Goal: Answer question/provide support: Share knowledge or assist other users

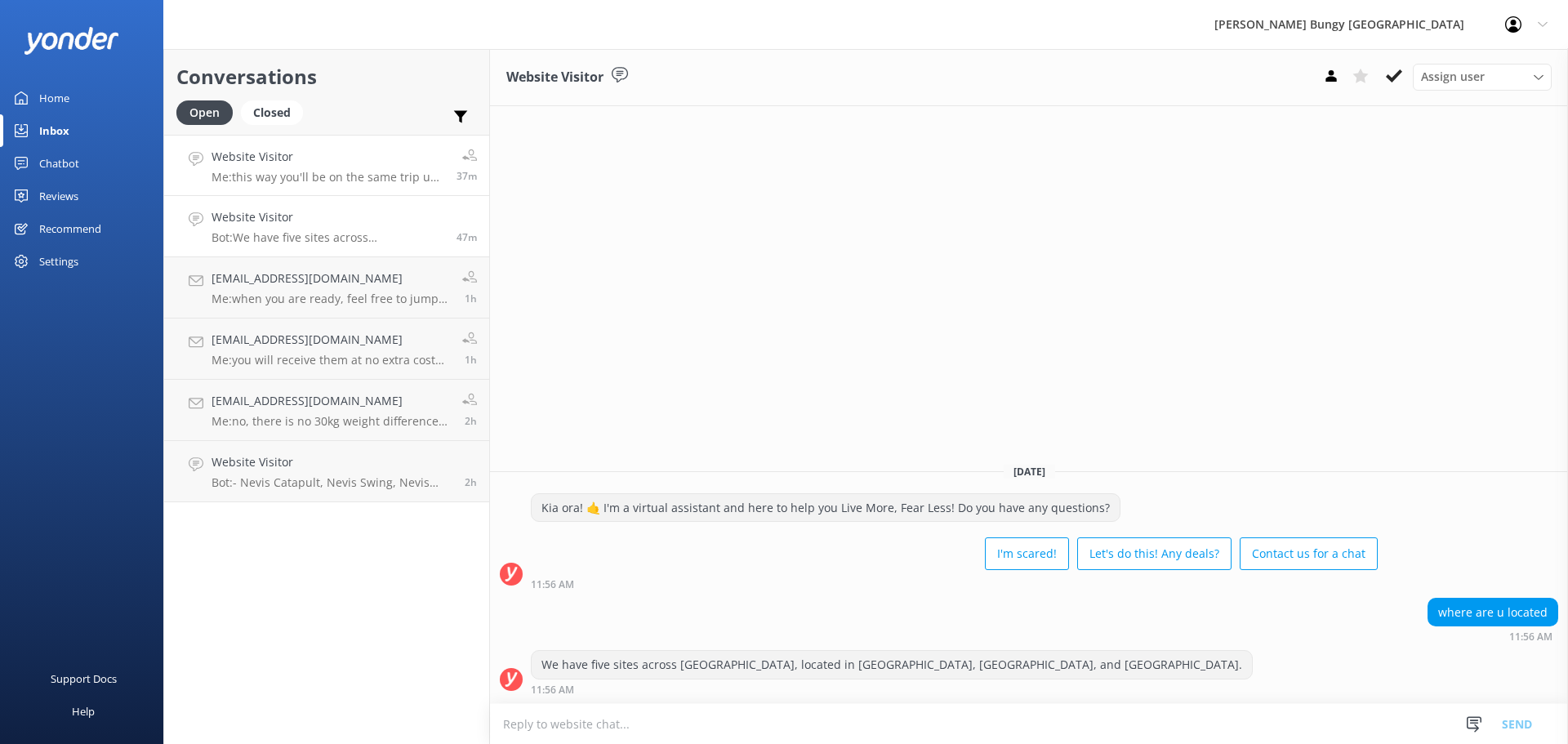
click at [315, 156] on h4 "Website Visitor" at bounding box center [328, 156] width 233 height 18
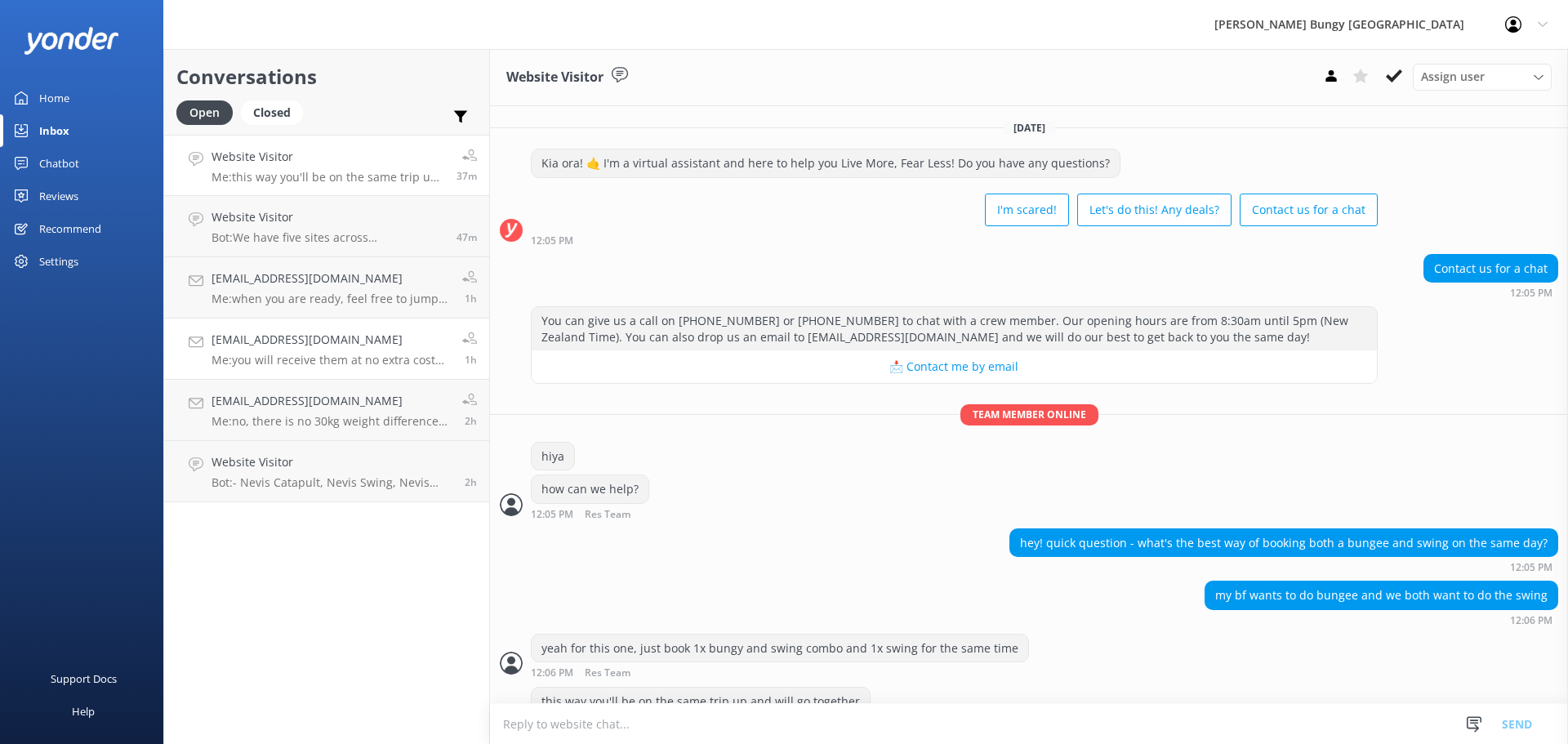
scroll to position [90, 0]
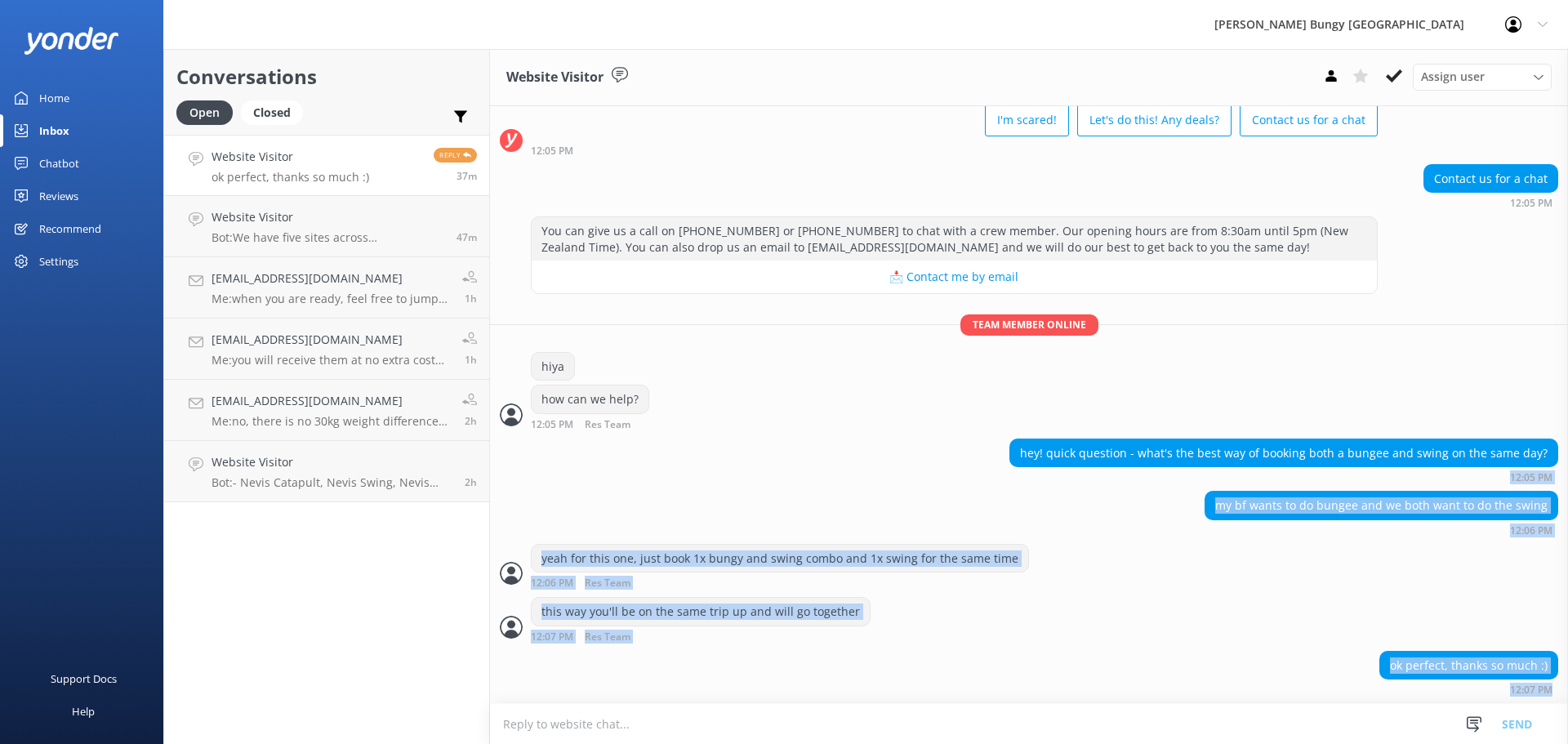
drag, startPoint x: 1554, startPoint y: 696, endPoint x: 962, endPoint y: 478, distance: 630.9
click at [962, 478] on div "Today Kia ora! 🤙 I'm a virtual assistant and here to help you Live More, Fear L…" at bounding box center [1029, 360] width 1078 height 686
click at [962, 478] on div "hey! quick question - what's the best way of booking both a bungee and swing on…" at bounding box center [1029, 461] width 1078 height 45
drag, startPoint x: 962, startPoint y: 478, endPoint x: 1538, endPoint y: 721, distance: 625.2
click at [1538, 721] on div "Website Visitor Assign user Mike Voyce Michelle Gillard Tech Admin Dan Waugh Re…" at bounding box center [1029, 396] width 1078 height 695
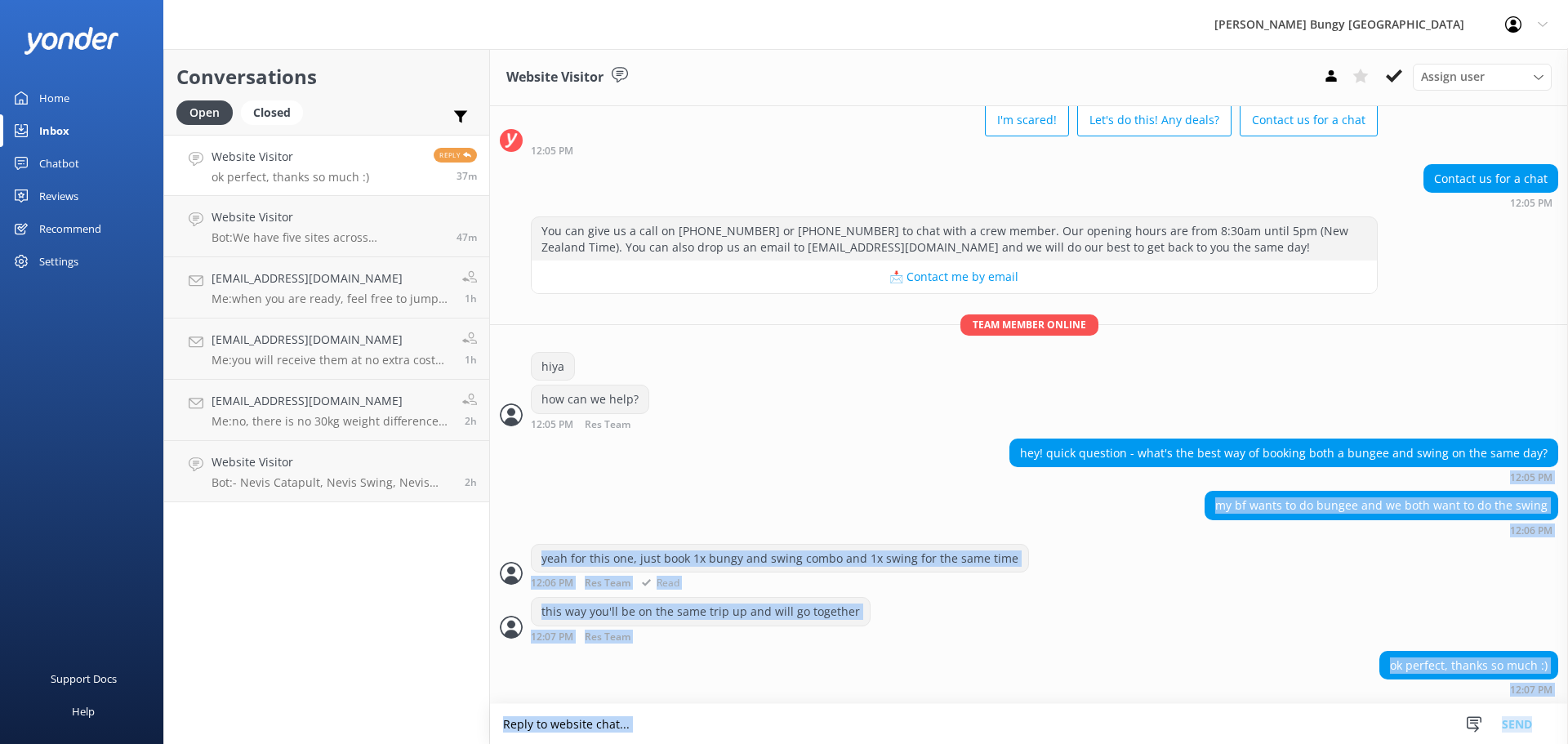
click at [935, 558] on div "yeah for this one, just book 1x bungy and swing combo and 1x swing for the same…" at bounding box center [779, 558] width 496 height 28
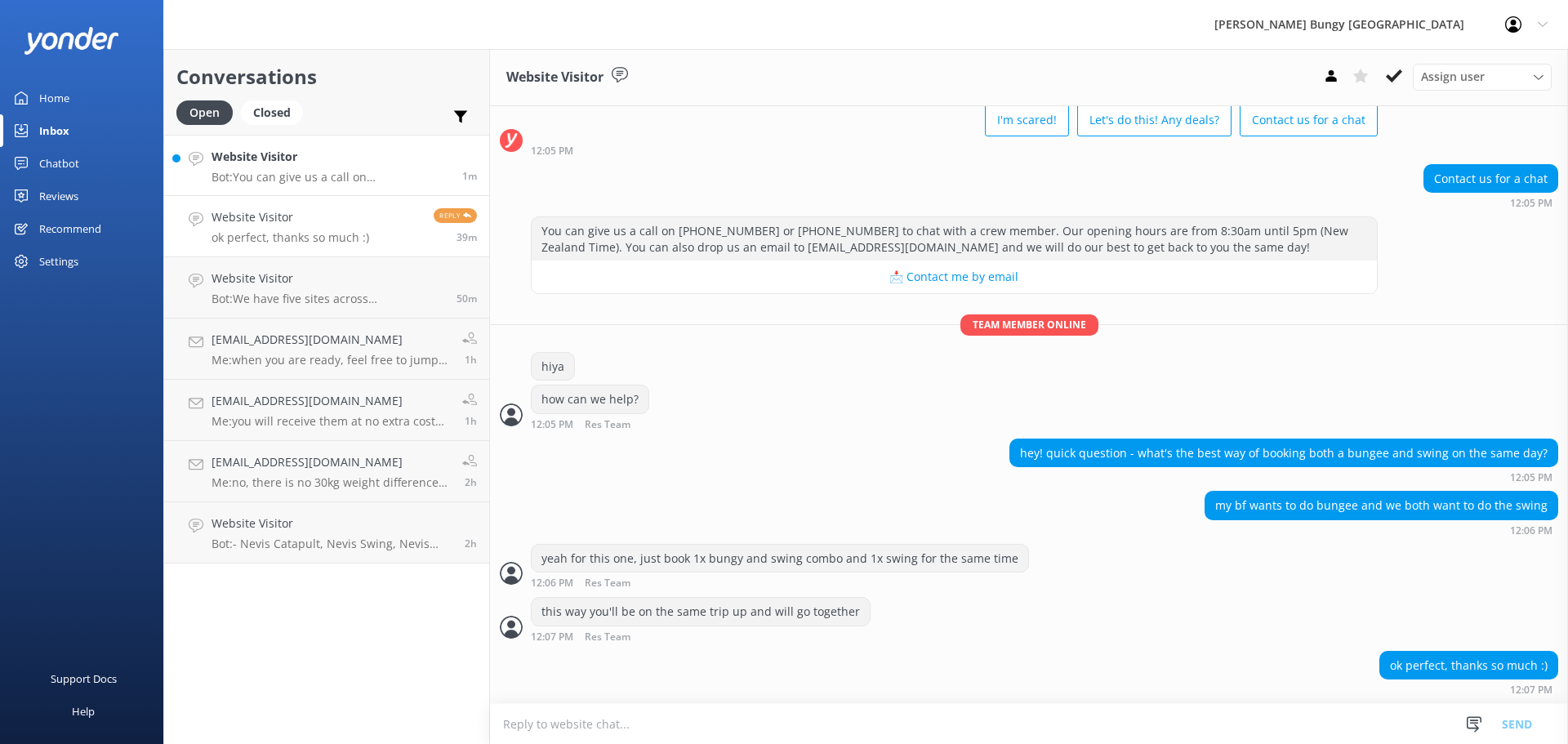
click at [413, 174] on p "Bot: You can give us a call on 0800 286 4958 or +64 3 450 1300 to chat with a c…" at bounding box center [330, 177] width 238 height 15
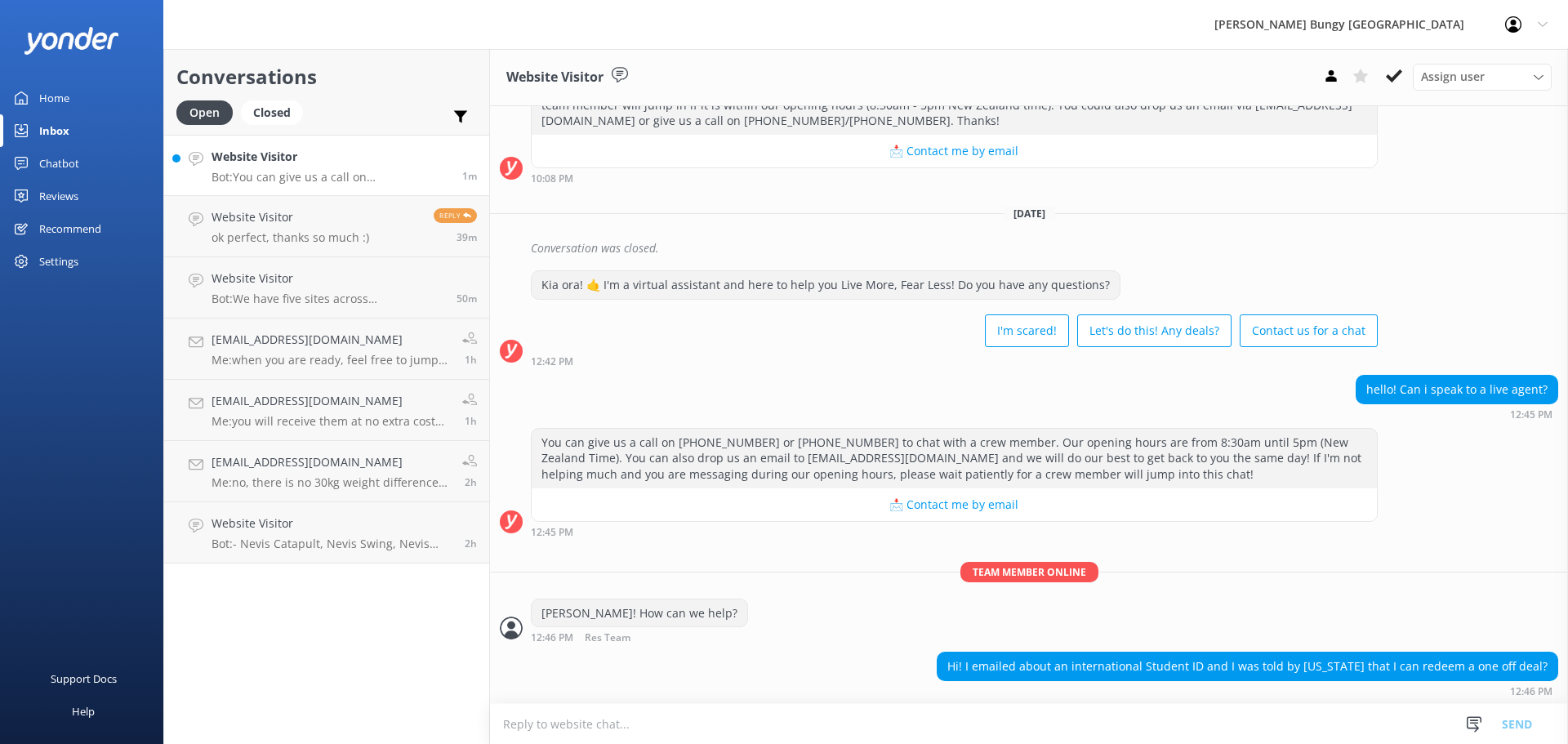
scroll to position [234, 0]
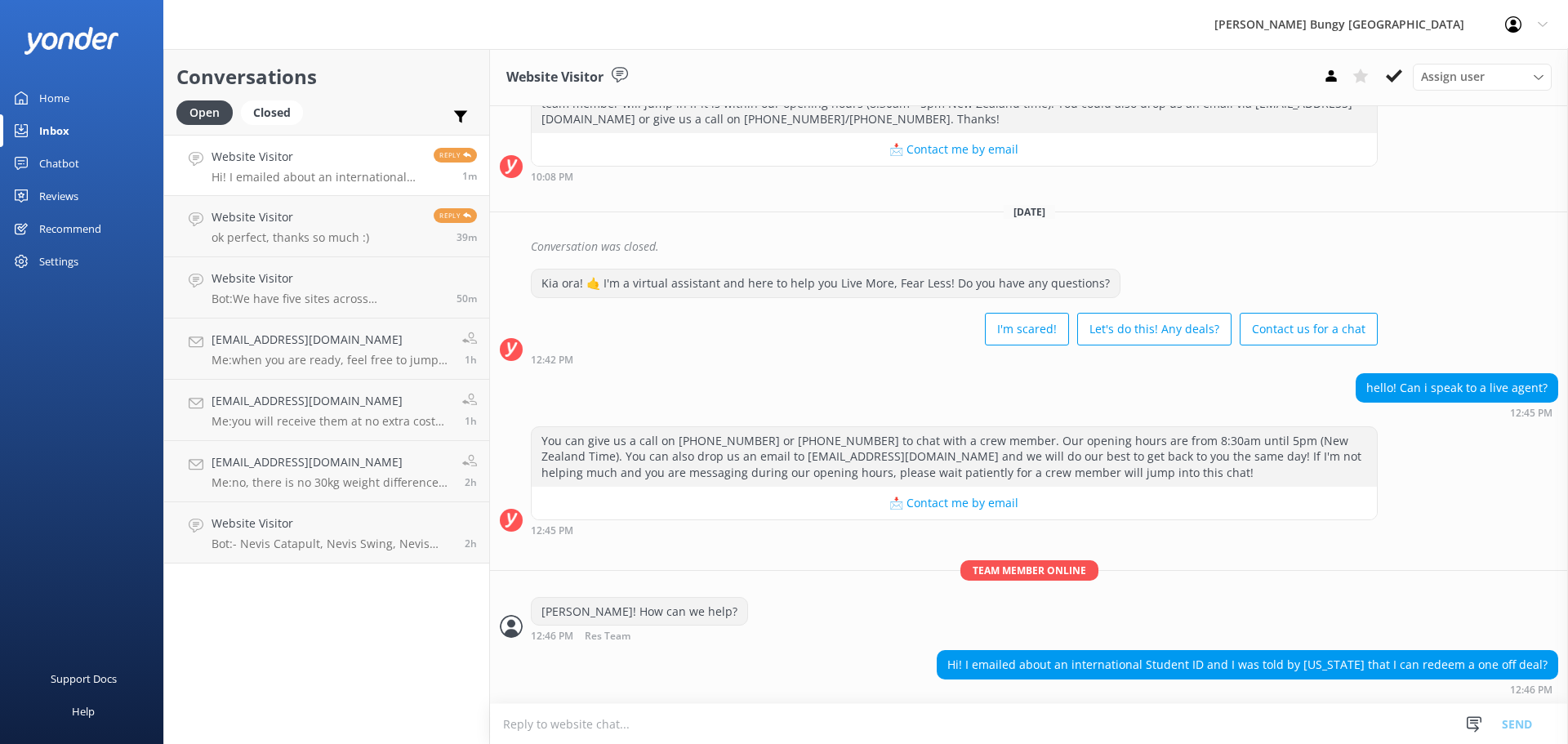
click at [867, 709] on textarea at bounding box center [1029, 724] width 1078 height 40
type textarea "hiya"
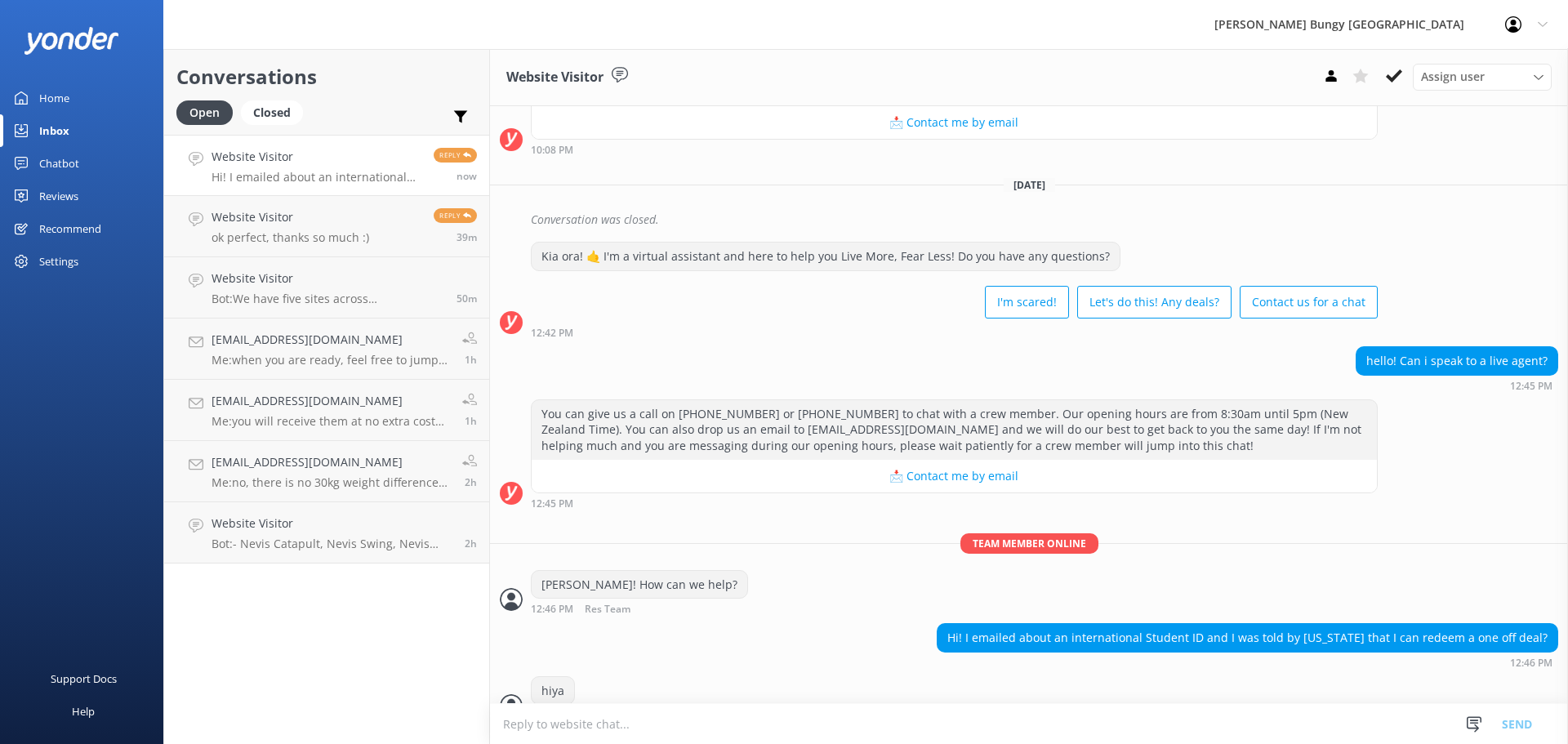
scroll to position [287, 0]
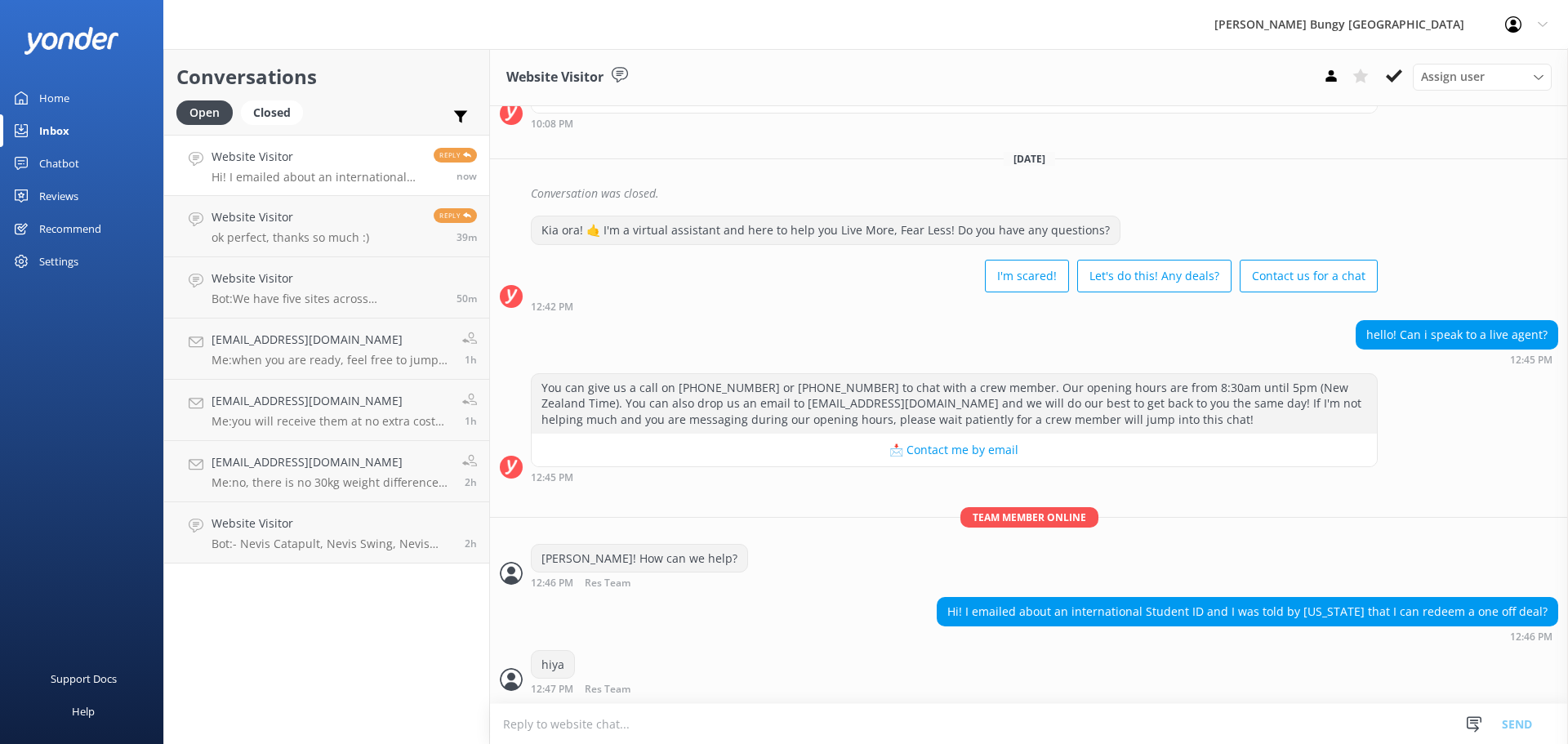
click at [858, 717] on textarea at bounding box center [1029, 724] width 1078 height 40
type textarea "yeah thanks"
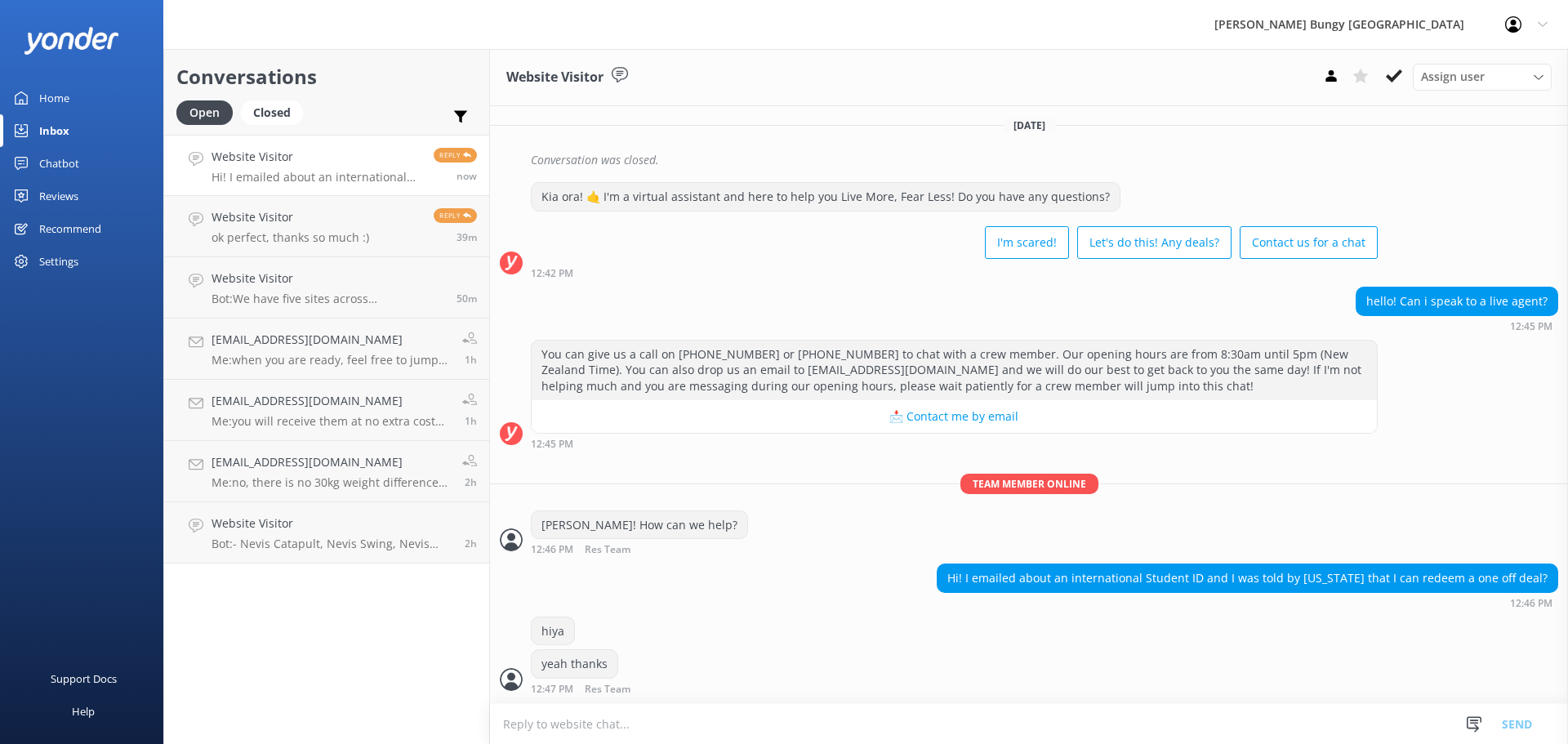
click at [860, 726] on textarea at bounding box center [1029, 724] width 1078 height 40
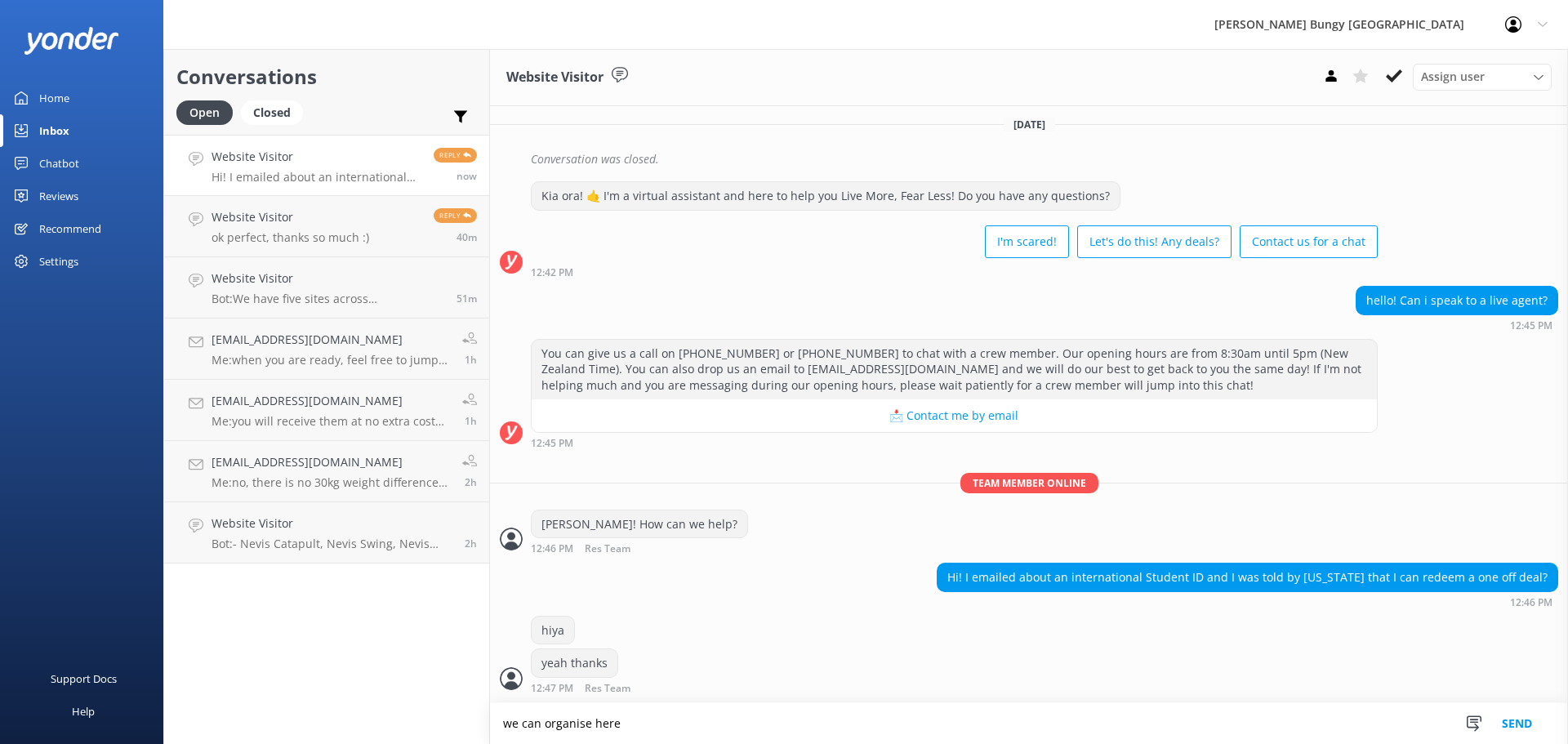
type textarea "we can organise here"
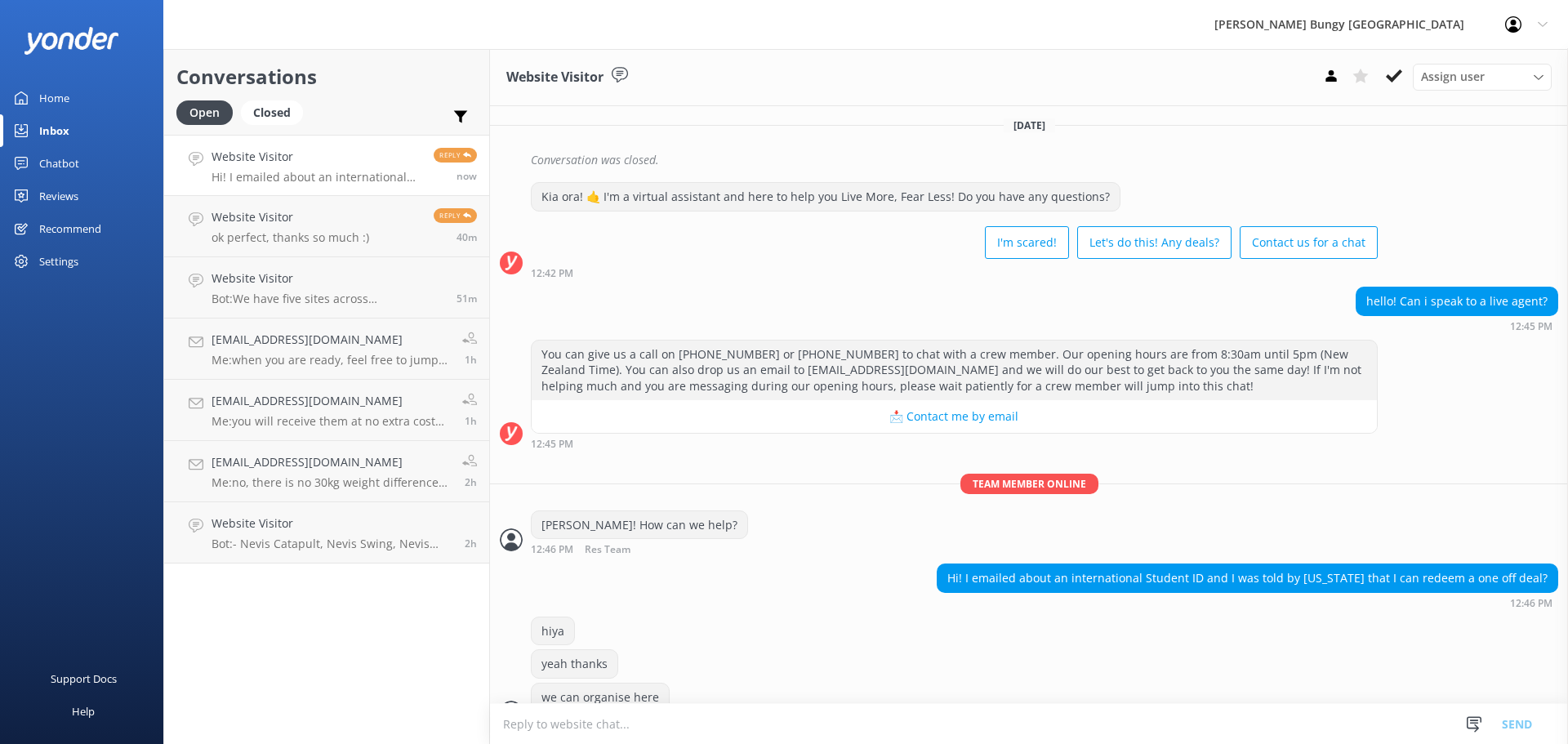
scroll to position [353, 0]
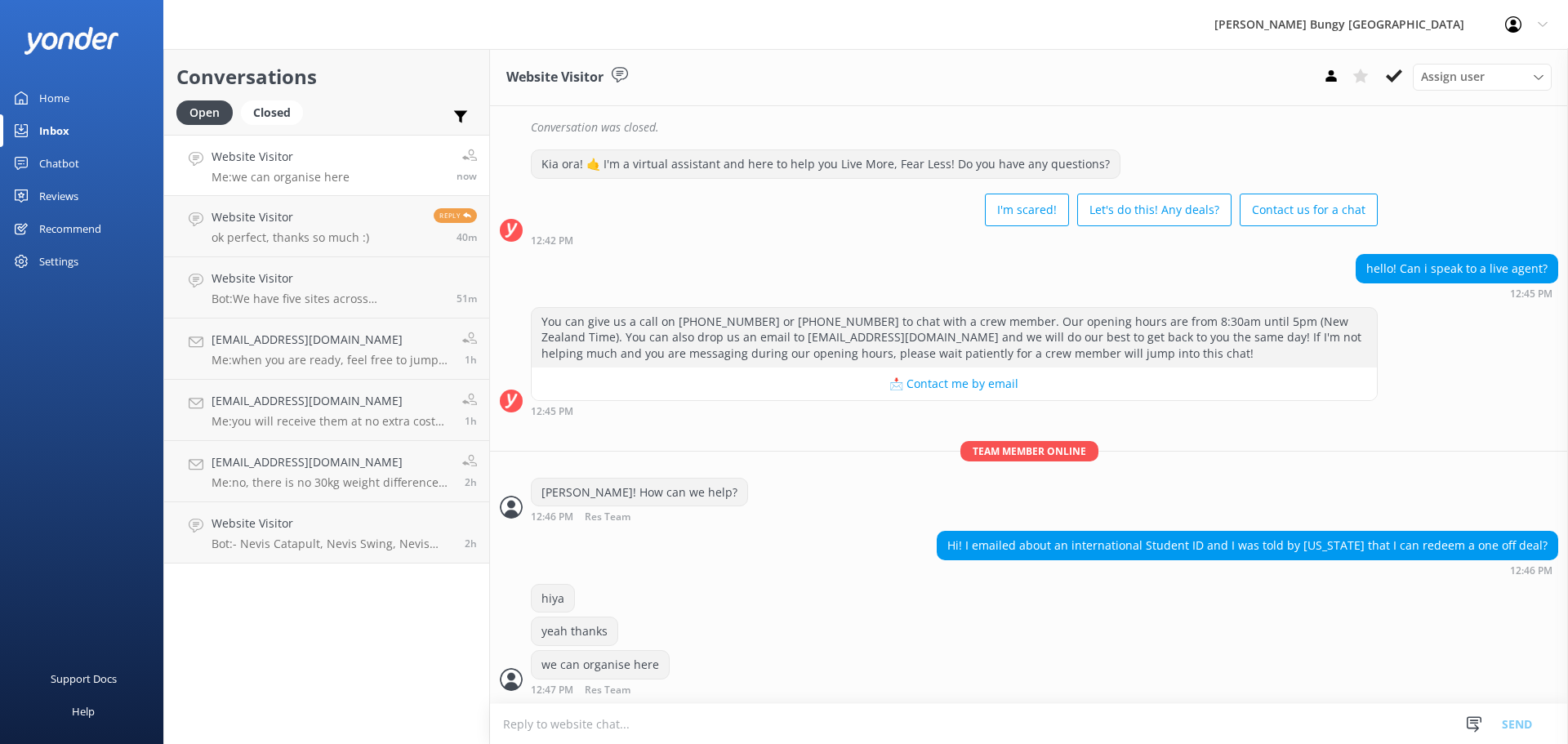
scroll to position [405, 0]
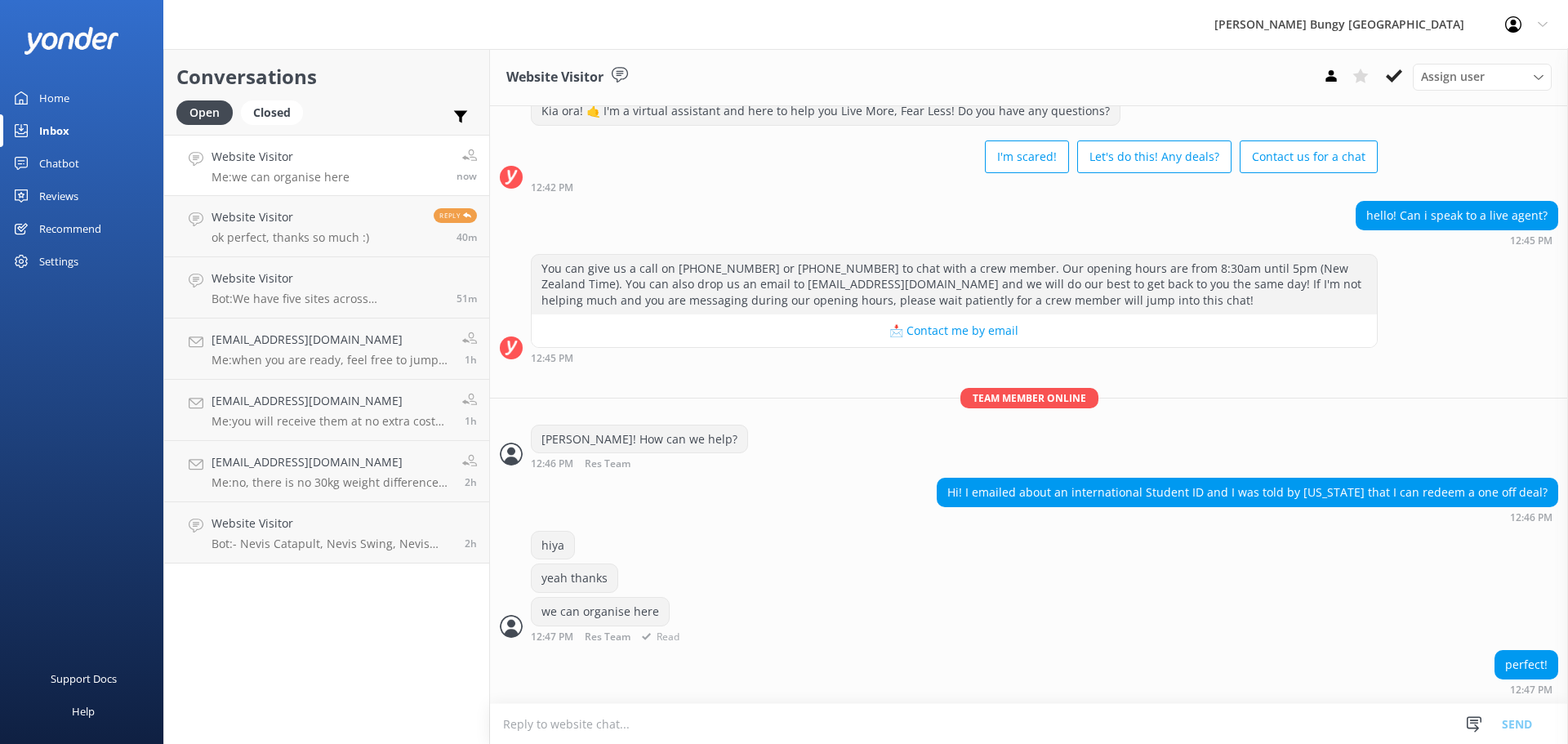
click at [1194, 609] on div "we can organise here 12:47 PM Res Team Read" at bounding box center [1029, 619] width 1078 height 45
click at [1146, 716] on textarea at bounding box center [1029, 724] width 1078 height 40
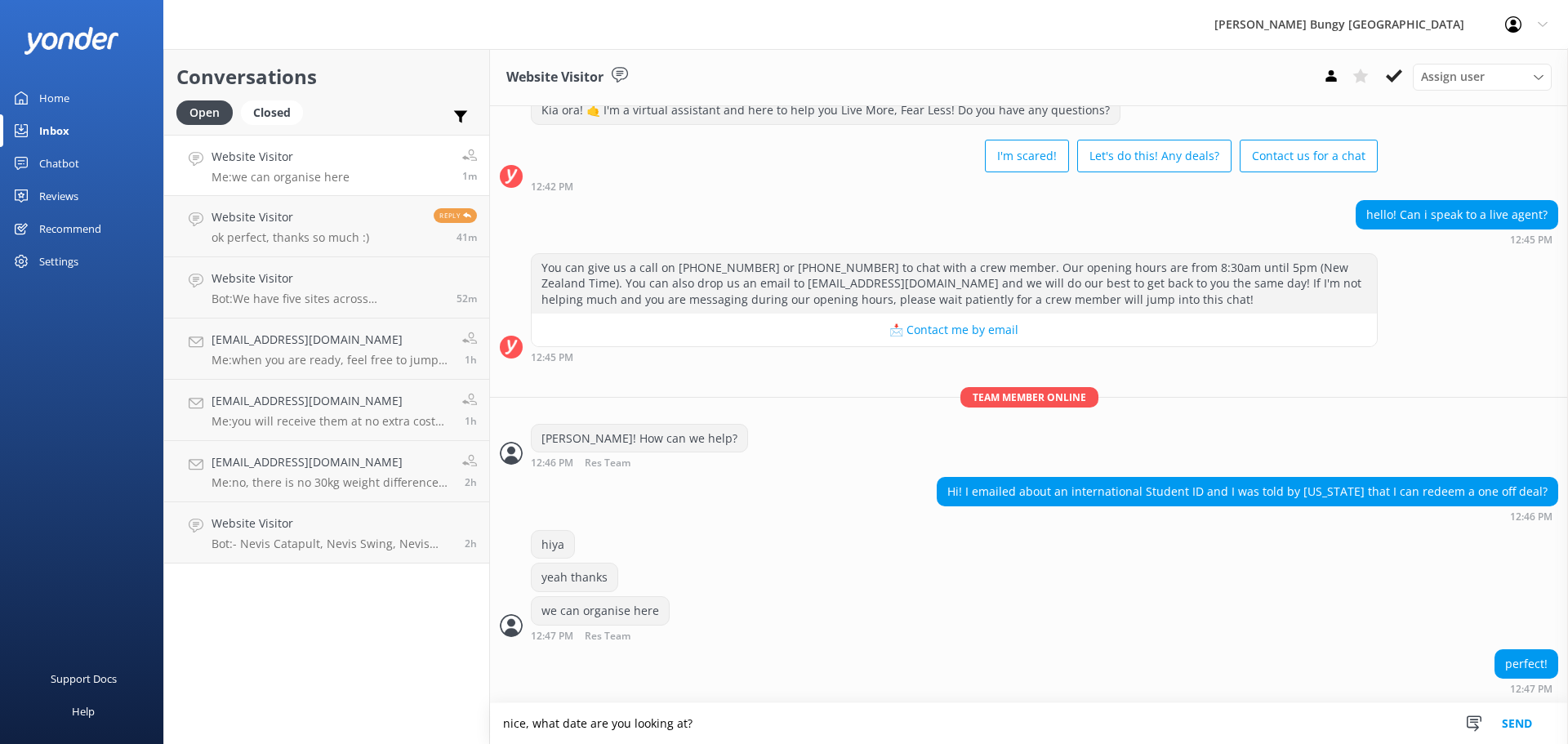
type textarea "nice, what date are you looking at?"
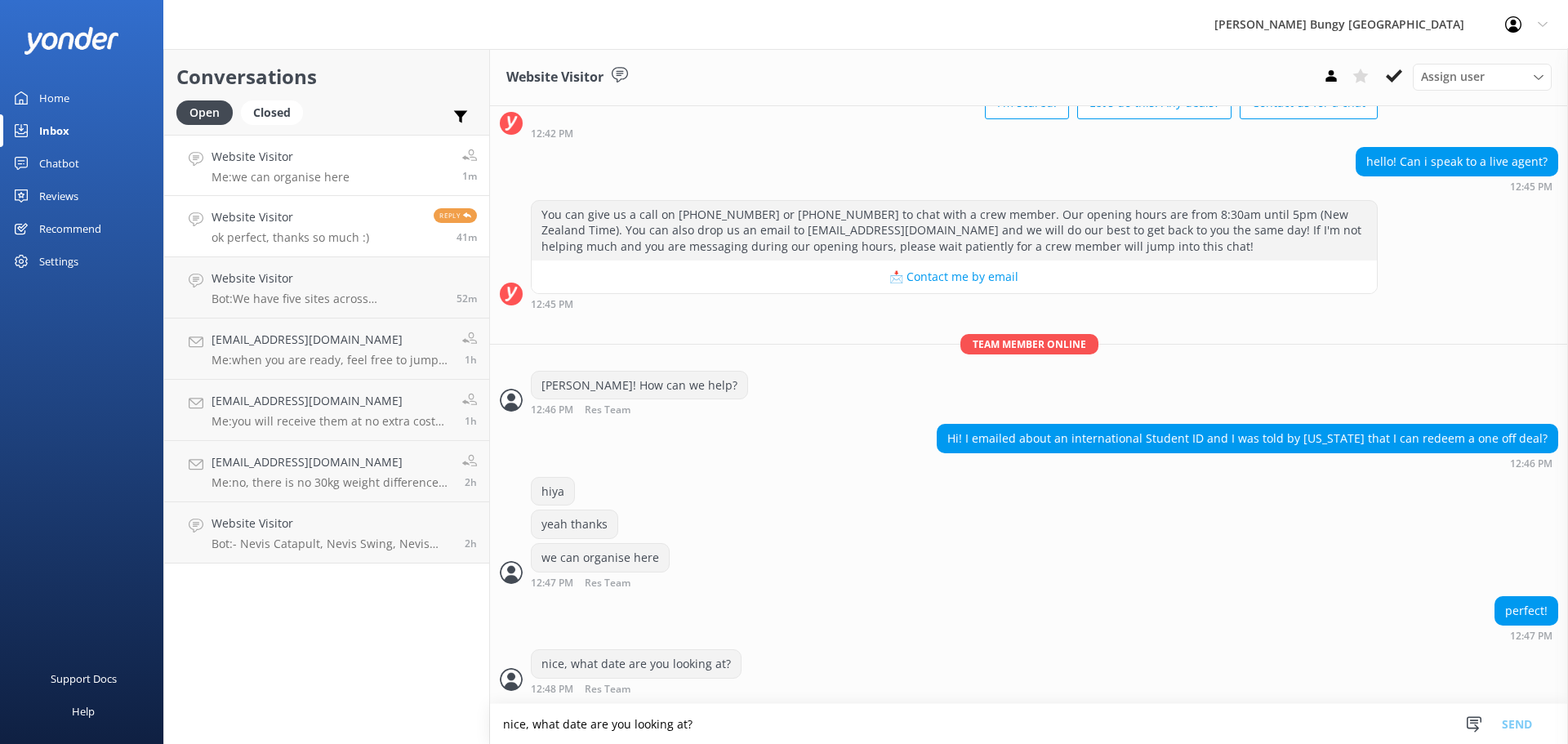
click at [267, 237] on p "ok perfect, thanks so much :)" at bounding box center [290, 237] width 158 height 15
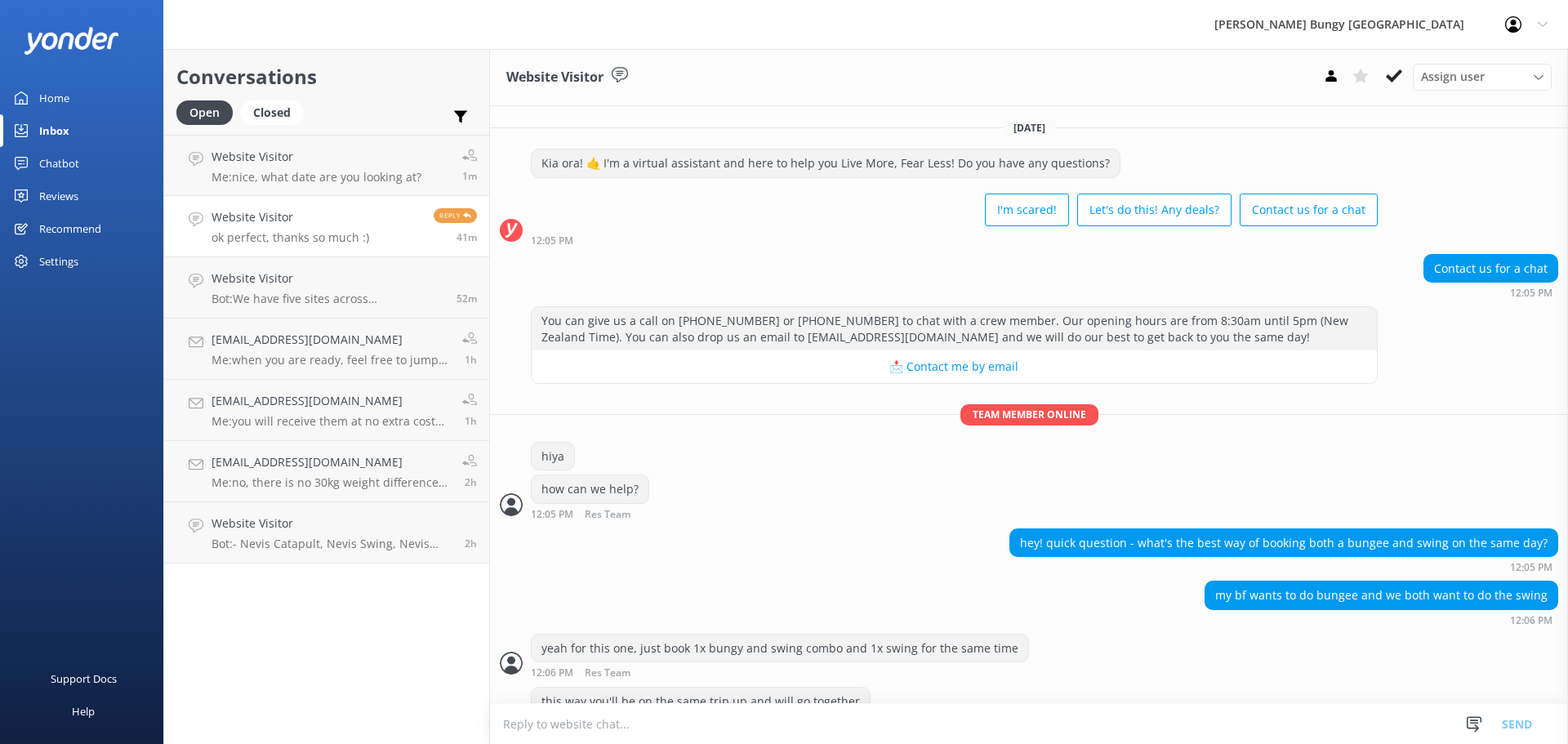
scroll to position [90, 0]
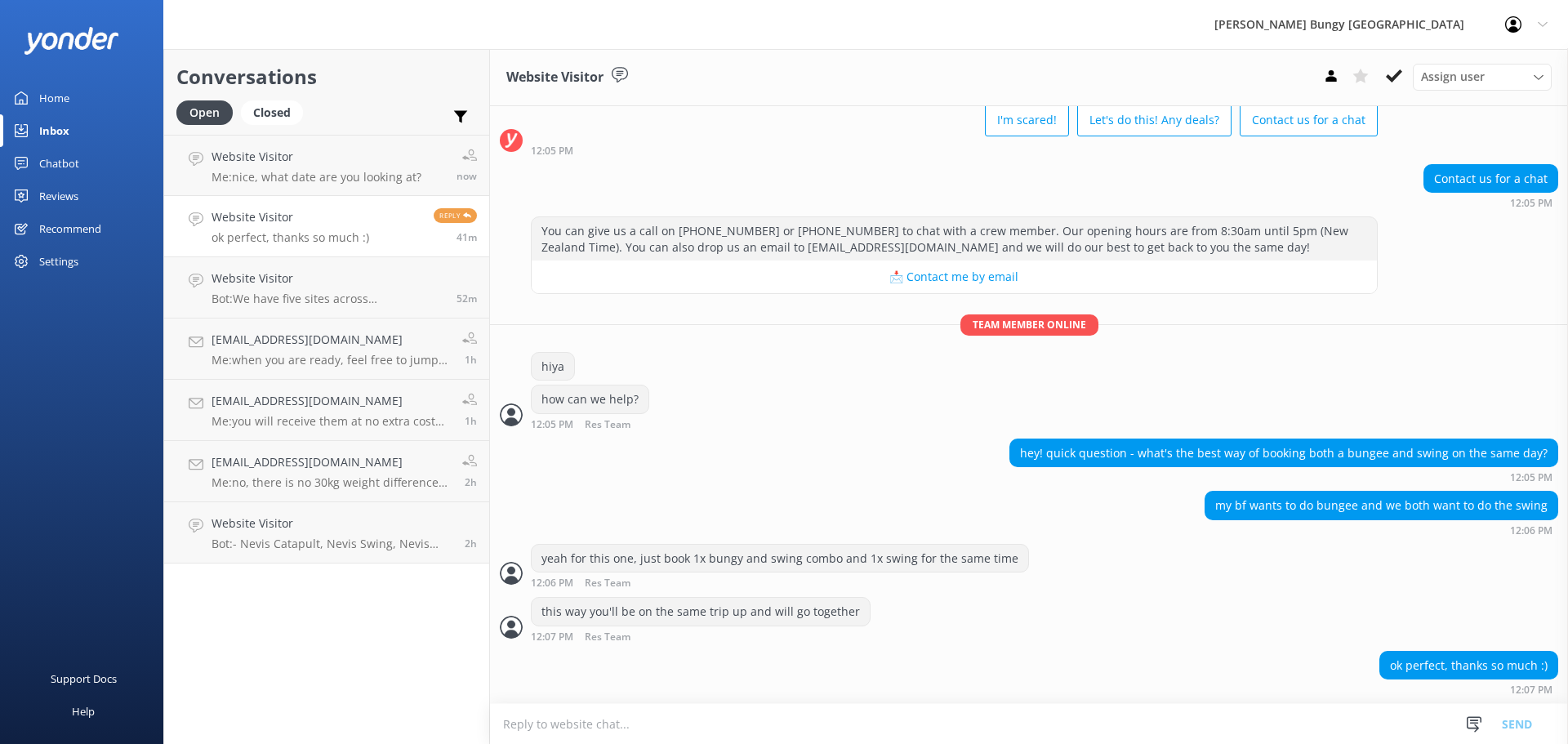
click at [1255, 719] on textarea at bounding box center [1029, 724] width 1078 height 40
click at [379, 122] on div "Open Closed Important Assigned to me Unassigned" at bounding box center [327, 120] width 301 height 39
click at [383, 153] on h4 "Website Visitor" at bounding box center [316, 156] width 210 height 18
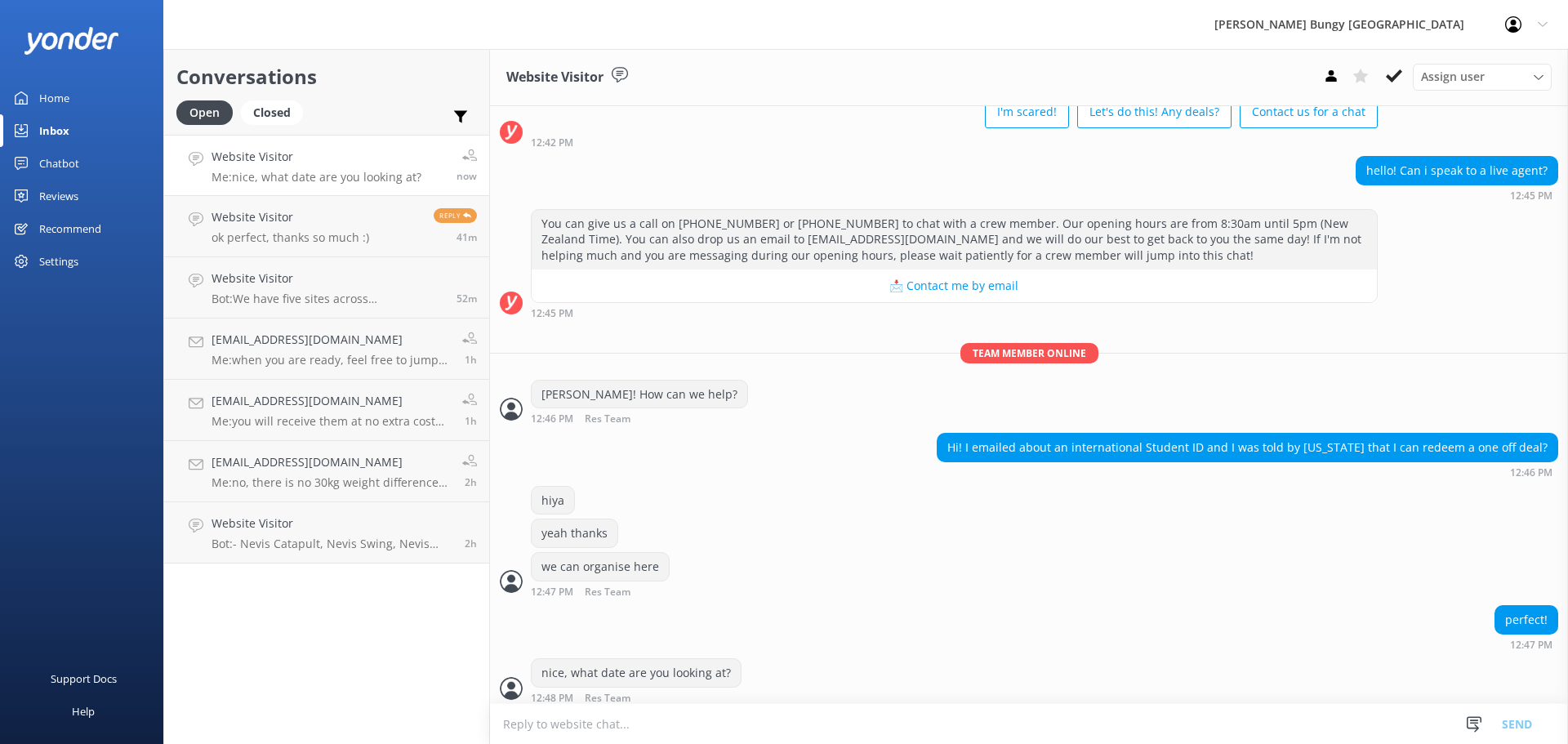
scroll to position [512, 0]
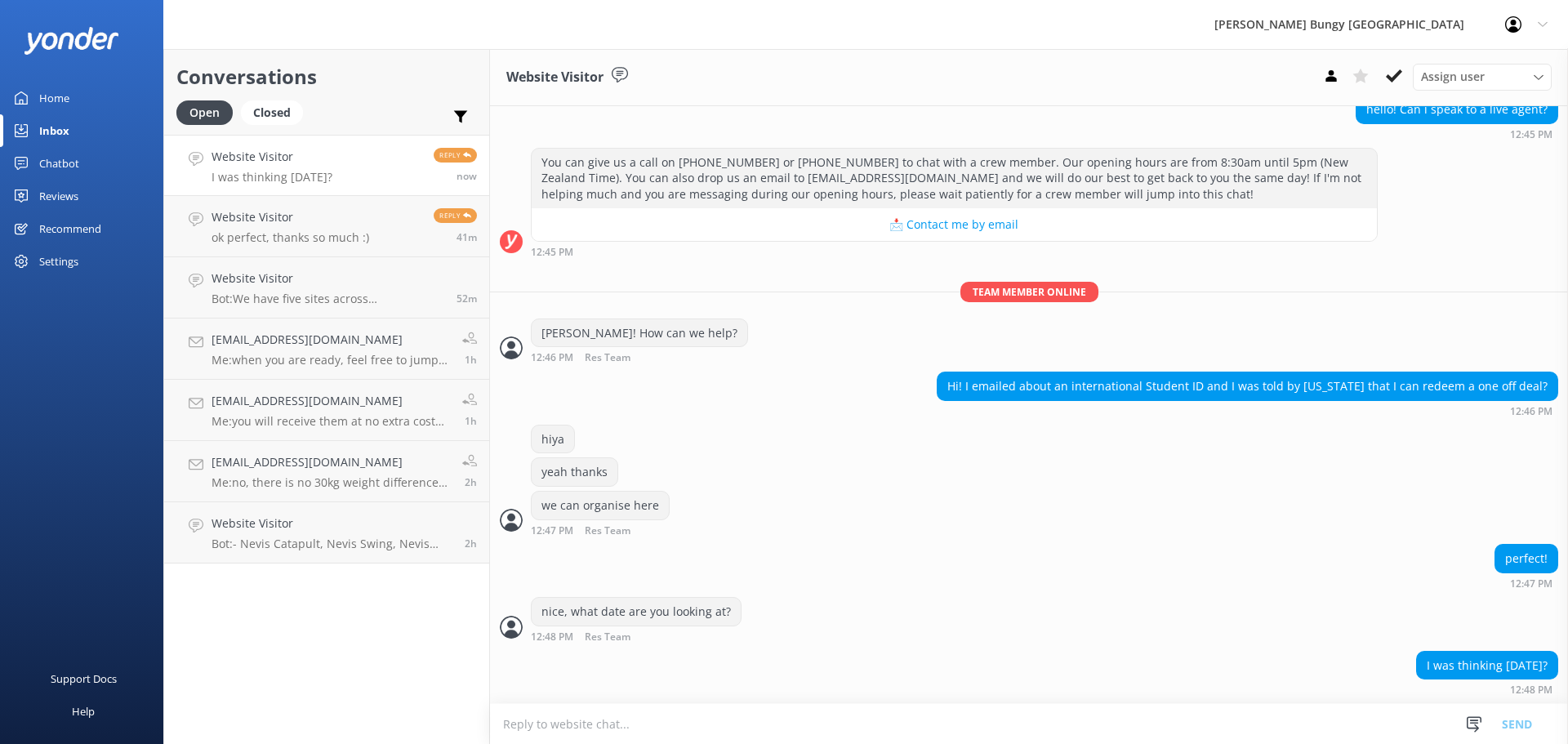
click at [828, 675] on div "I was thinking Aug 22? 12:48 PM" at bounding box center [1029, 673] width 1078 height 45
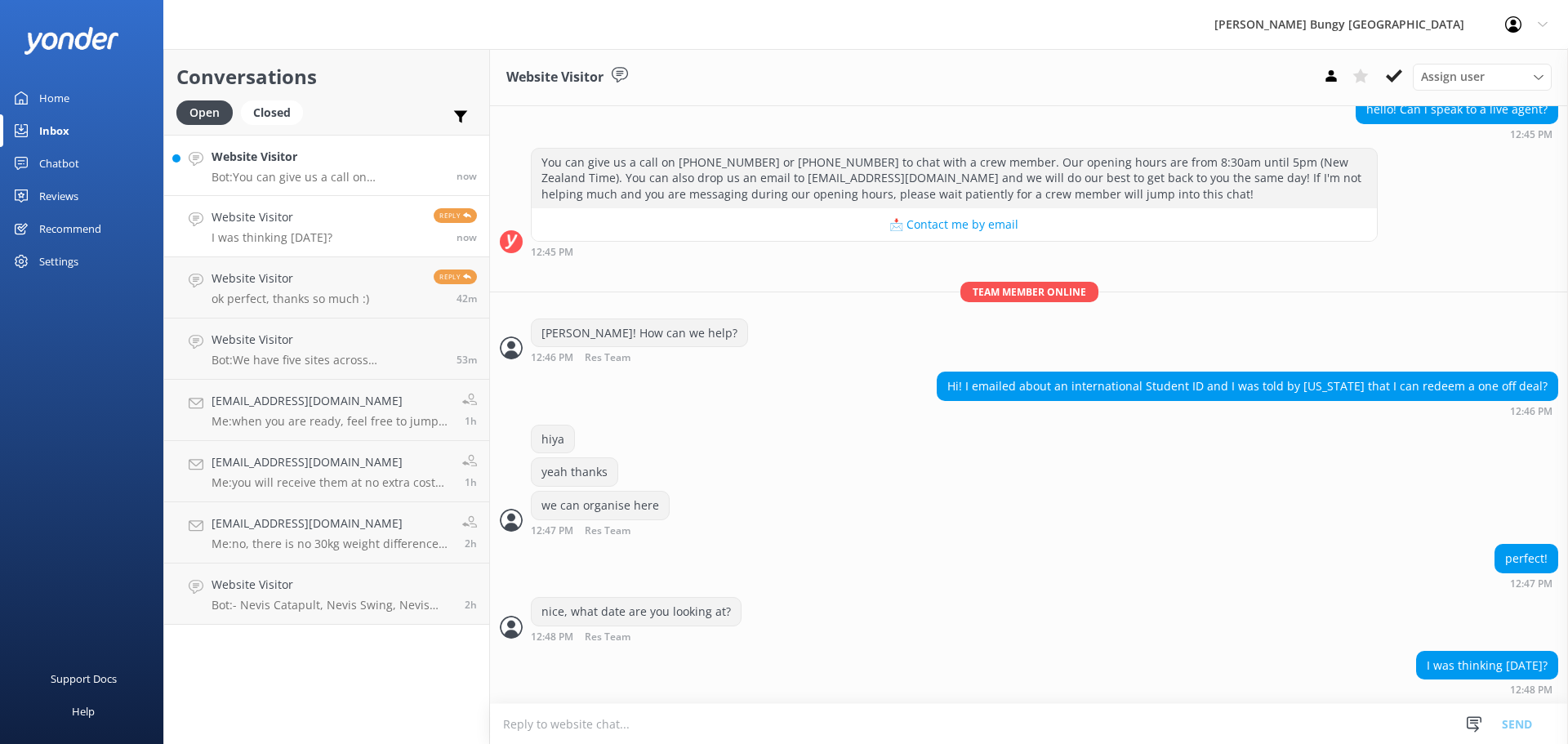
click at [343, 191] on link "Website Visitor Bot: You can give us a call on 0800 286 4958 or +64 3 450 1300 …" at bounding box center [327, 165] width 325 height 61
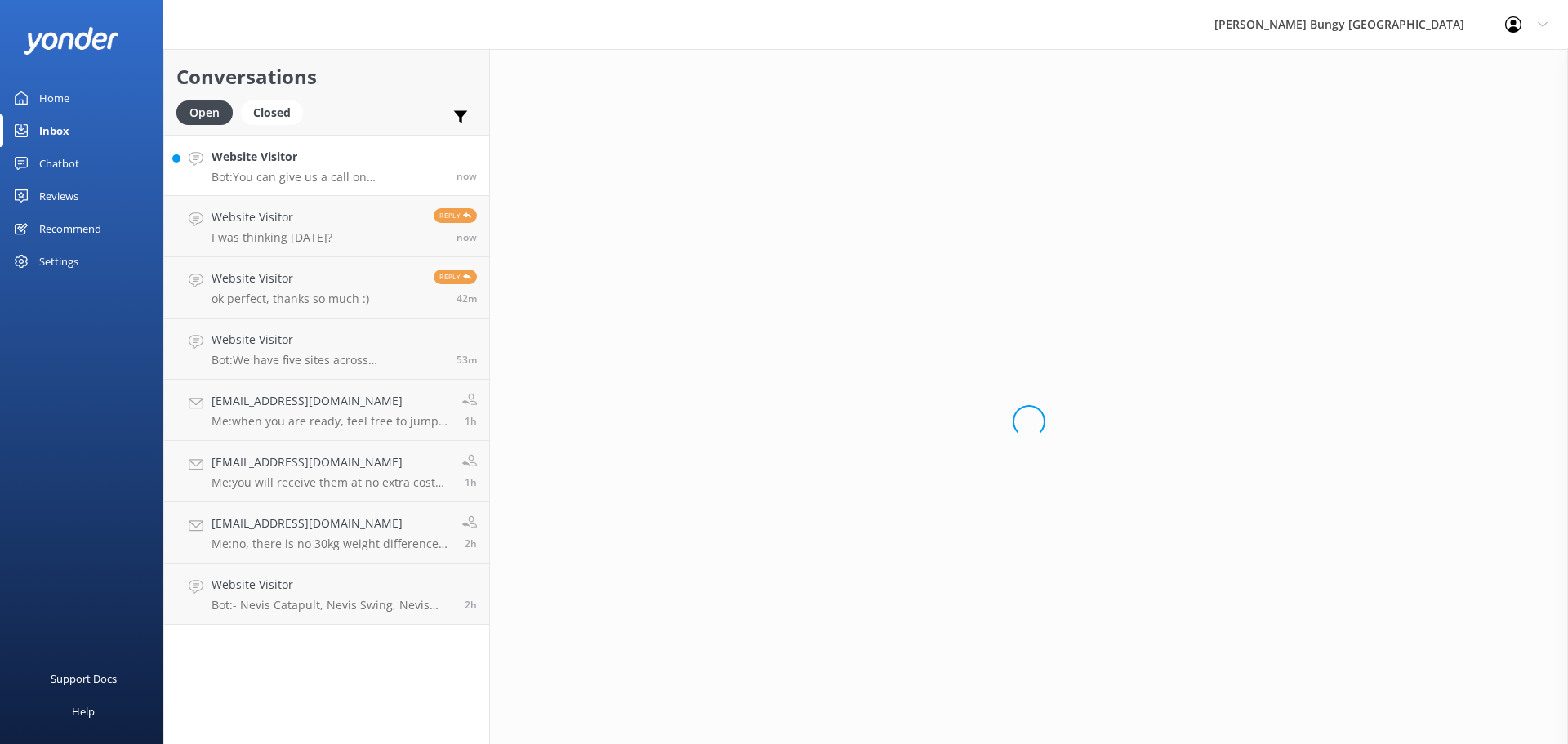
click at [343, 155] on h4 "Website Visitor" at bounding box center [328, 156] width 233 height 18
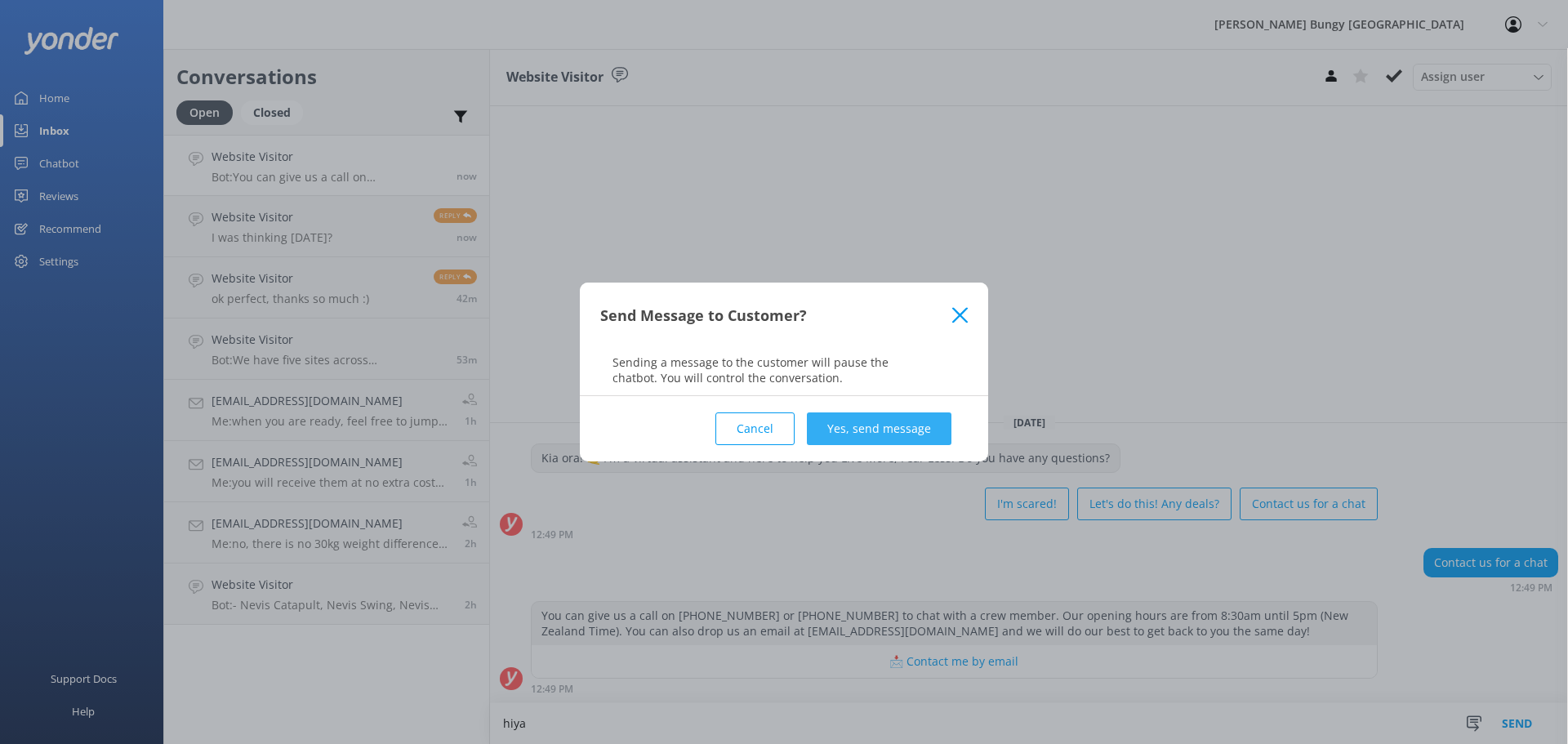
type textarea "hiya"
click at [908, 413] on button "Yes, send message" at bounding box center [879, 428] width 145 height 32
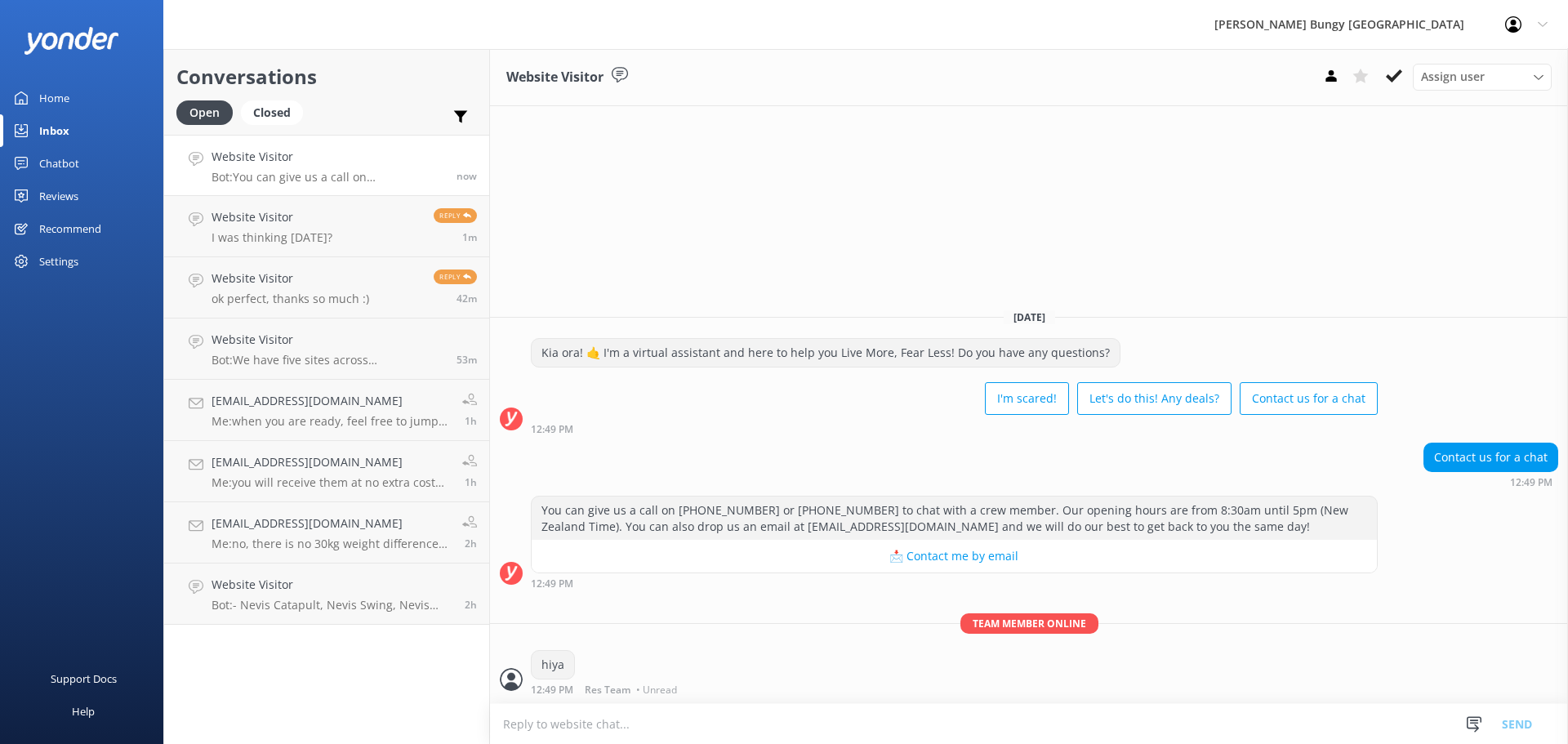
click at [737, 710] on textarea at bounding box center [1029, 724] width 1078 height 40
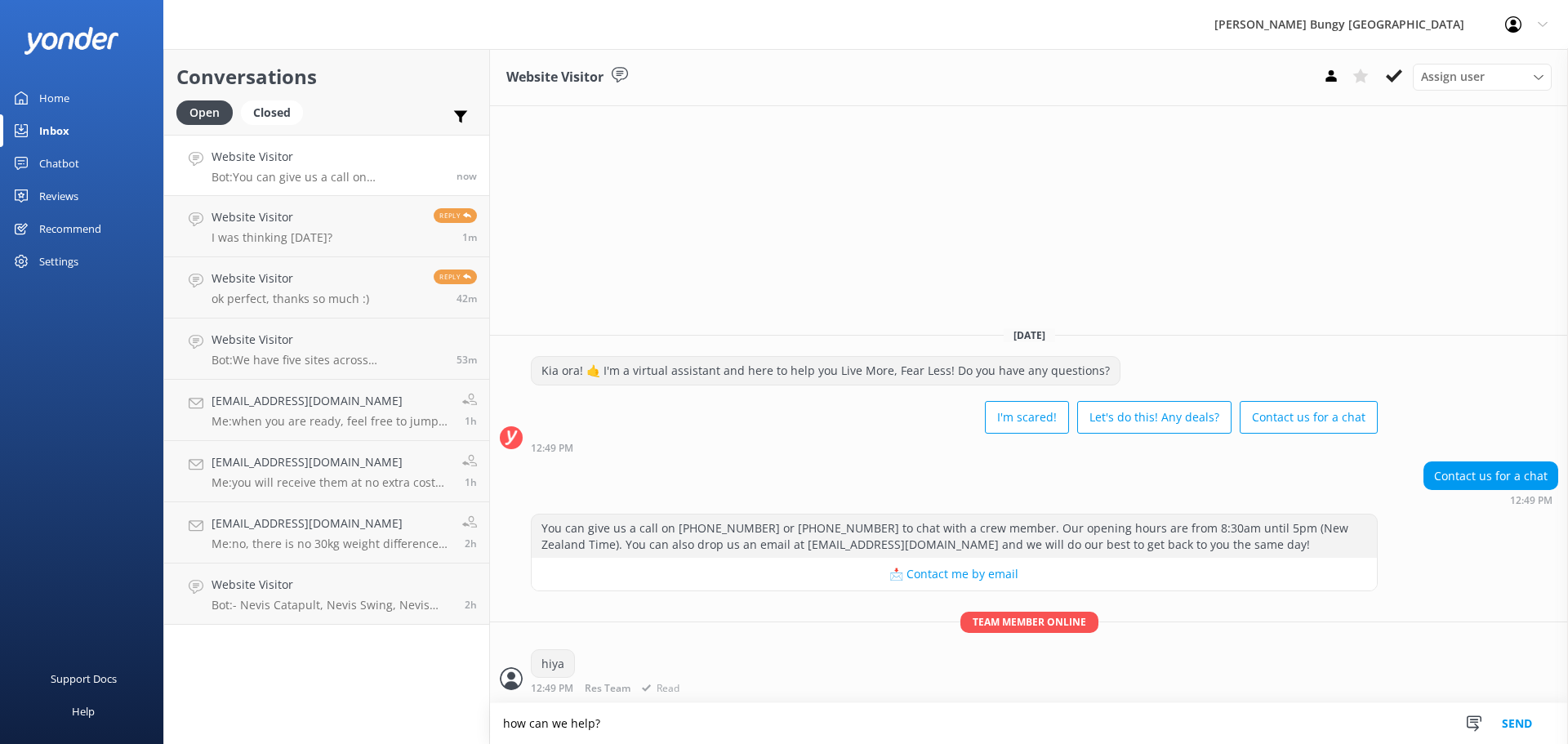
type textarea "how can we help?"
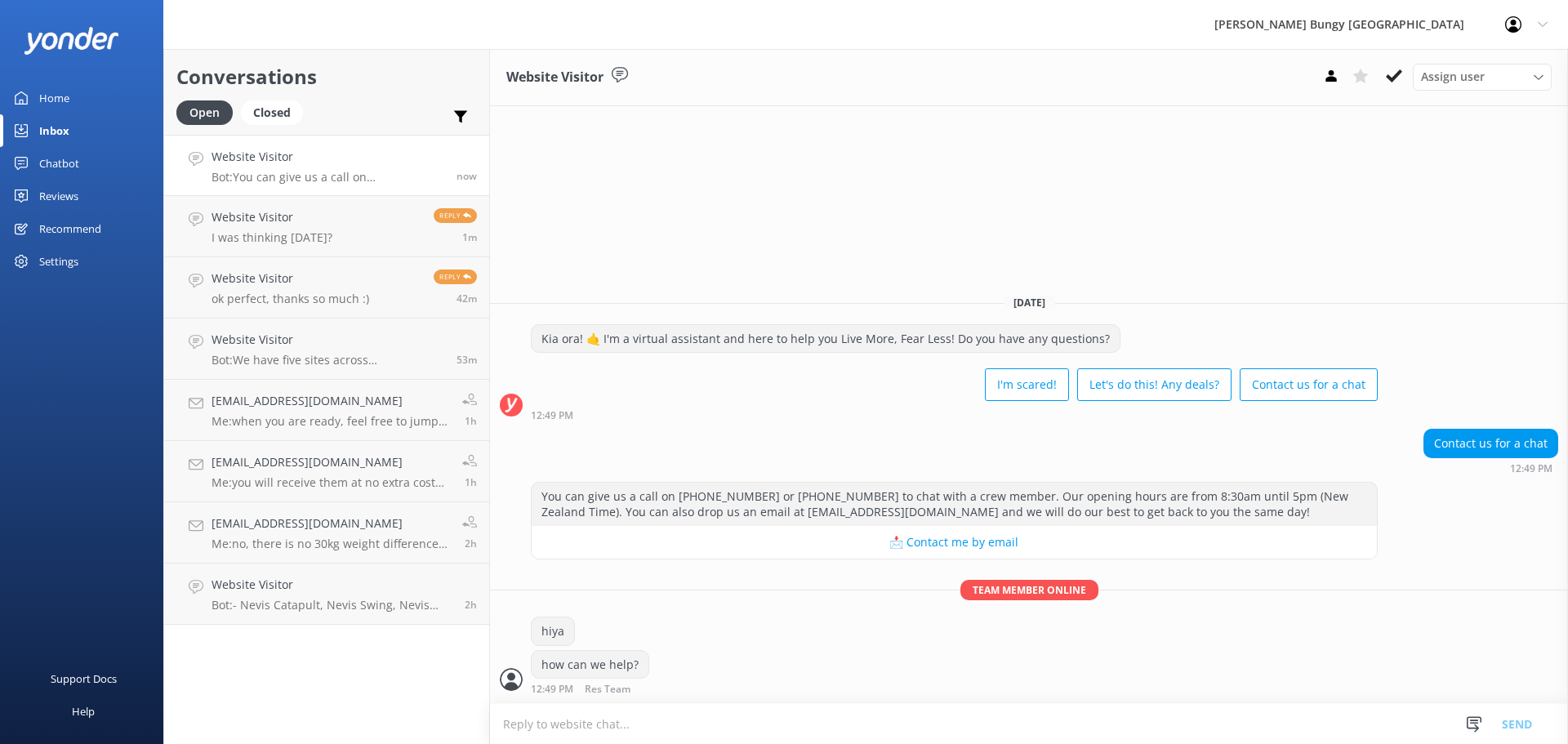
click at [326, 187] on link "Website Visitor Bot: You can give us a call on 0800 286 4958 or +64 3 450 1300 …" at bounding box center [327, 165] width 325 height 61
click at [330, 206] on link "Website Visitor I was thinking Aug 22? Reply 1m" at bounding box center [327, 226] width 325 height 61
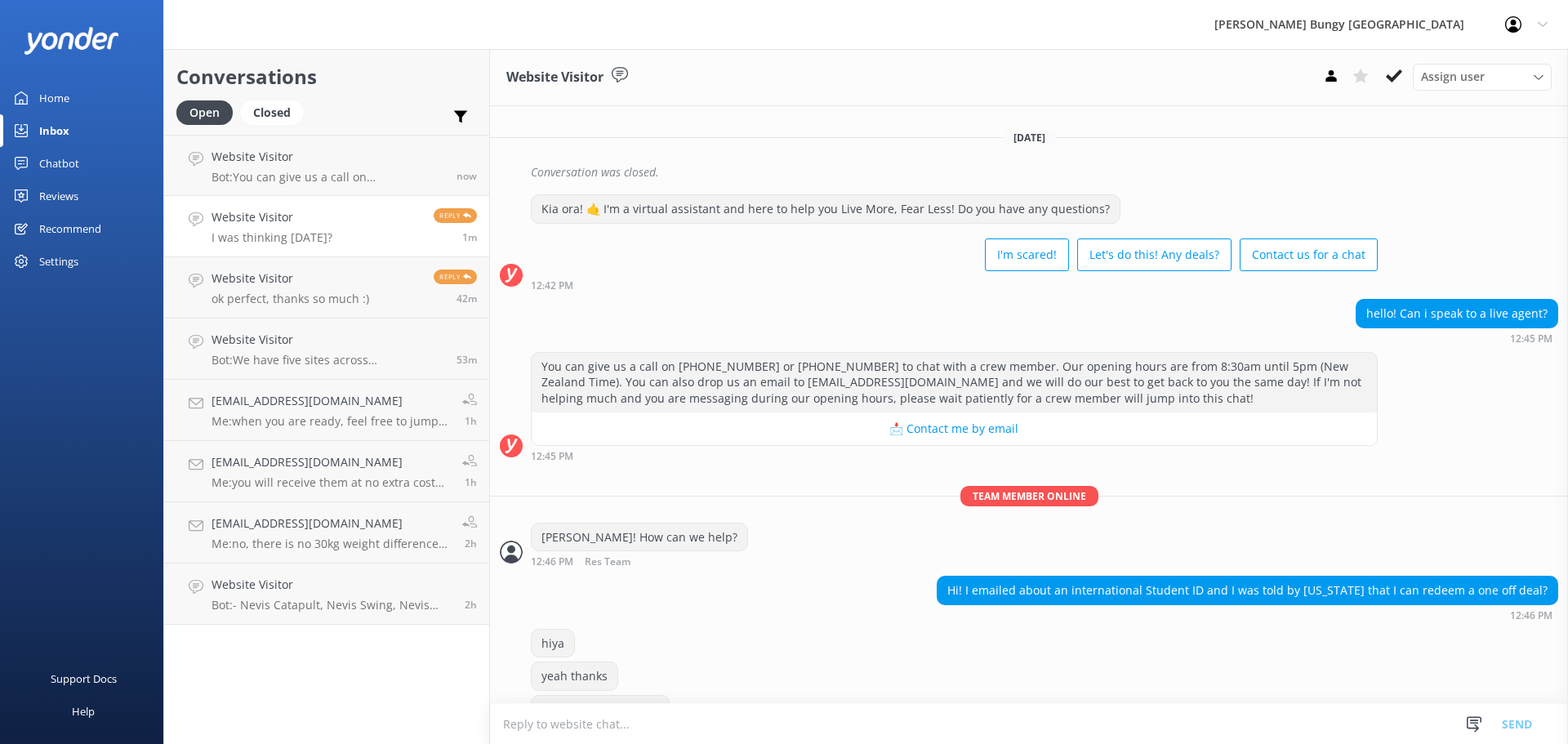
scroll to position [512, 0]
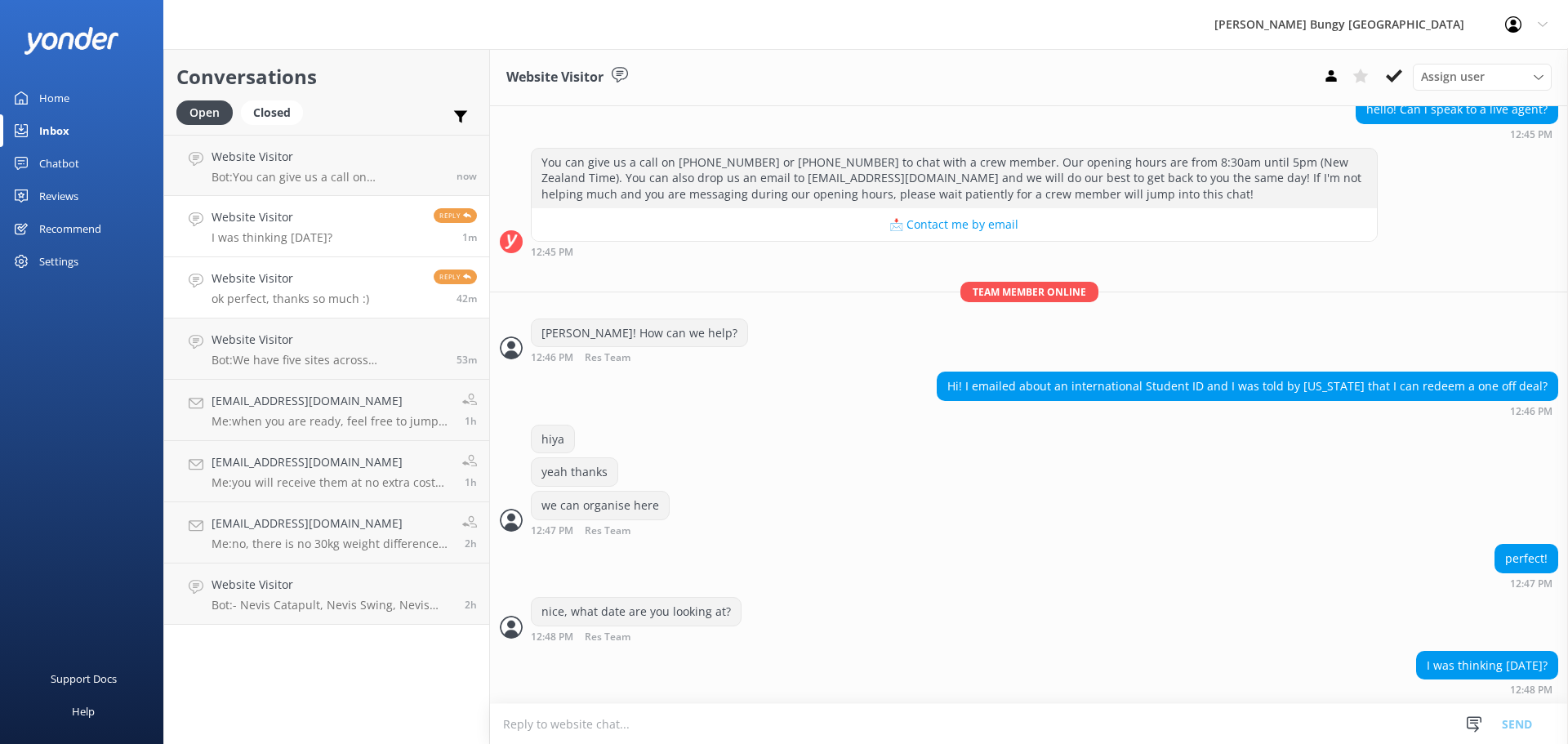
click at [330, 312] on link "Website Visitor ok perfect, thanks so much :) Reply 42m" at bounding box center [327, 288] width 325 height 61
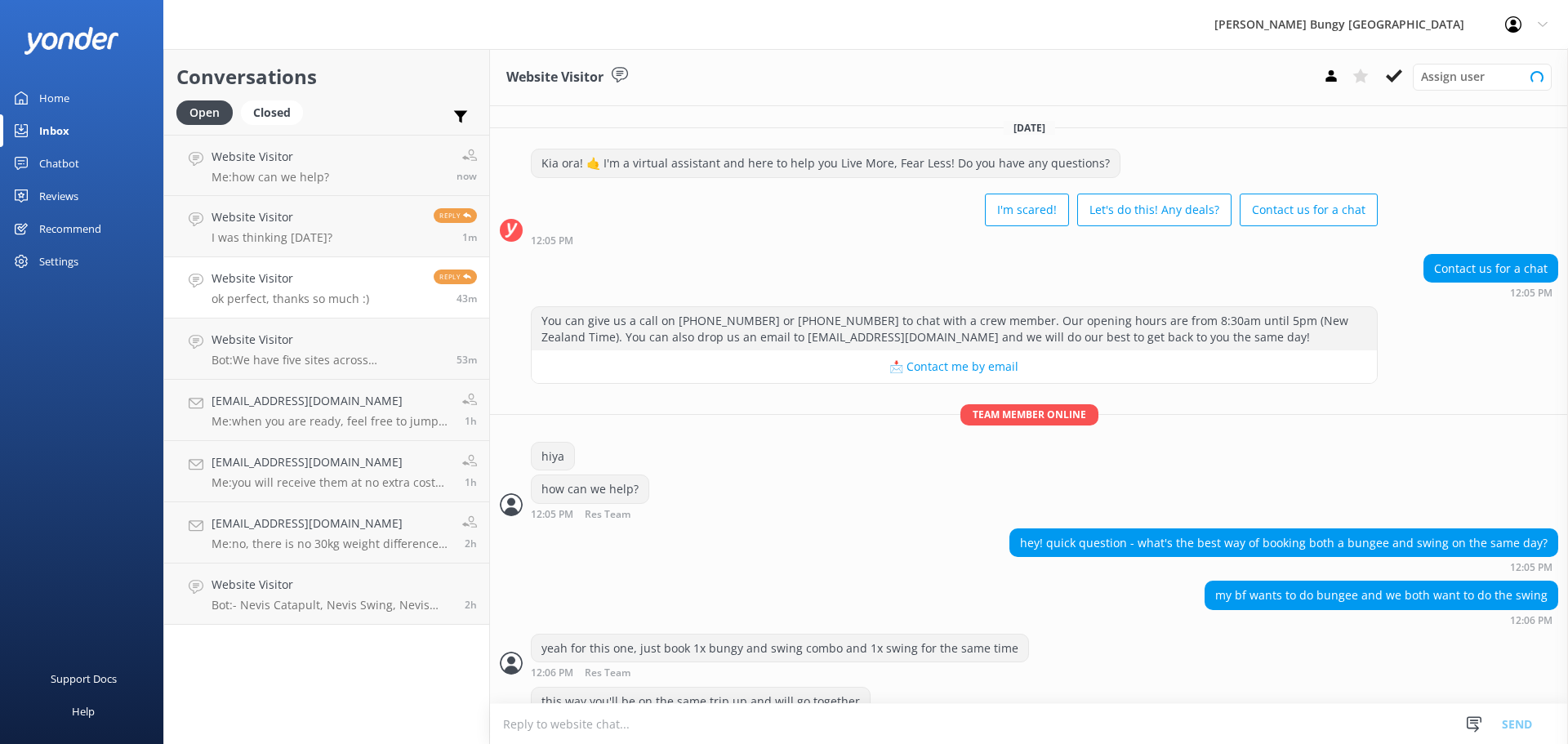
scroll to position [90, 0]
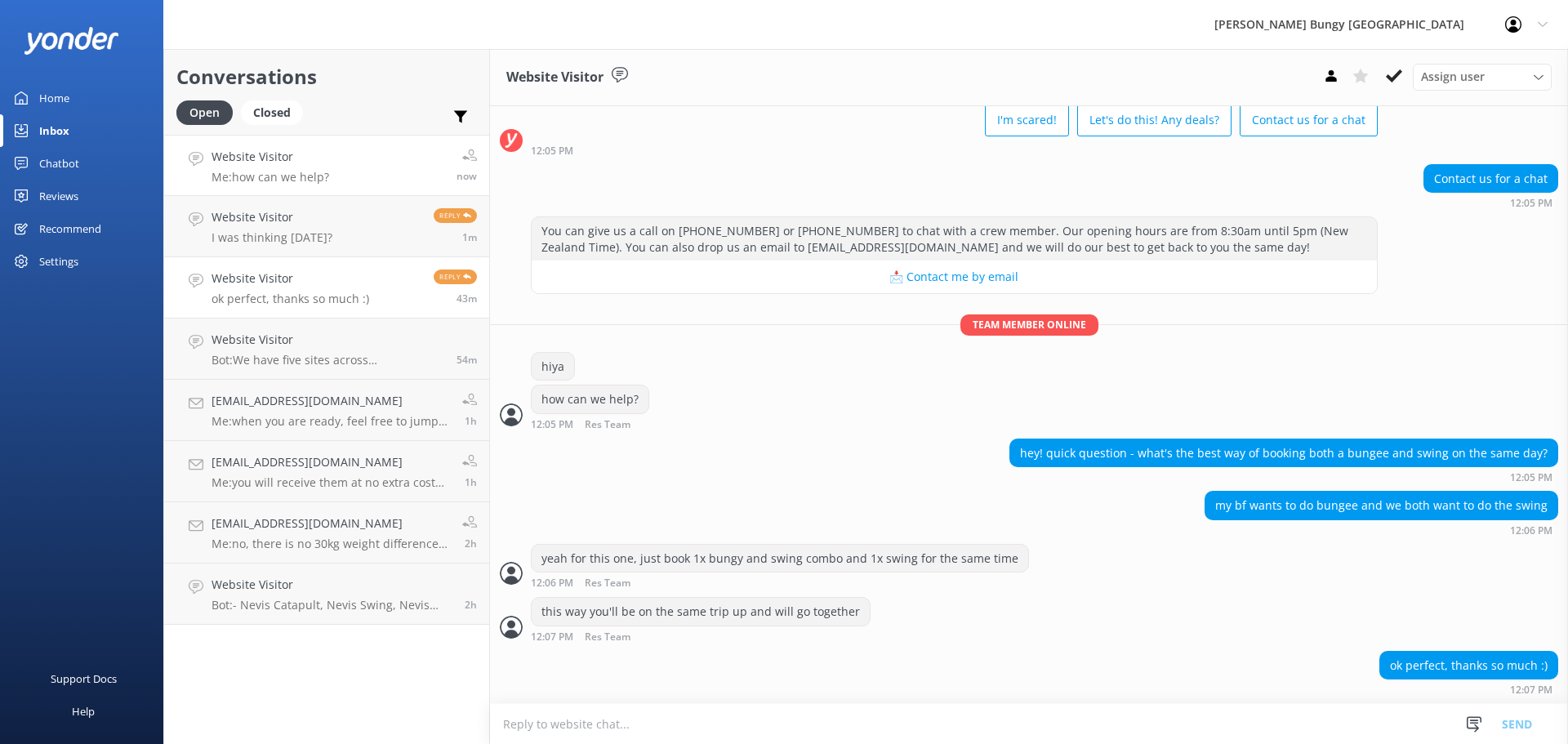
click at [335, 165] on link "Website Visitor Me: how can we help? now" at bounding box center [327, 165] width 325 height 61
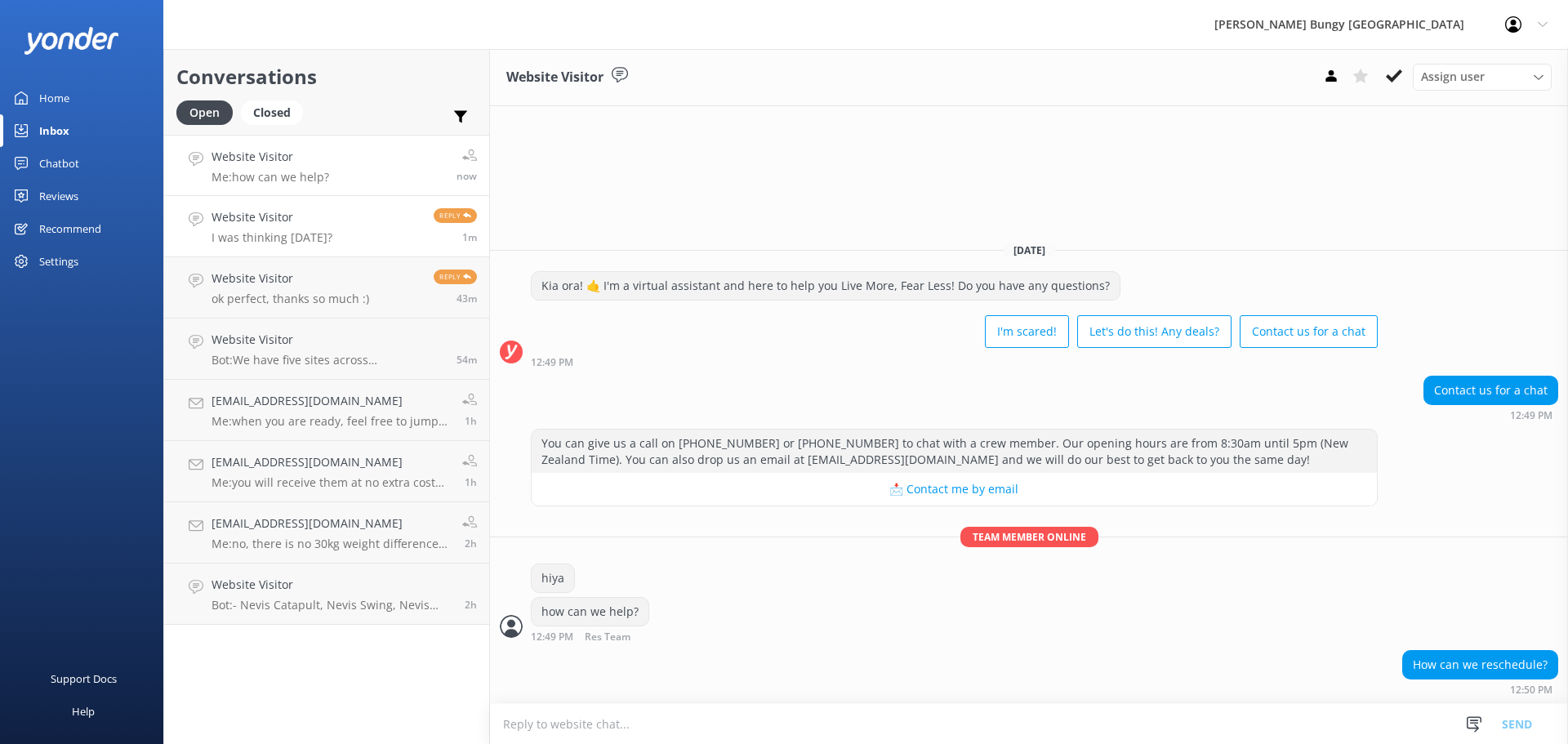
click at [310, 225] on h4 "Website Visitor" at bounding box center [272, 216] width 121 height 18
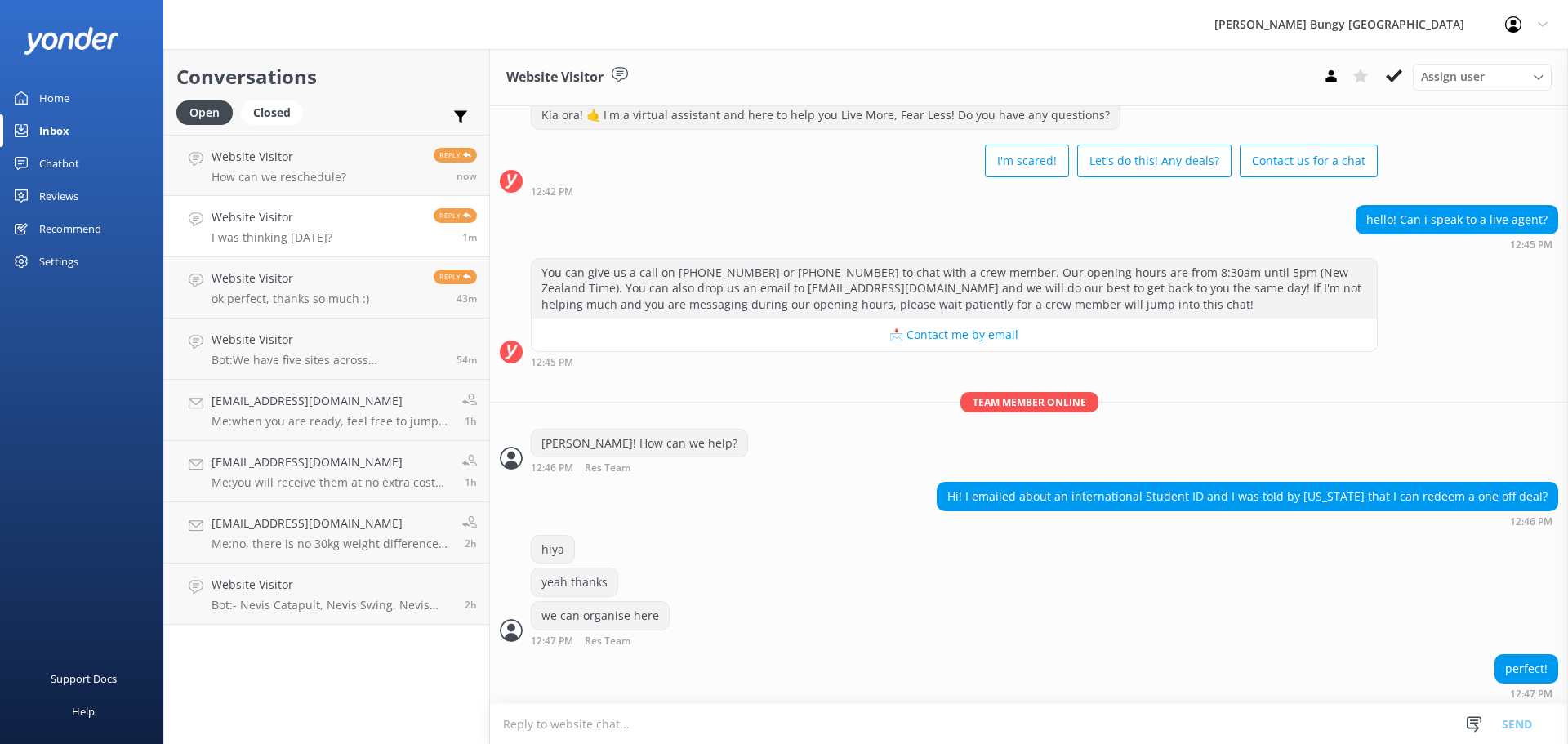
scroll to position [512, 0]
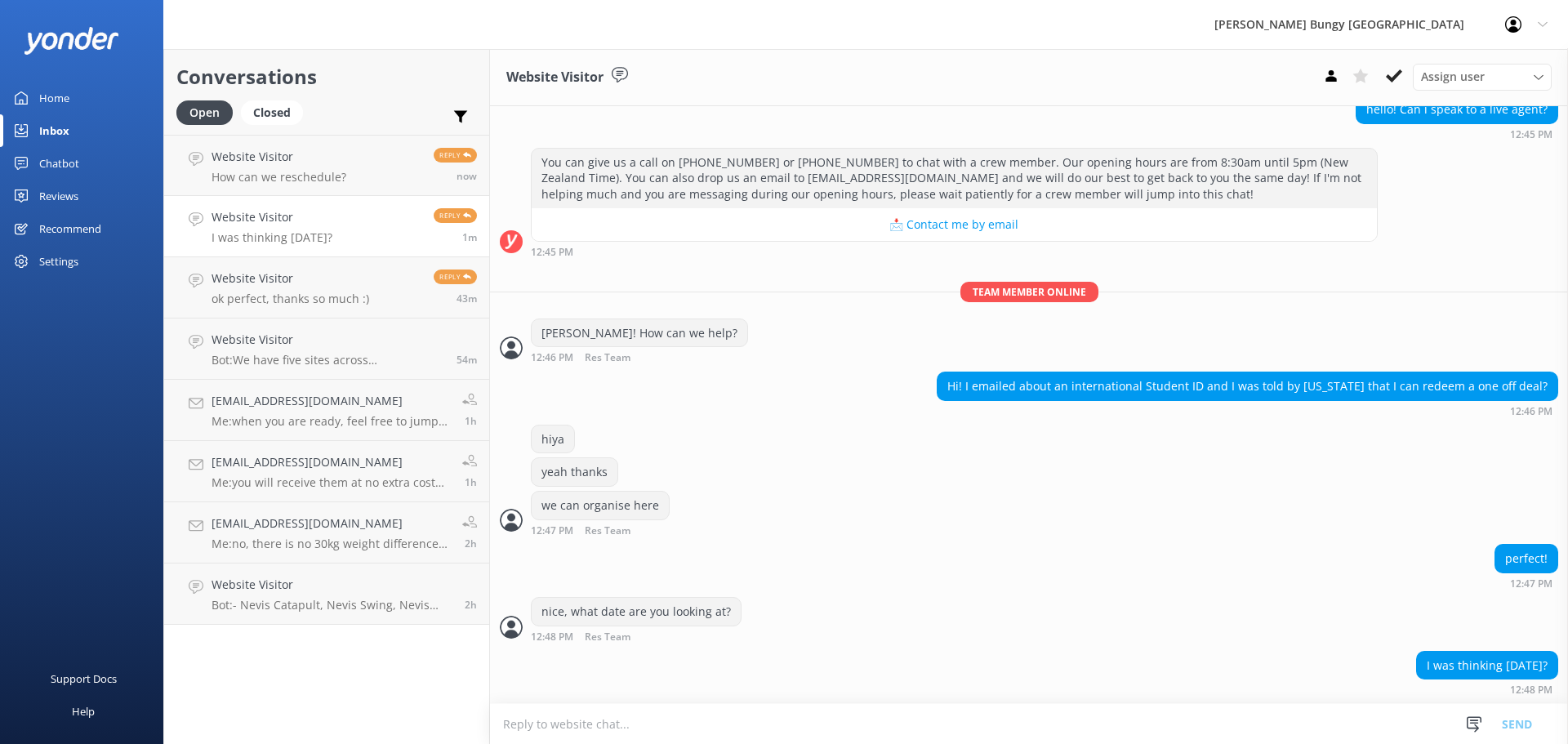
click at [906, 731] on textarea at bounding box center [1029, 724] width 1078 height 40
type textarea "yeah and for which activity?"
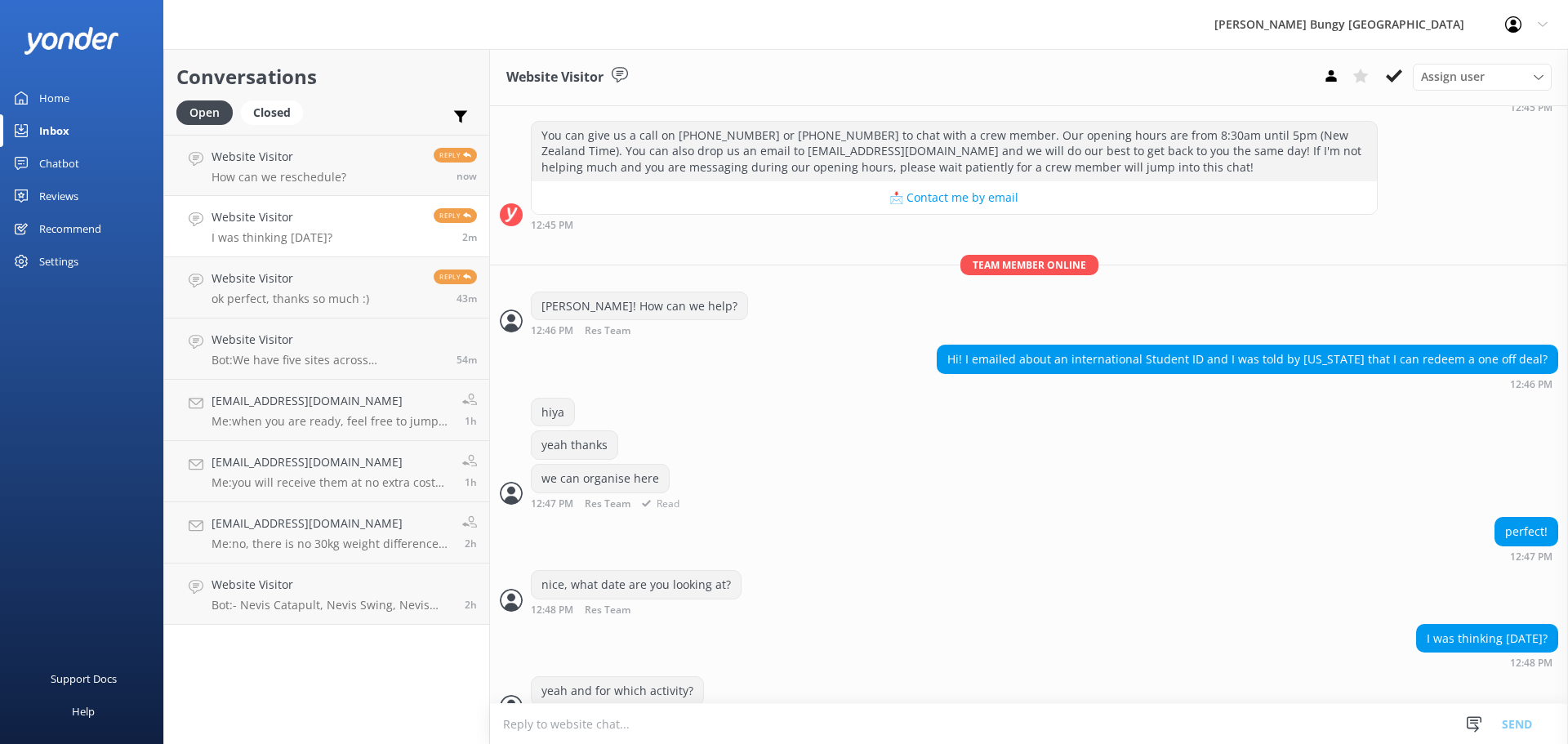
scroll to position [566, 0]
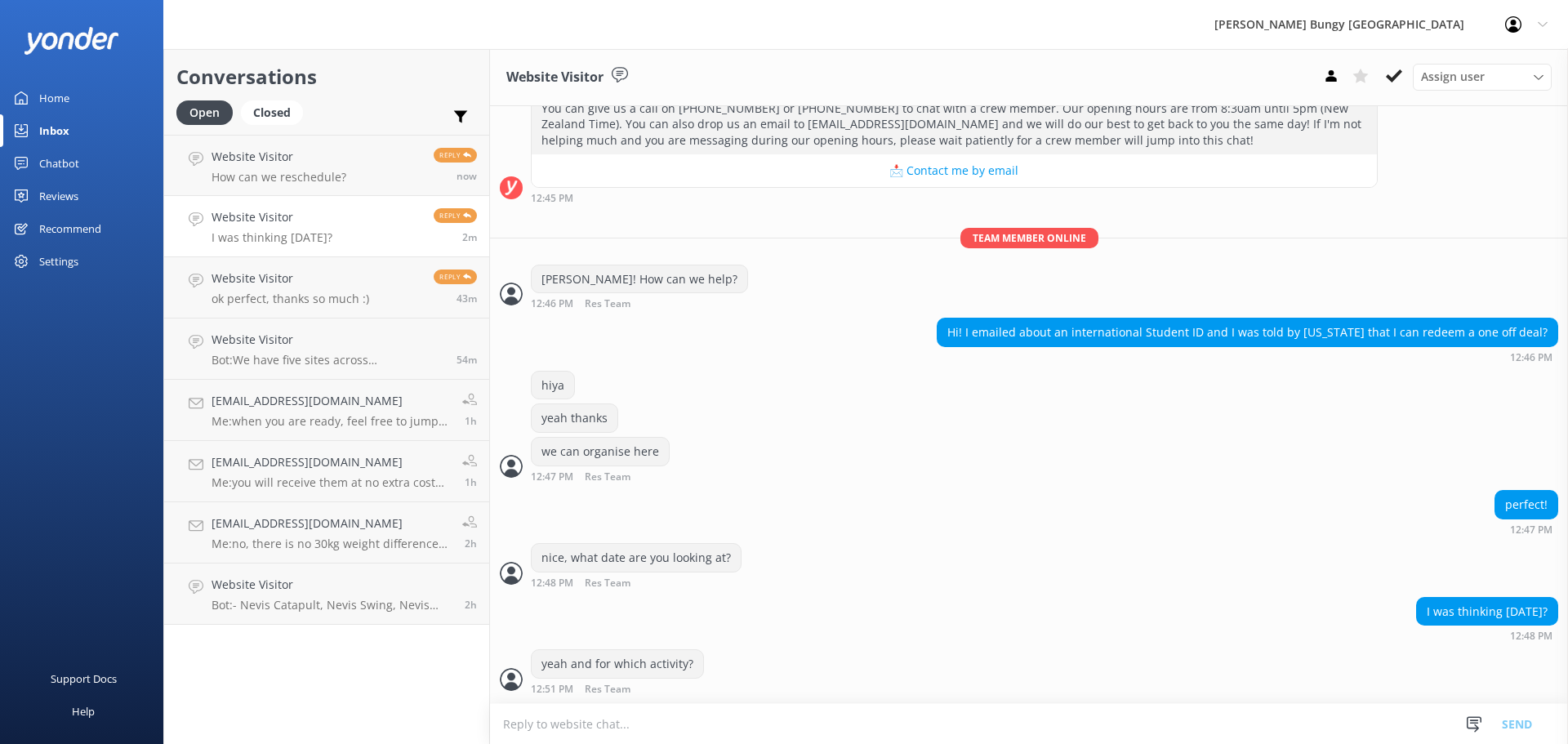
drag, startPoint x: 295, startPoint y: 171, endPoint x: 314, endPoint y: 207, distance: 40.7
click at [295, 171] on p "How can we reschedule?" at bounding box center [278, 177] width 135 height 15
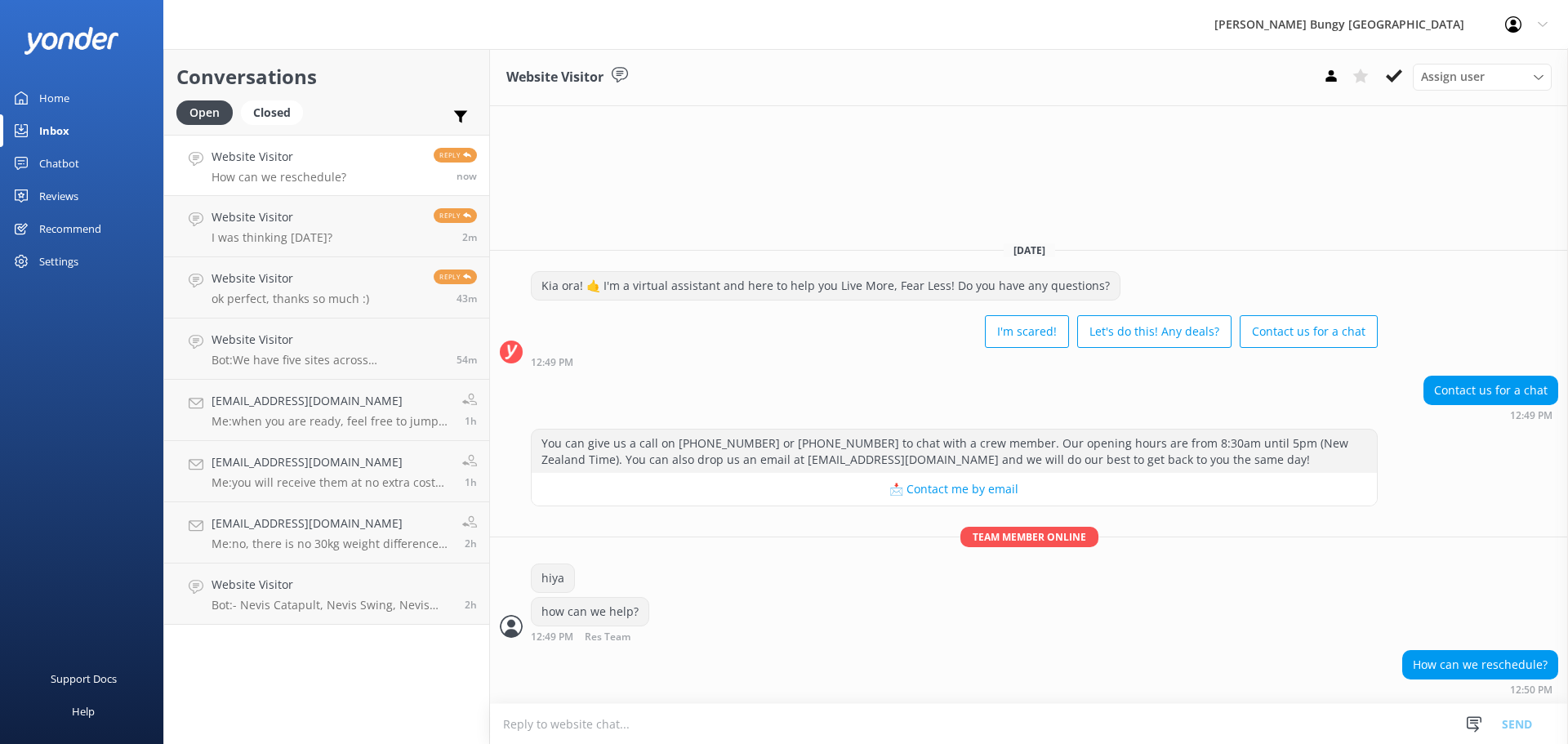
click at [669, 717] on textarea at bounding box center [1029, 724] width 1078 height 40
type textarea "can we grab your booking id?"
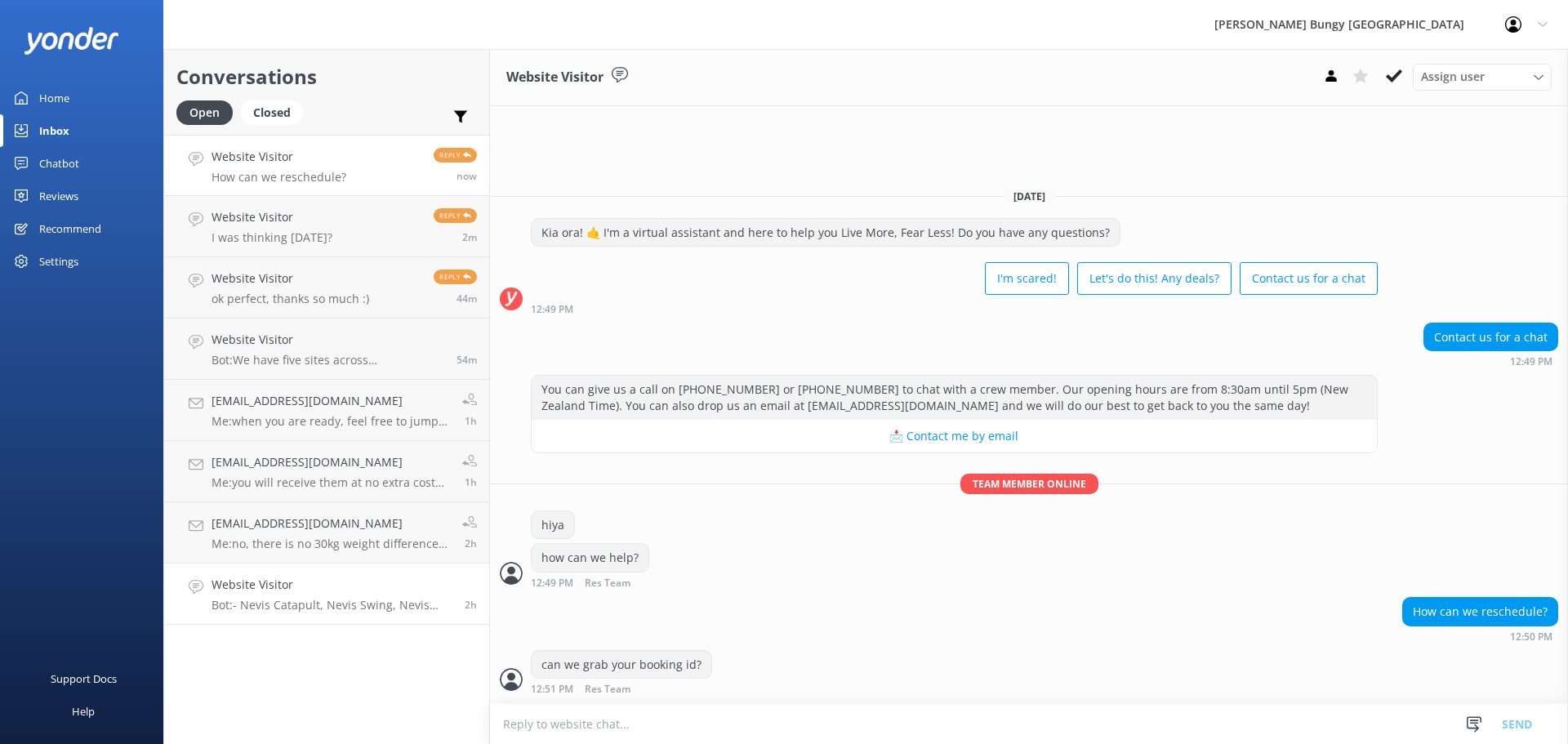
drag, startPoint x: 446, startPoint y: 635, endPoint x: 448, endPoint y: 604, distance: 31.1
click at [446, 635] on div "Conversations Open Closed Important Assigned to me Unassigned Website Visitor H…" at bounding box center [327, 396] width 327 height 695
click at [365, 196] on link "Website Visitor Me: yeah and for which activity? now" at bounding box center [327, 226] width 325 height 61
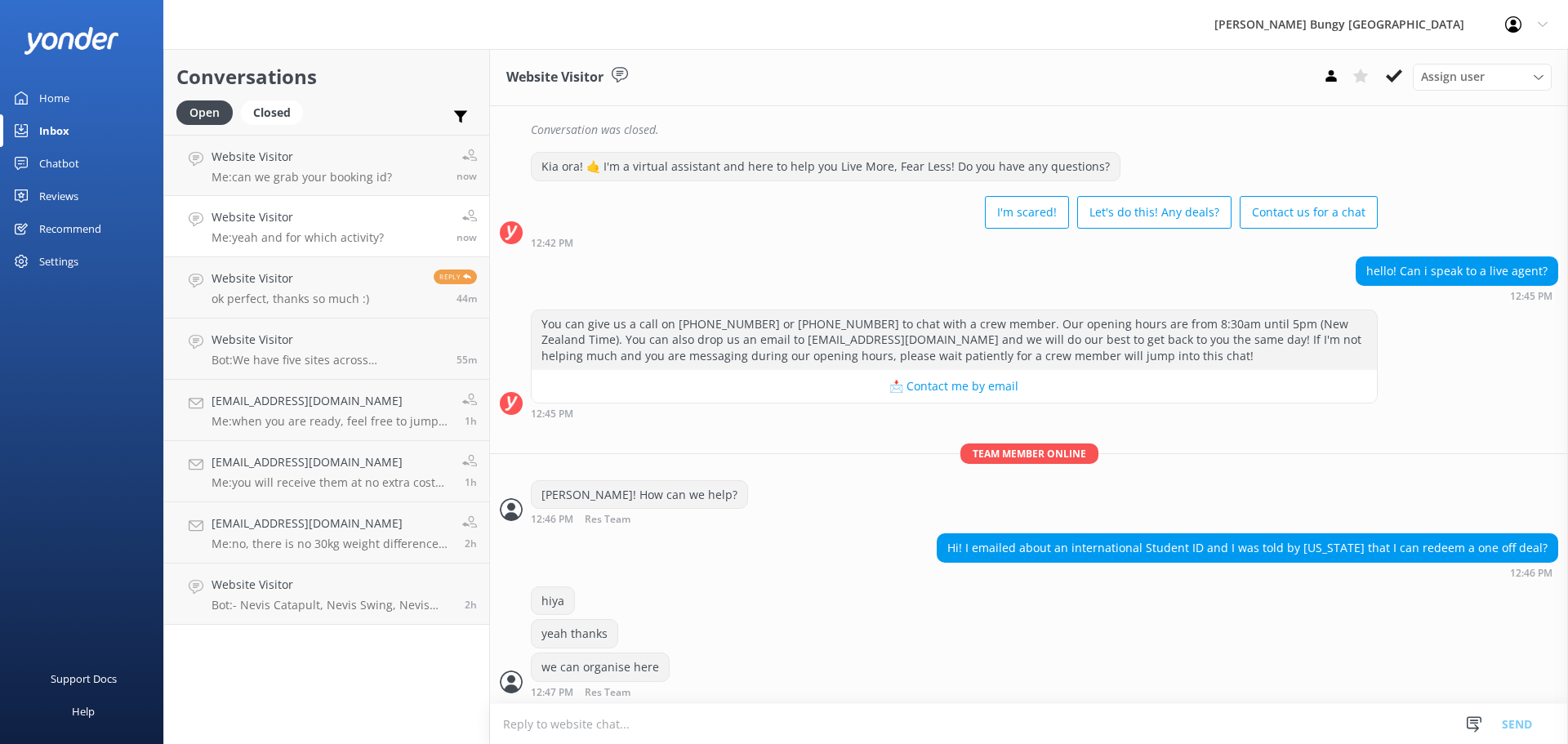
scroll to position [566, 0]
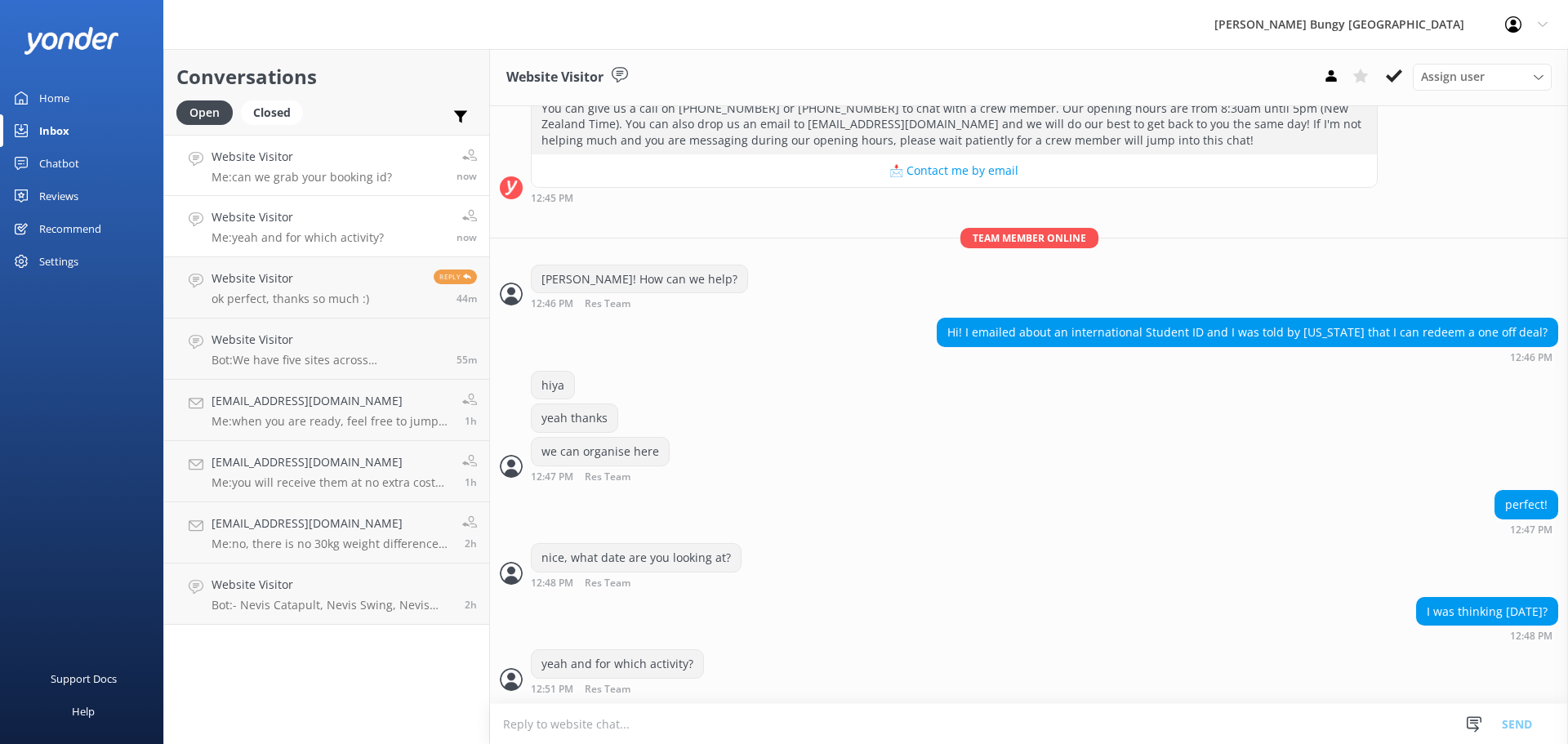
click at [398, 176] on link "Website Visitor Me: can we grab your booking id? now" at bounding box center [327, 165] width 325 height 61
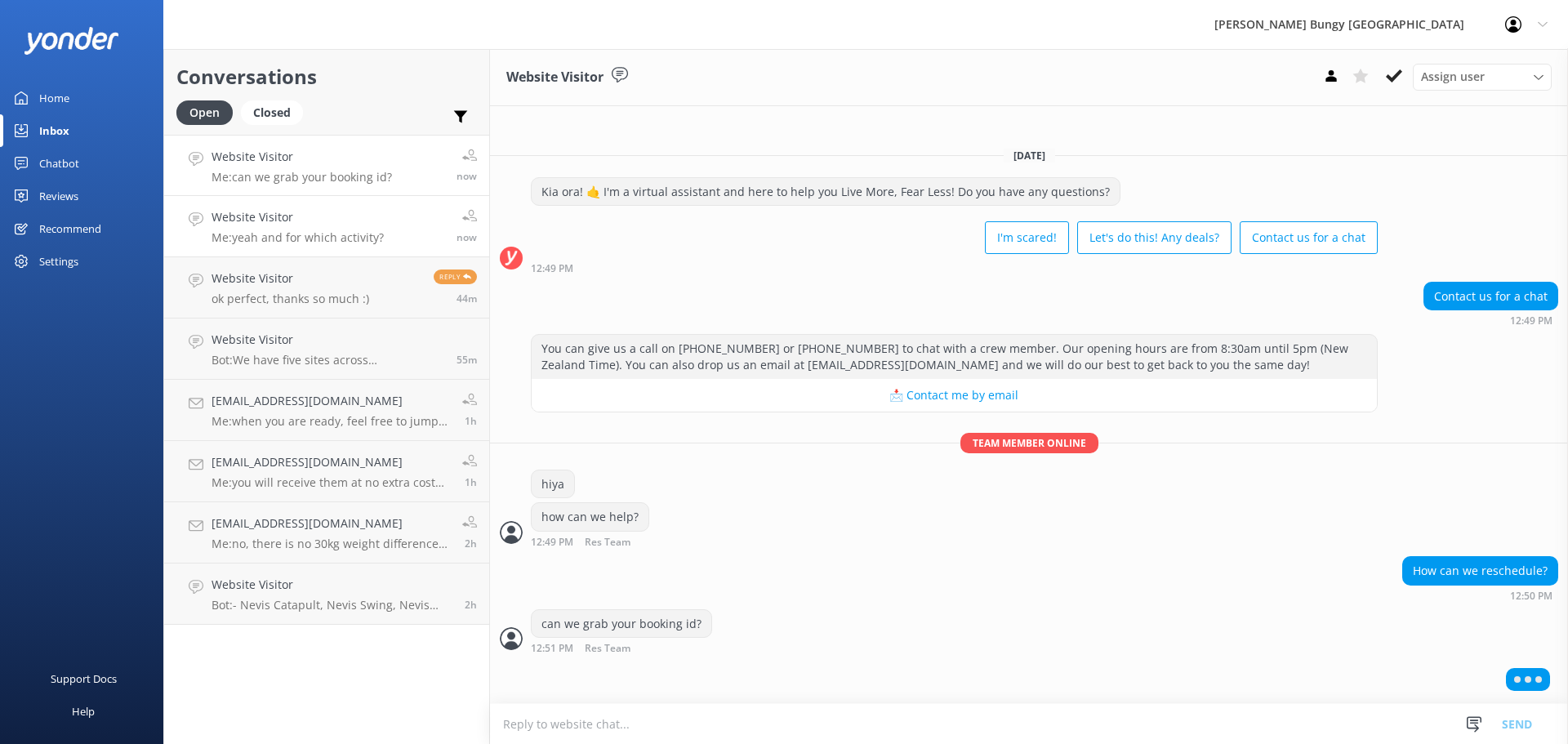
click at [272, 222] on h4 "Website Visitor" at bounding box center [298, 216] width 173 height 18
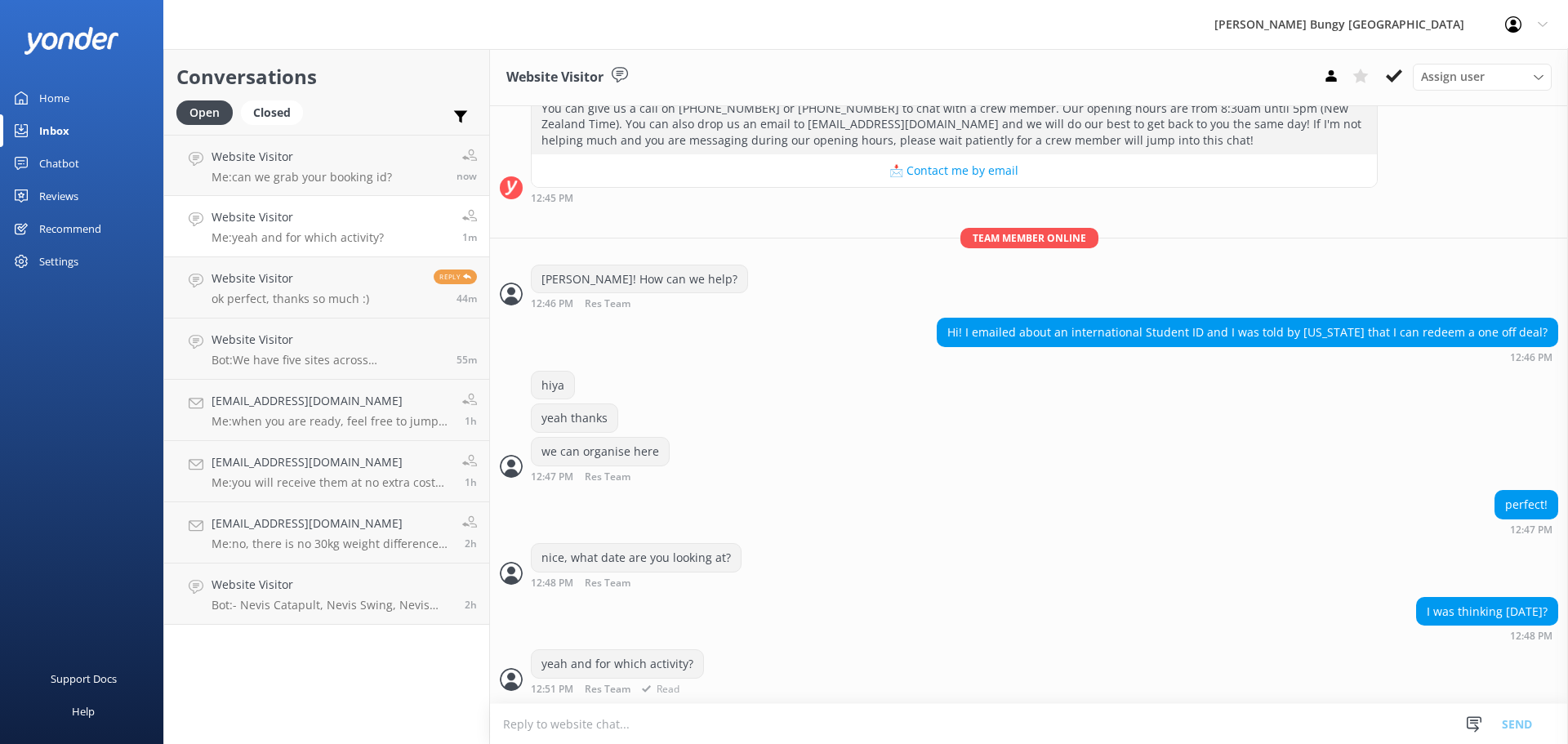
scroll to position [618, 0]
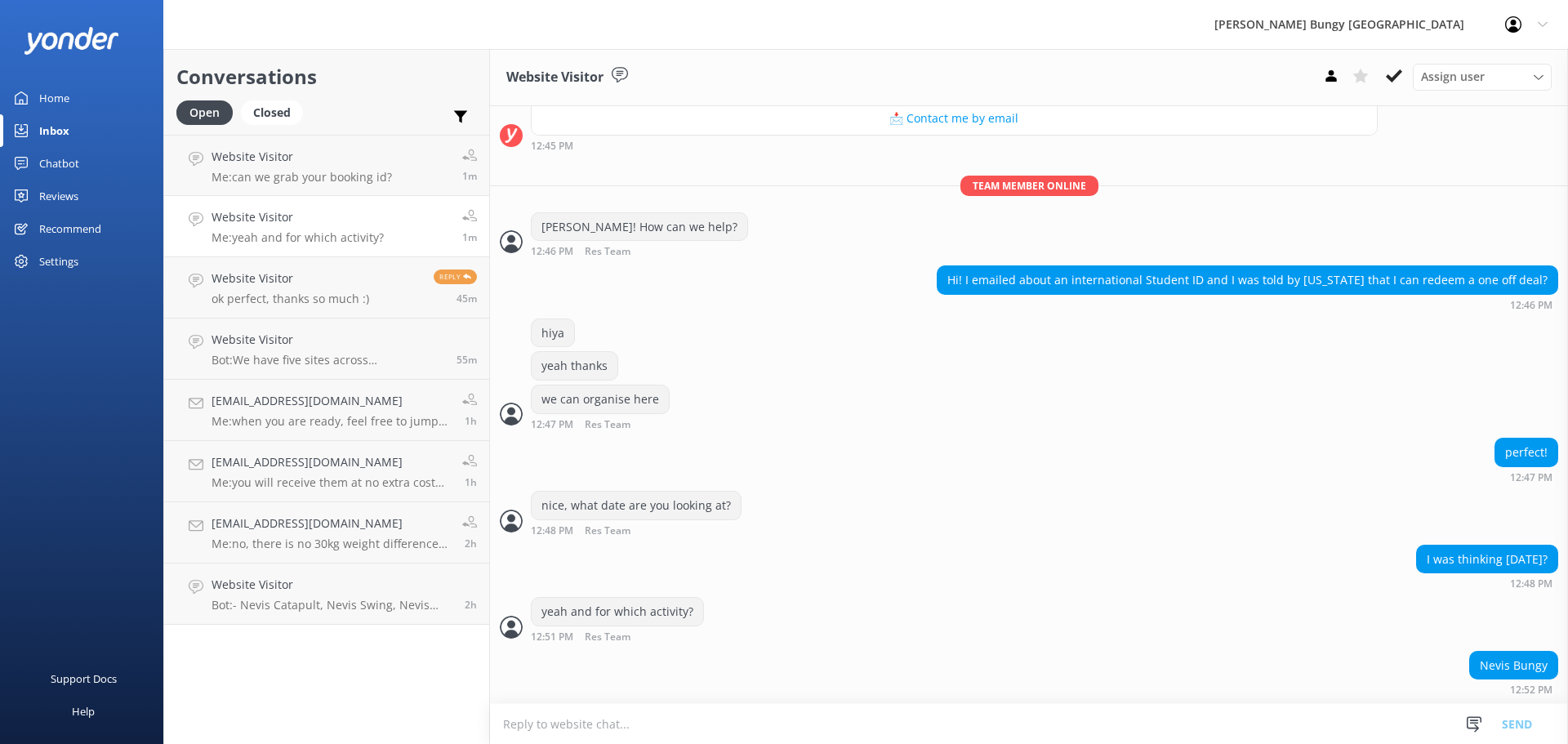
click at [752, 712] on textarea at bounding box center [1029, 724] width 1078 height 40
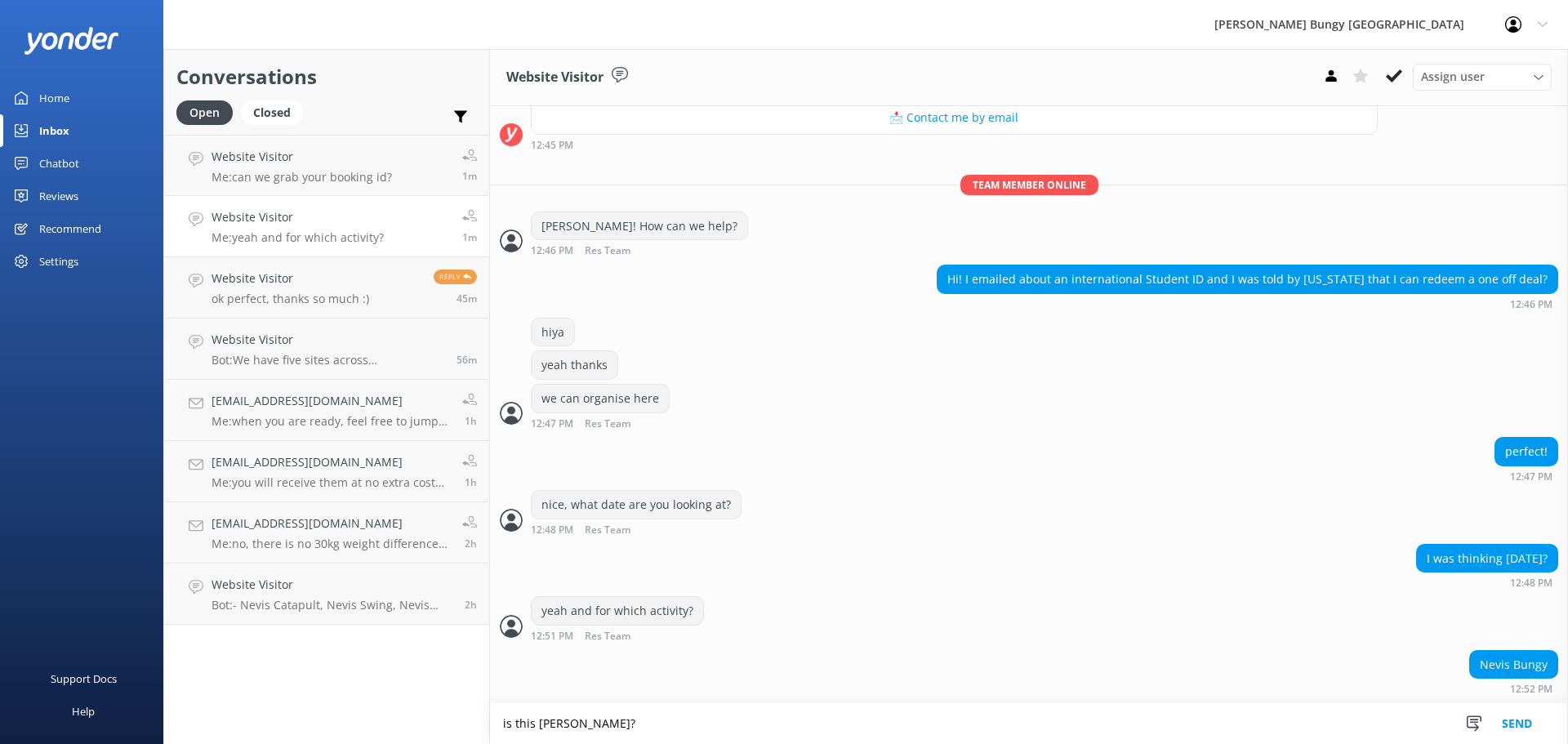
type textarea "is this Sean?"
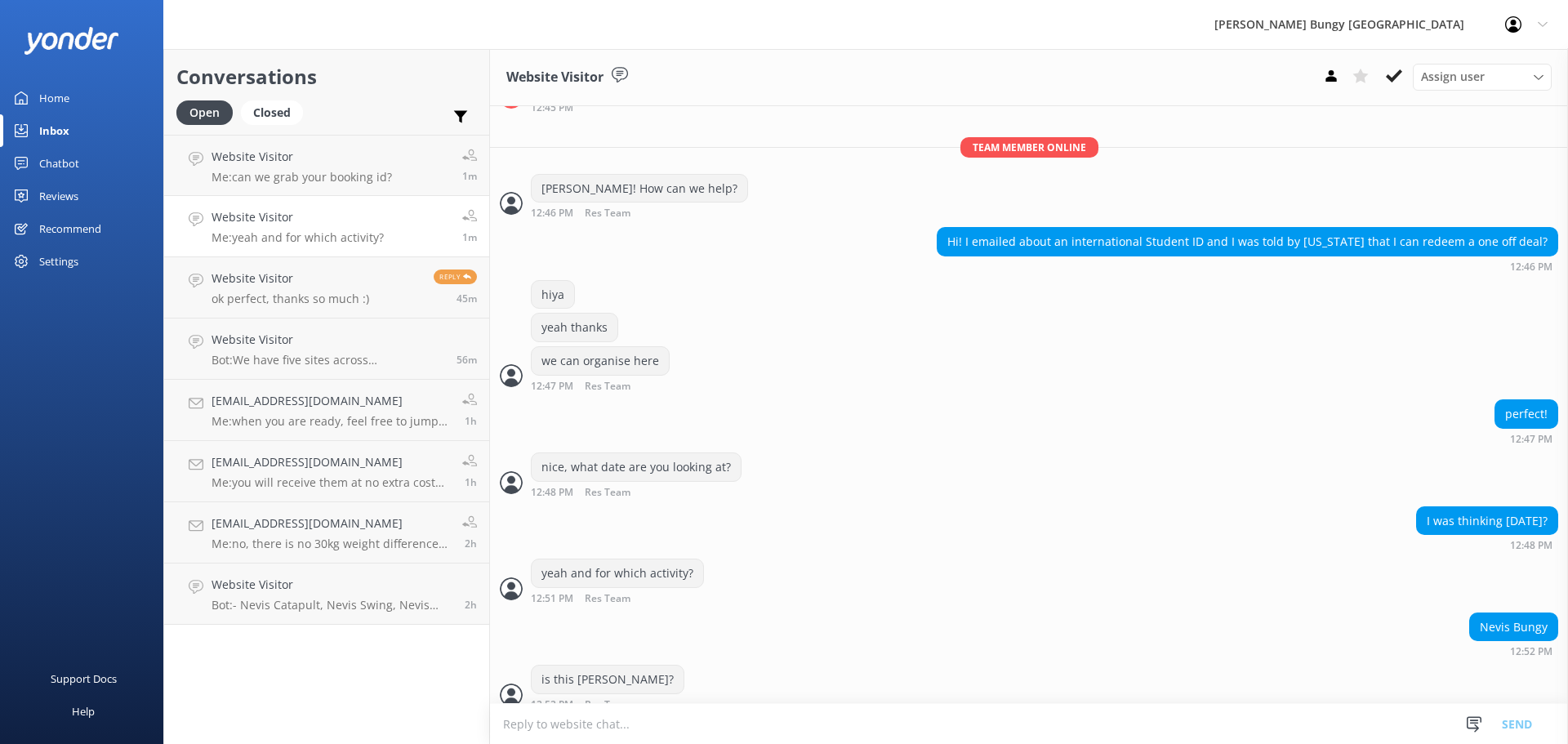
scroll to position [672, 0]
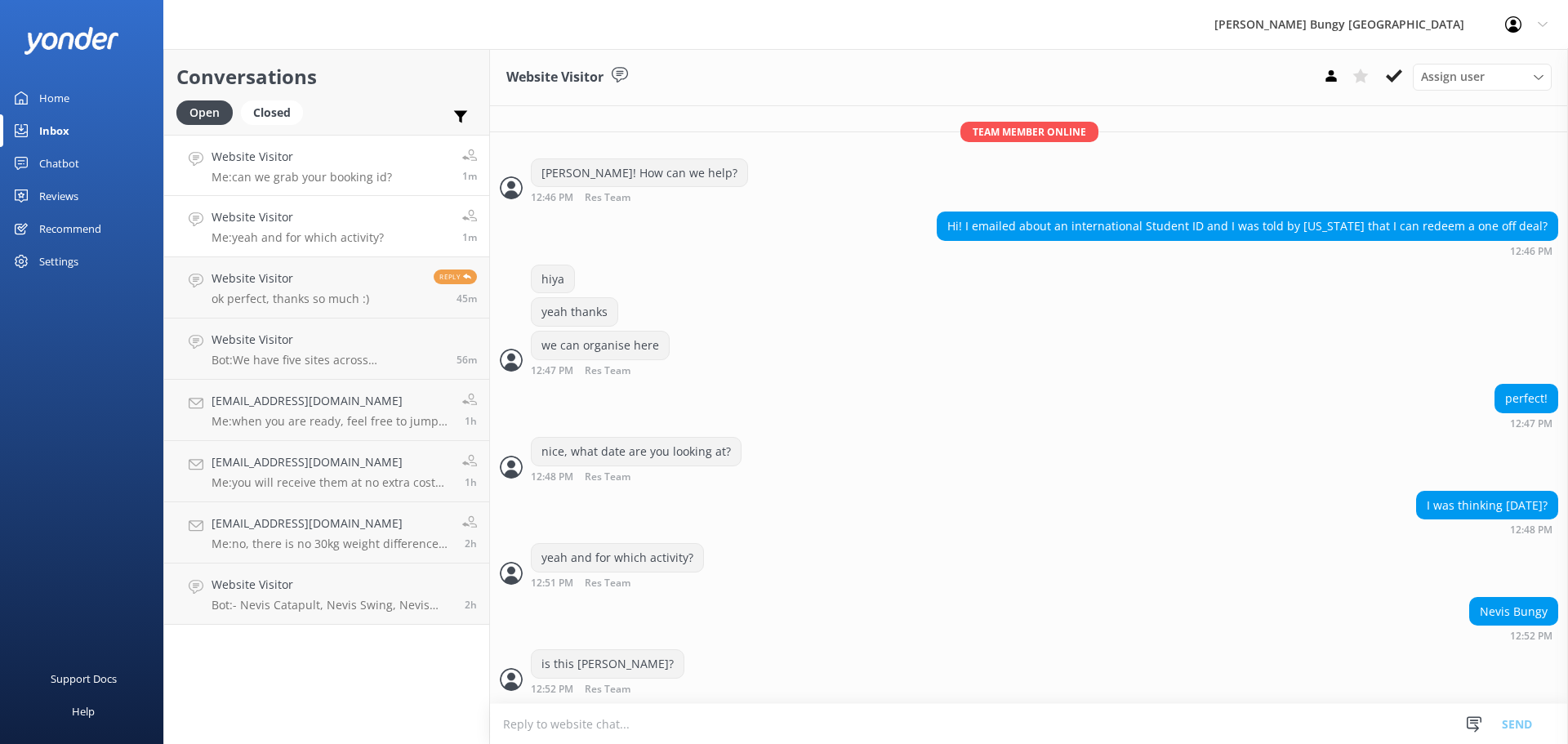
click at [247, 141] on link "Website Visitor Me: can we grab your booking id? 1m" at bounding box center [327, 165] width 325 height 61
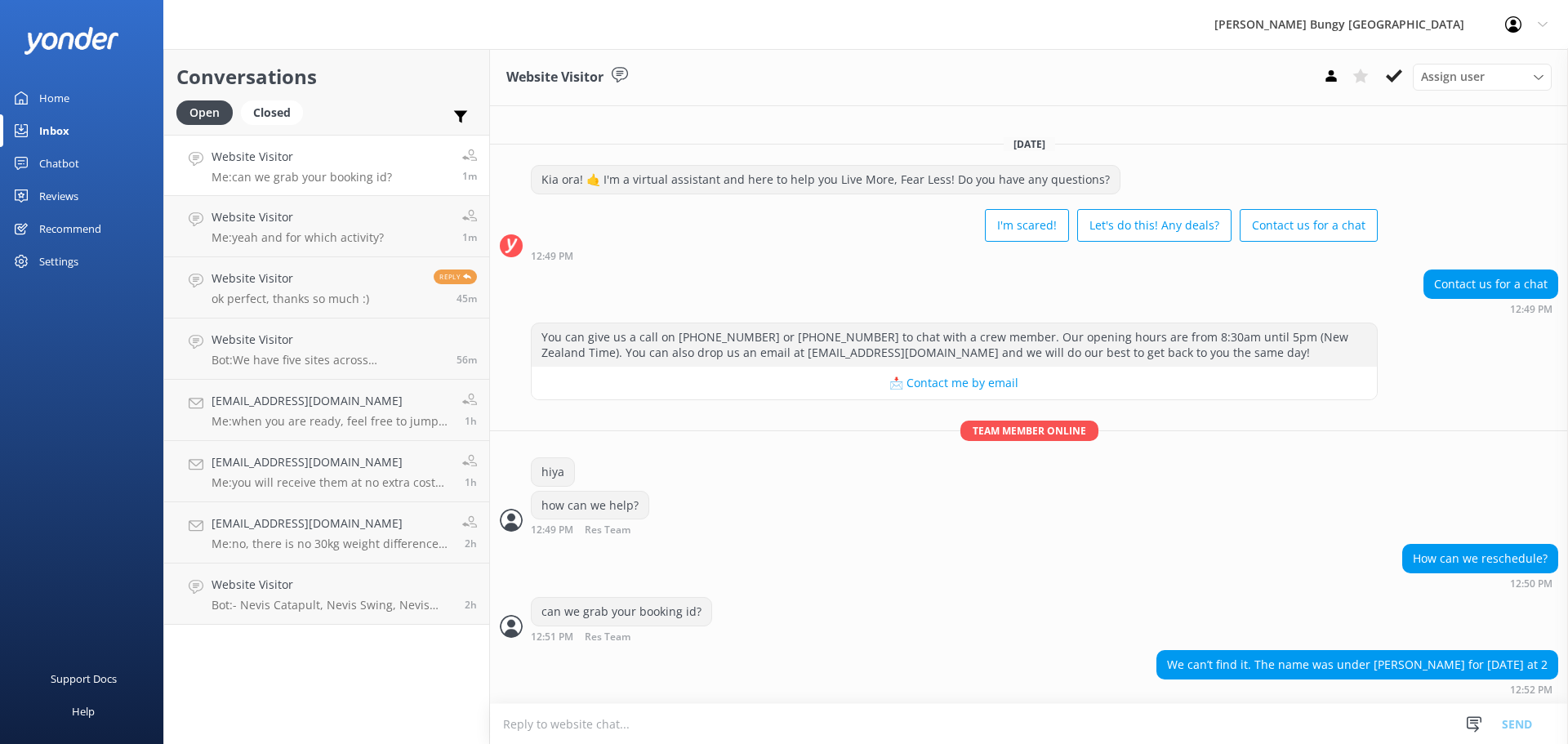
scroll to position [22, 0]
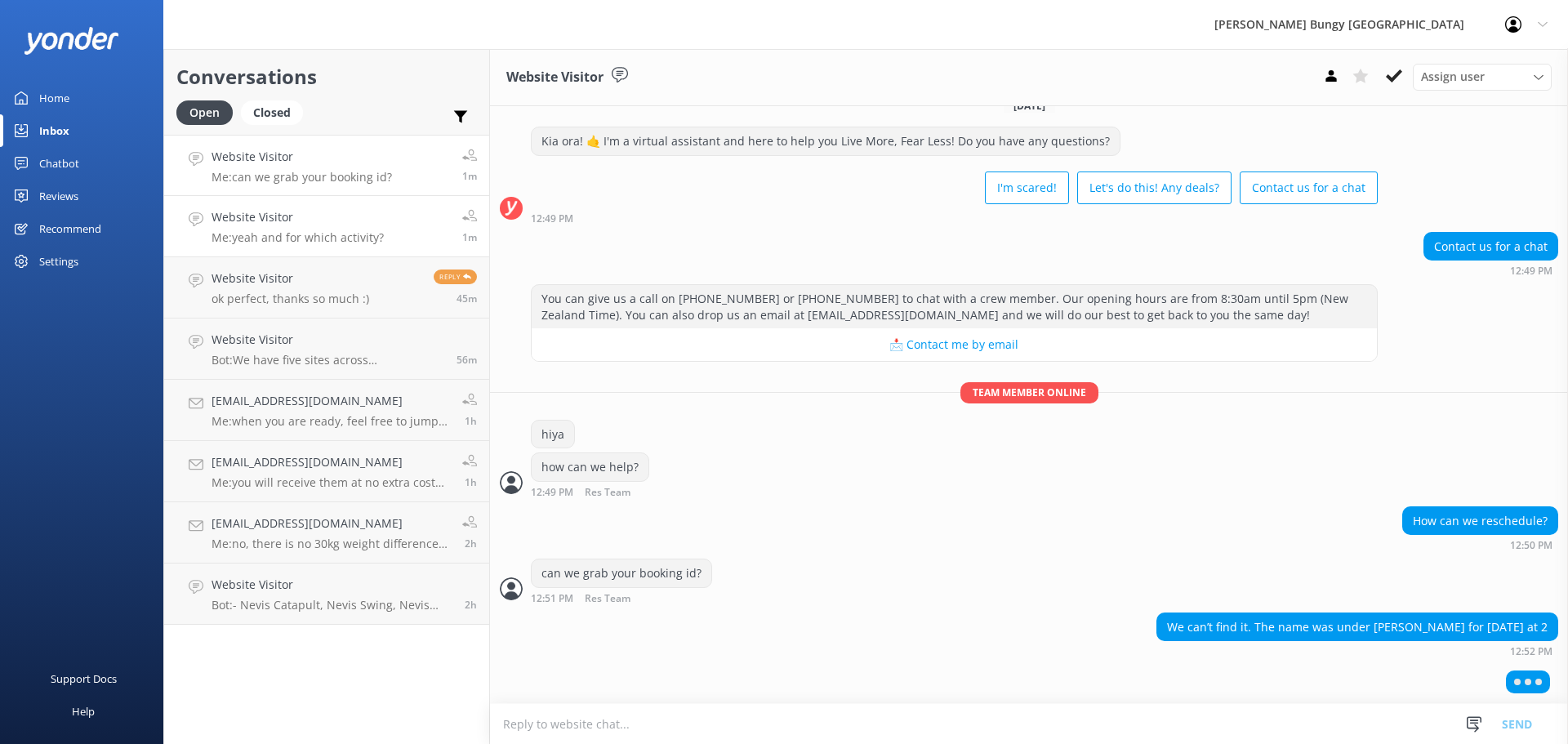
click at [371, 237] on p "Me: yeah and for which activity?" at bounding box center [298, 237] width 173 height 15
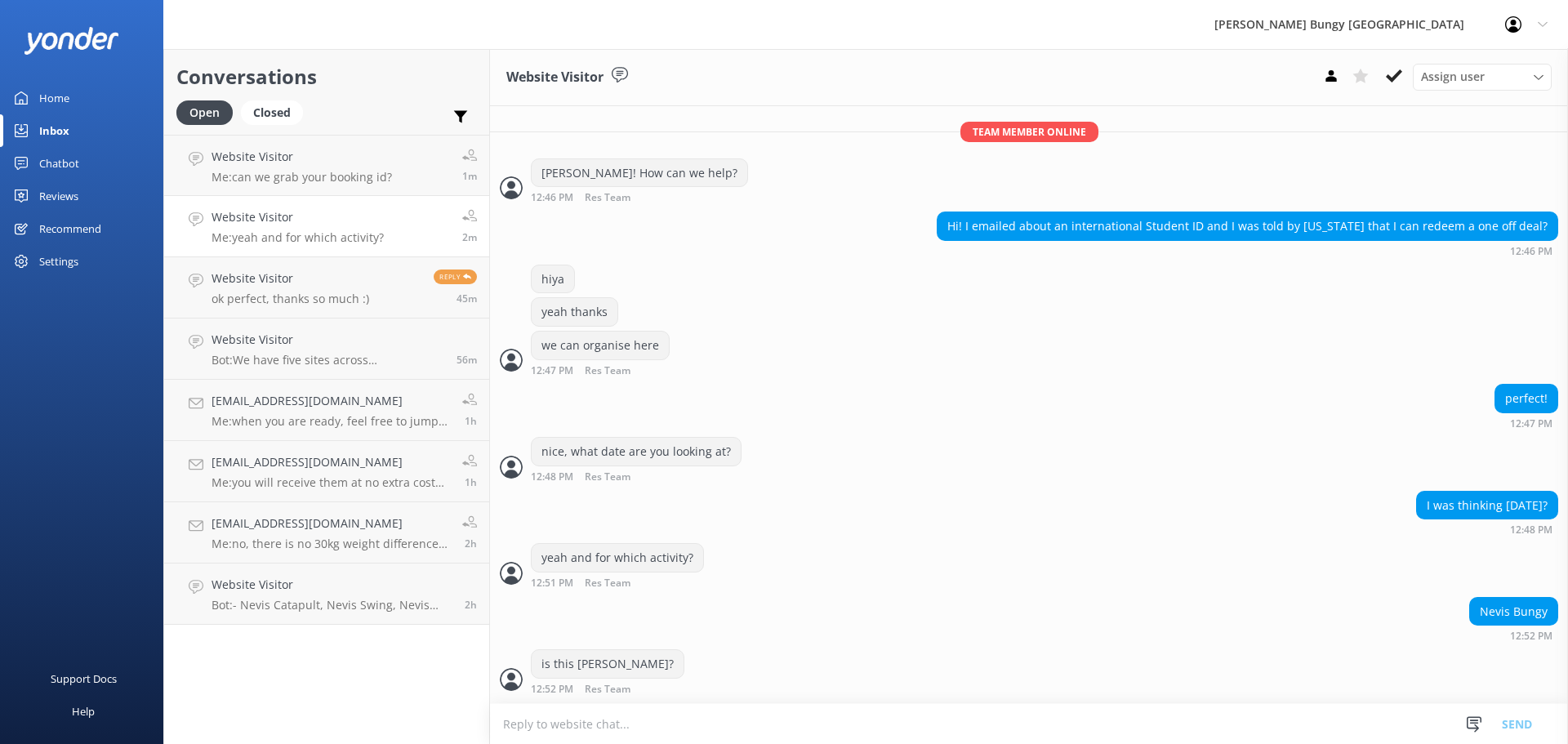
scroll to position [725, 0]
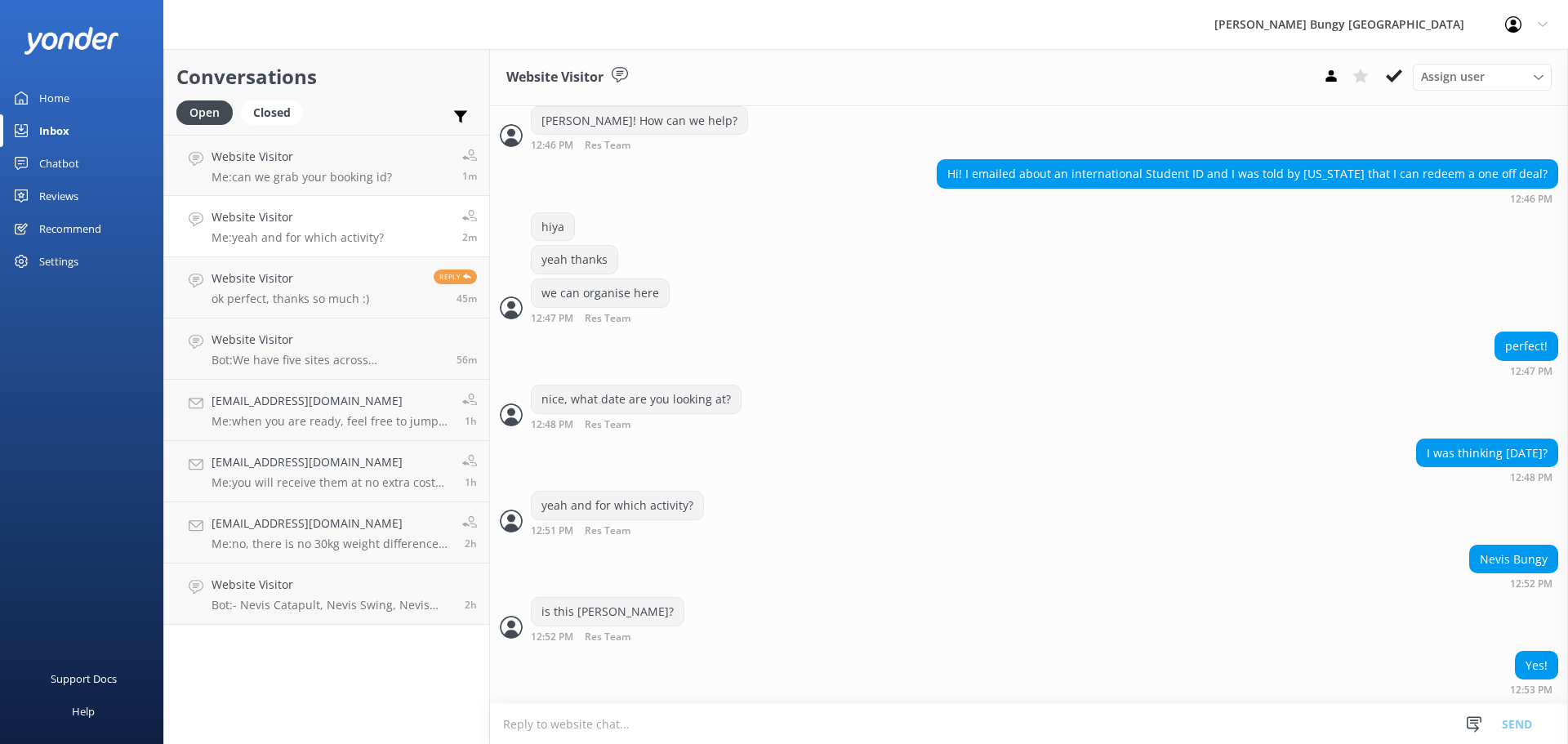
click at [761, 682] on div "Yes! 12:53 PM" at bounding box center [1029, 673] width 1078 height 45
click at [270, 137] on link "Website Visitor Me: can we grab your booking id? 1m" at bounding box center [327, 165] width 325 height 61
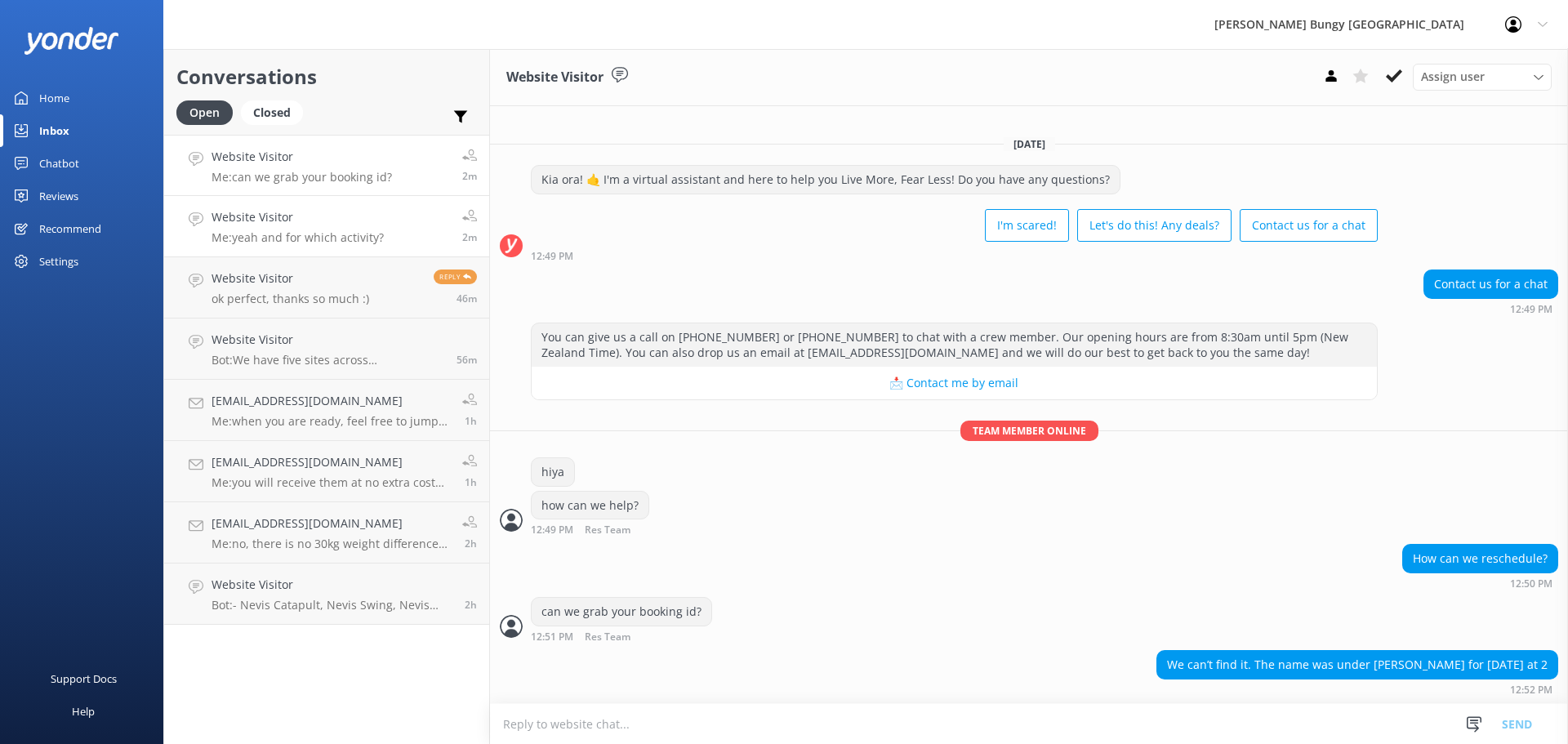
scroll to position [17, 0]
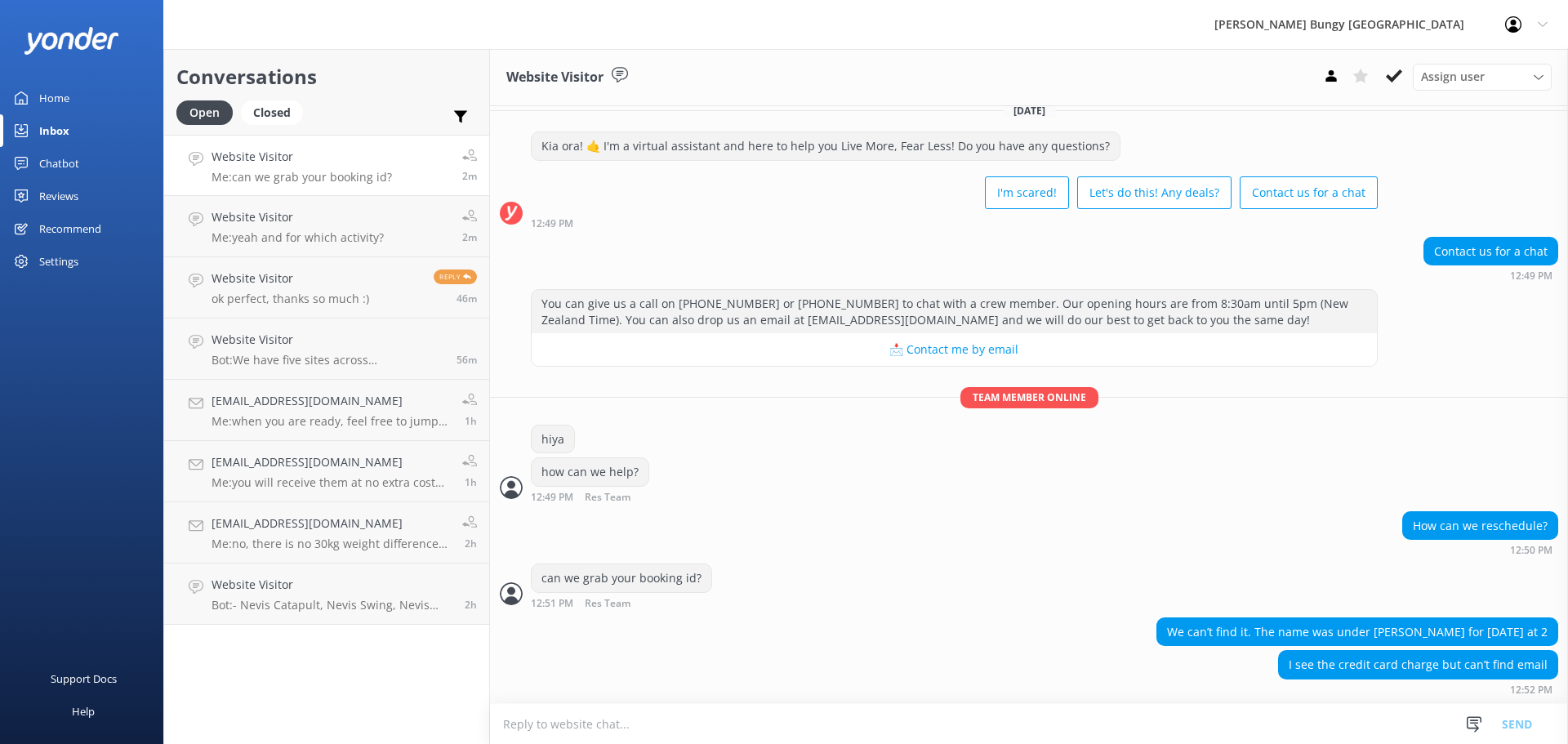
click at [938, 743] on textarea at bounding box center [1029, 724] width 1078 height 40
click at [242, 205] on link "Website Visitor Me: yeah and for which activity? 3m" at bounding box center [327, 226] width 325 height 61
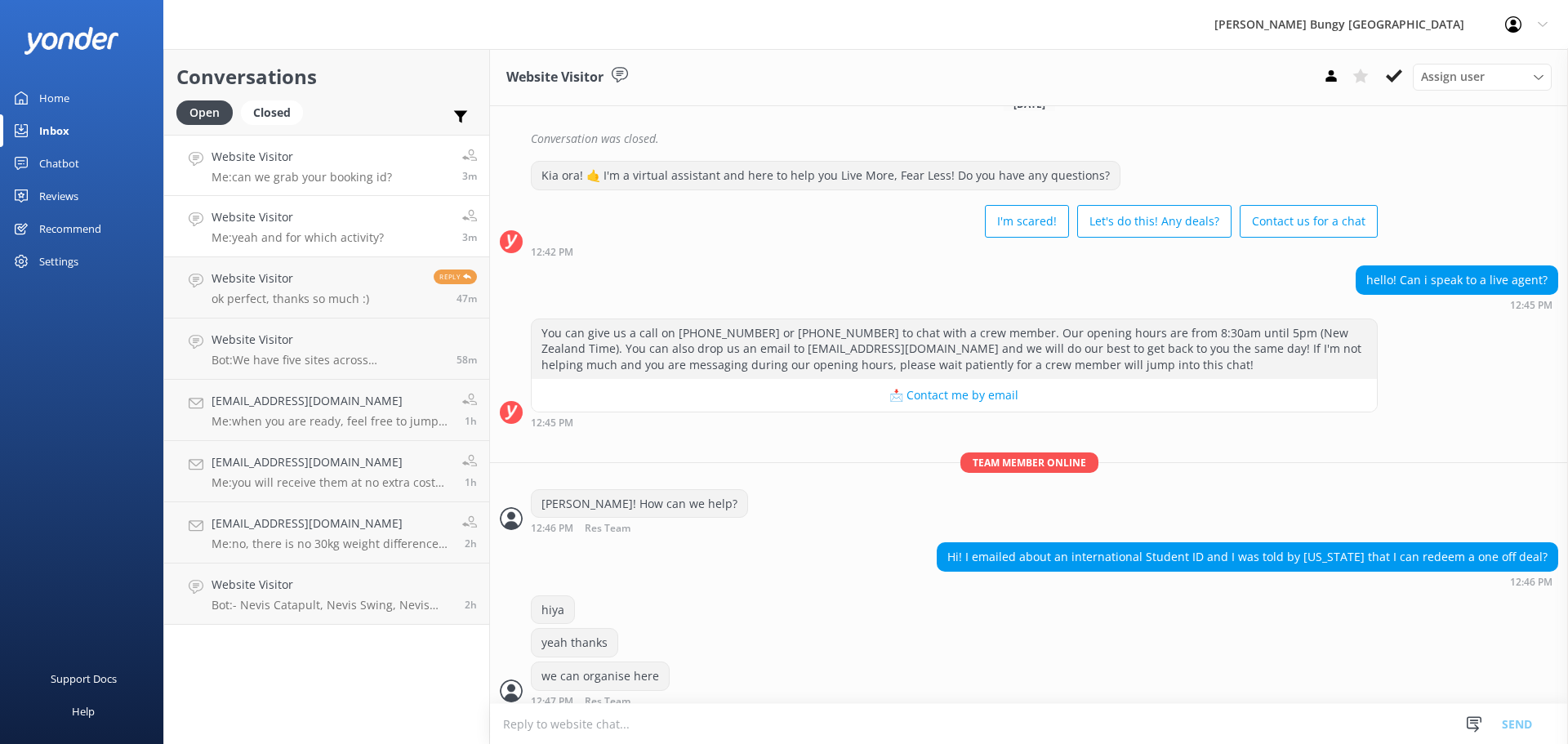
click at [261, 173] on p "Me: can we grab your booking id?" at bounding box center [302, 177] width 180 height 15
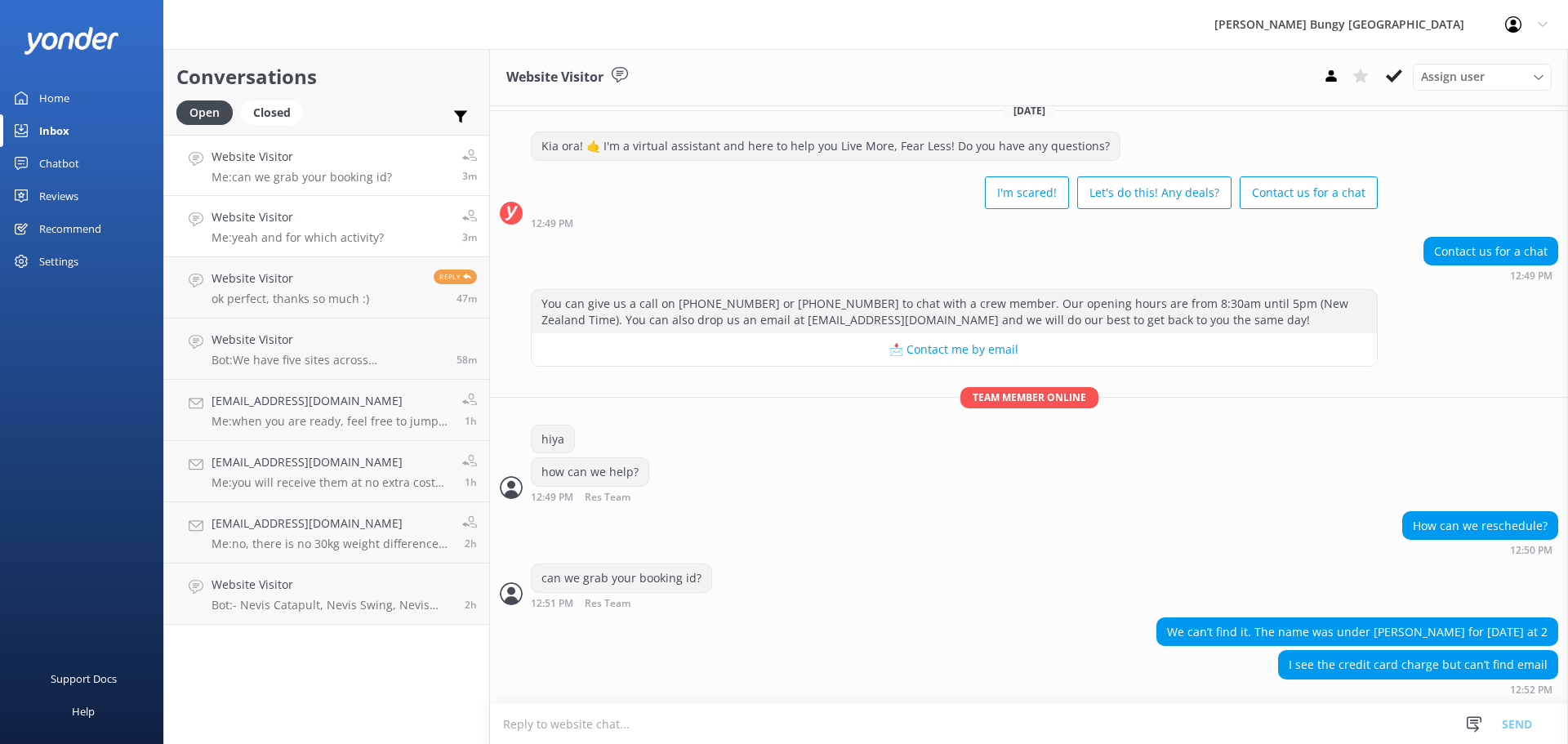
click at [357, 212] on h4 "Website Visitor" at bounding box center [298, 216] width 173 height 18
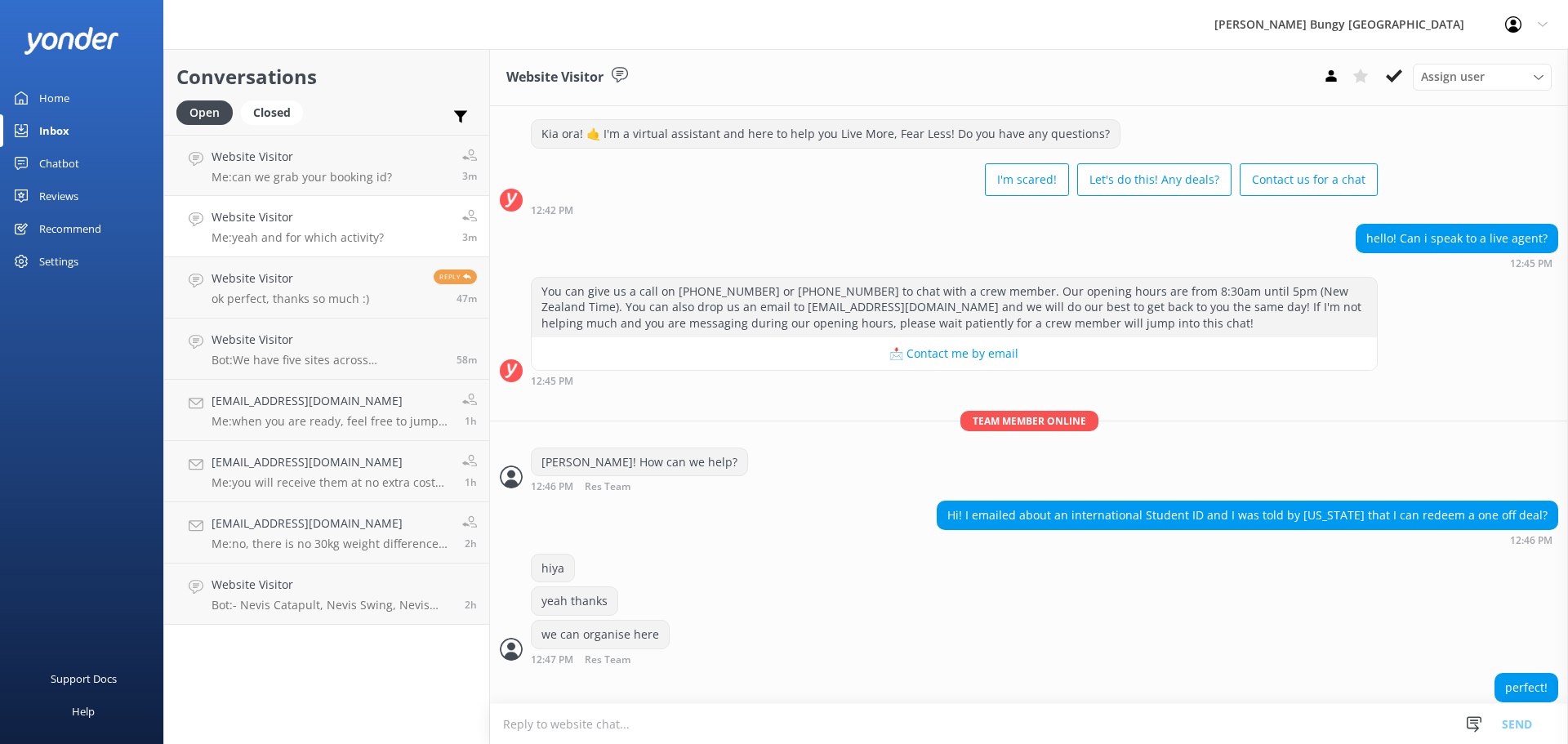
scroll to position [466, 0]
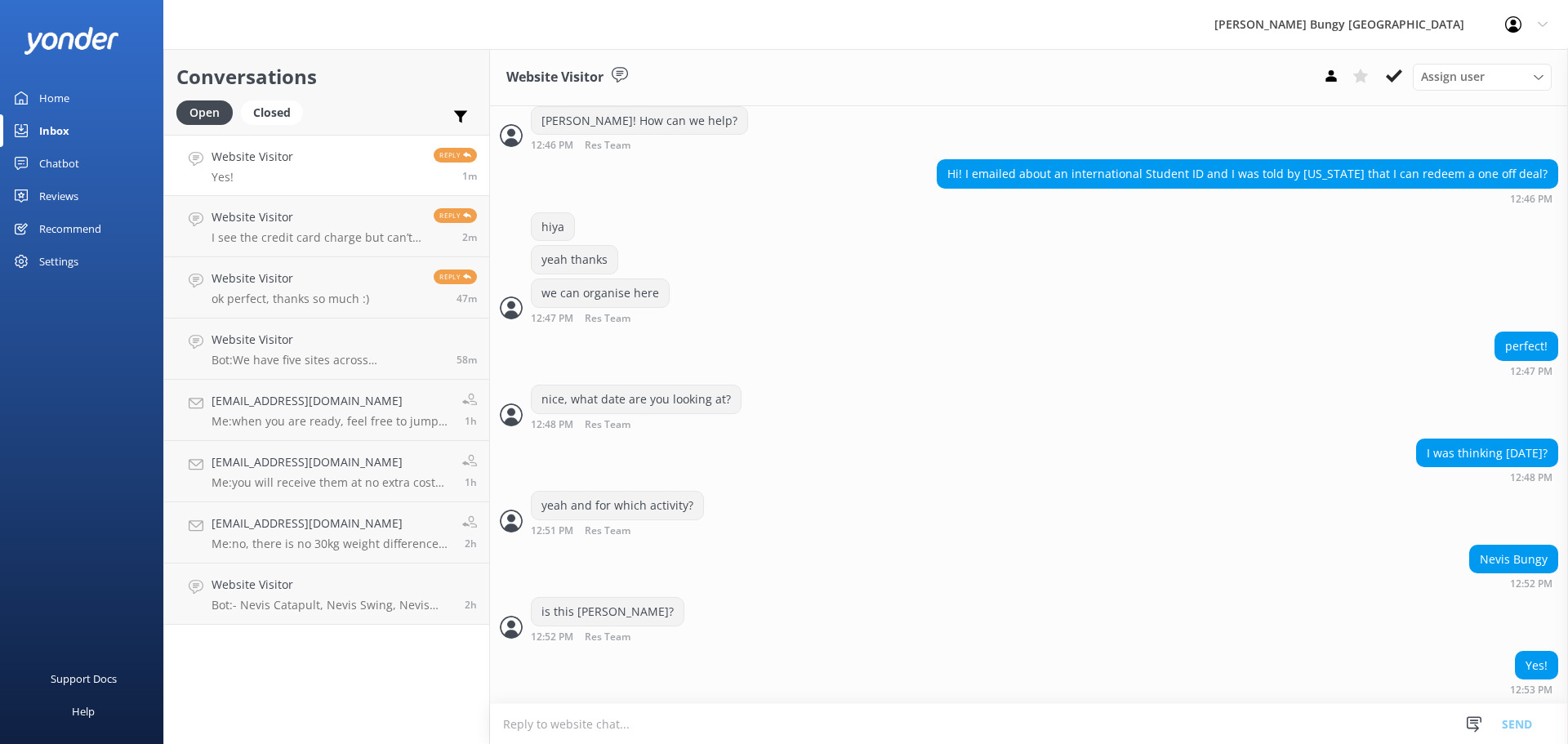
scroll to position [725, 0]
click at [250, 296] on p "ok perfect, thanks so much :)" at bounding box center [290, 299] width 158 height 15
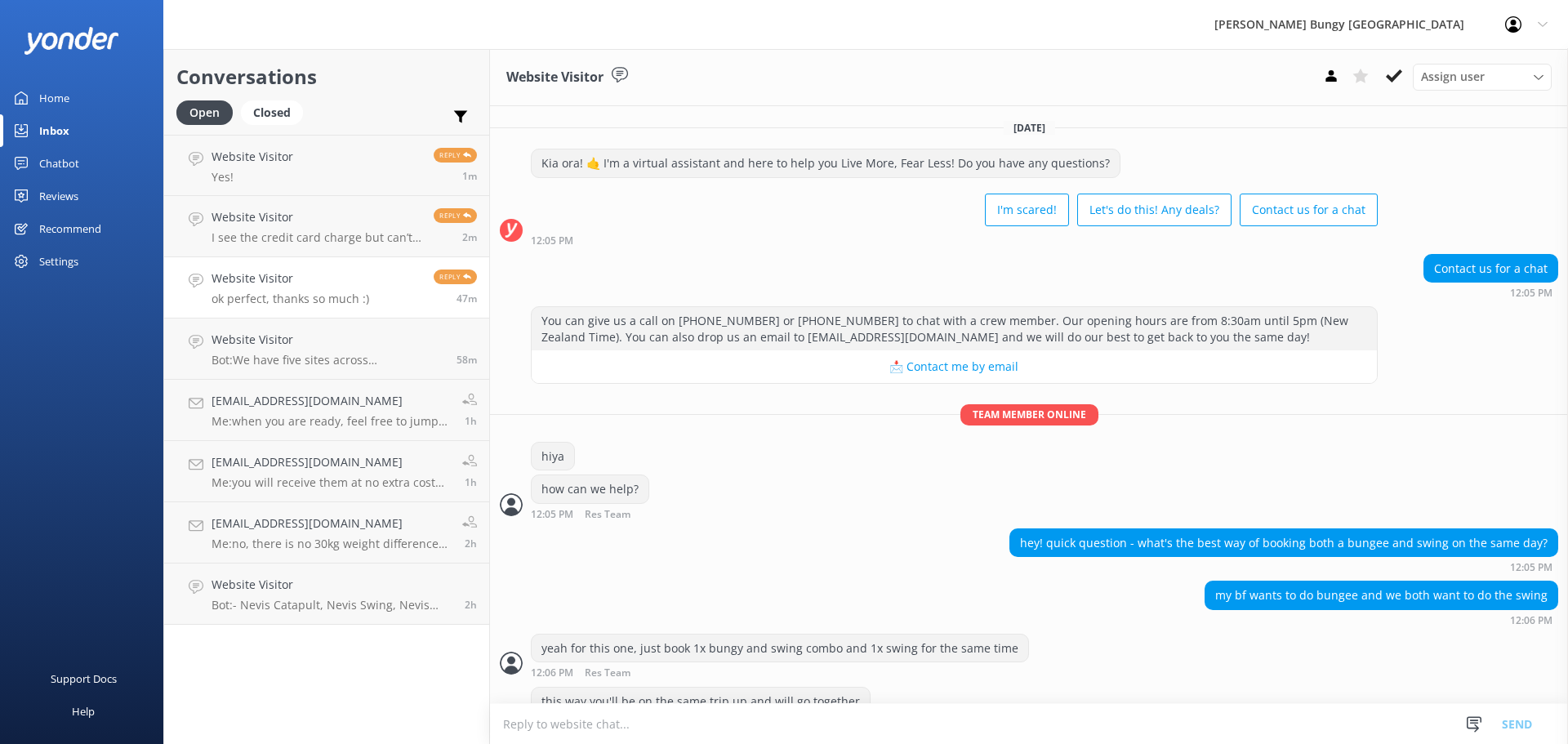
scroll to position [90, 0]
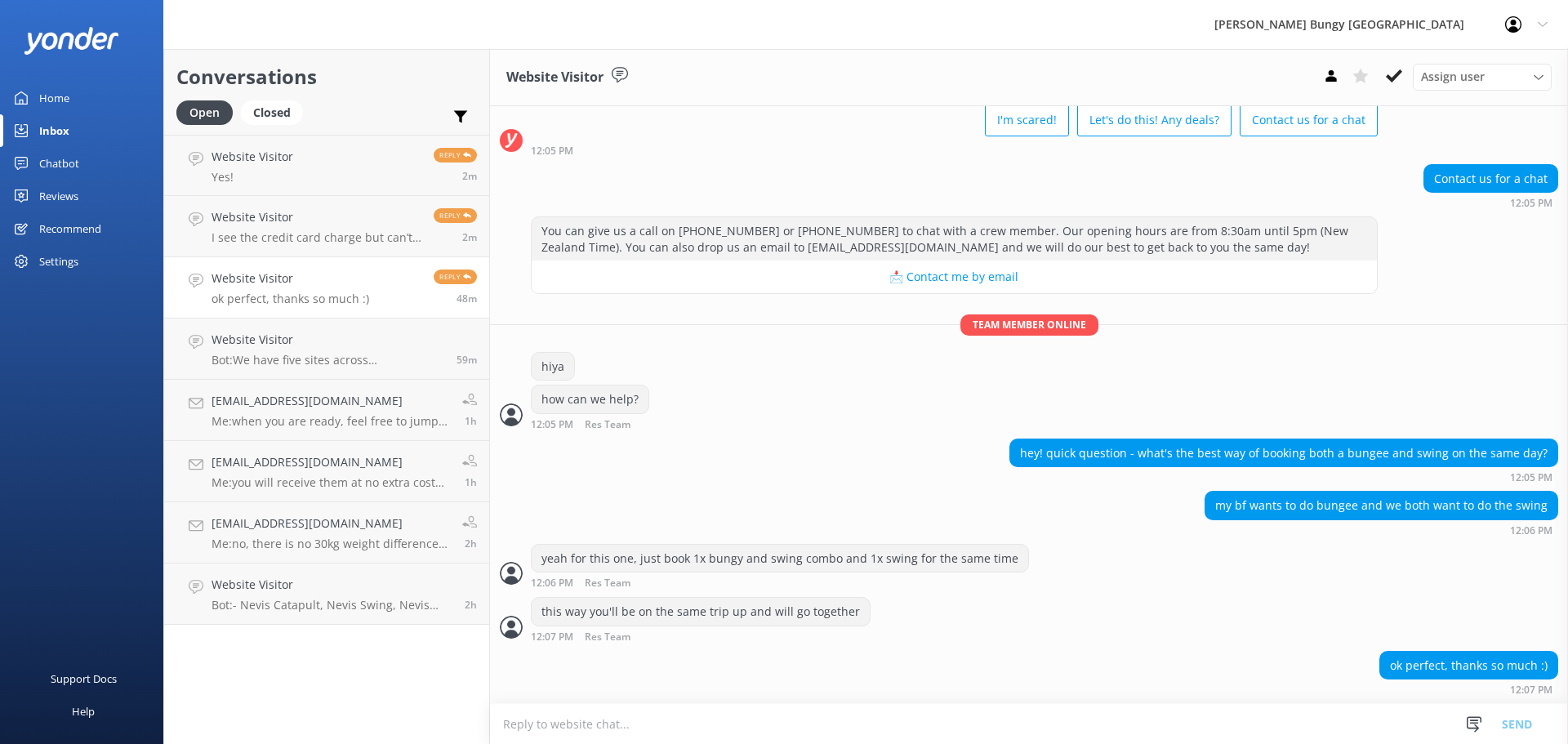
click at [801, 707] on textarea at bounding box center [1029, 724] width 1078 height 40
click at [276, 195] on link "Website Visitor Yes! Reply 2m" at bounding box center [327, 165] width 325 height 61
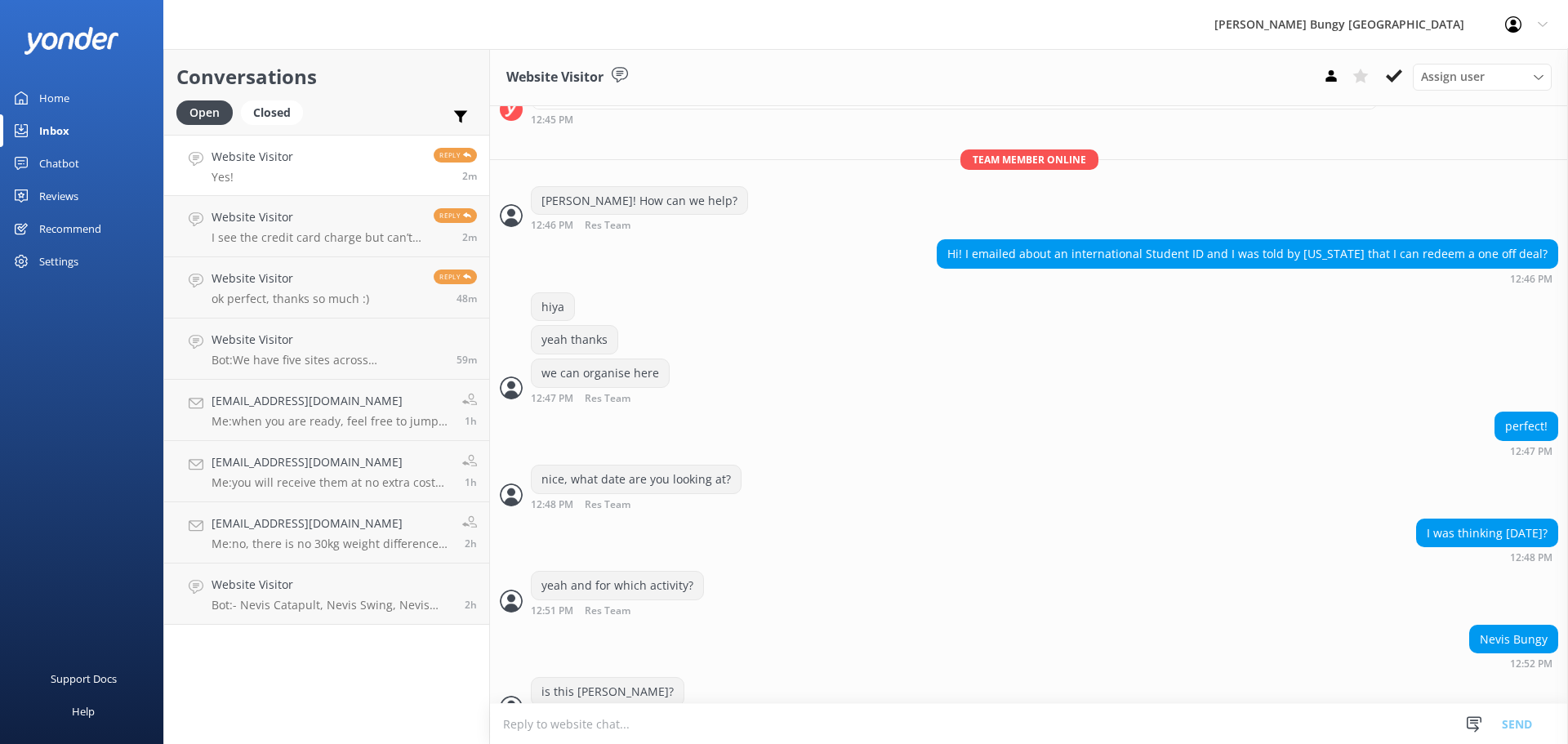
scroll to position [725, 0]
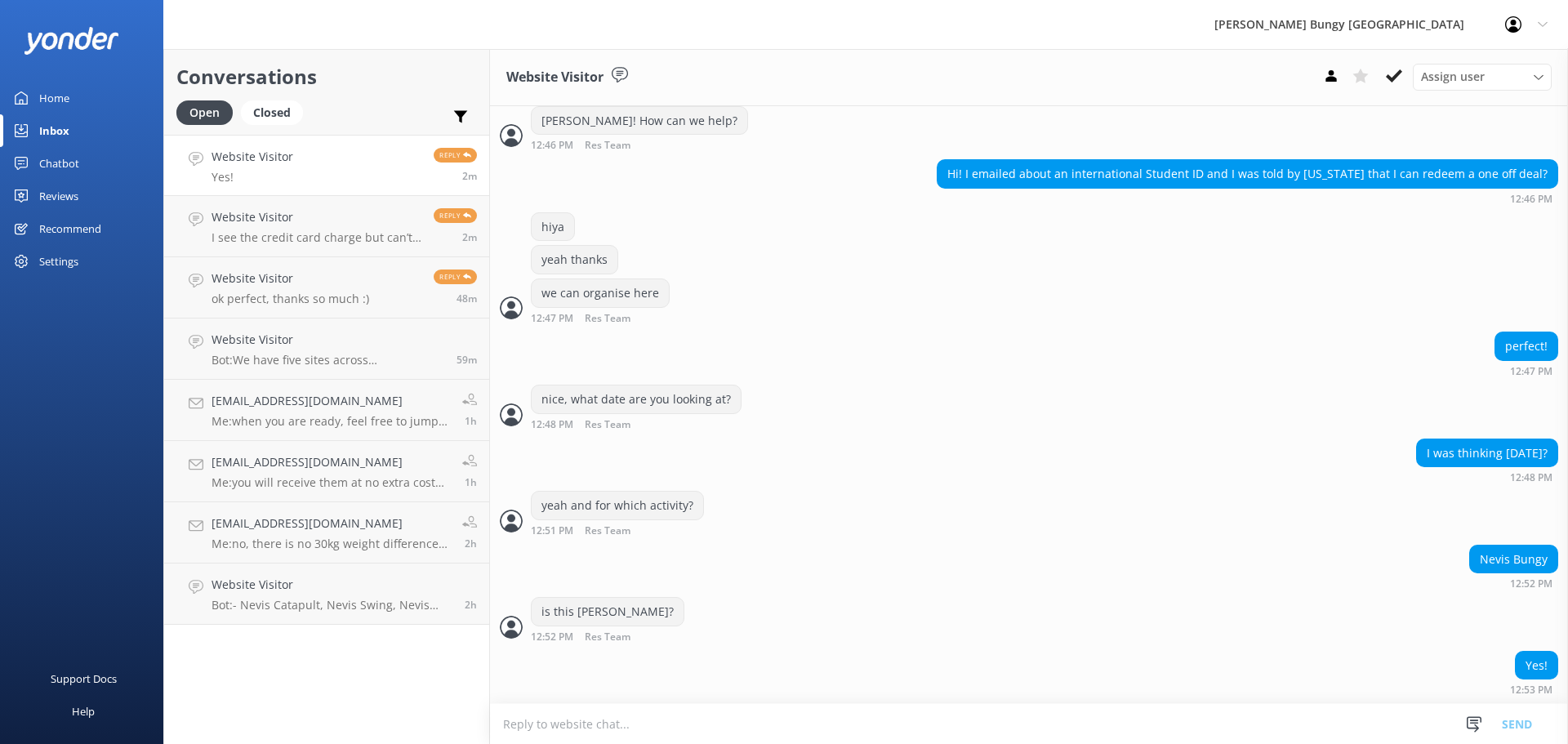
click at [1240, 731] on textarea at bounding box center [1029, 724] width 1078 height 40
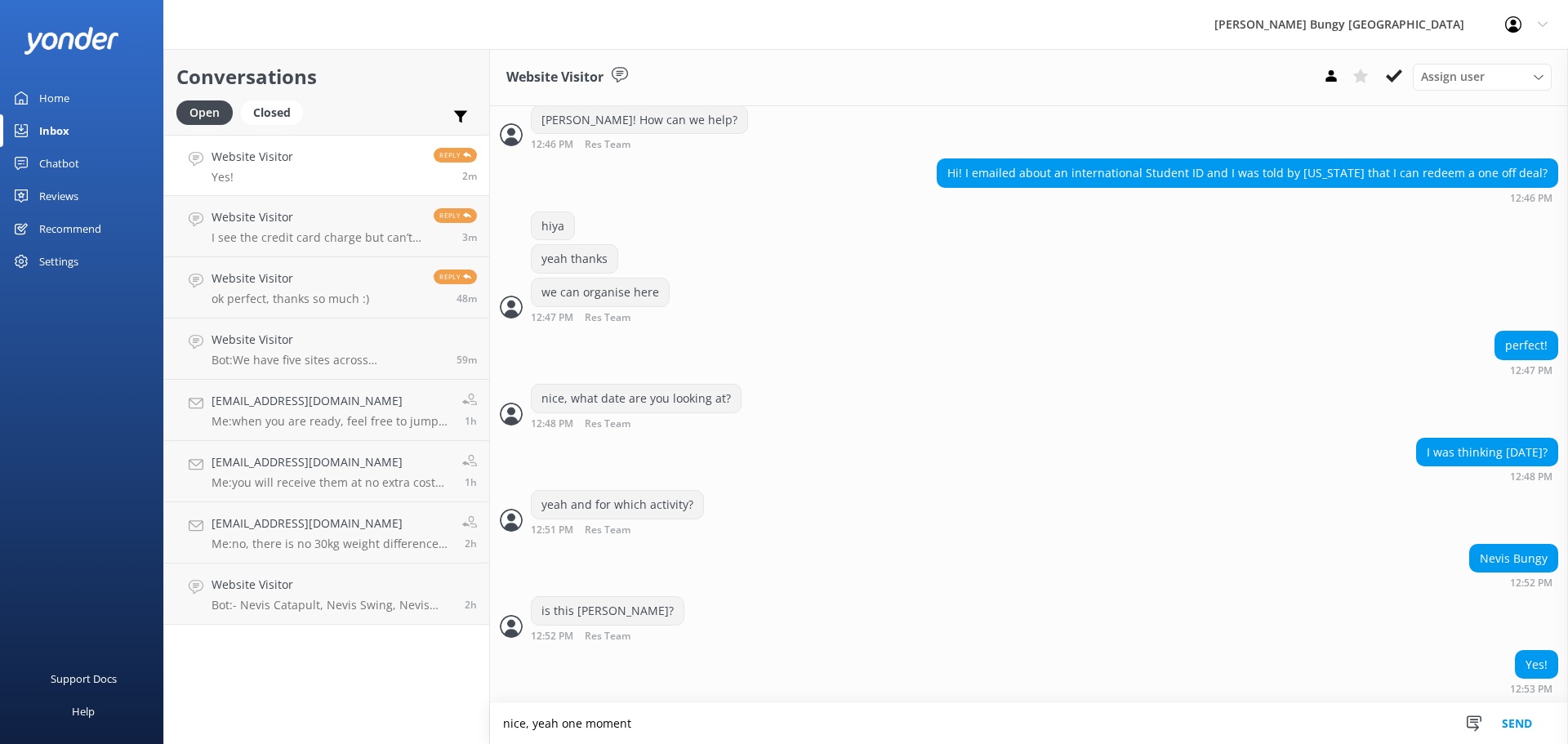
type textarea "nice, yeah one moment"
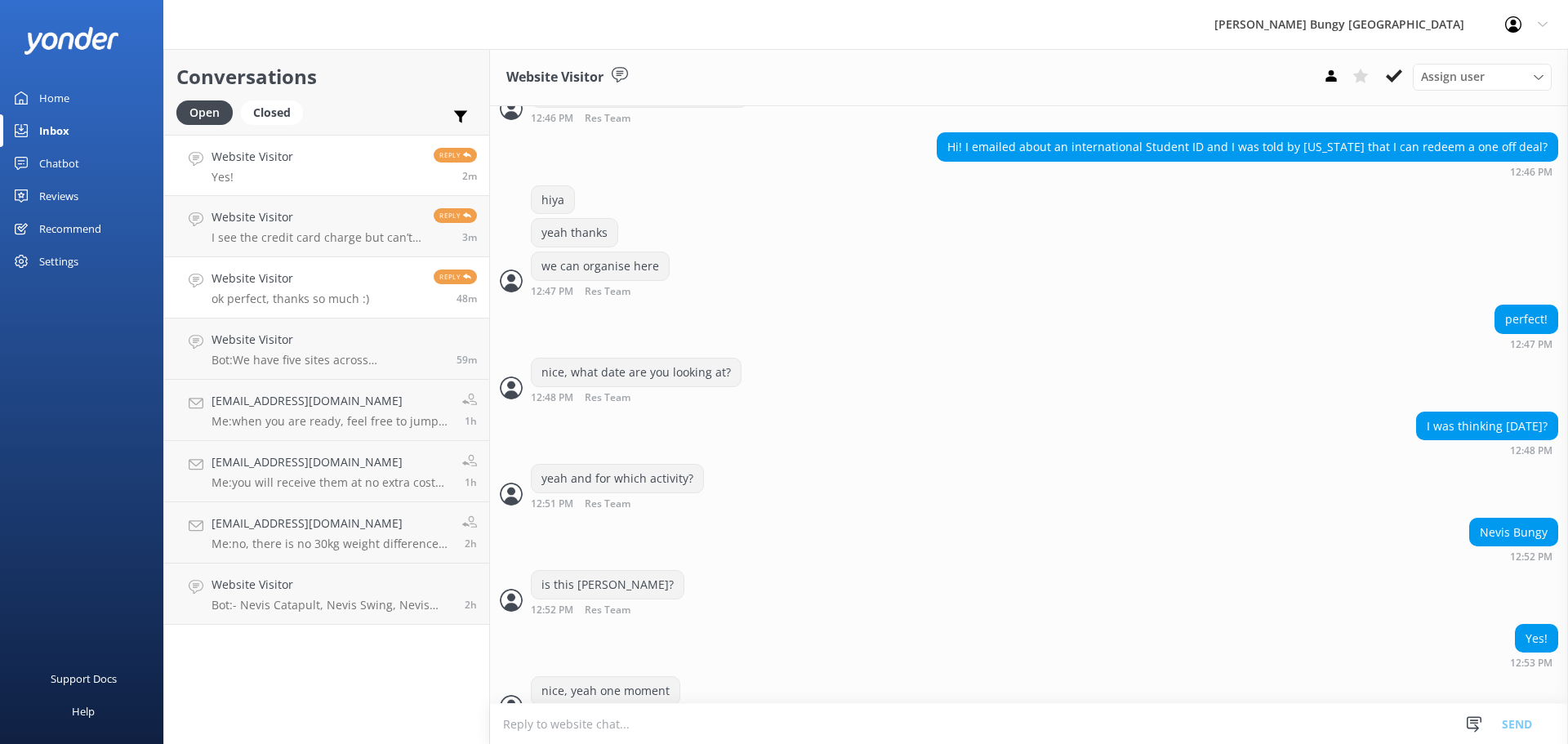
scroll to position [778, 0]
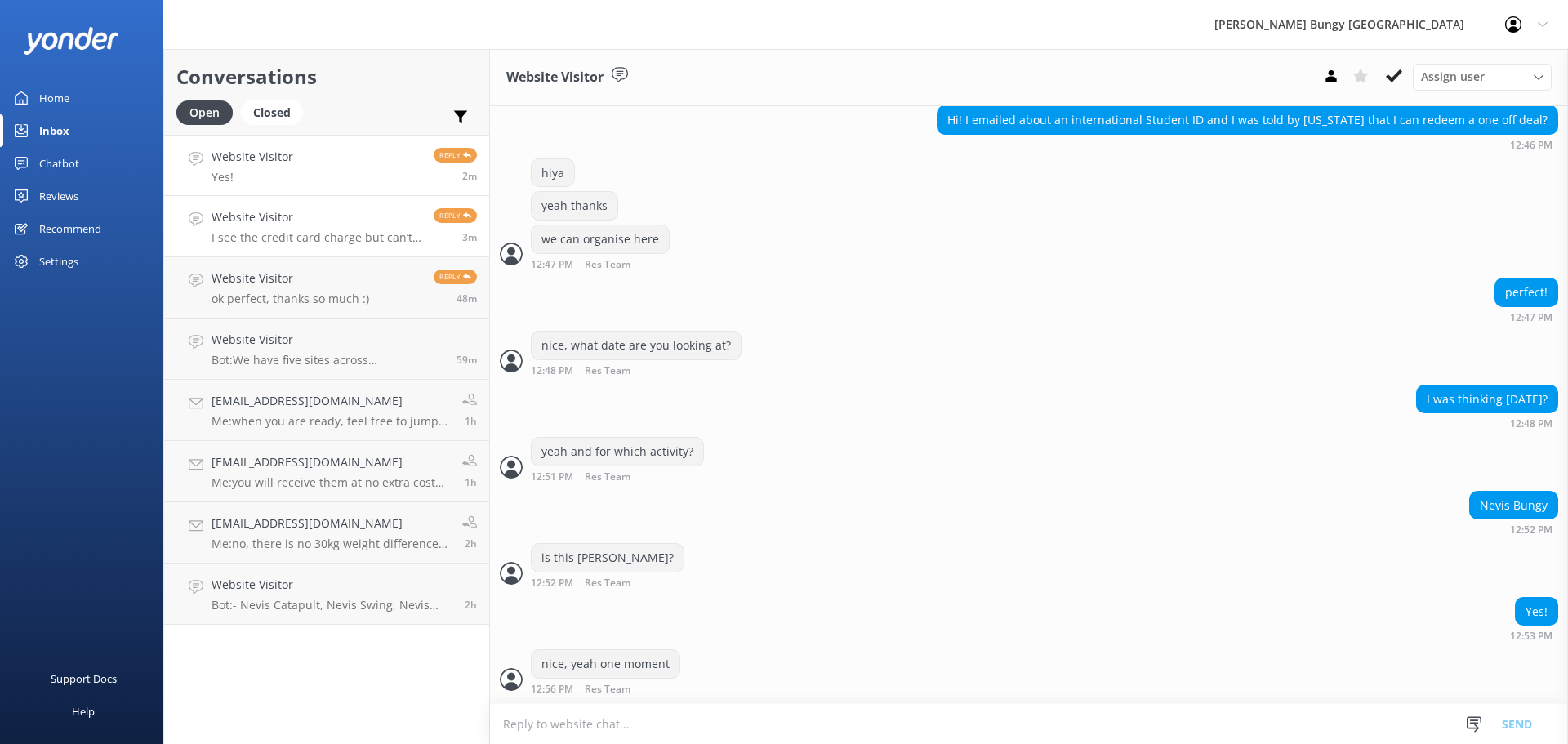
click at [350, 197] on link "Website Visitor I see the credit card charge but can’t find email Reply 3m" at bounding box center [327, 226] width 325 height 61
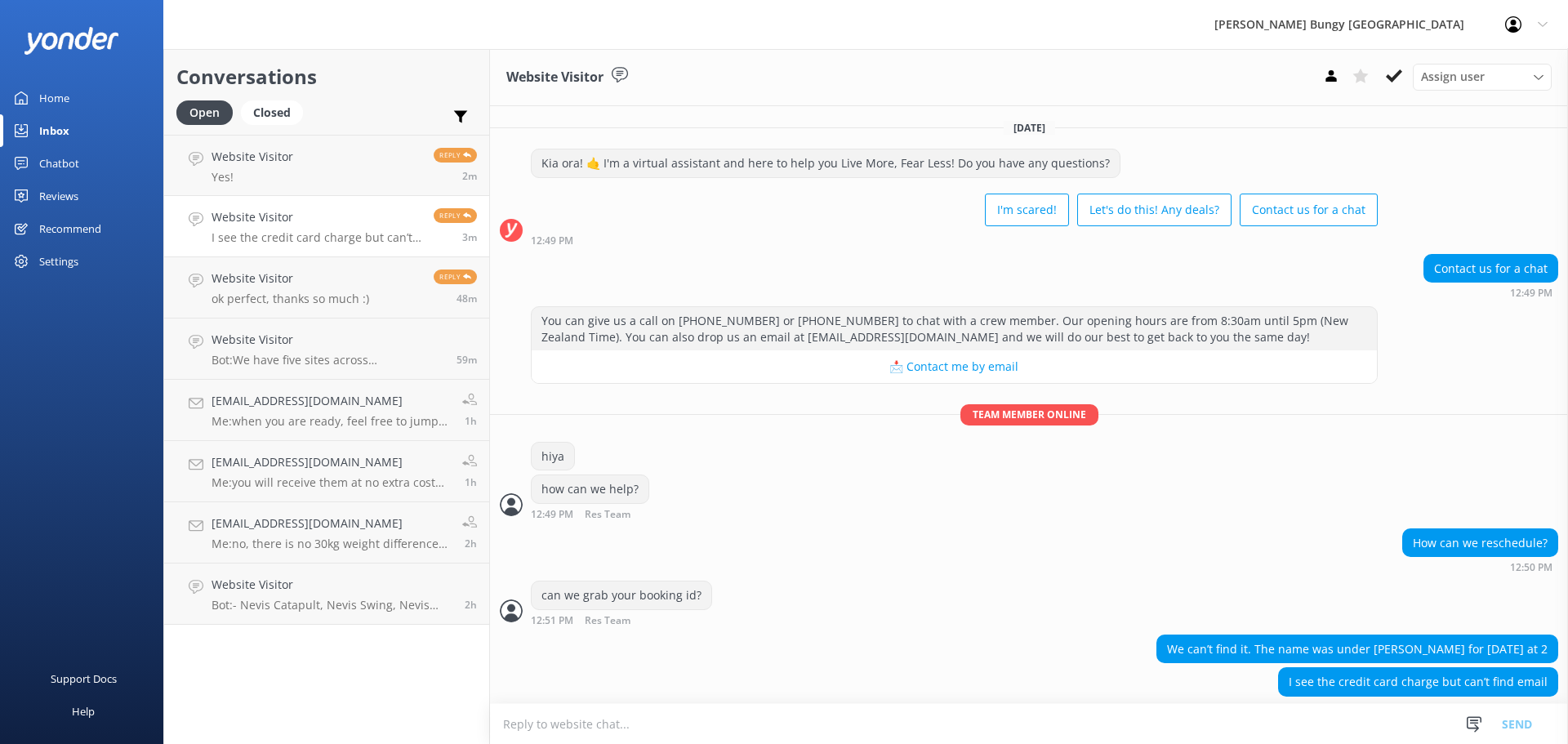
scroll to position [17, 0]
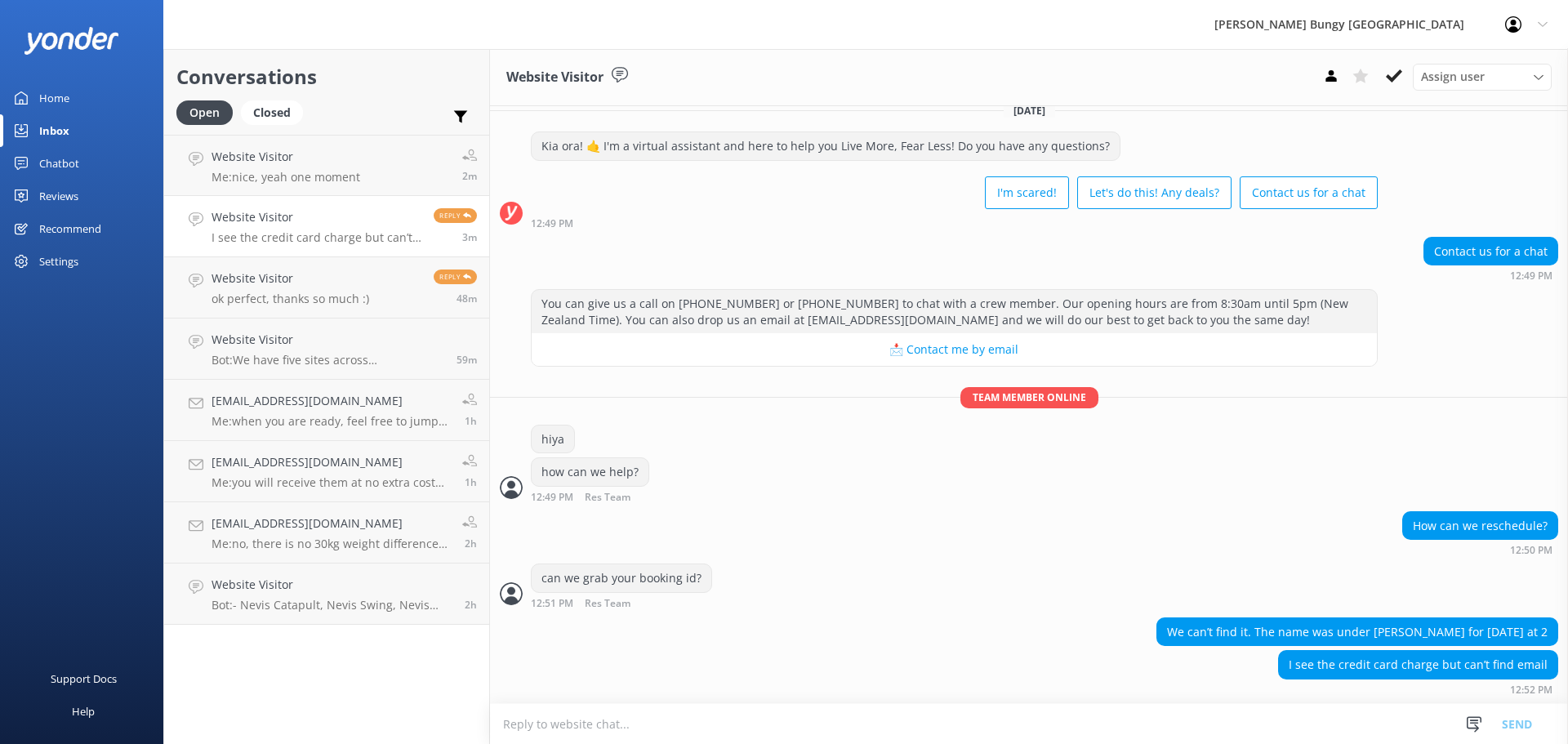
click at [848, 712] on textarea at bounding box center [1029, 724] width 1078 height 40
click at [1098, 734] on textarea at bounding box center [1029, 724] width 1078 height 40
type textarea "nice, when were you looking for?"
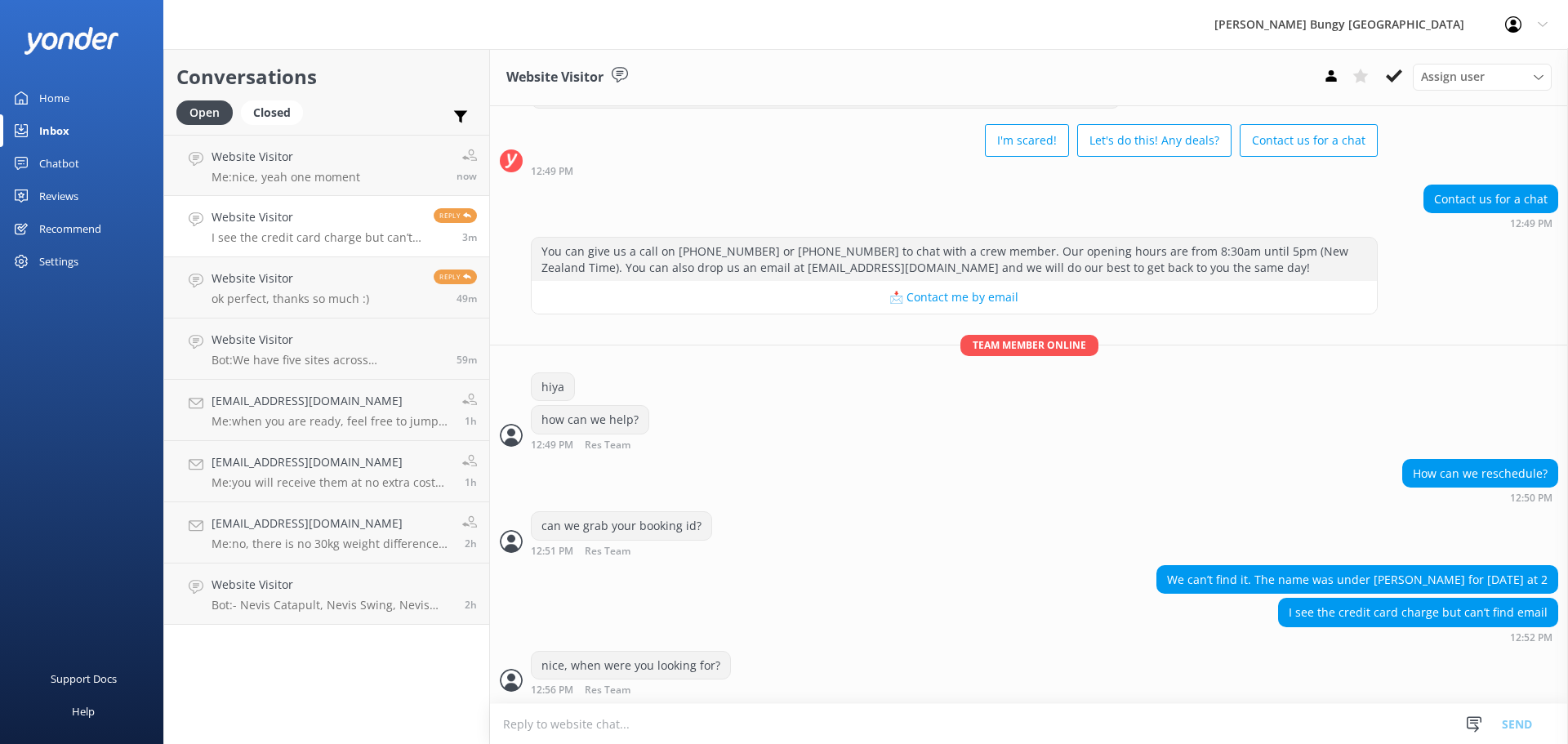
scroll to position [71, 0]
click at [1098, 734] on textarea at bounding box center [1029, 724] width 1078 height 40
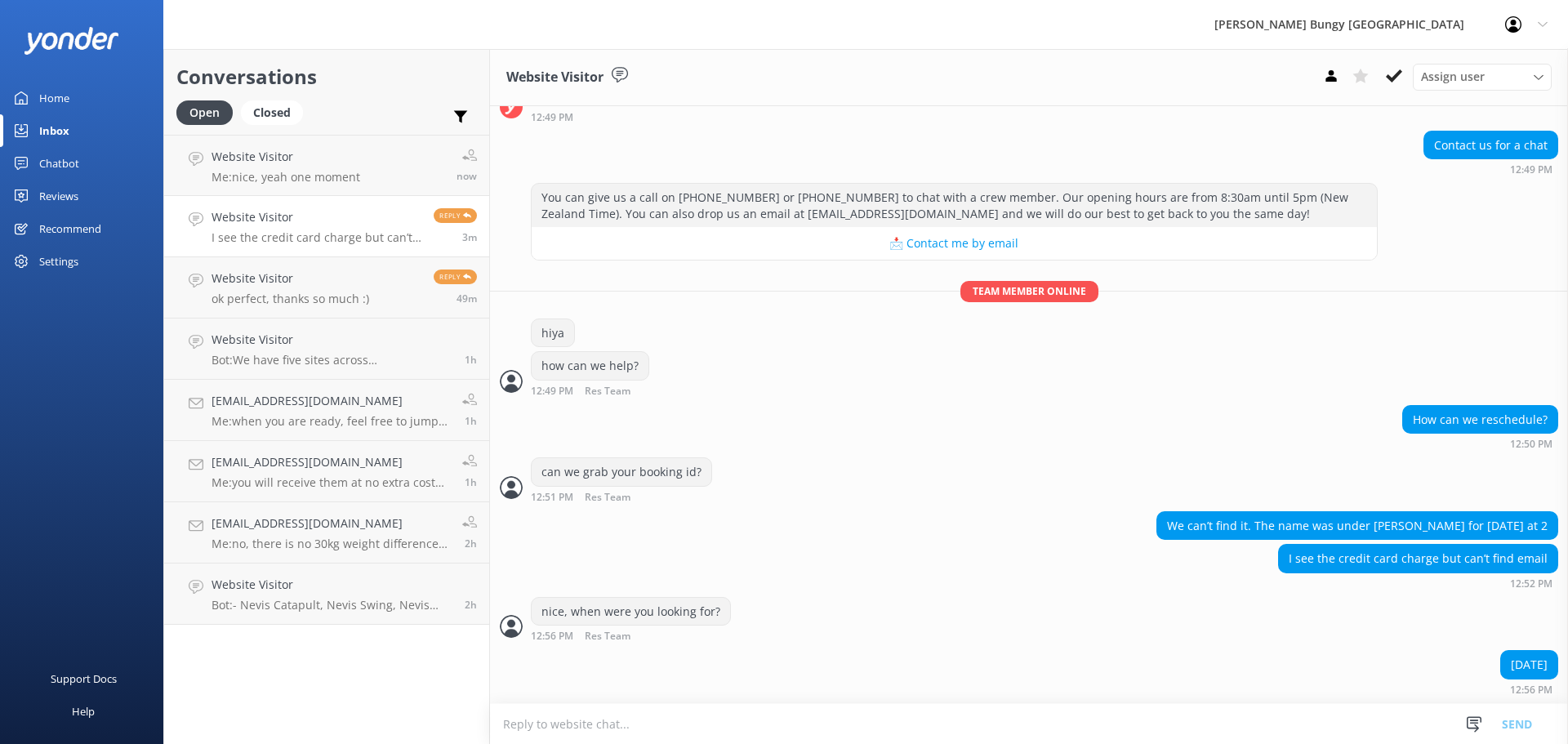
click at [608, 718] on textarea at bounding box center [1029, 724] width 1078 height 40
type textarea "is there"
click at [343, 201] on link "Website Visitor I see the credit card charge but can’t find email Reply 4m" at bounding box center [327, 226] width 325 height 61
click at [350, 122] on div "Open Closed Important Assigned to me Unassigned" at bounding box center [327, 120] width 301 height 39
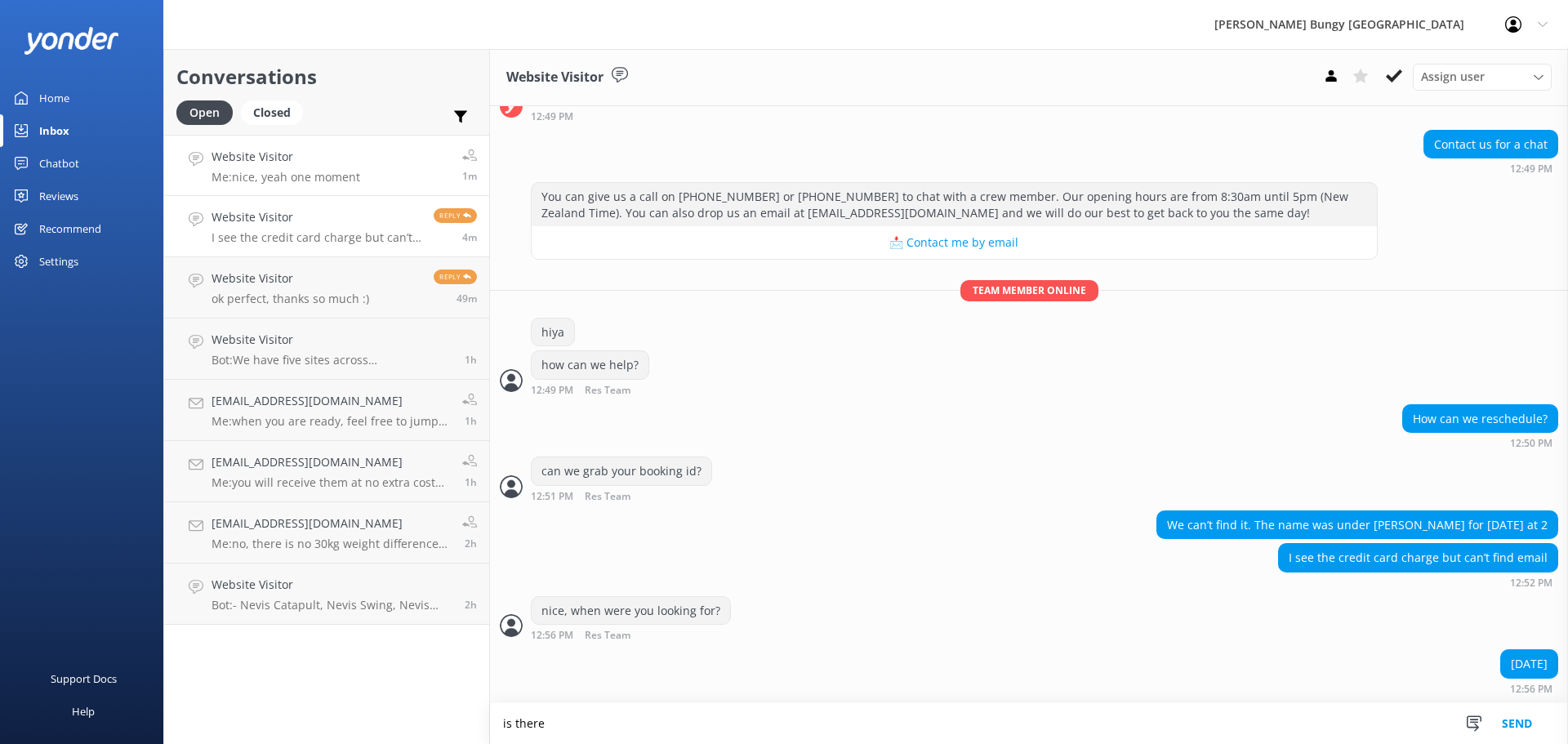
click at [353, 162] on h4 "Website Visitor" at bounding box center [286, 156] width 148 height 18
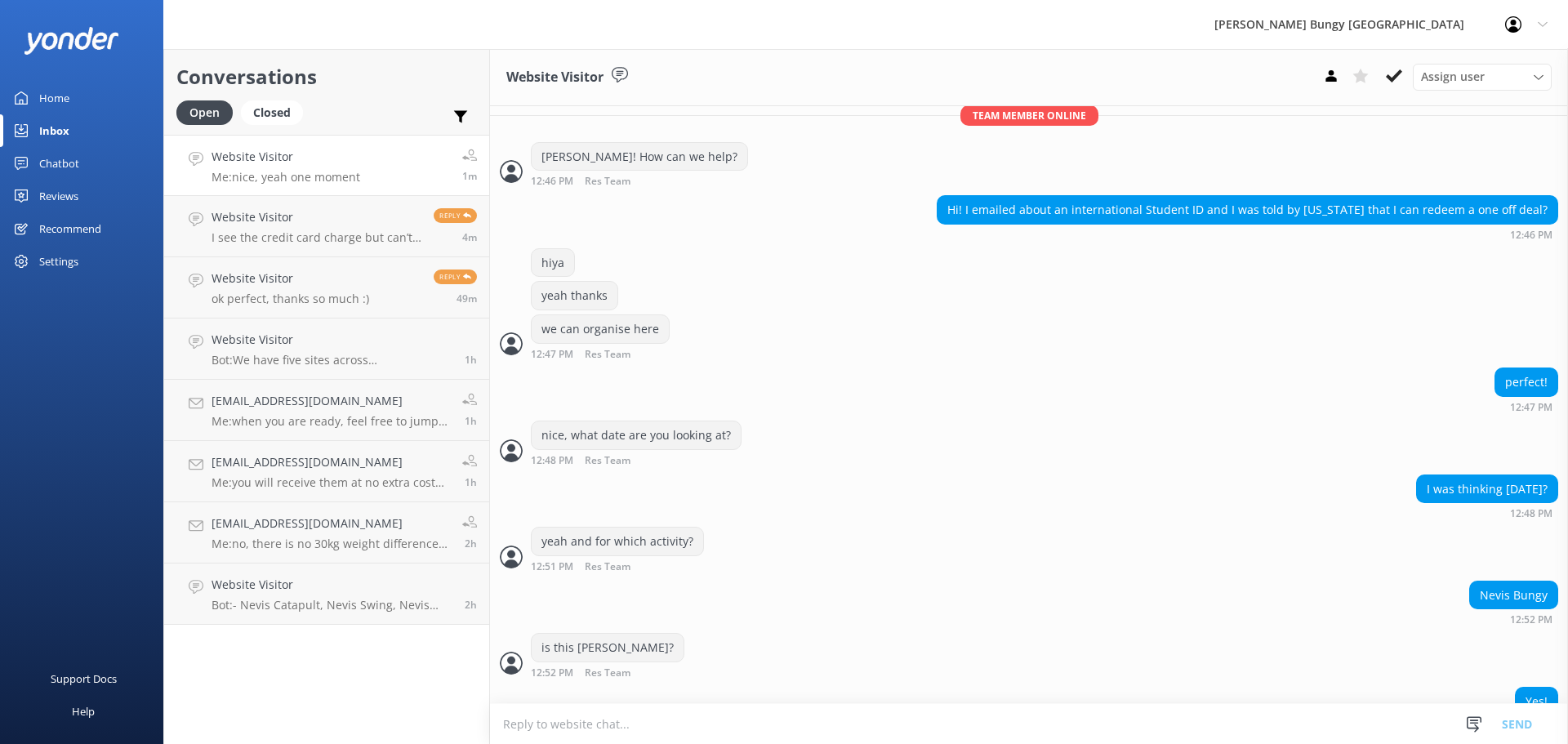
scroll to position [778, 0]
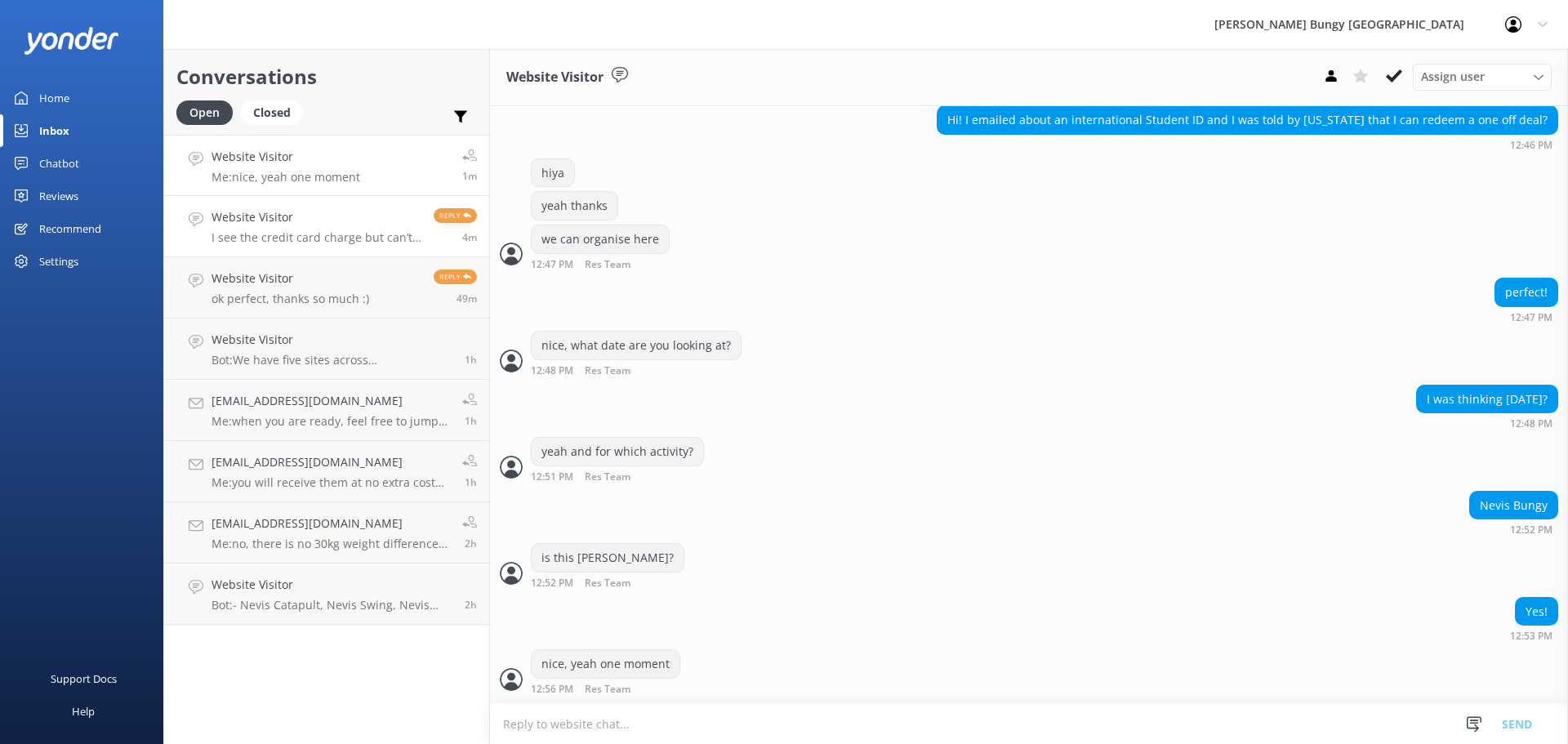
click at [370, 223] on h4 "Website Visitor" at bounding box center [316, 216] width 210 height 18
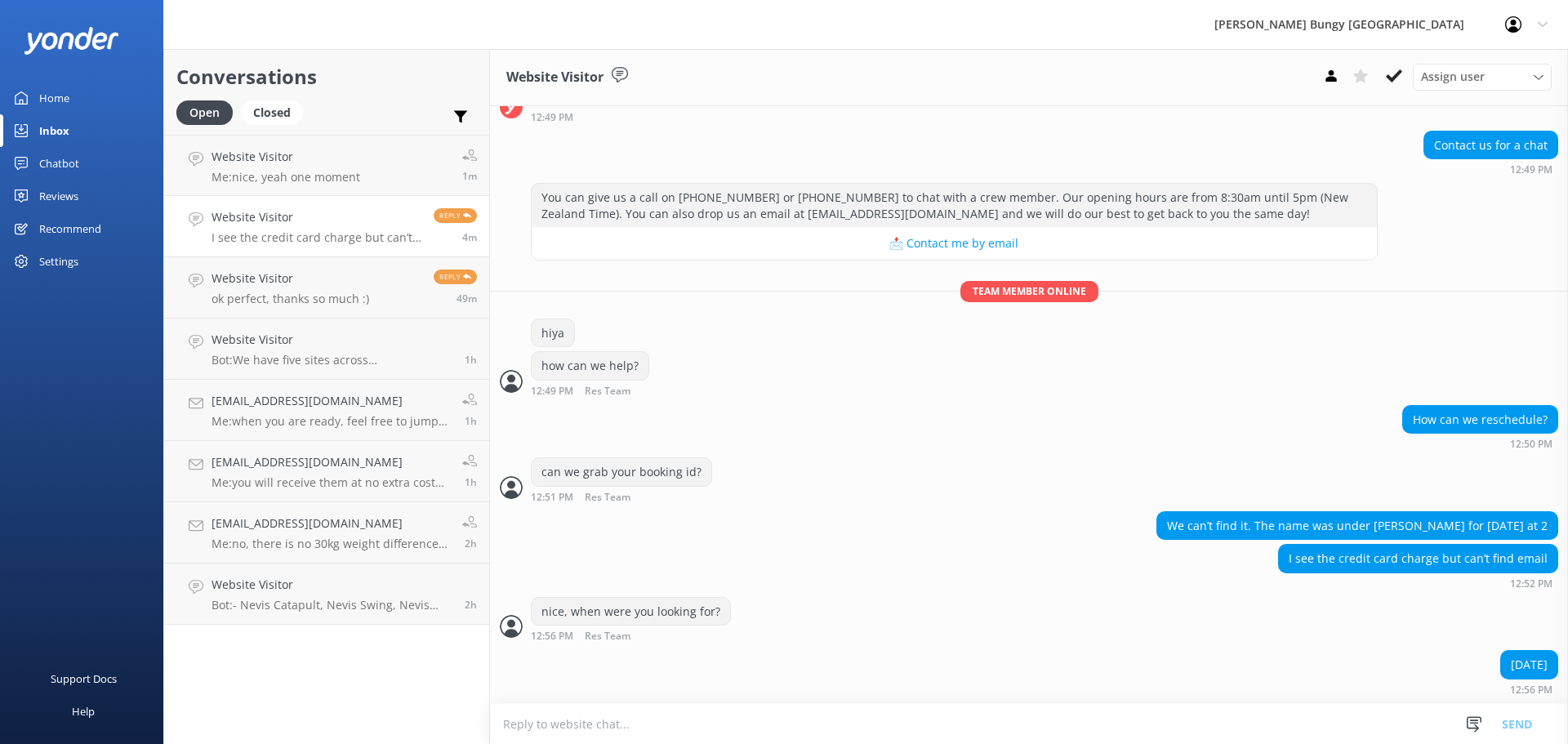
scroll to position [123, 0]
click at [744, 725] on textarea at bounding box center [1029, 724] width 1078 height 40
click at [301, 136] on link "Website Visitor Me: nice, yeah one moment 1m" at bounding box center [327, 165] width 325 height 61
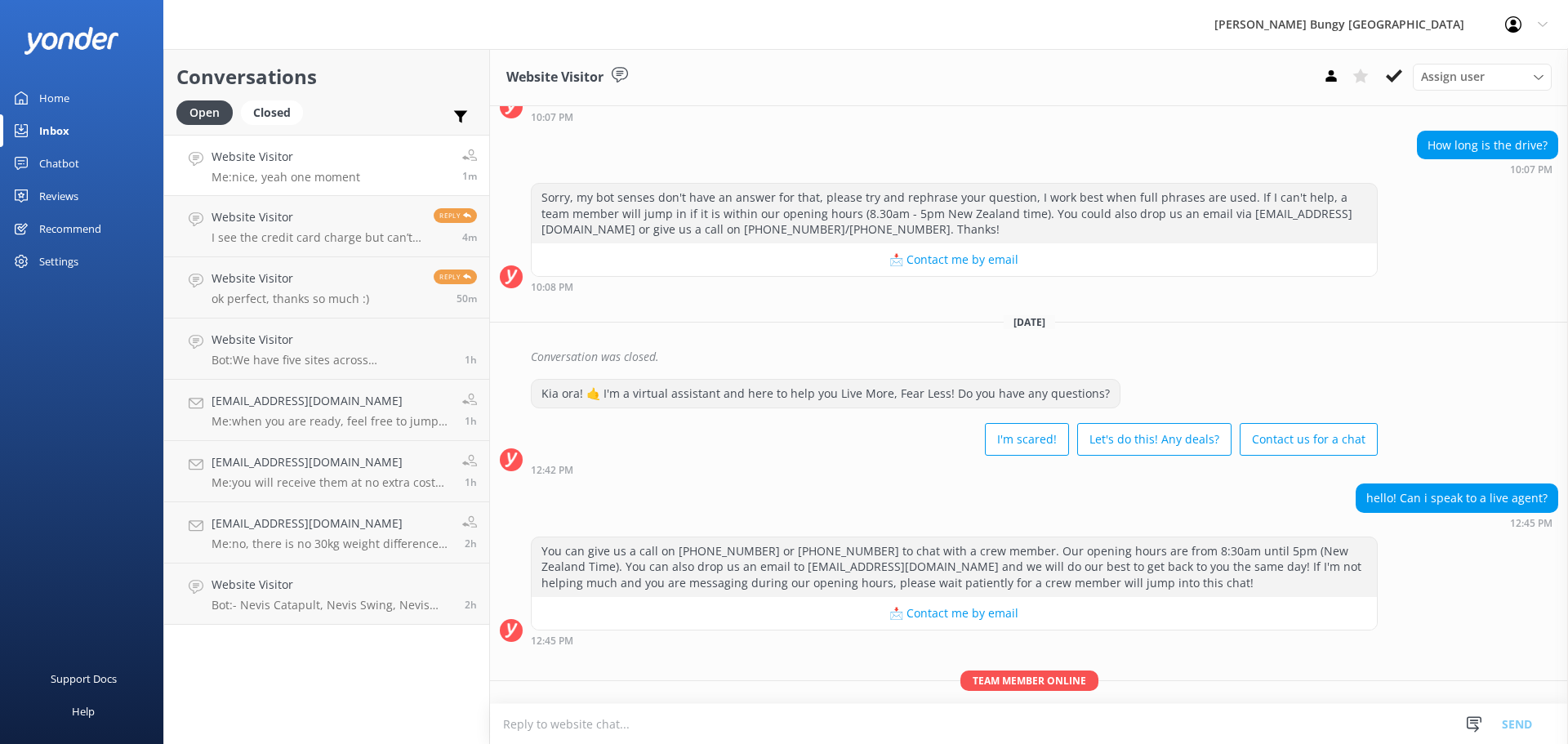
scroll to position [778, 0]
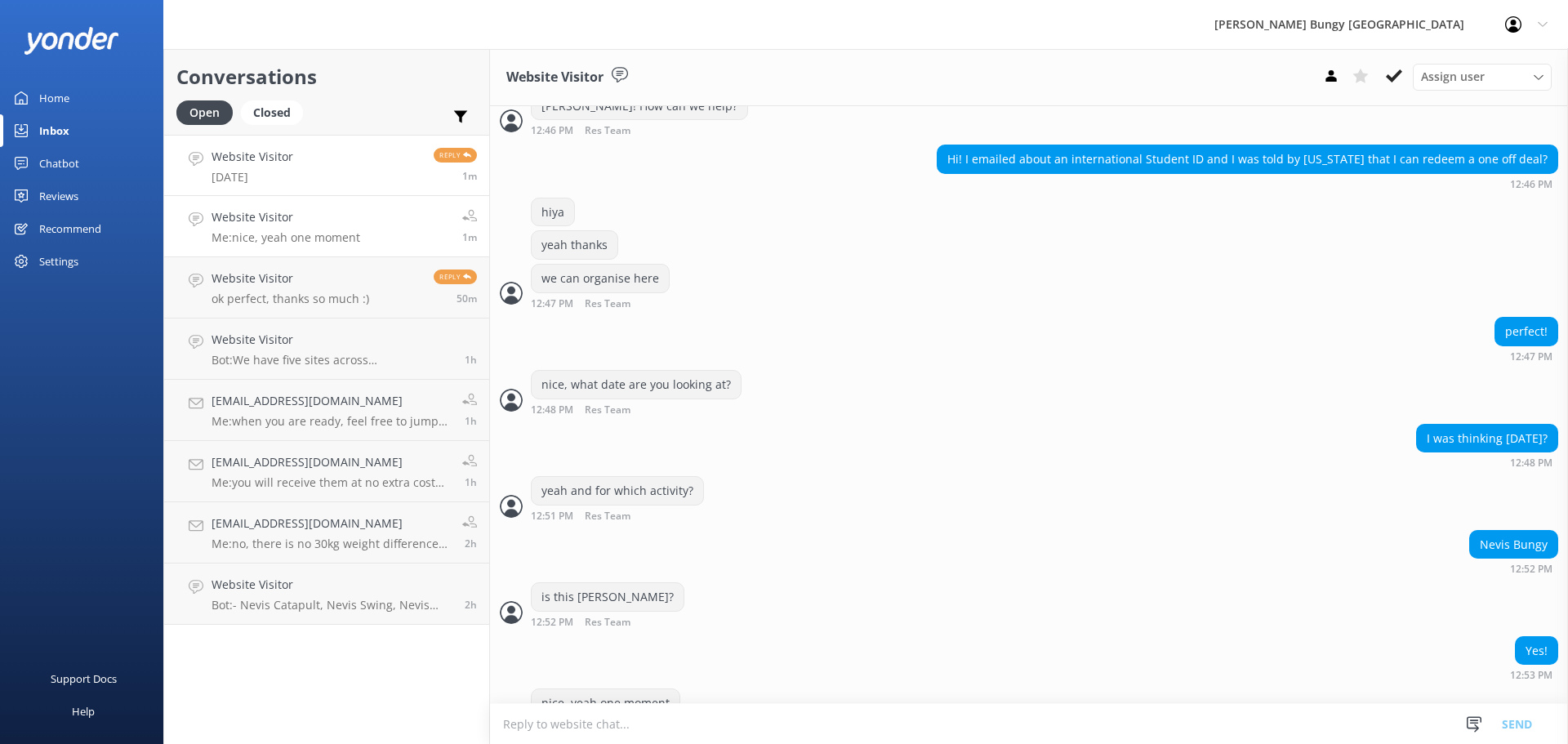
scroll to position [778, 0]
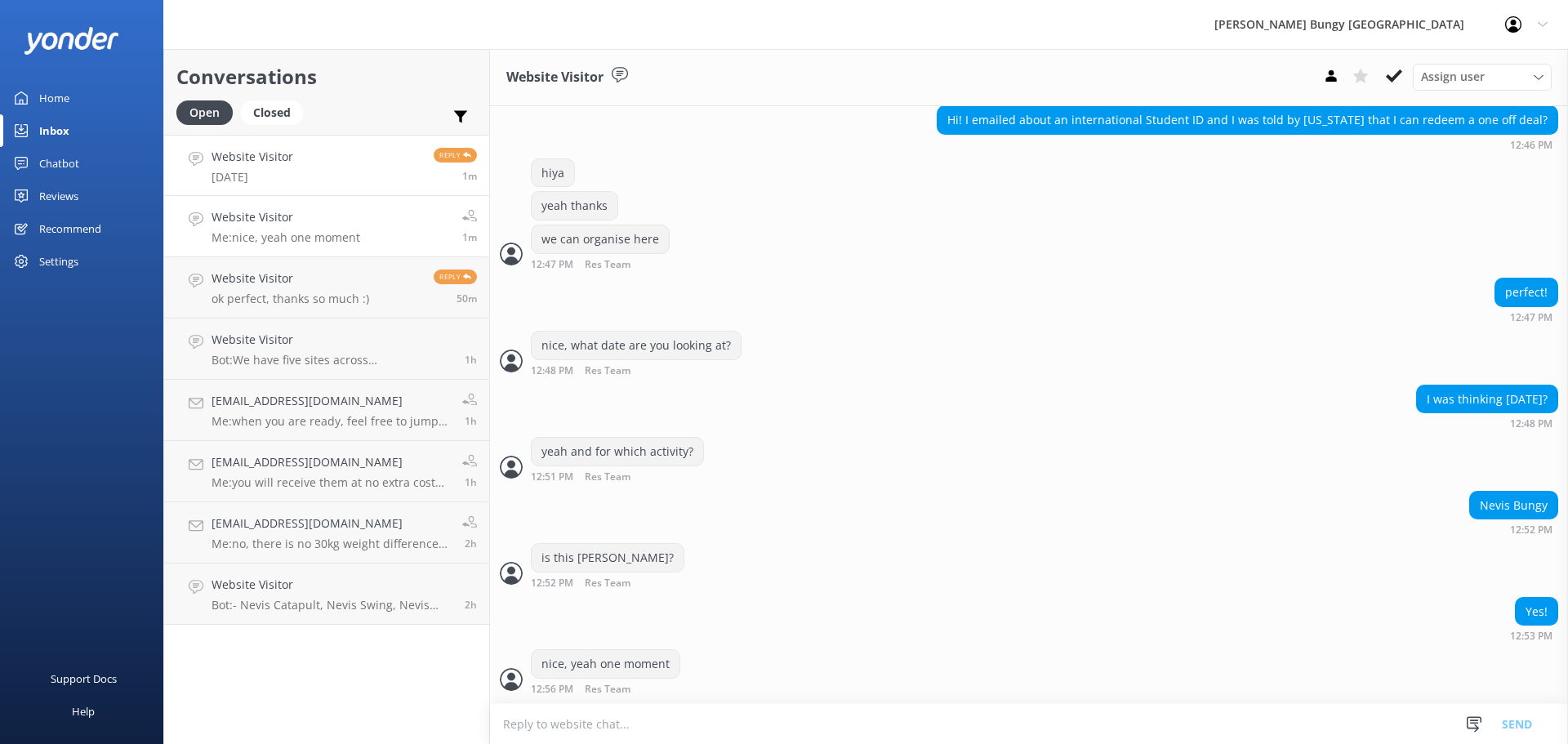
click at [363, 164] on link "Website Visitor [DATE] Reply 1m" at bounding box center [327, 165] width 325 height 61
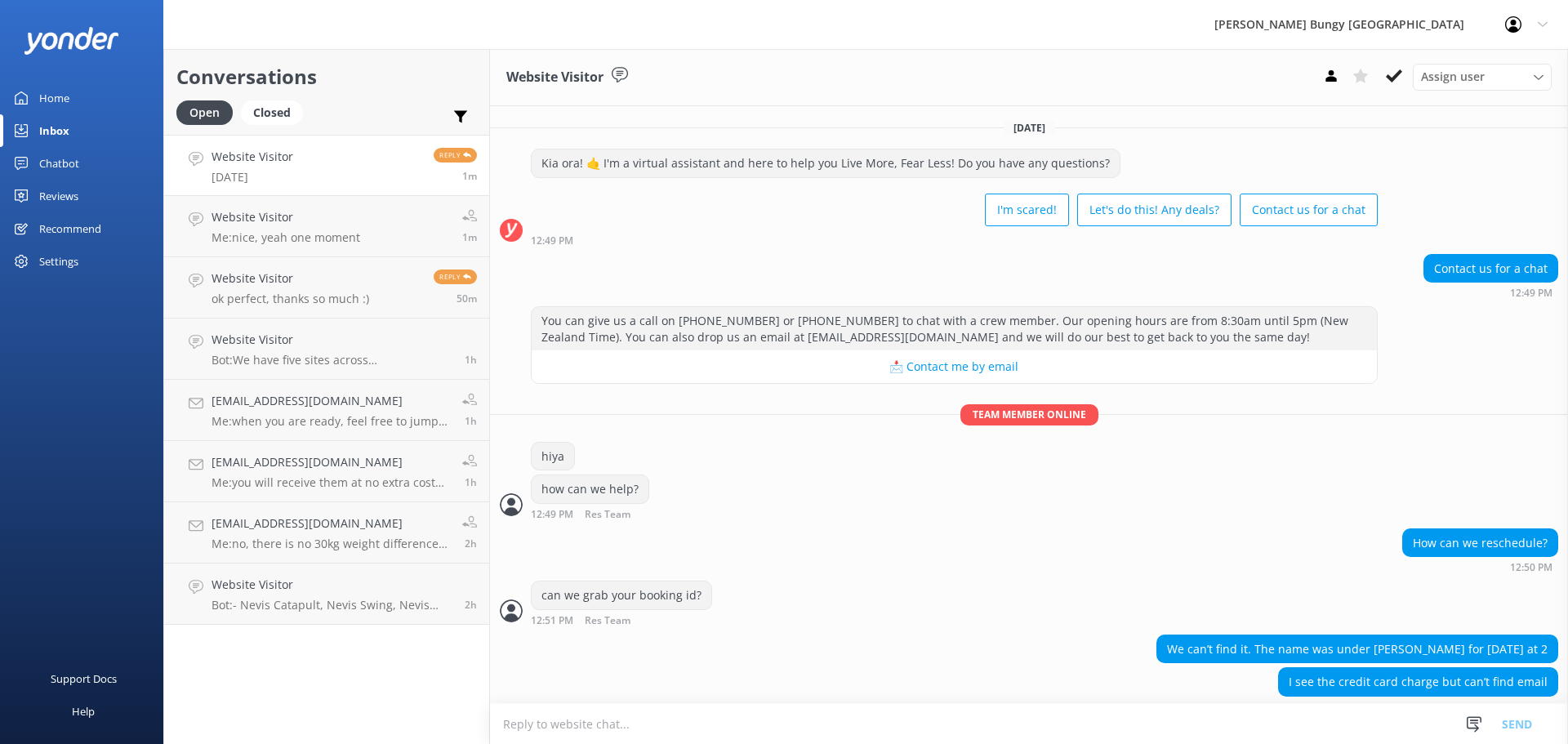
scroll to position [123, 0]
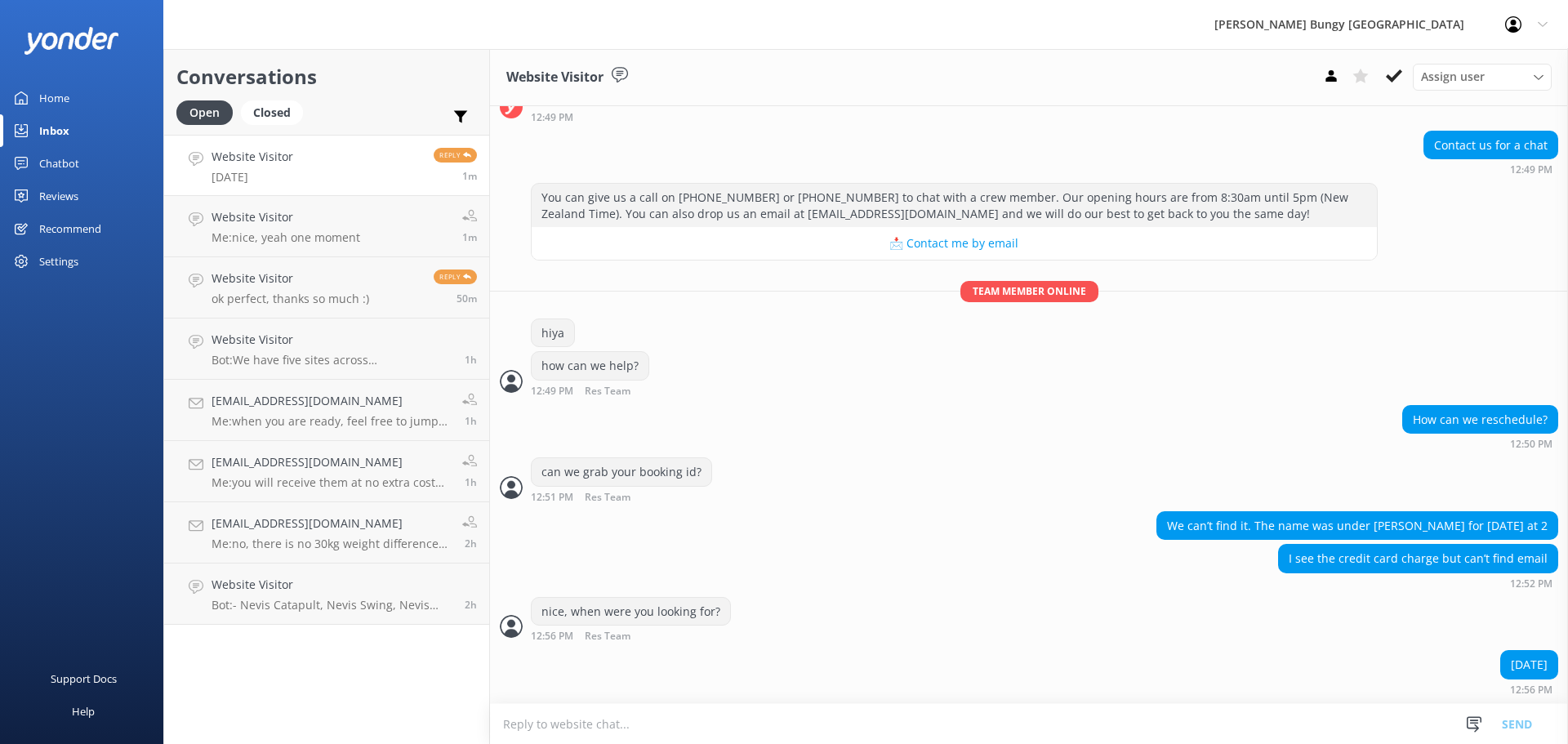
click at [1227, 709] on textarea at bounding box center [1029, 724] width 1078 height 40
click at [528, 723] on textarea at bounding box center [1029, 724] width 1078 height 40
click at [316, 304] on p "ok perfect, thanks so much :)" at bounding box center [290, 299] width 158 height 15
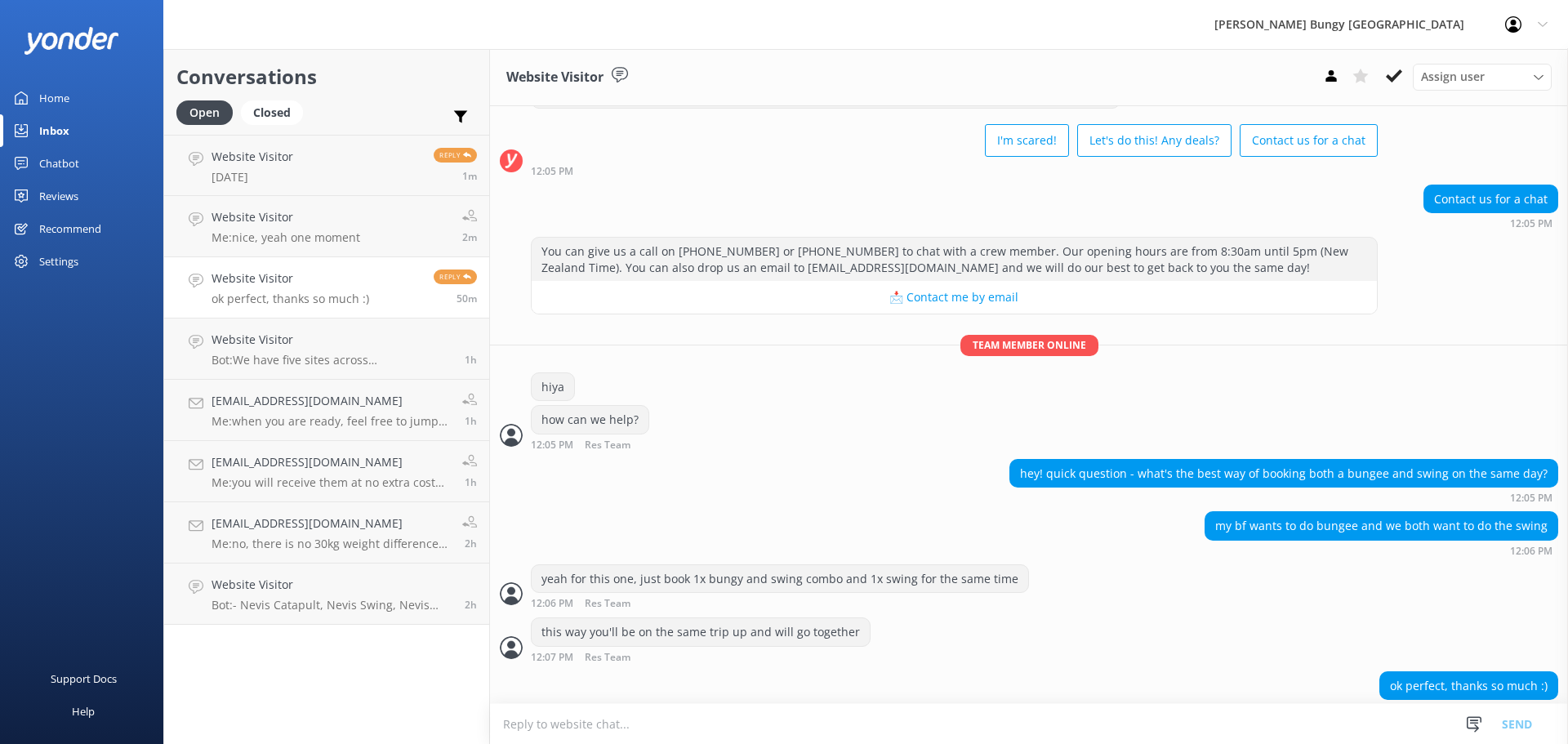
scroll to position [90, 0]
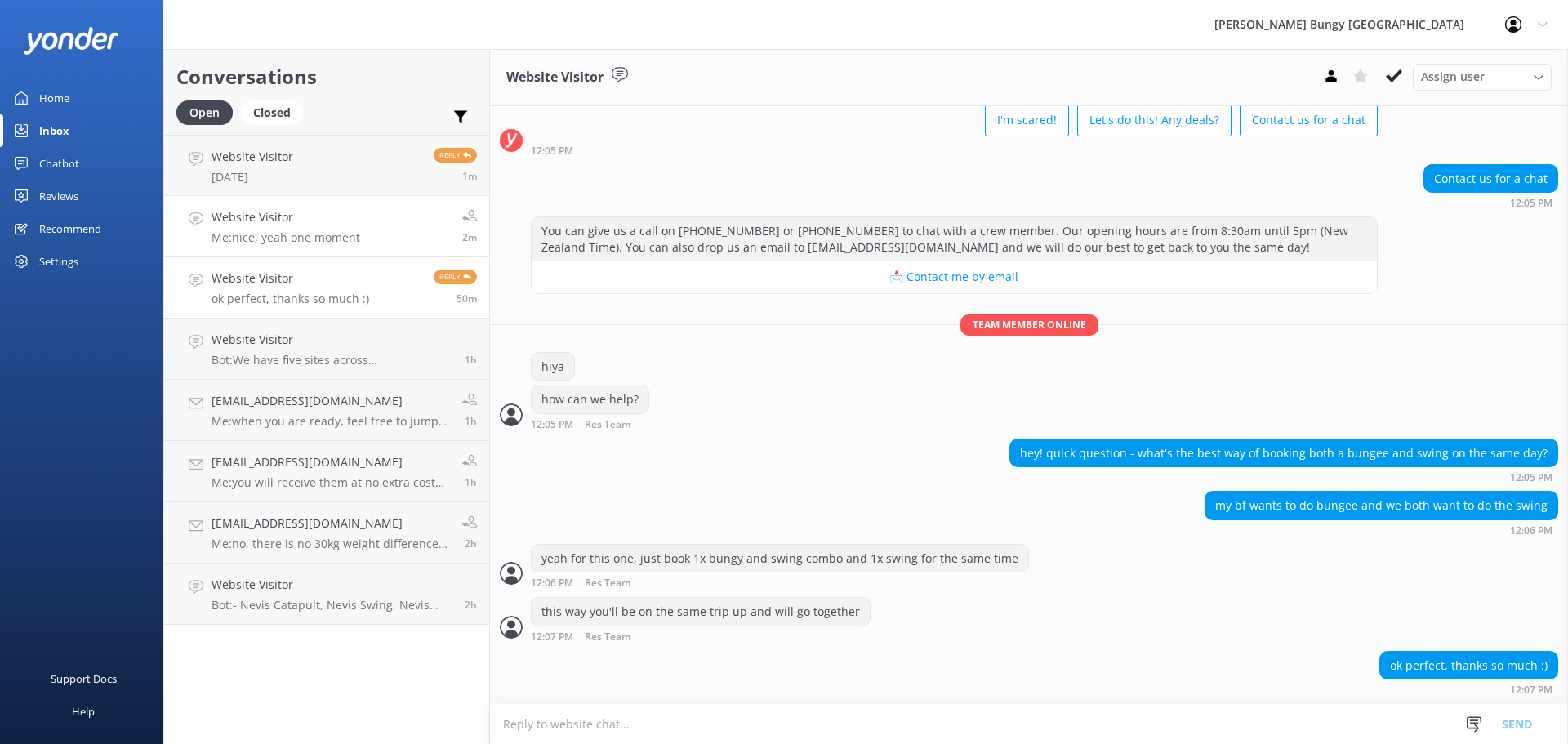
click at [302, 240] on p "Me: nice, yeah one moment" at bounding box center [286, 237] width 148 height 15
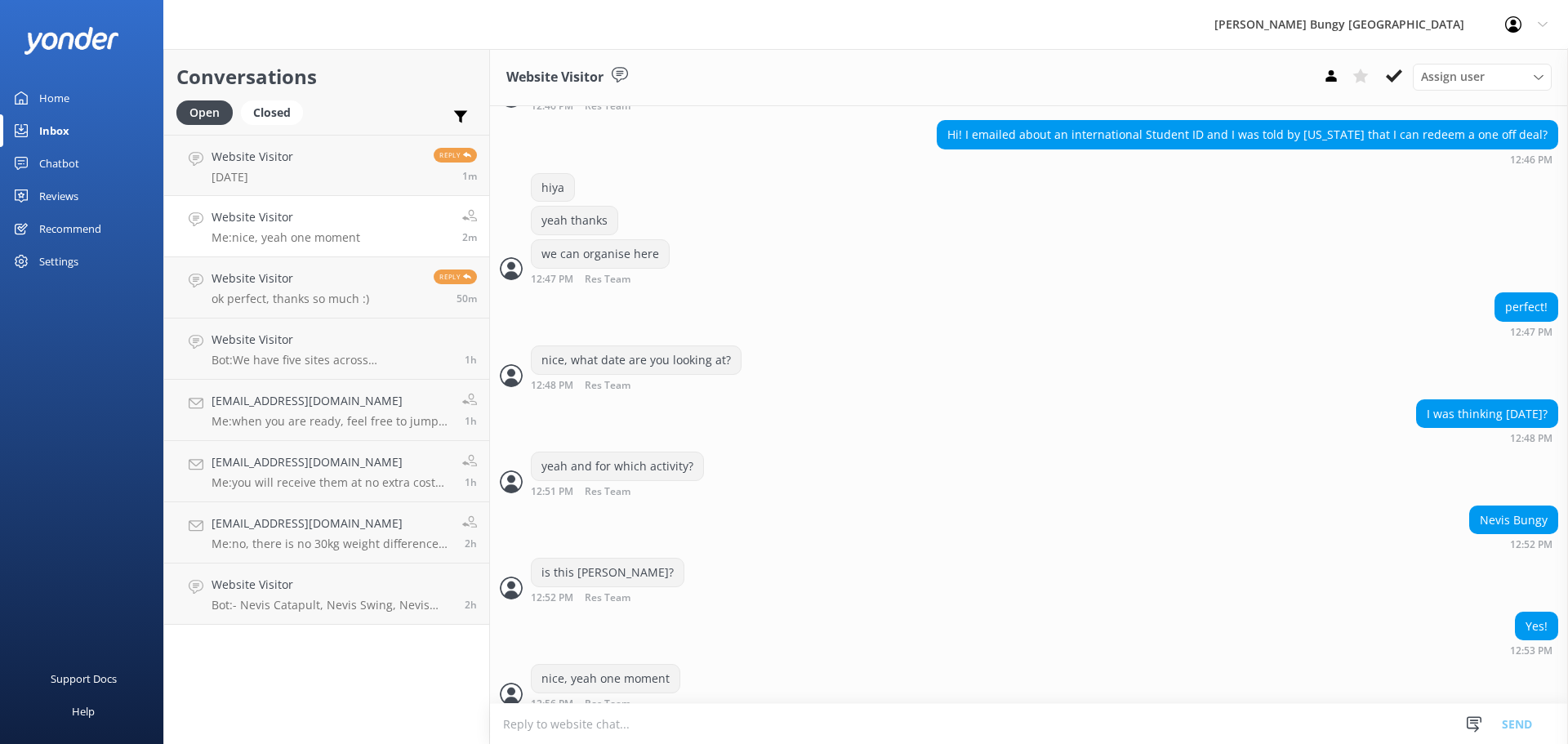
scroll to position [778, 0]
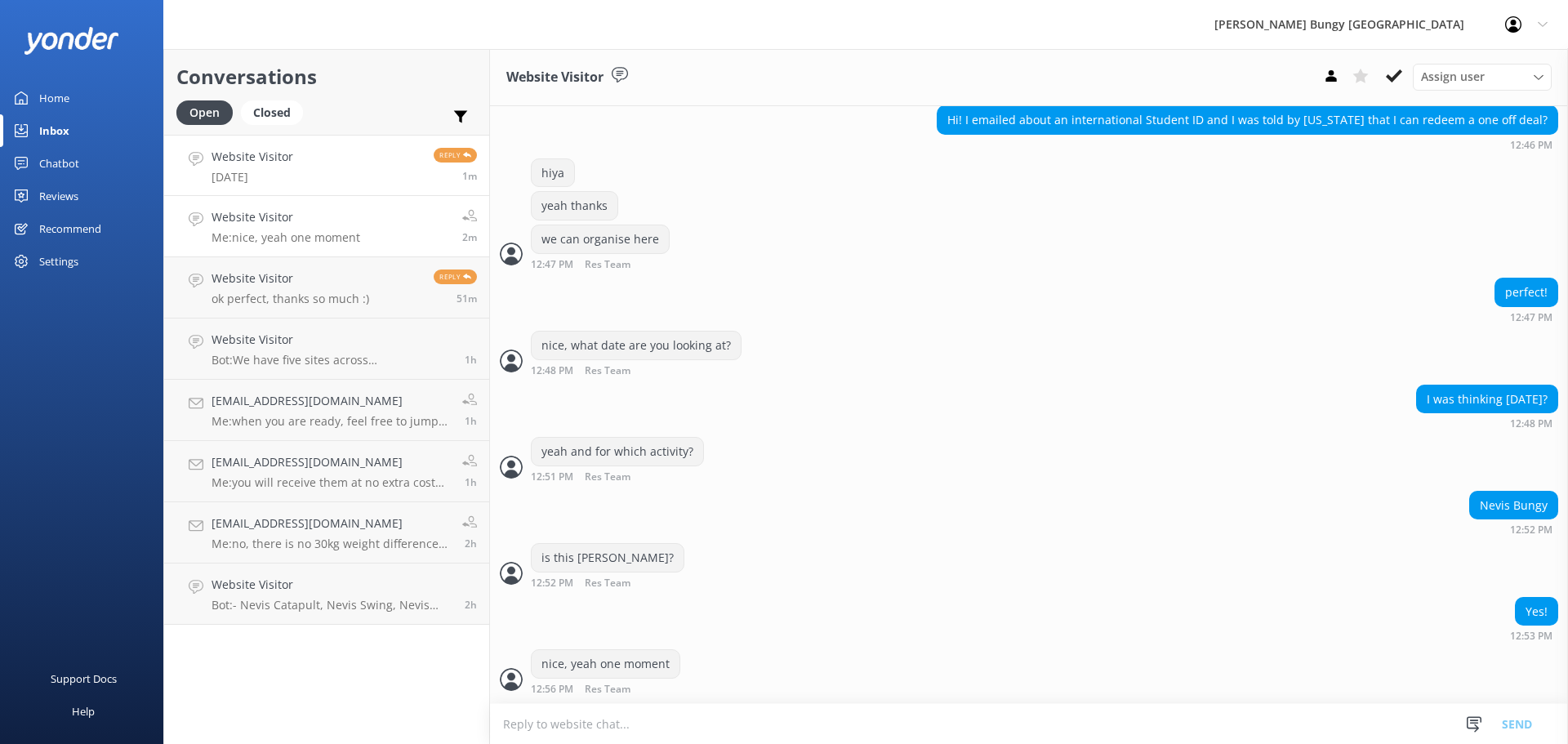
click at [269, 149] on h4 "Website Visitor" at bounding box center [252, 156] width 82 height 18
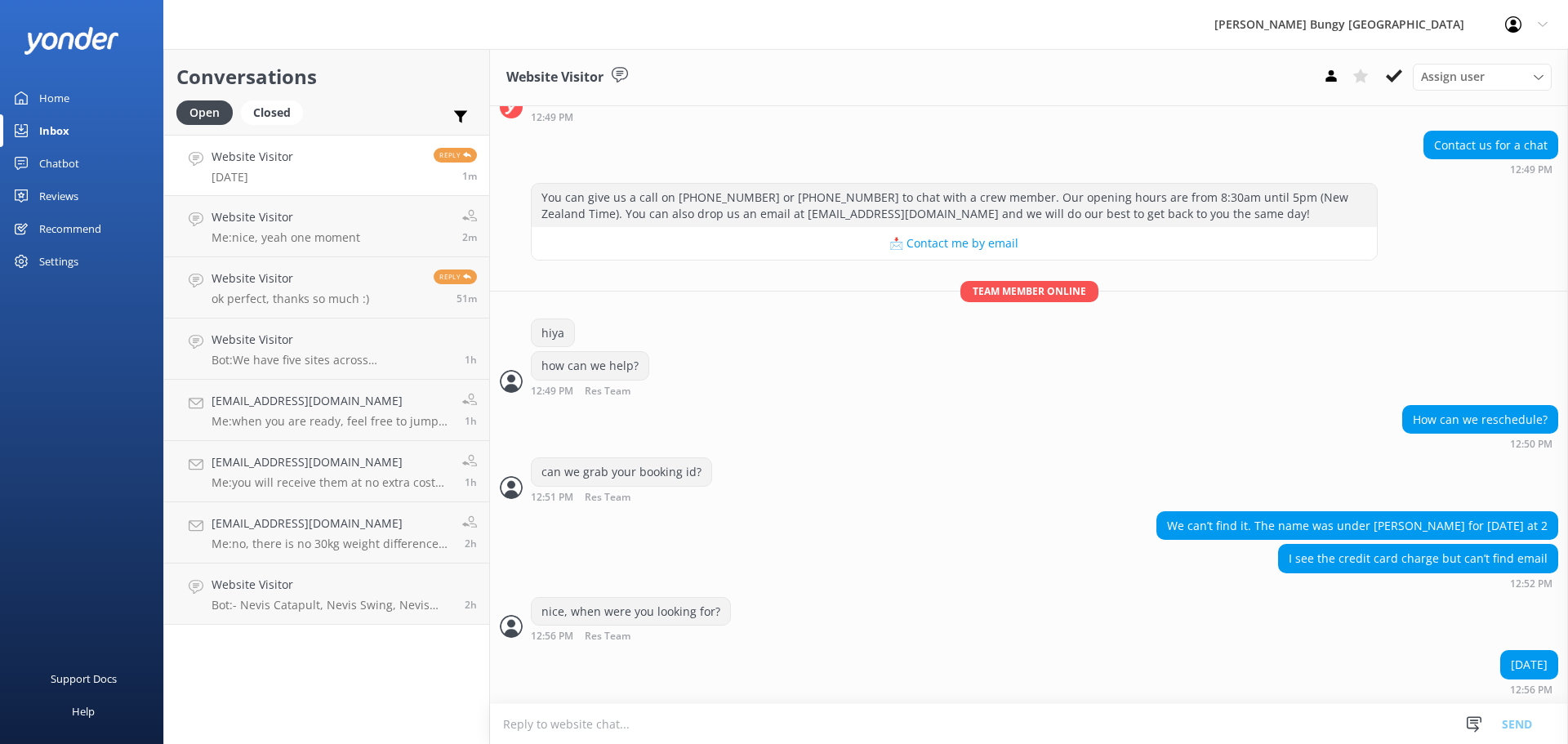
scroll to position [123, 0]
click at [755, 714] on textarea at bounding box center [1029, 724] width 1078 height 40
click at [389, 236] on link "Website Visitor Me: nice, yeah one moment 2m" at bounding box center [327, 226] width 325 height 61
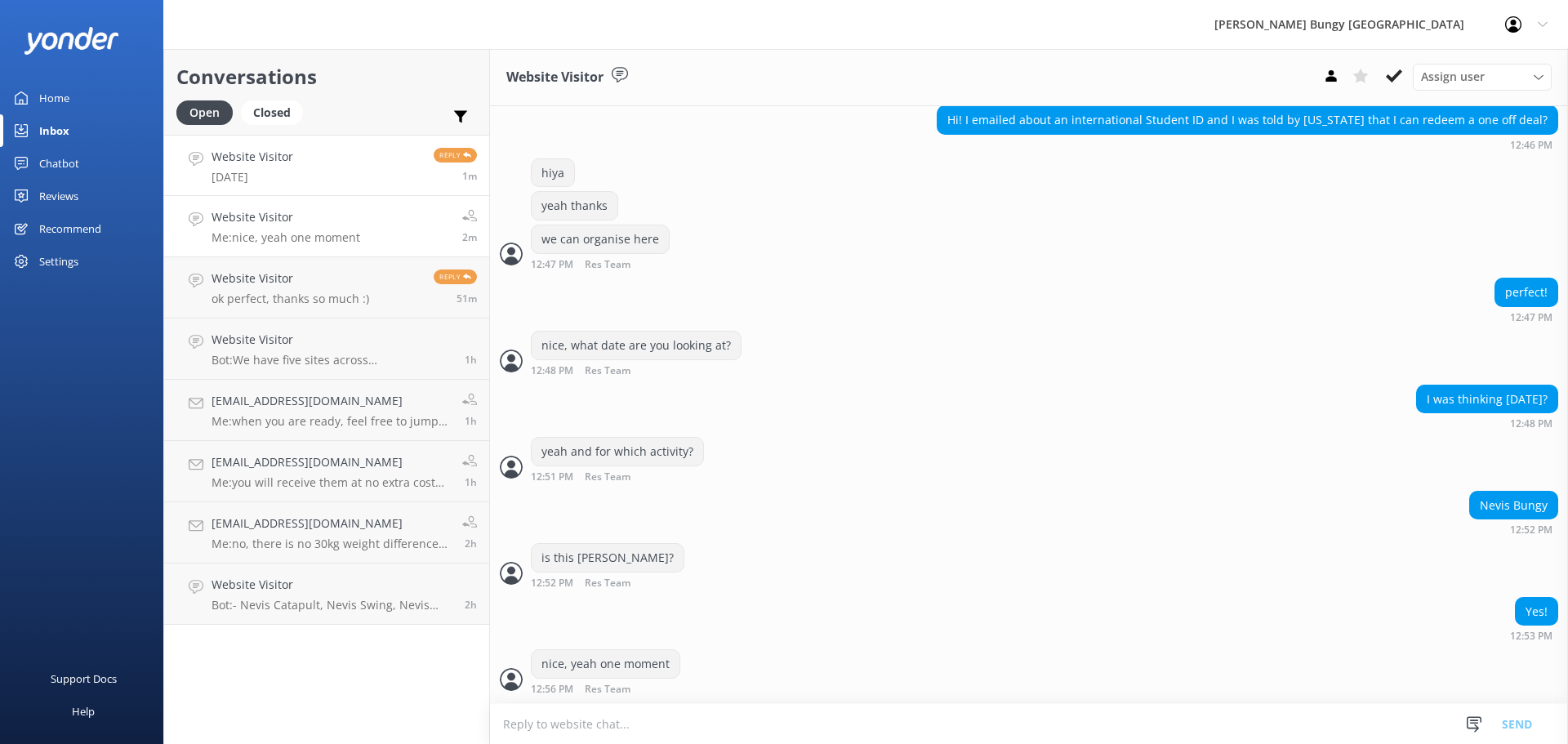
click at [318, 156] on link "Website Visitor Wednesday Reply 1m" at bounding box center [327, 165] width 325 height 61
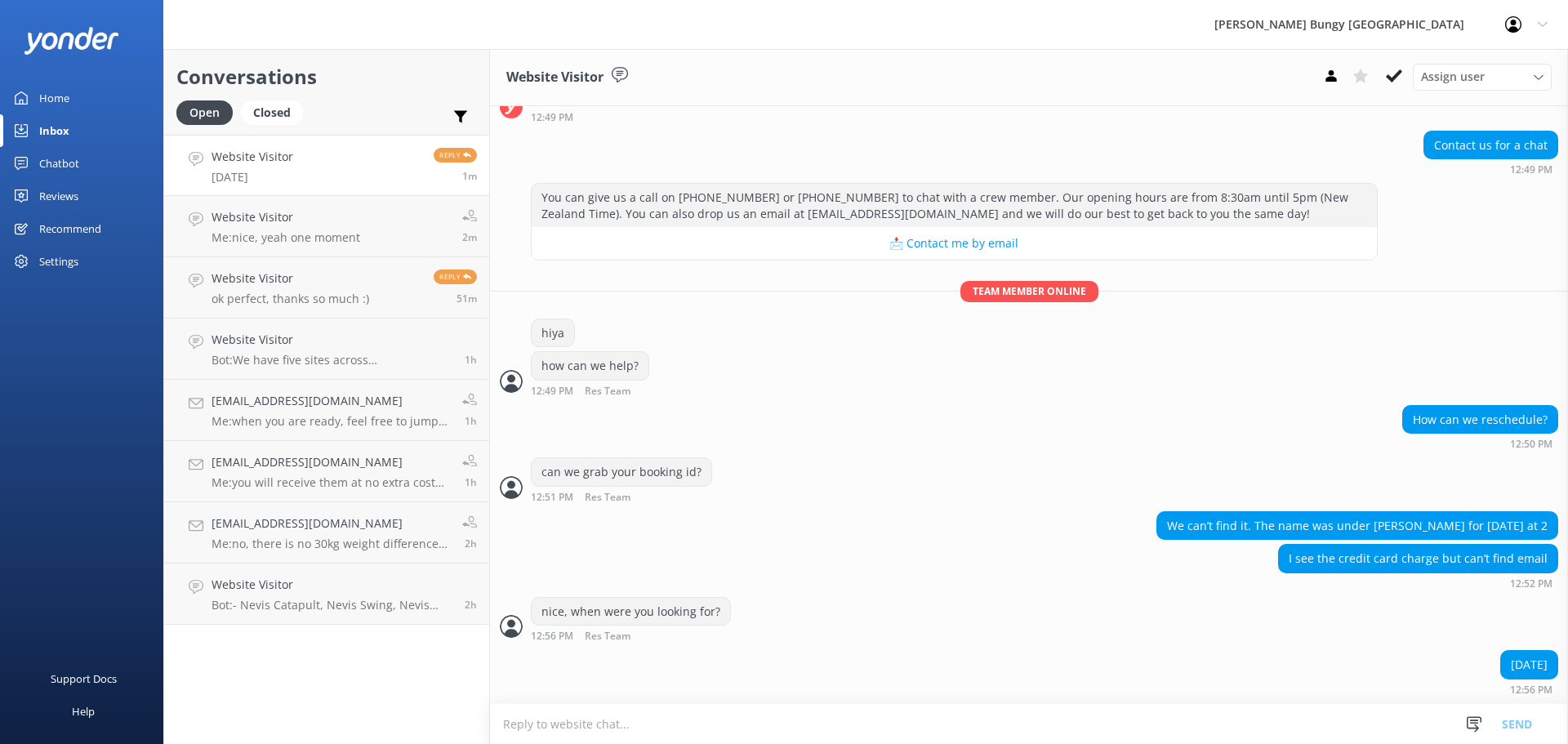
click at [571, 719] on textarea at bounding box center [1029, 724] width 1078 height 40
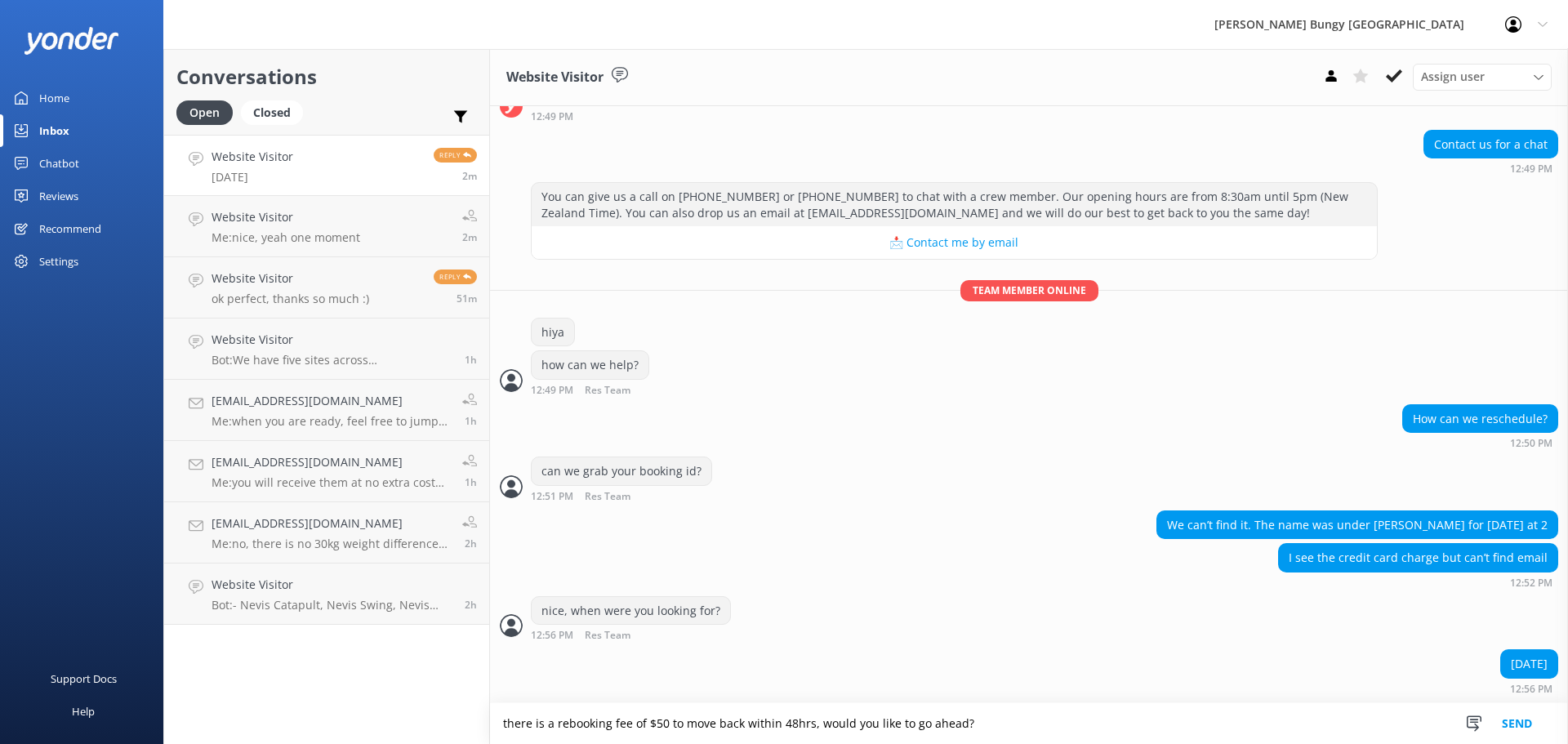
type textarea "there is a rebooking fee of $50 to move back within 48hrs, would you like to go…"
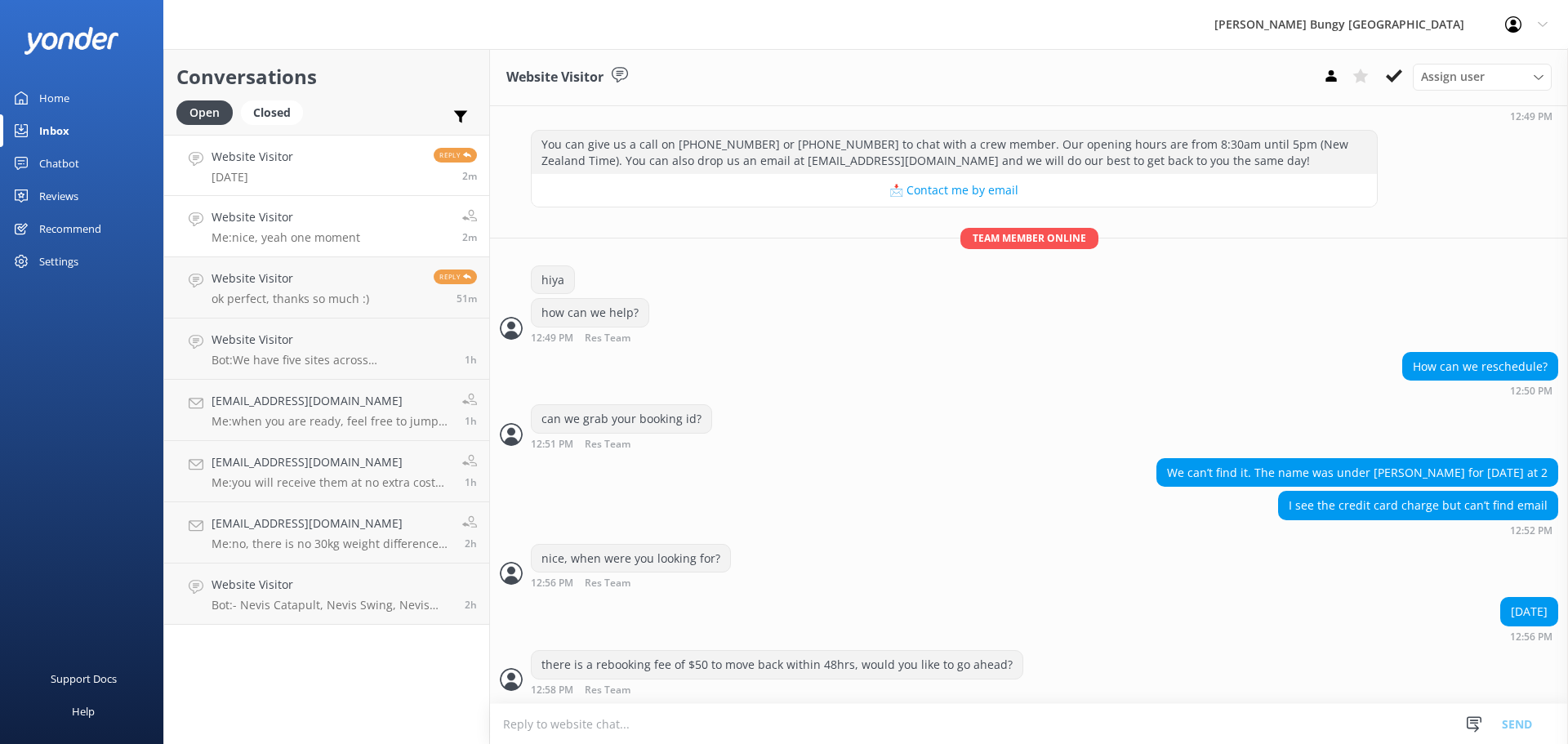
click at [315, 210] on h4 "Website Visitor" at bounding box center [286, 216] width 148 height 18
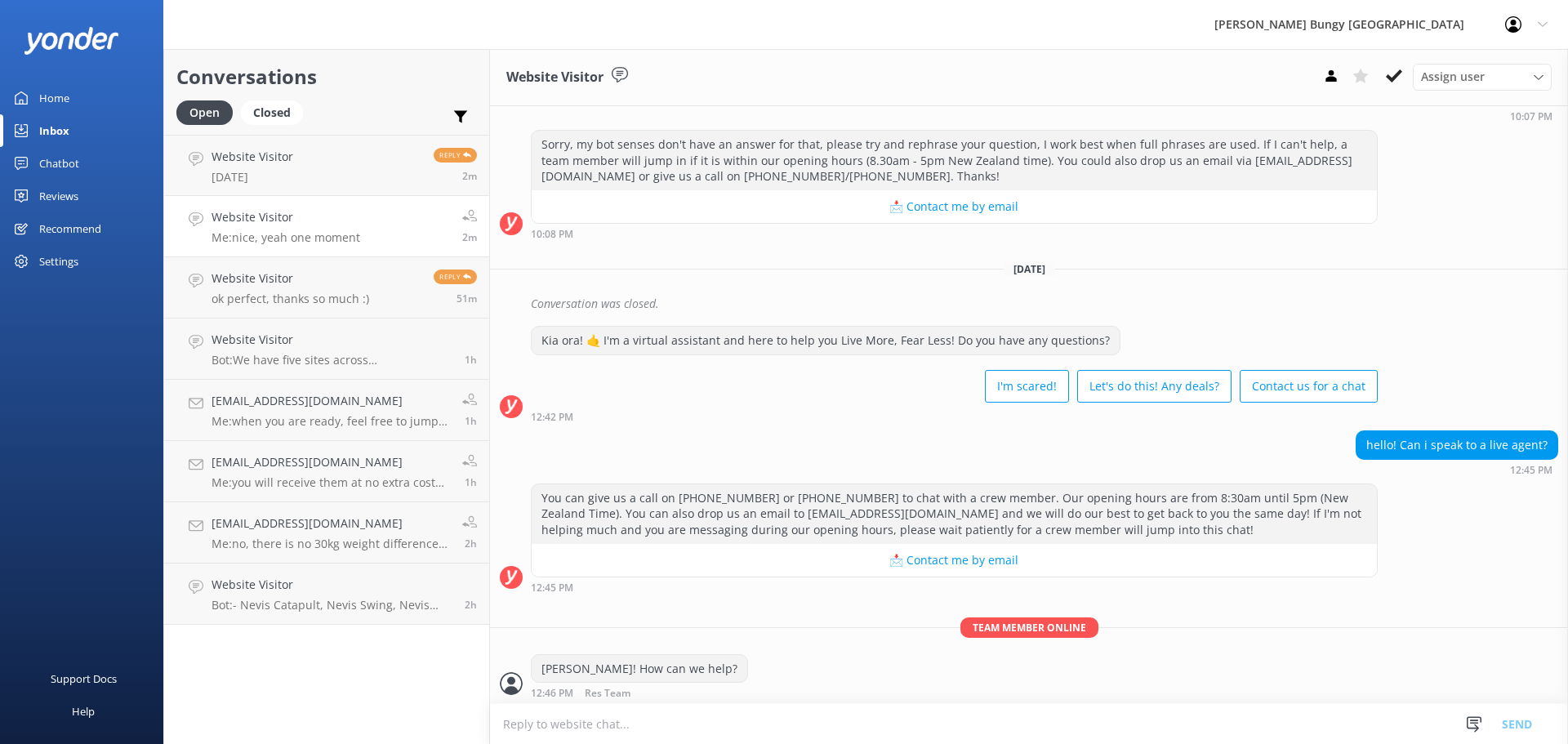
scroll to position [778, 0]
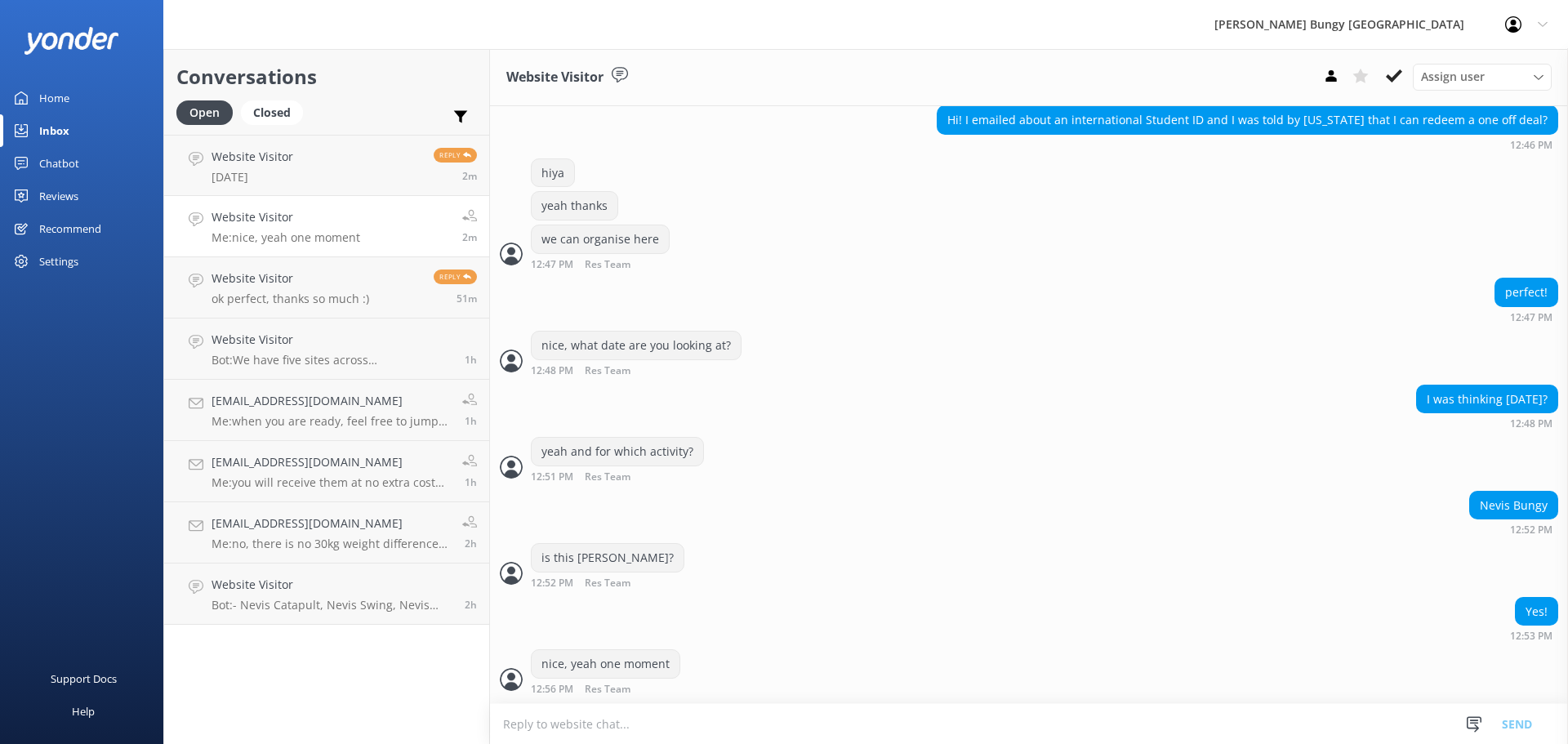
click at [823, 706] on textarea at bounding box center [1029, 724] width 1078 height 40
type textarea "any preference for time?"
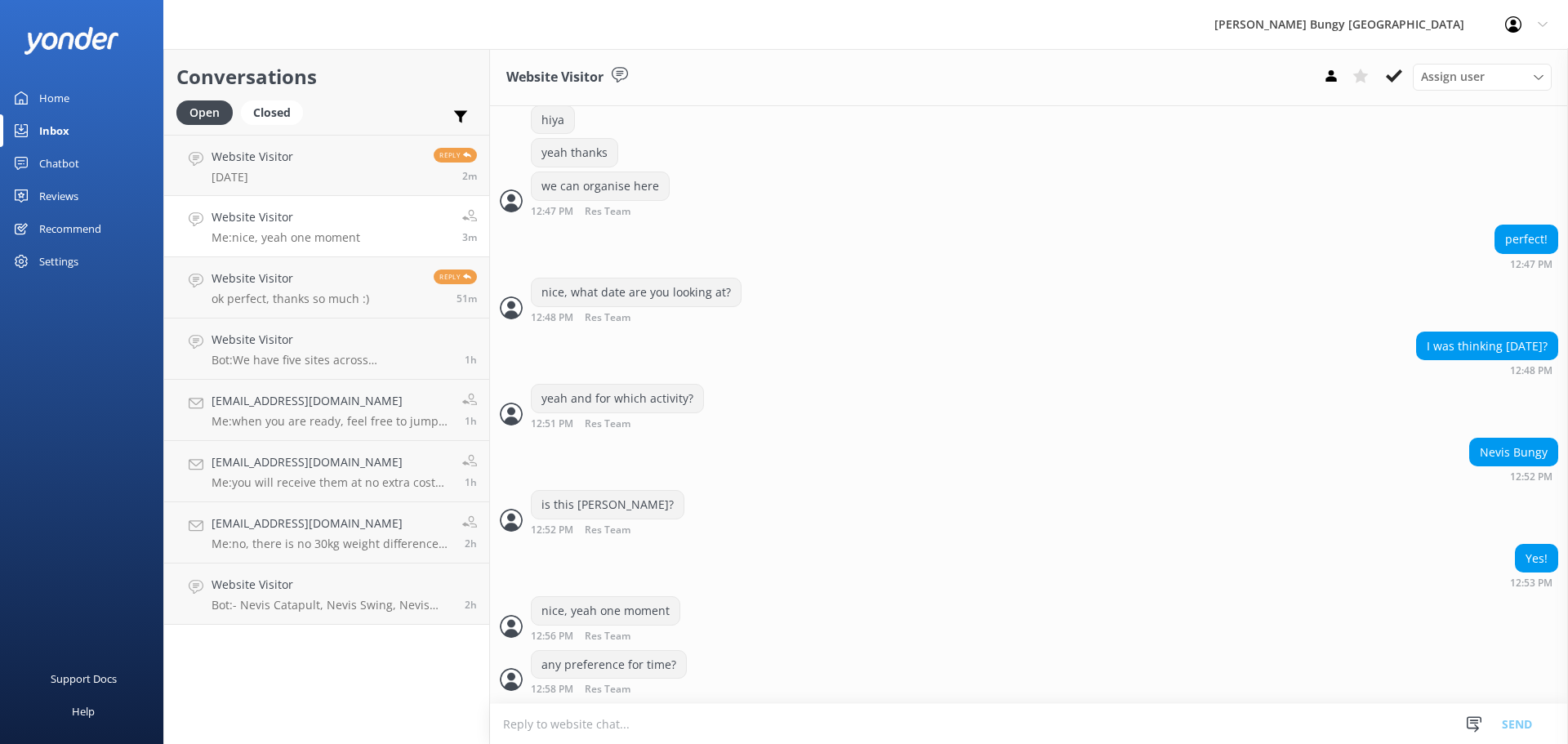
scroll to position [884, 0]
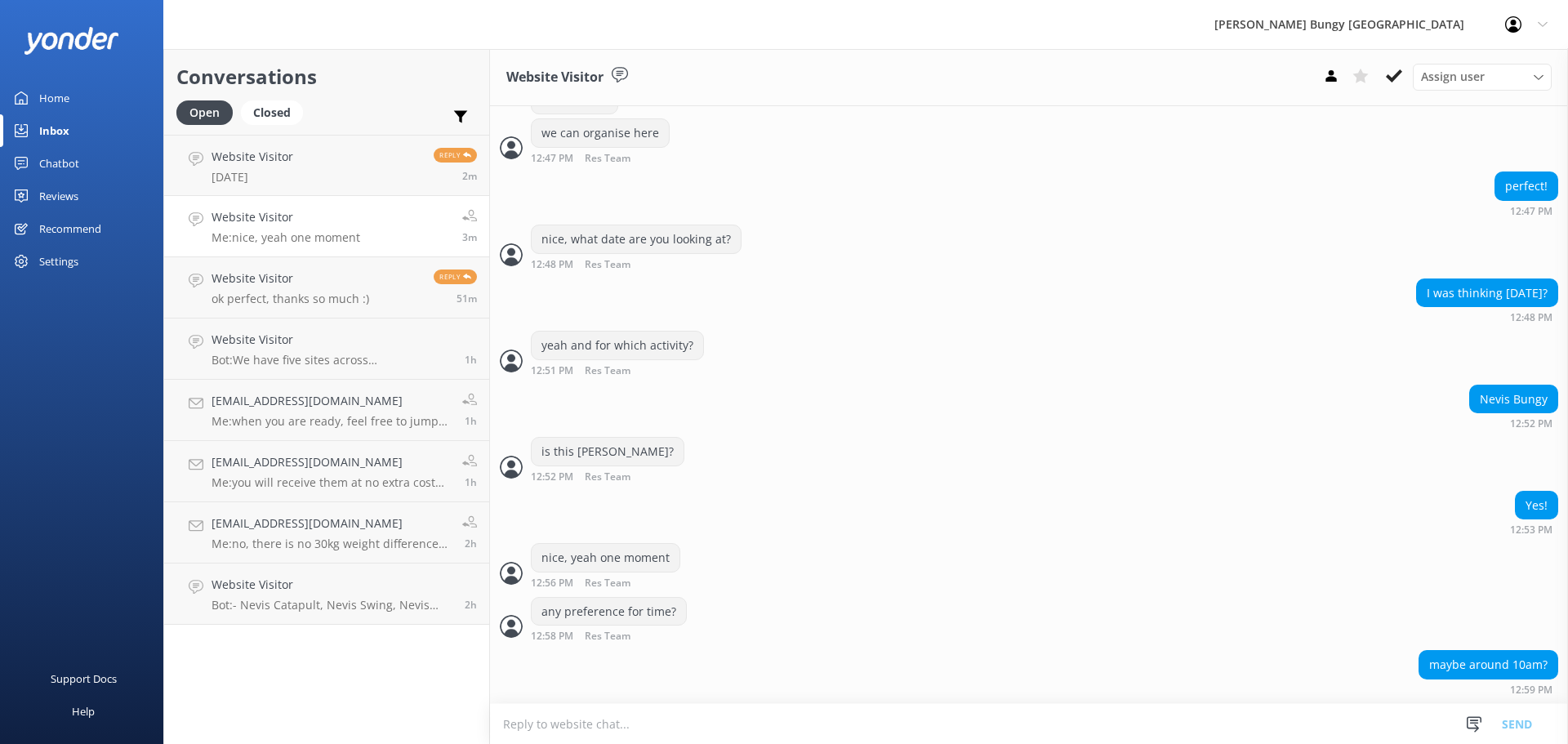
click at [919, 710] on textarea at bounding box center [1029, 724] width 1078 height 40
drag, startPoint x: 527, startPoint y: 725, endPoint x: 516, endPoint y: 734, distance: 14.2
click at [516, 735] on textarea "yeqah can do a 10am (9:30am check in)" at bounding box center [1029, 724] width 1078 height 41
click at [521, 723] on textarea "yeqah can do a 10am (9:30am check in)" at bounding box center [1029, 724] width 1078 height 41
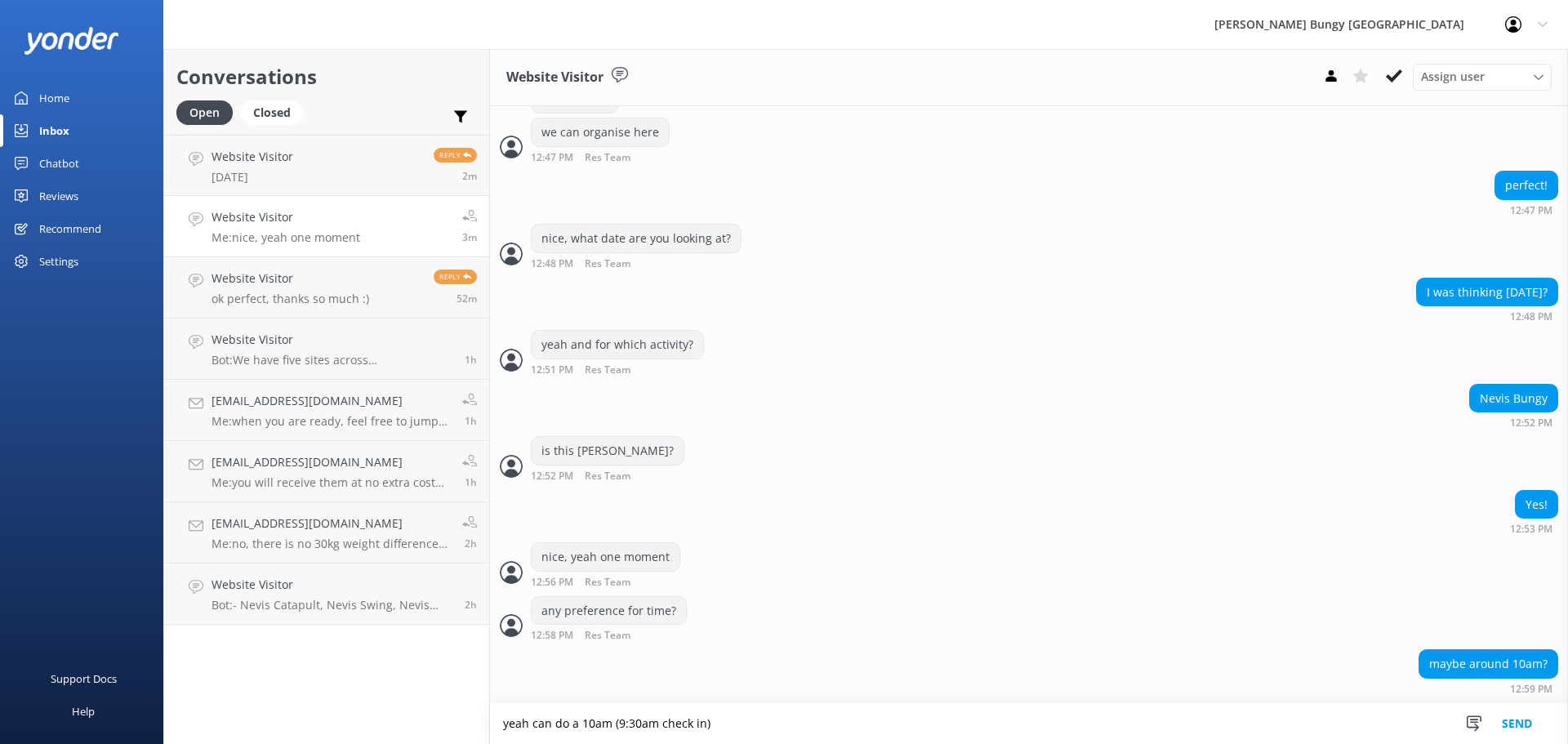
type textarea "yeah can do a 10am (9:30am check in)"
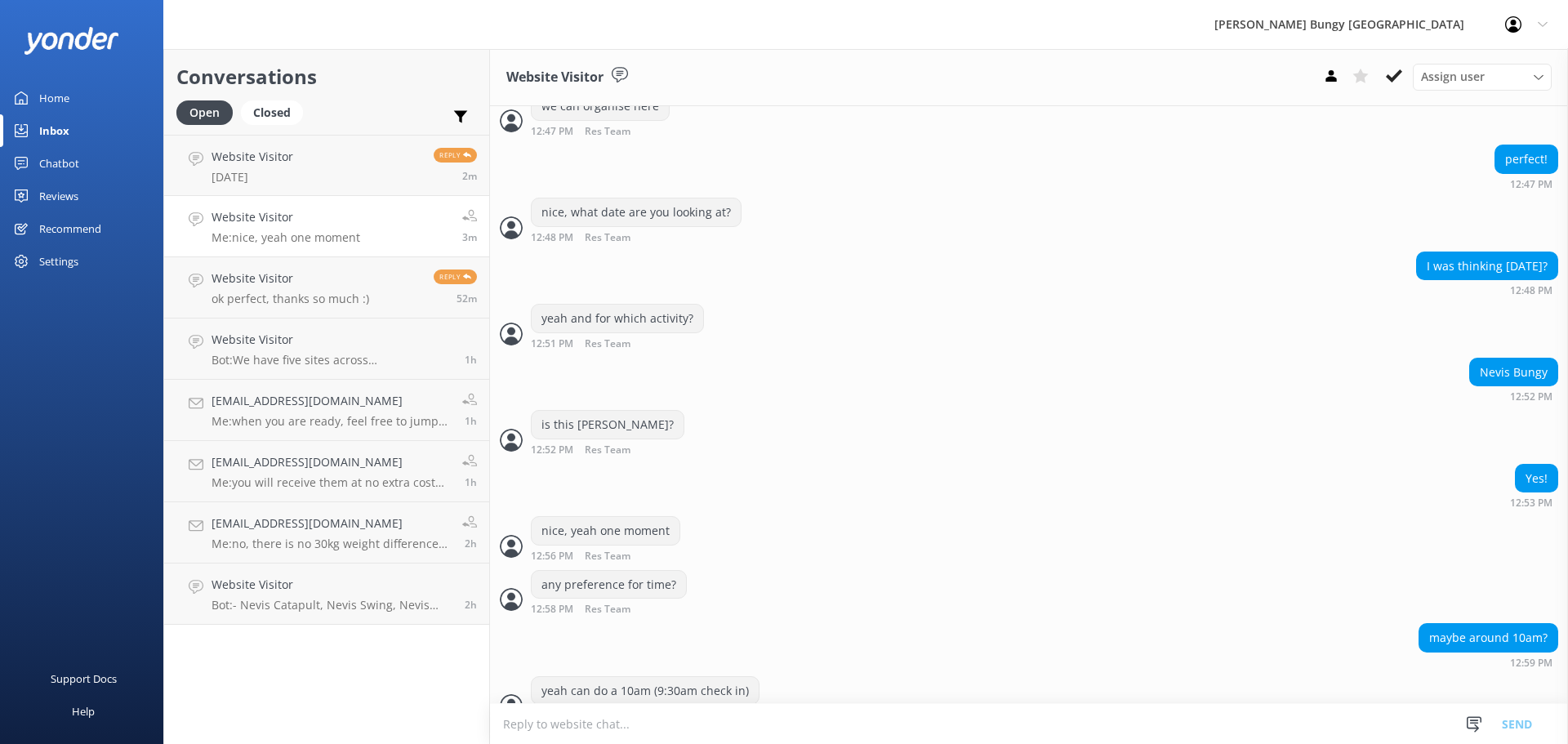
scroll to position [937, 0]
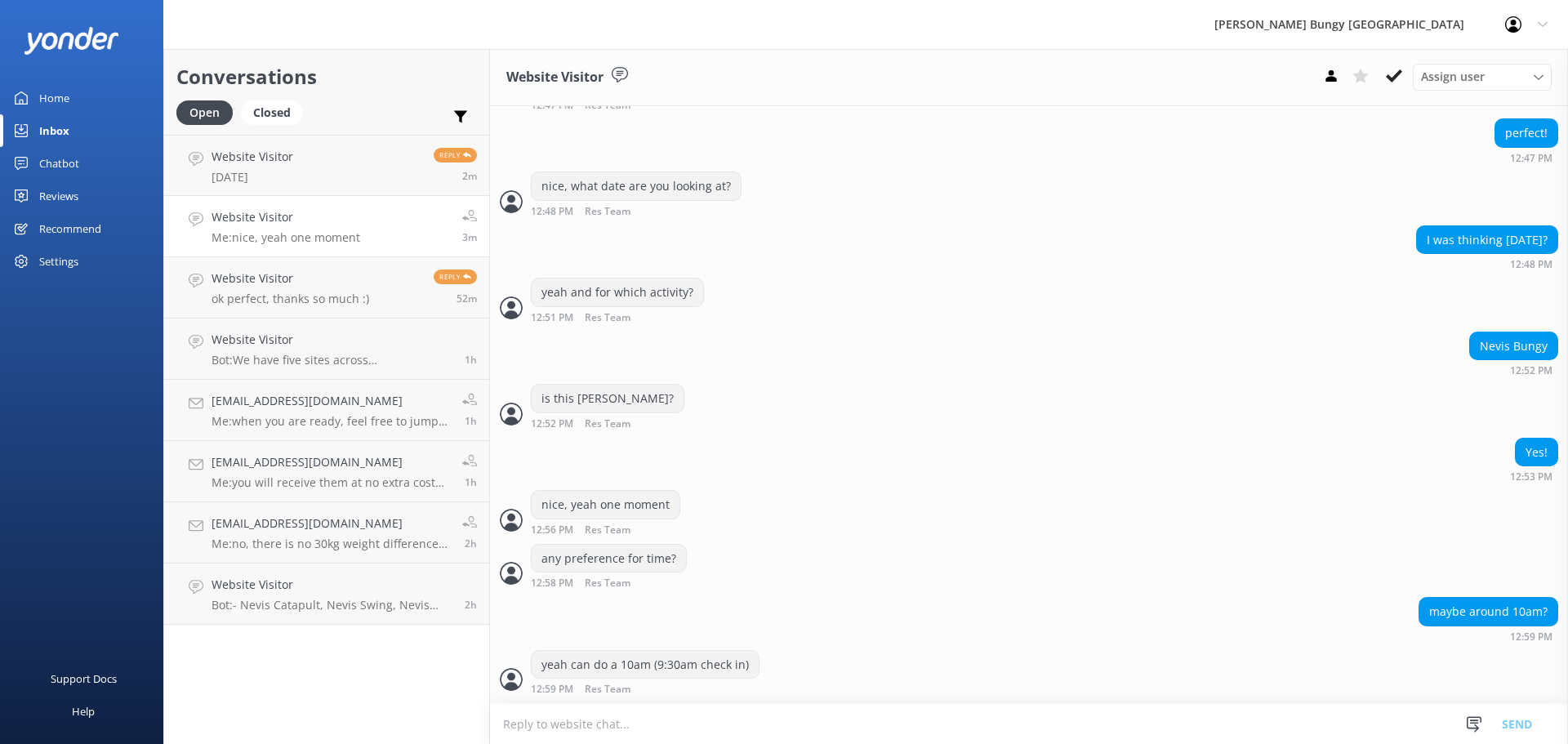
click at [873, 708] on textarea at bounding box center [1029, 724] width 1078 height 40
type textarea "keen for that?"
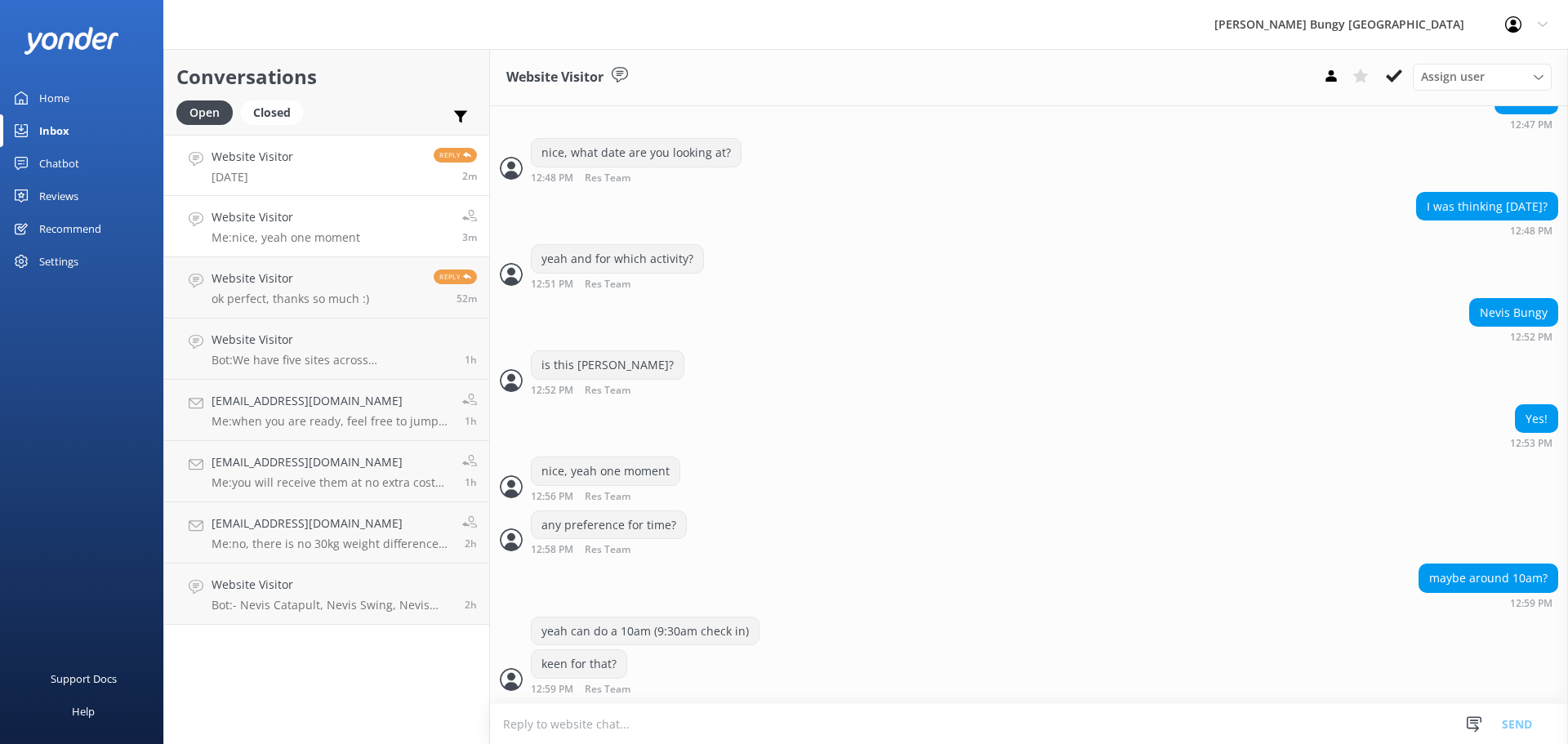
click at [395, 174] on link "Website Visitor Wednesday Reply 2m" at bounding box center [327, 165] width 325 height 61
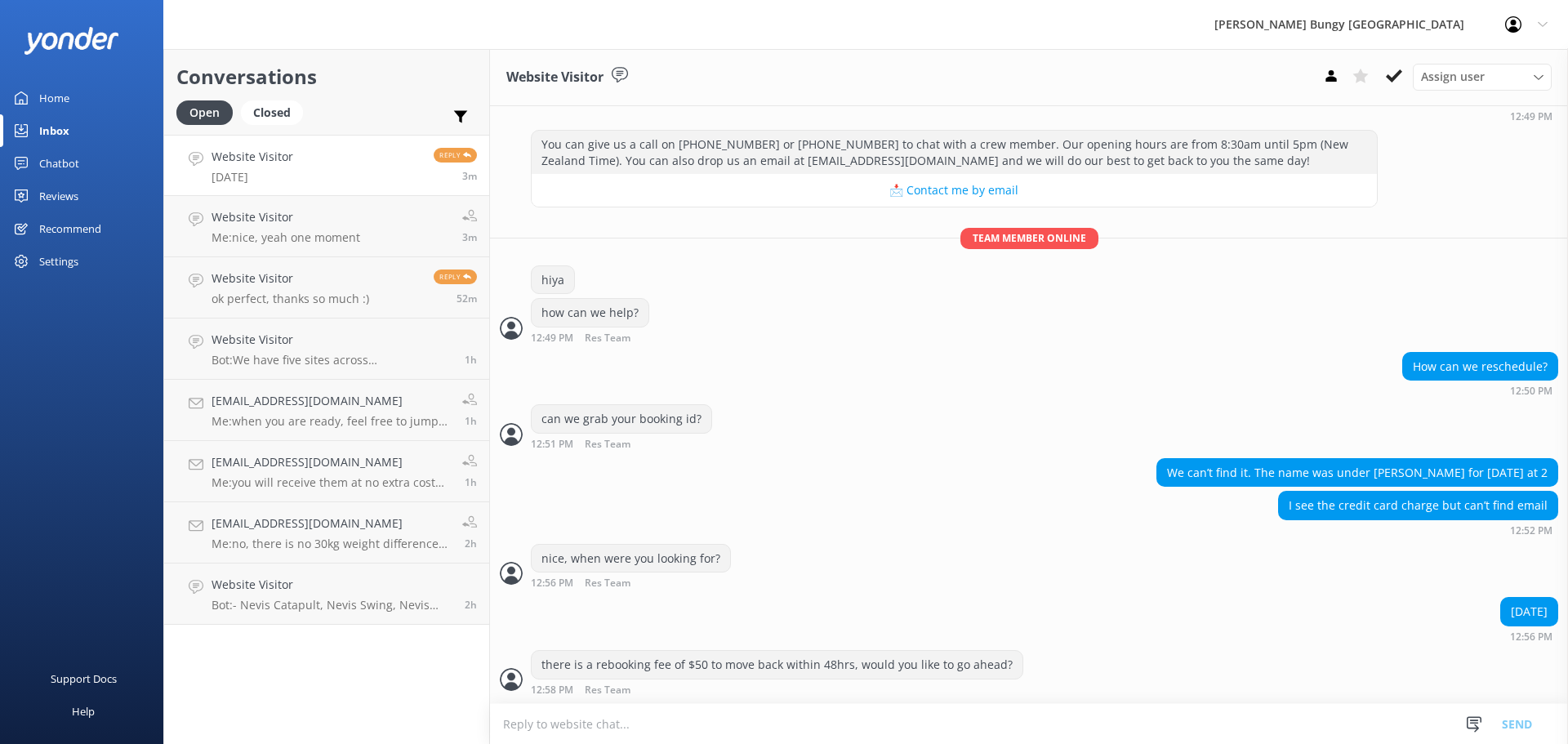
scroll to position [229, 0]
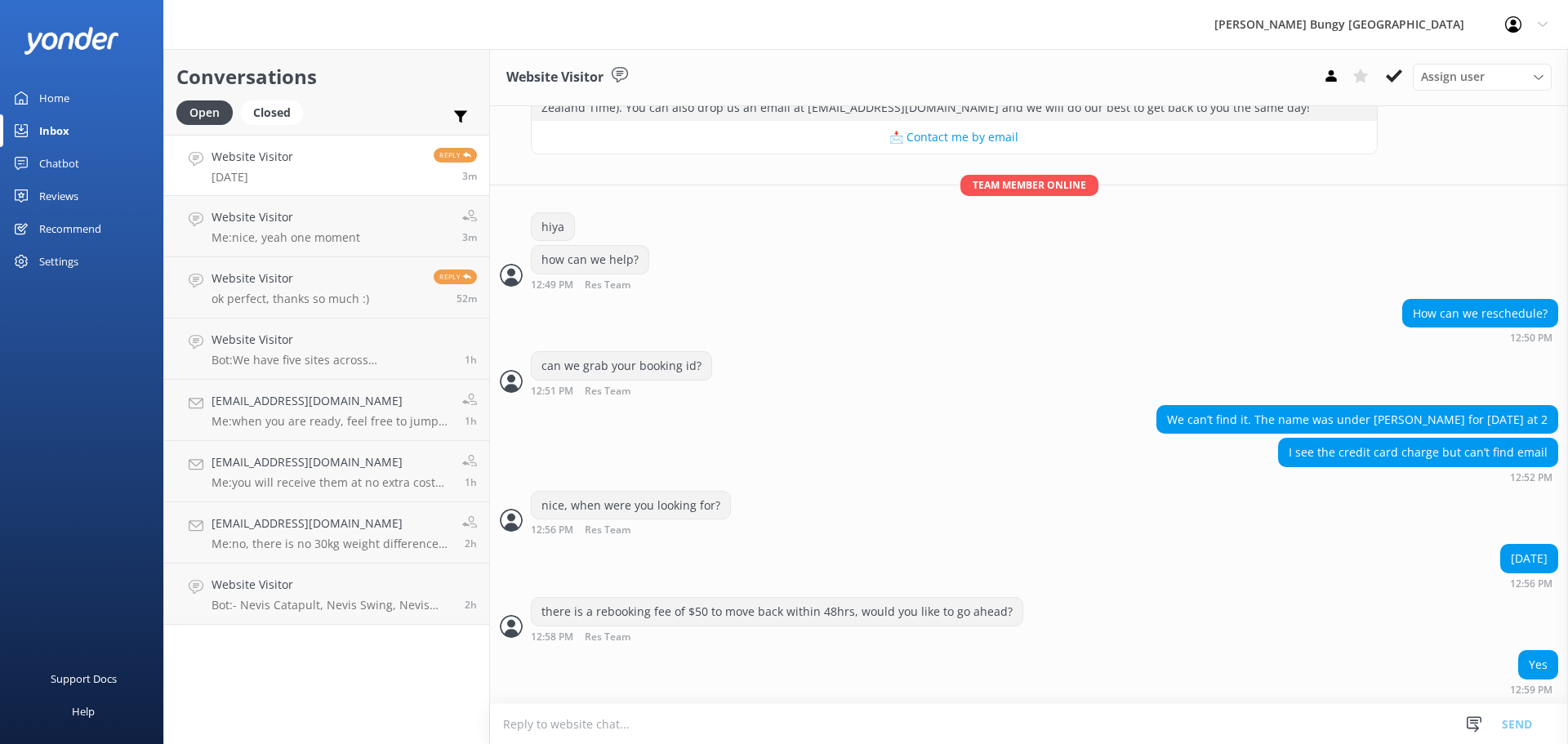
click at [841, 725] on textarea at bounding box center [1029, 724] width 1078 height 40
click at [781, 718] on textarea at bounding box center [1029, 724] width 1078 height 40
type textarea "same time [DATE]?"
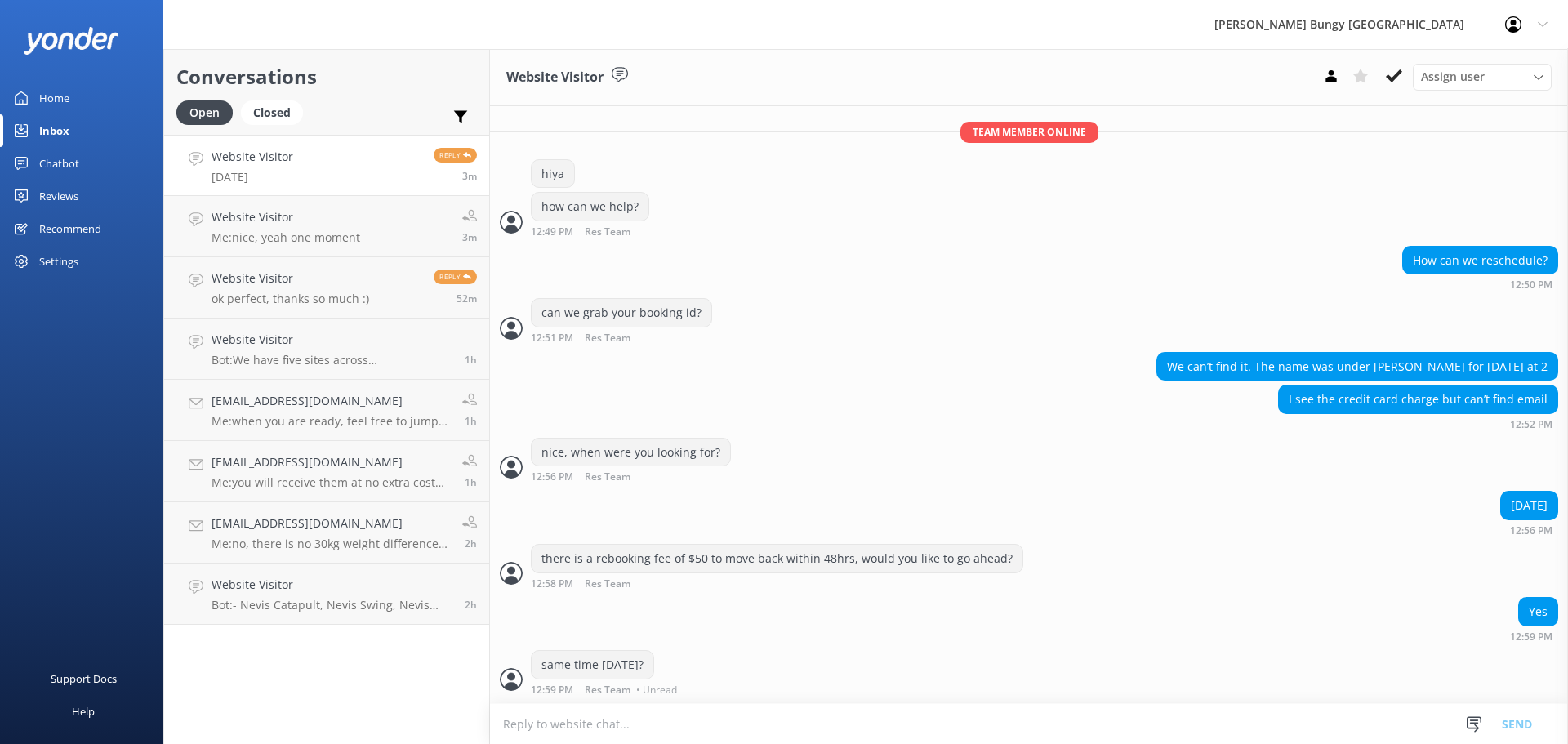
scroll to position [283, 0]
click at [255, 248] on link "Website Visitor Me: nice, yeah one moment 4m" at bounding box center [327, 226] width 325 height 61
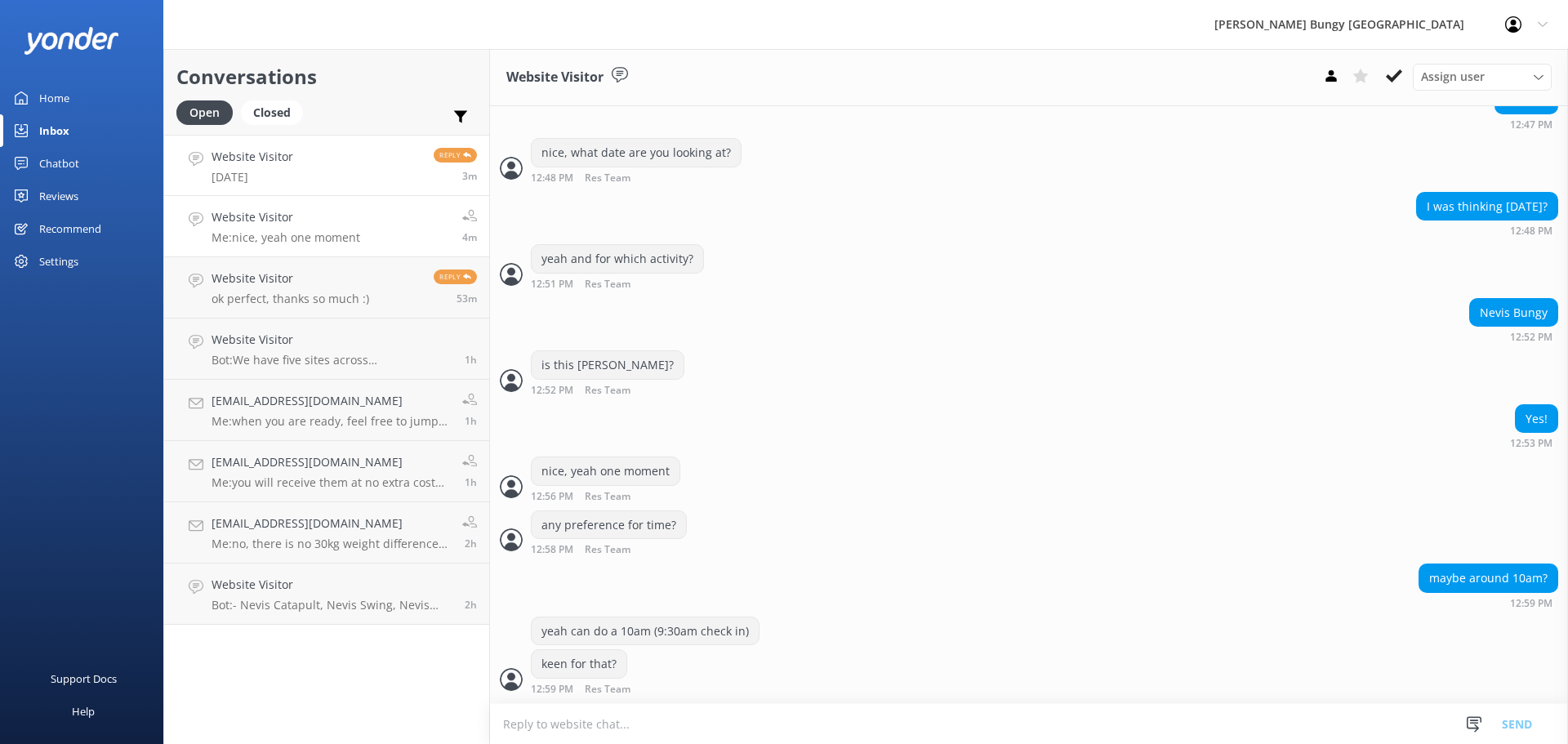
scroll to position [1023, 0]
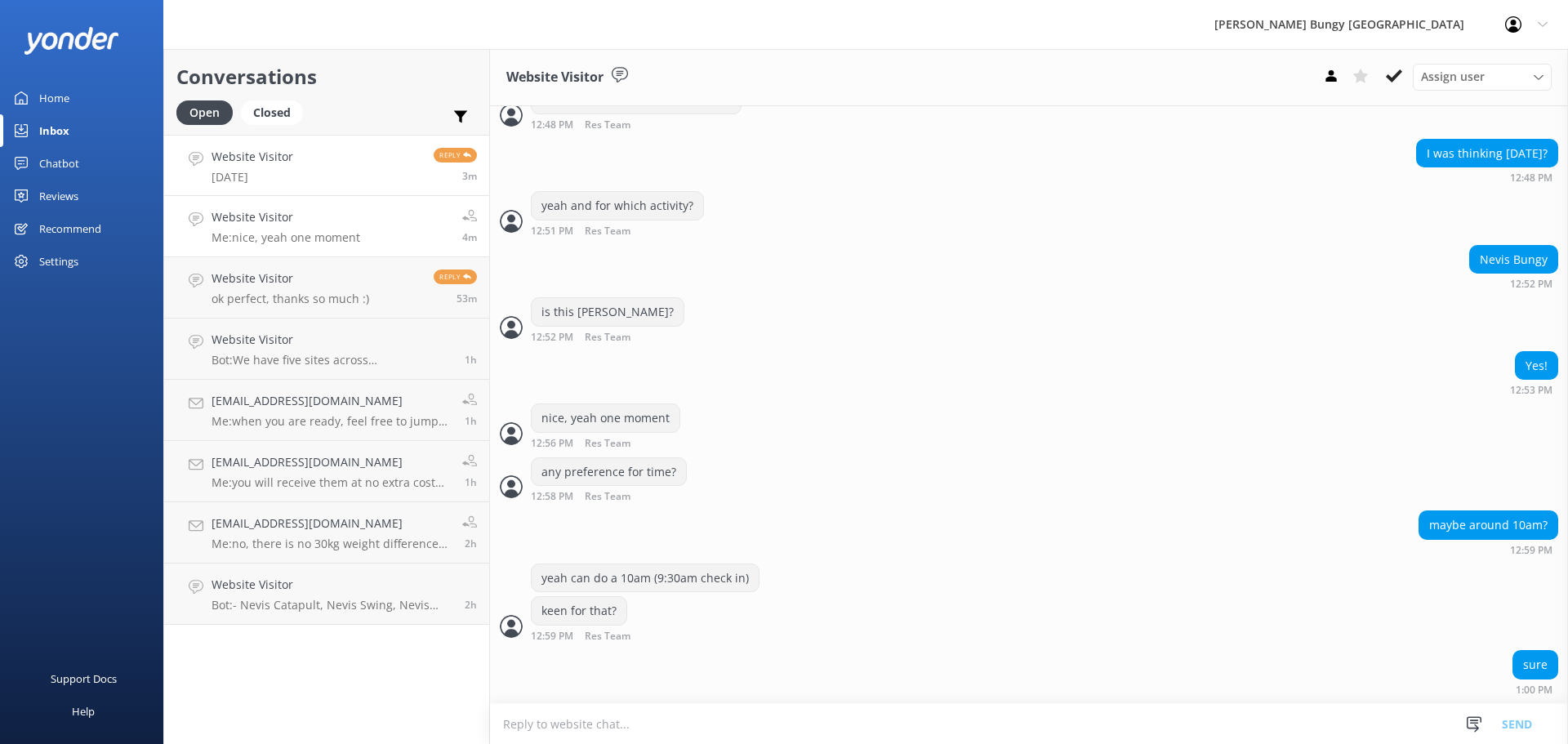
click at [269, 166] on div "Website Visitor Wednesday" at bounding box center [252, 165] width 82 height 35
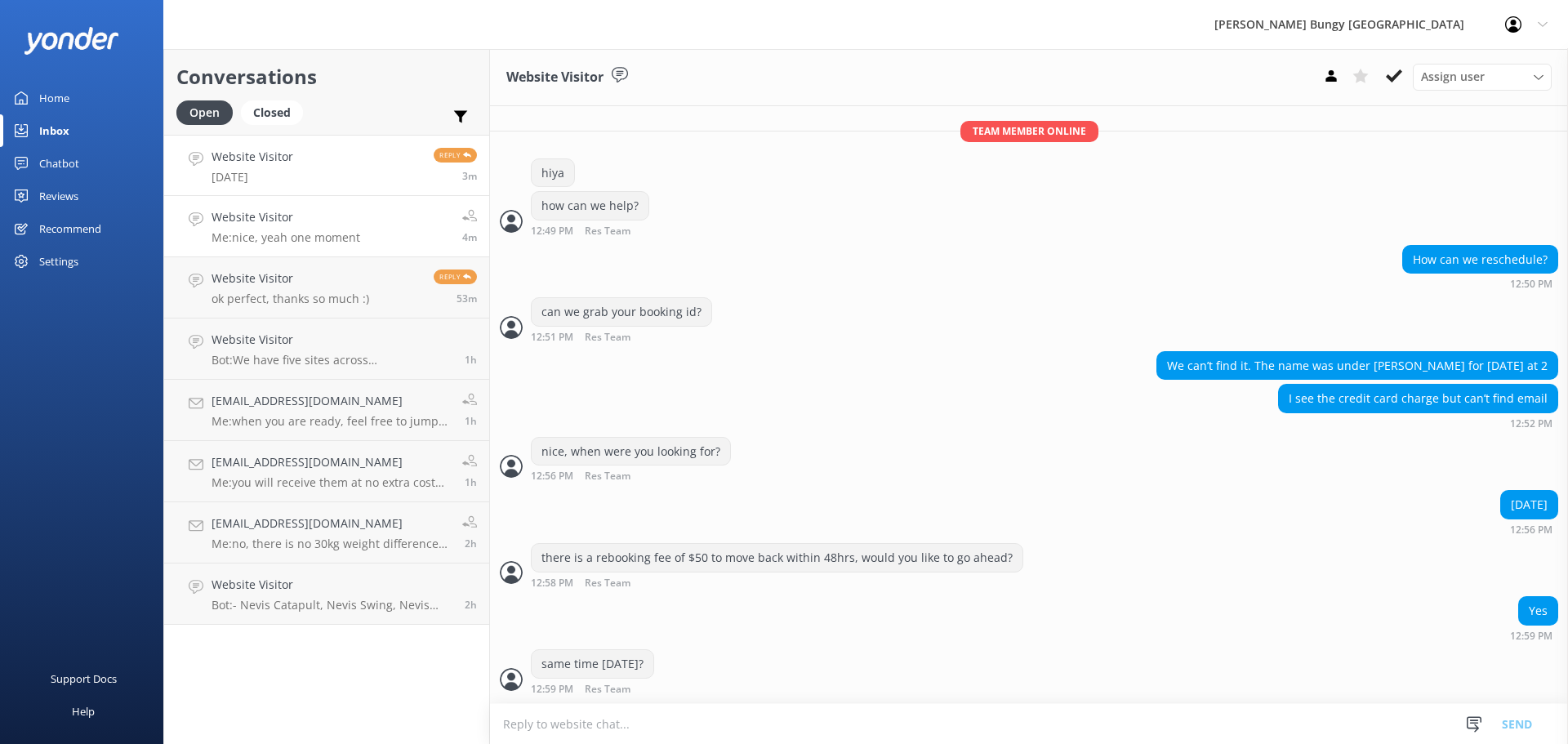
click at [315, 228] on div "Website Visitor Me: nice, yeah one moment" at bounding box center [286, 225] width 148 height 36
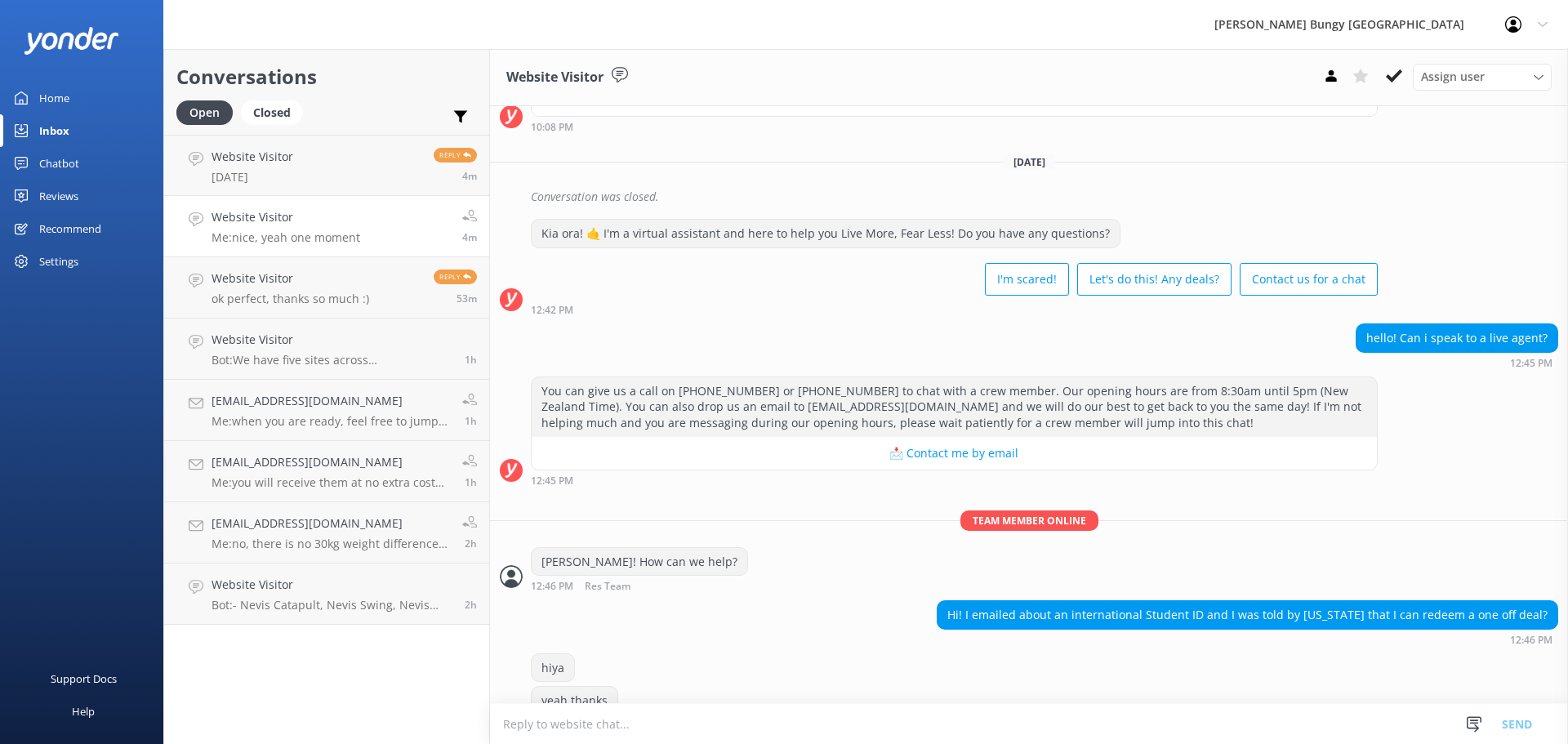
scroll to position [1023, 0]
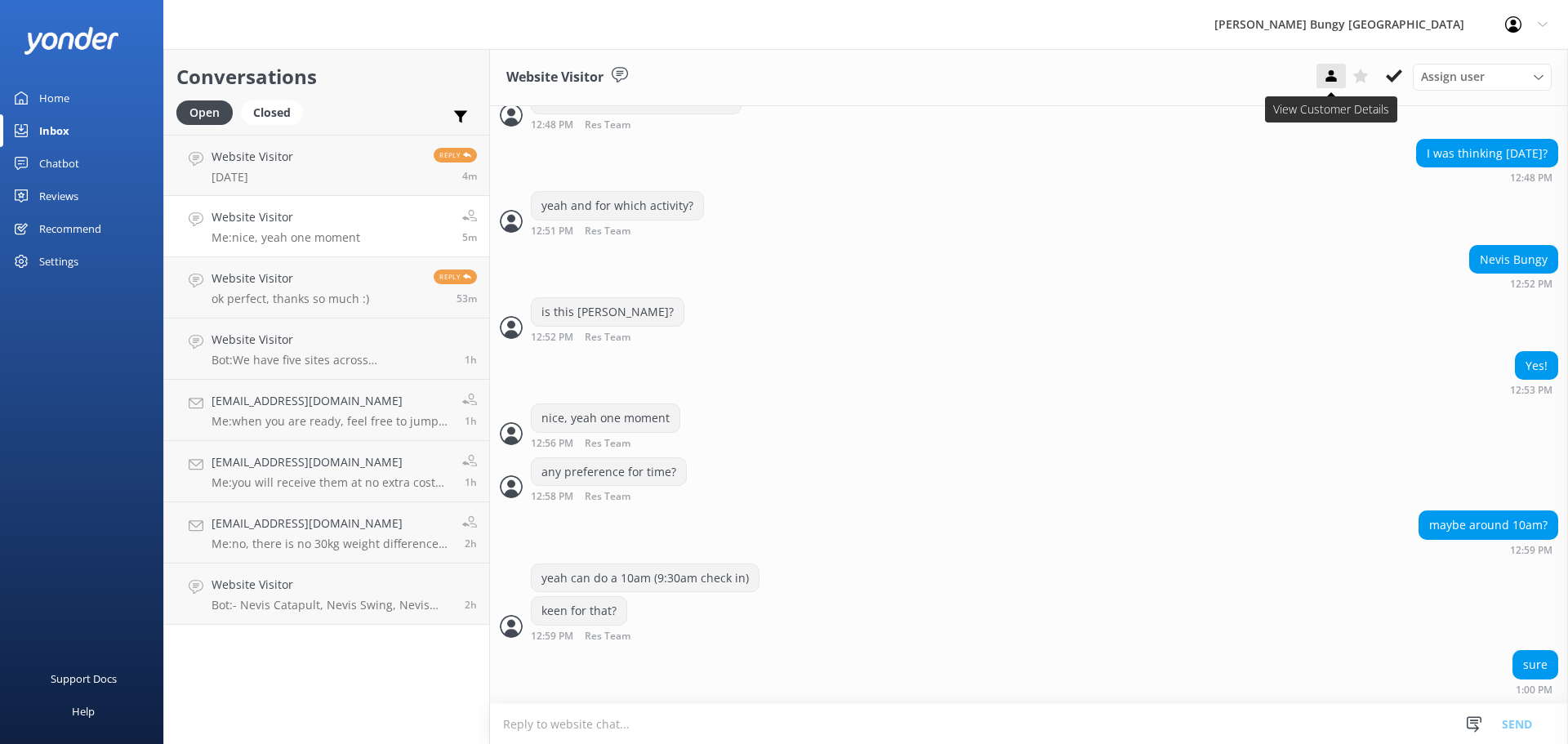
click at [1336, 72] on icon at bounding box center [1331, 76] width 17 height 17
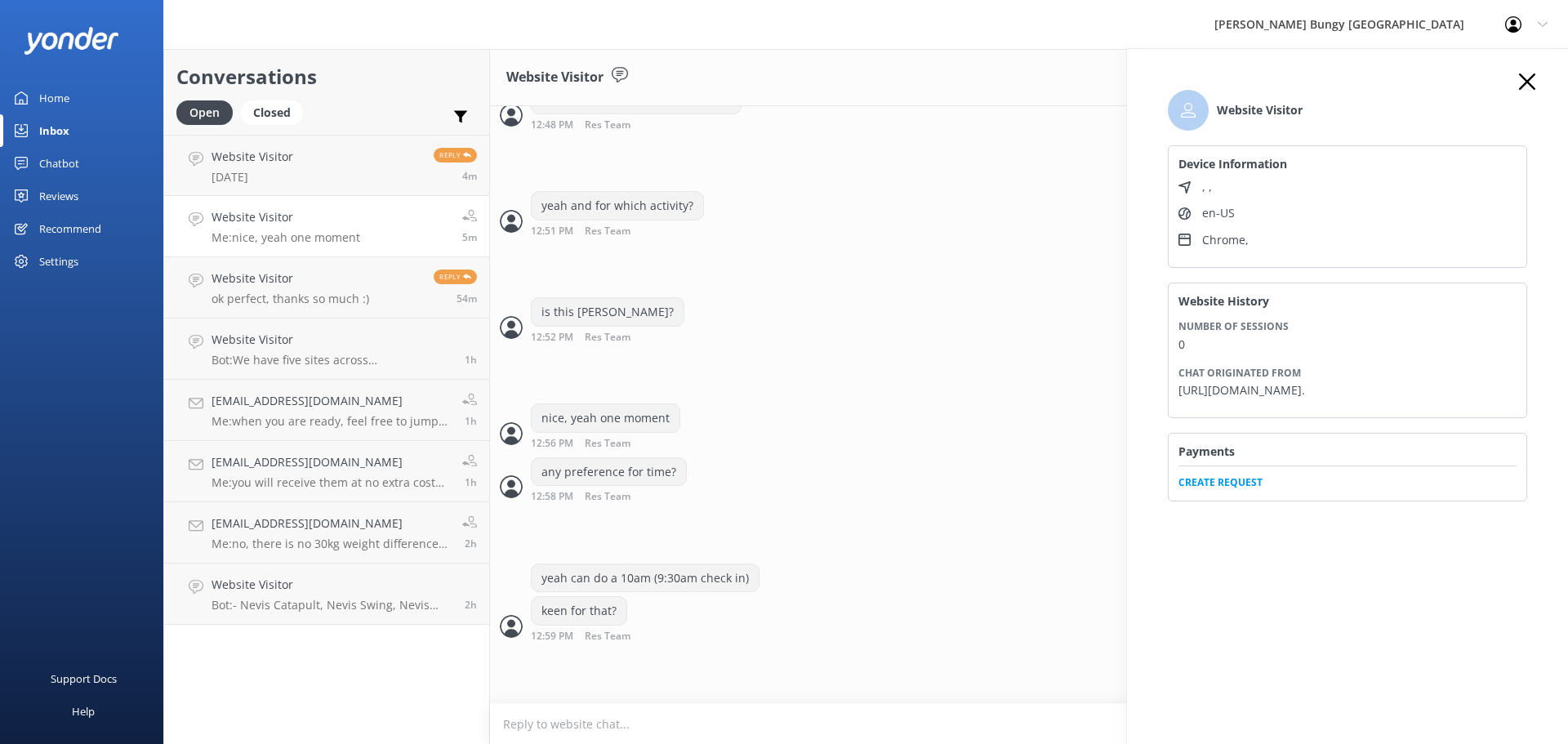
click at [1240, 490] on span "Create Request" at bounding box center [1347, 478] width 338 height 24
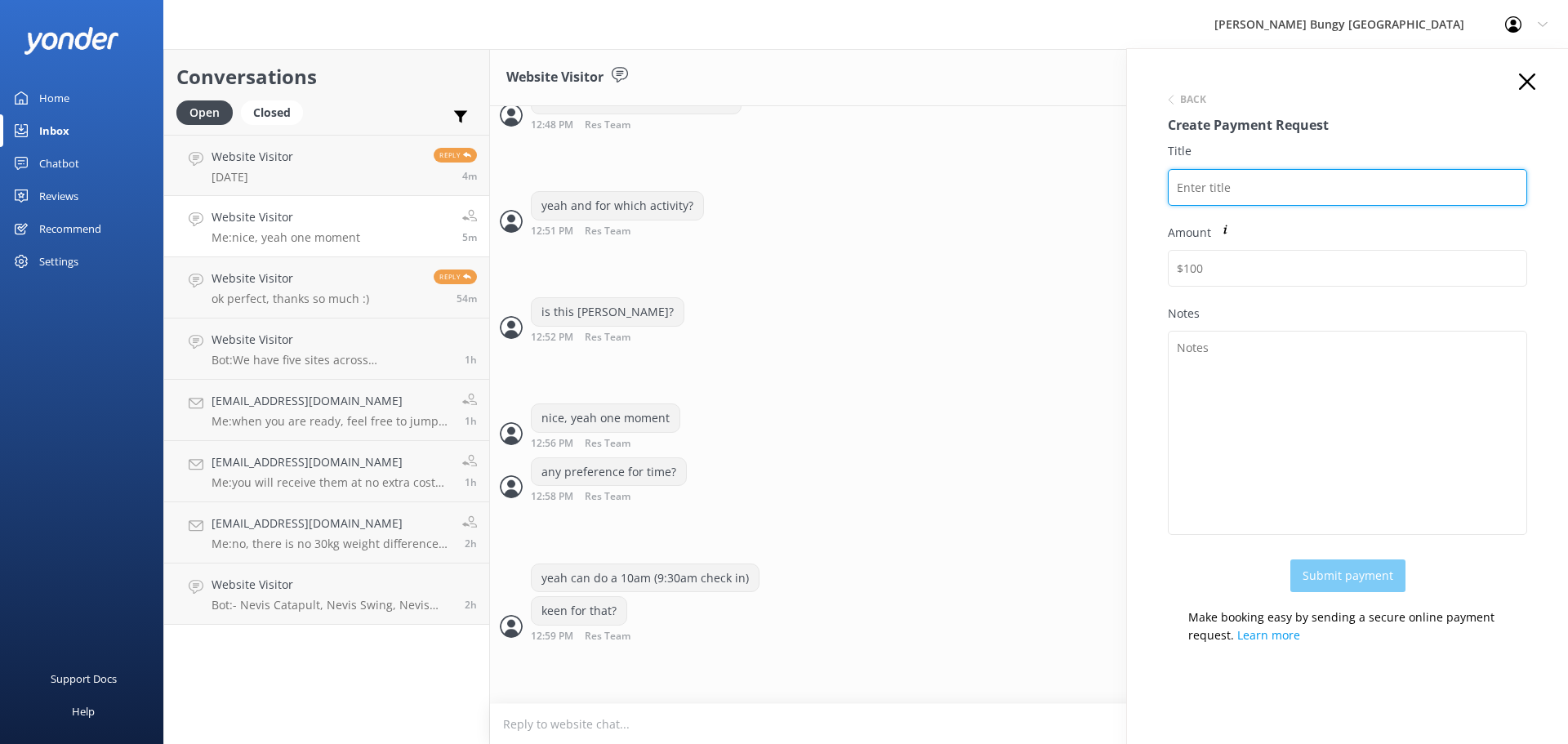
click at [1233, 197] on input "Title" at bounding box center [1346, 187] width 359 height 37
drag, startPoint x: 1177, startPoint y: 187, endPoint x: 1217, endPoint y: 209, distance: 45.7
click at [1177, 187] on input "[PERSON_NAME]" at bounding box center [1346, 187] width 359 height 37
paste input "2449217"
click at [1335, 188] on input "2449217 Sean Cheng" at bounding box center [1346, 187] width 359 height 37
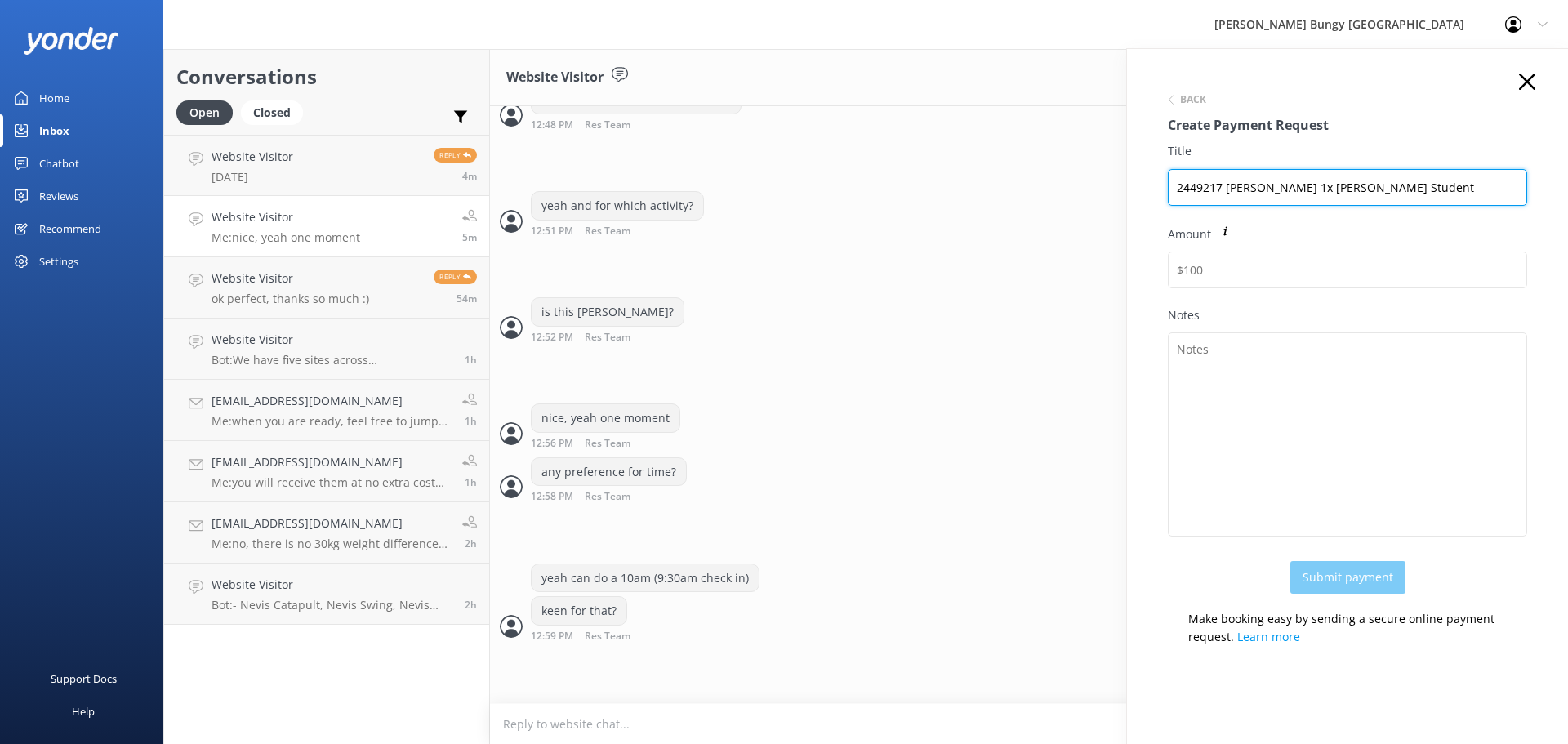
drag, startPoint x: 1464, startPoint y: 185, endPoint x: 963, endPoint y: 164, distance: 501.4
click at [963, 164] on div "Conversations Open Closed Important Assigned to me Unassigned Website Visitor W…" at bounding box center [866, 396] width 1405 height 695
type input "2449217 Sean Cheng 1x Nevis Bungy Student"
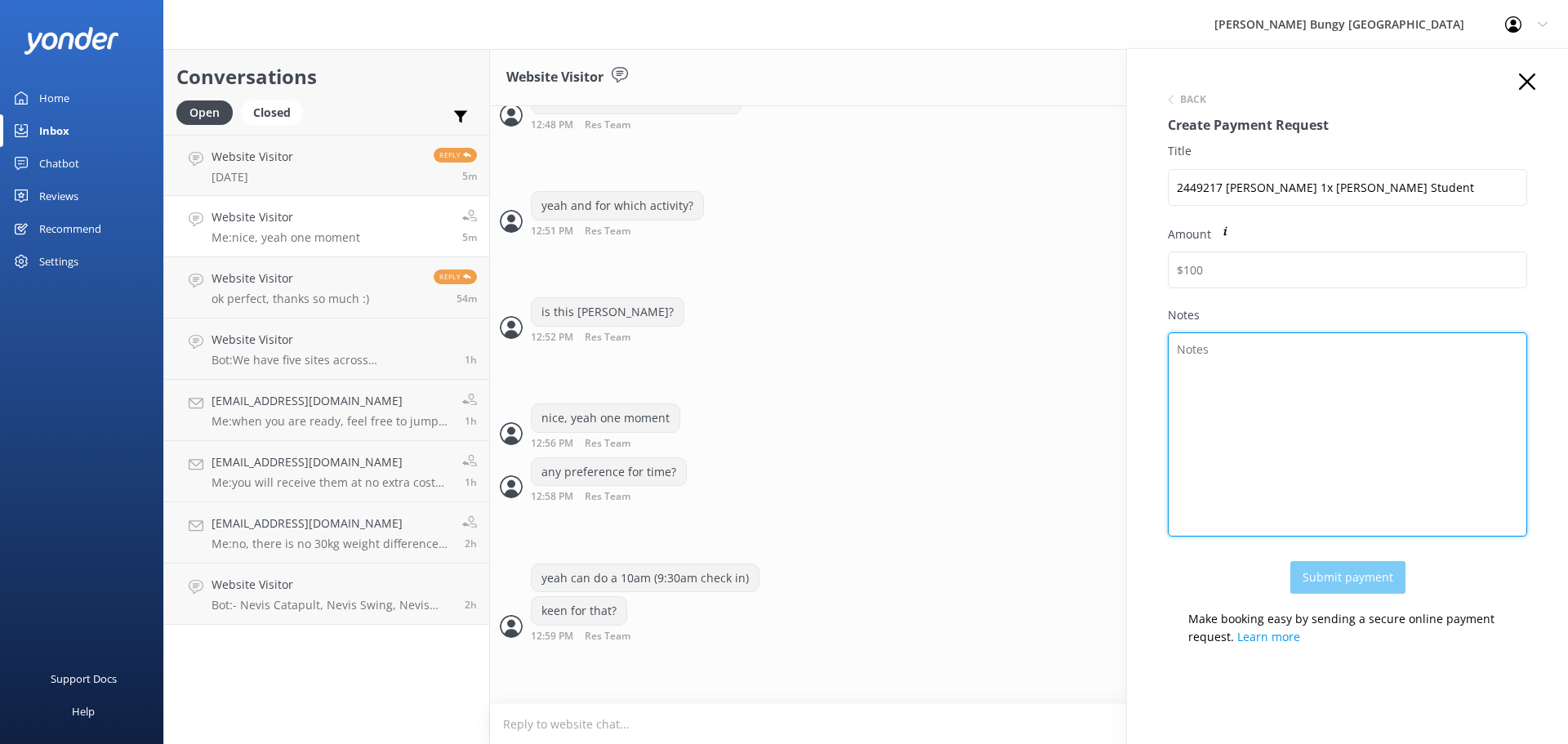
click at [1263, 373] on textarea "Notes" at bounding box center [1346, 434] width 359 height 204
paste textarea "2449217 Sean Cheng 1x Nevis Bungy Student"
type textarea "2449217 Sean Cheng 1x Nevis Bungy Student"
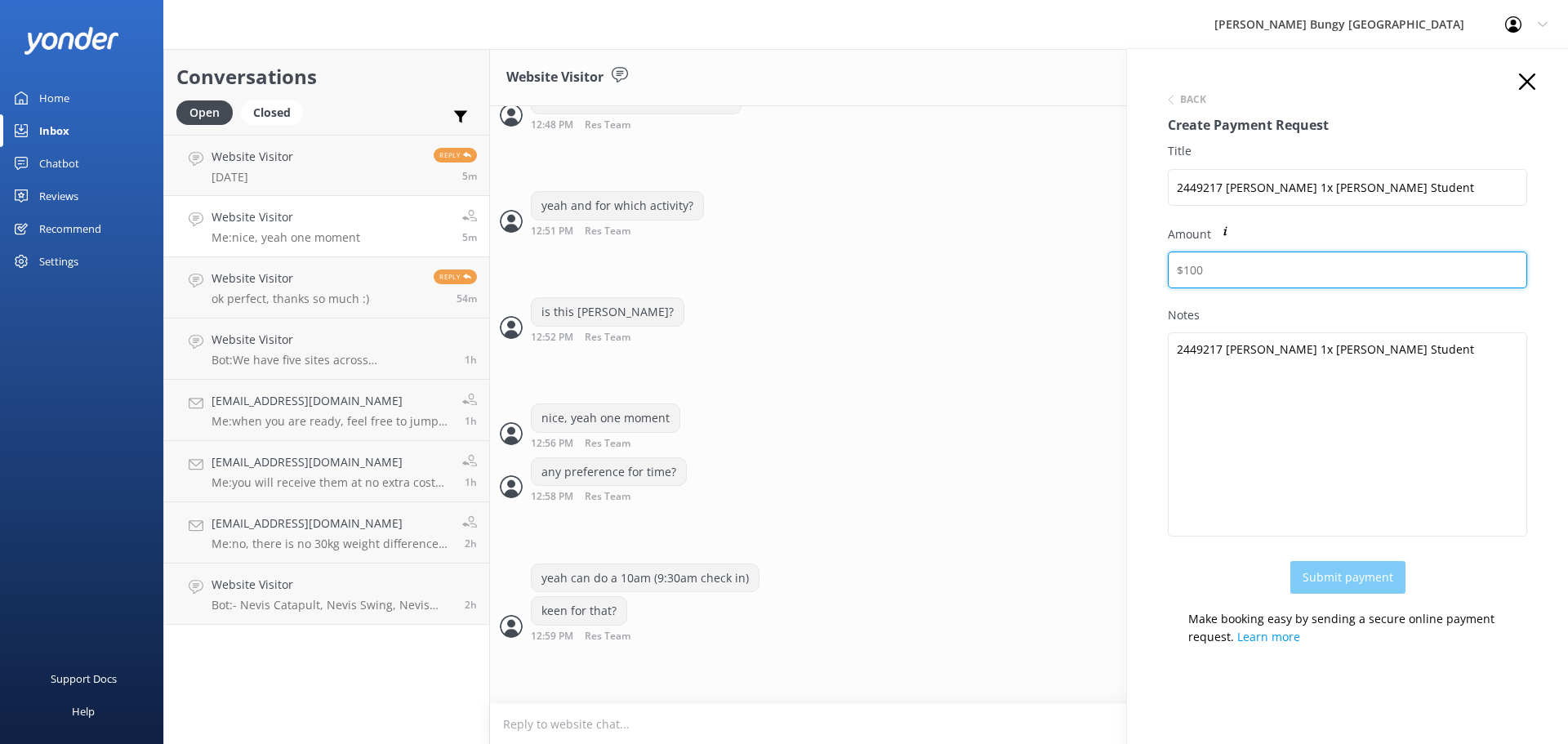
click at [1219, 263] on input "Amount" at bounding box center [1346, 270] width 359 height 37
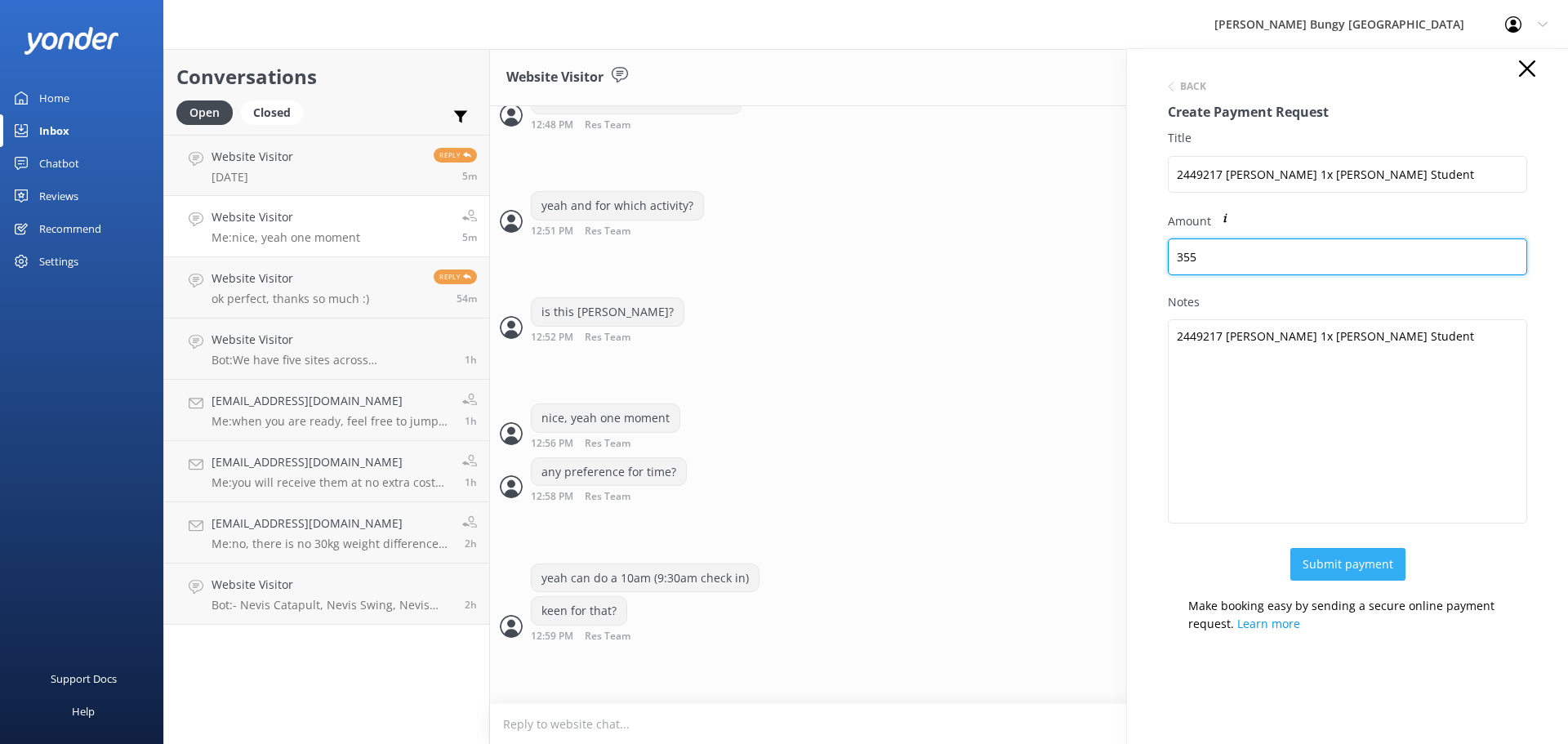
type input "355"
click at [1372, 558] on button "Submit payment" at bounding box center [1347, 565] width 115 height 32
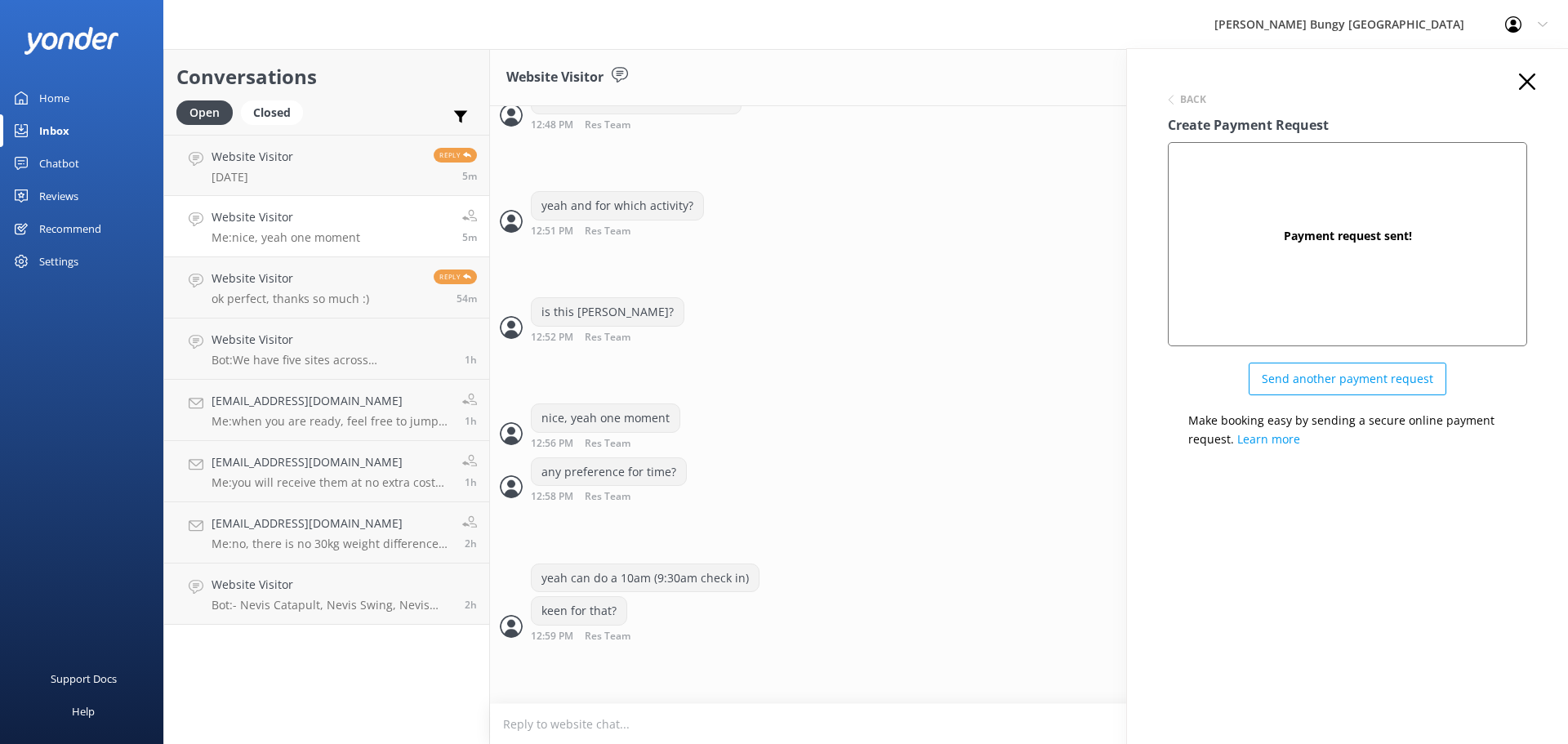
scroll to position [1125, 0]
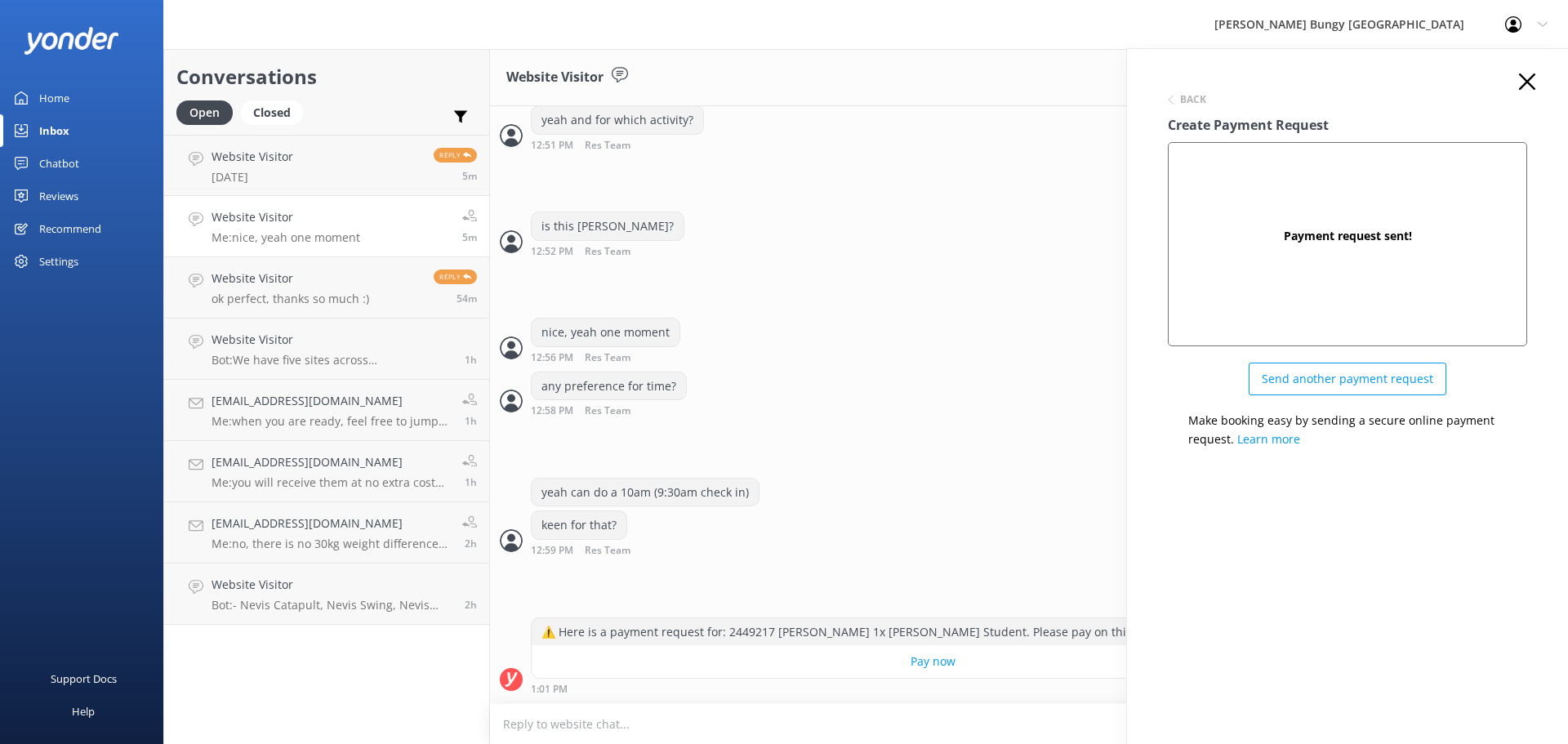
click at [1527, 65] on div "Back Create Payment Request Payment request sent! Send another payment request …" at bounding box center [1346, 421] width 441 height 744
click at [1523, 71] on div "Back Create Payment Request Payment request sent! Send another payment request …" at bounding box center [1346, 421] width 441 height 744
click at [1520, 78] on icon at bounding box center [1527, 82] width 17 height 17
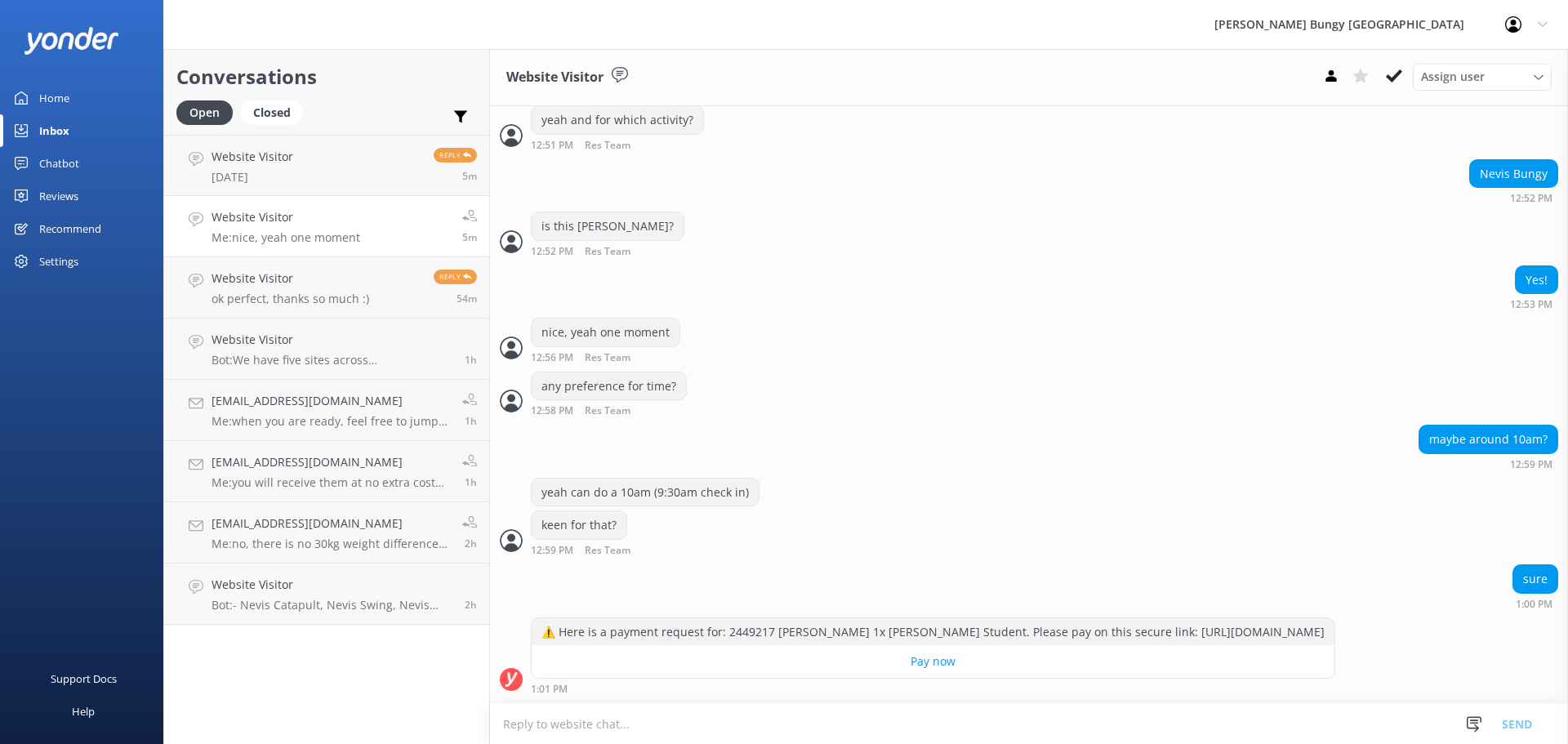
click at [847, 716] on textarea at bounding box center [1029, 724] width 1078 height 40
type textarea "there you go"
click at [847, 716] on textarea at bounding box center [1029, 724] width 1078 height 40
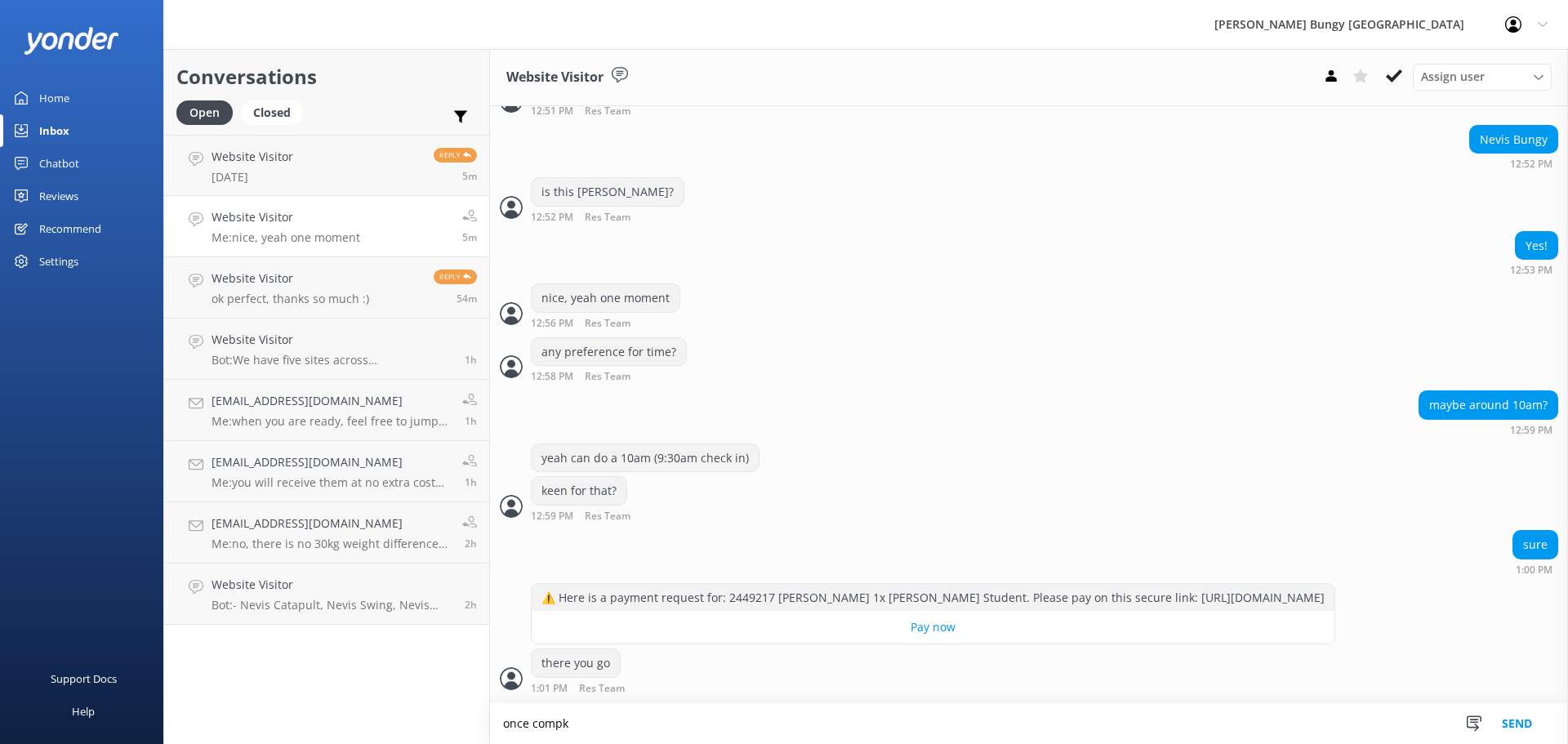
scroll to position [1160, 0]
type textarea "once completed i'll send email confirmations"
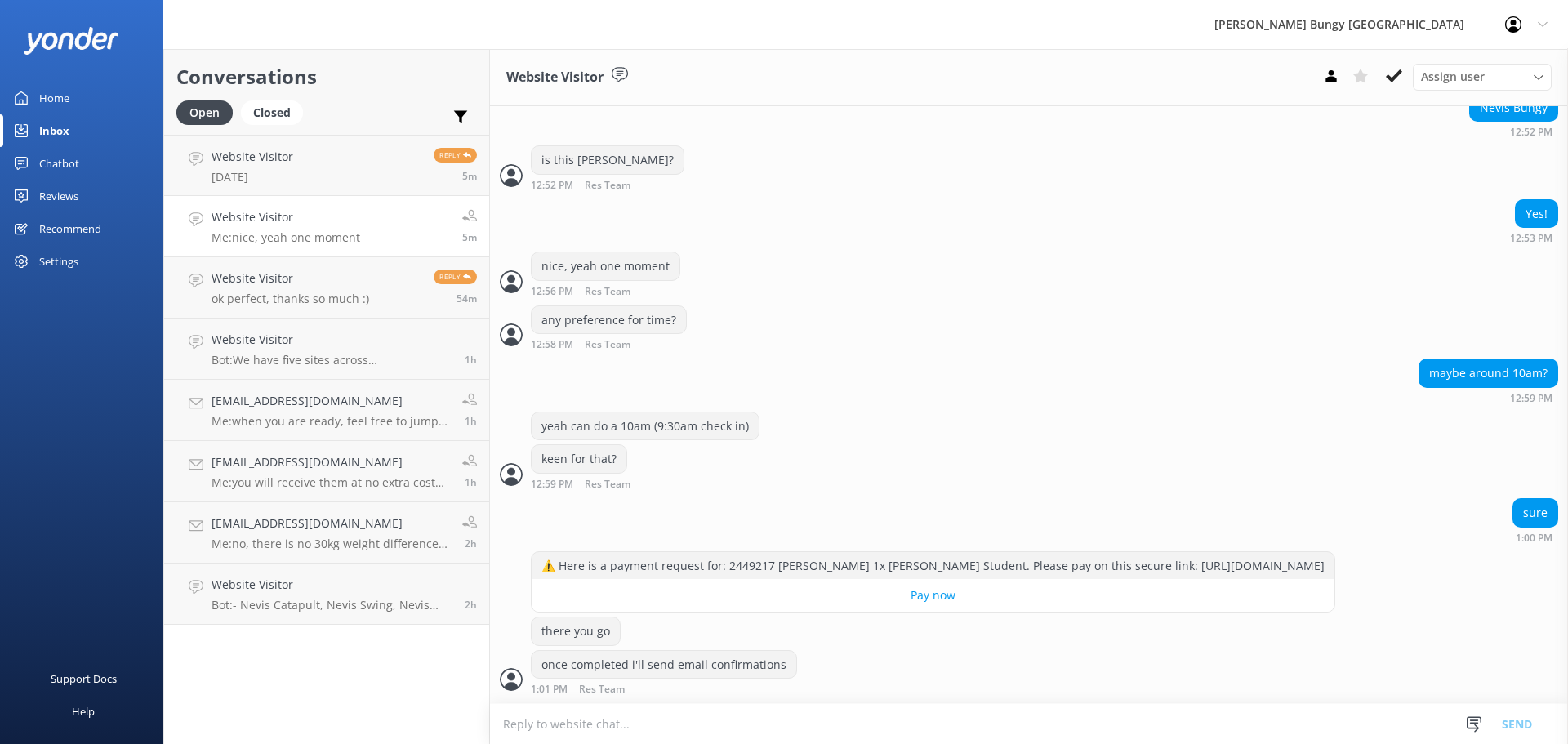
scroll to position [1192, 0]
click at [304, 175] on link "Website Visitor Wednesday Reply 5m" at bounding box center [327, 165] width 325 height 61
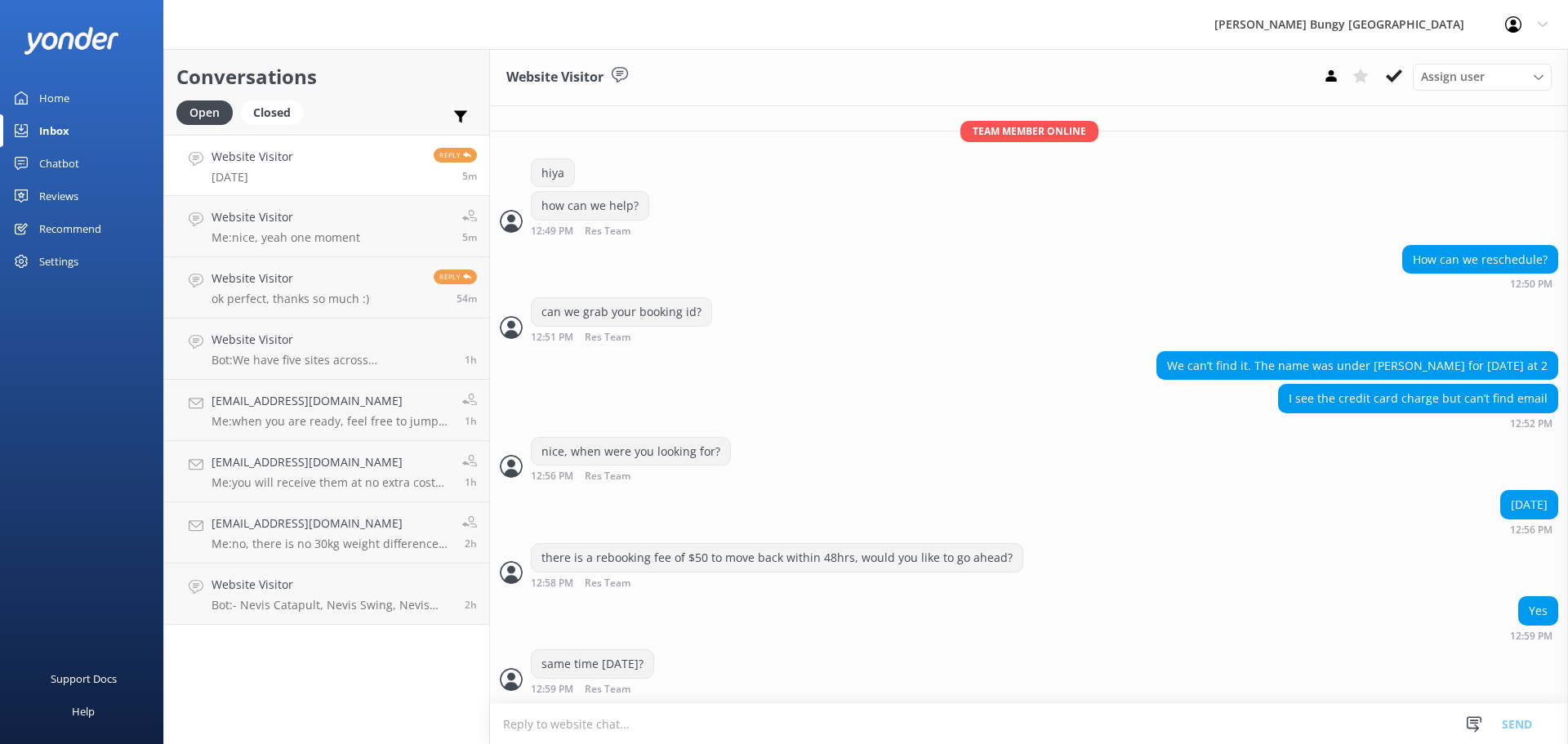
scroll to position [336, 0]
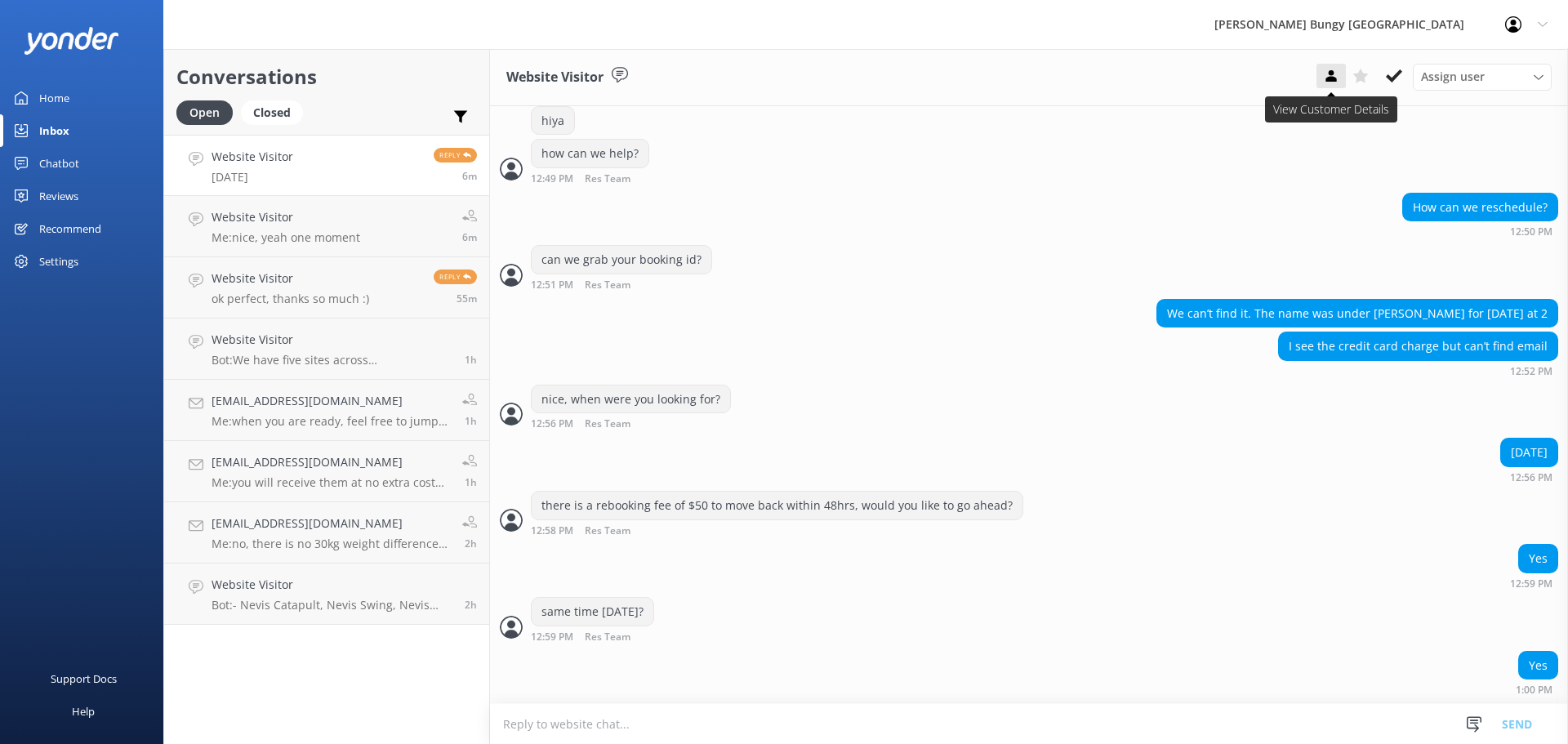
click at [1330, 77] on use at bounding box center [1330, 76] width 10 height 11
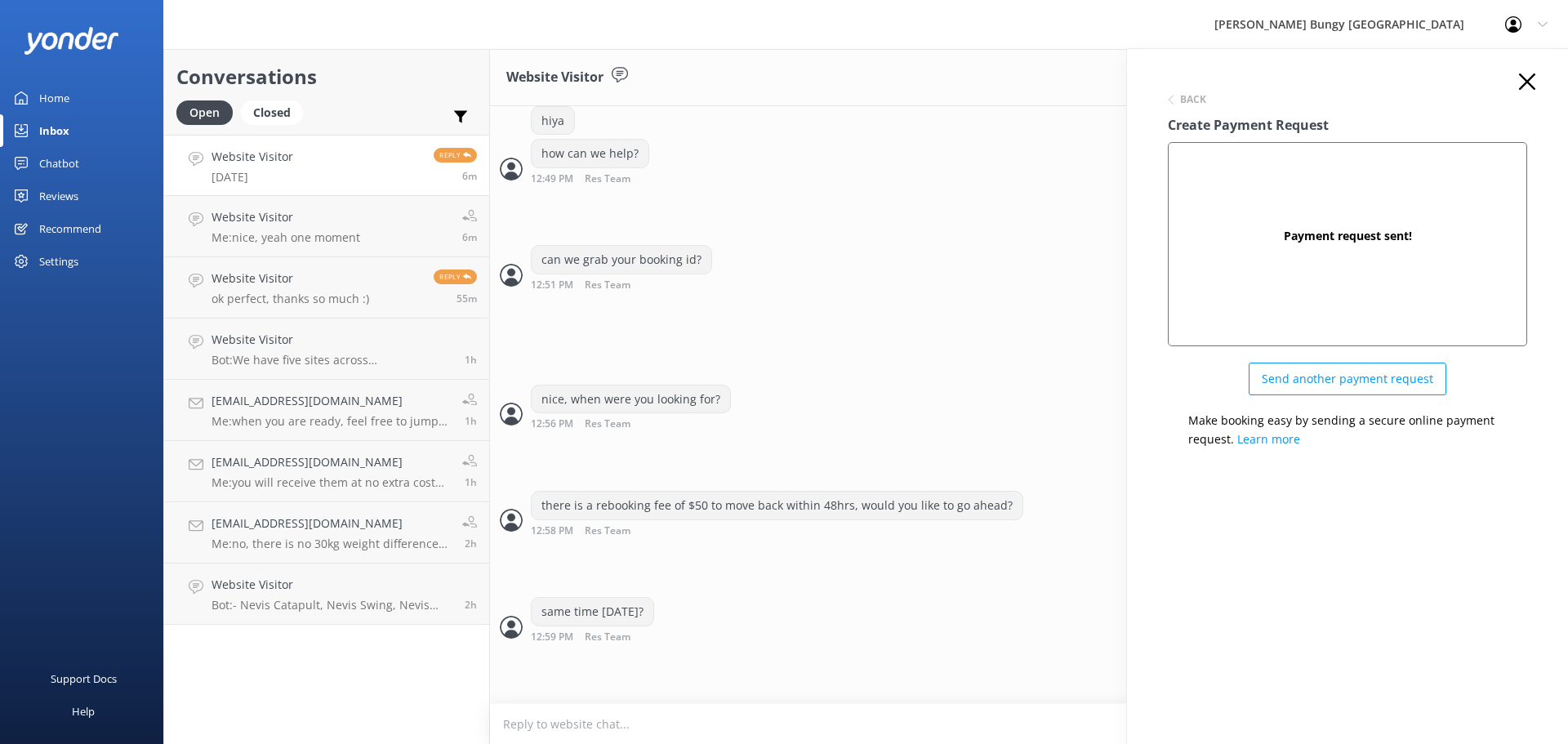
click at [1524, 48] on div "Profile Settings Logout" at bounding box center [1526, 24] width 84 height 49
click at [1528, 84] on use at bounding box center [1527, 82] width 17 height 17
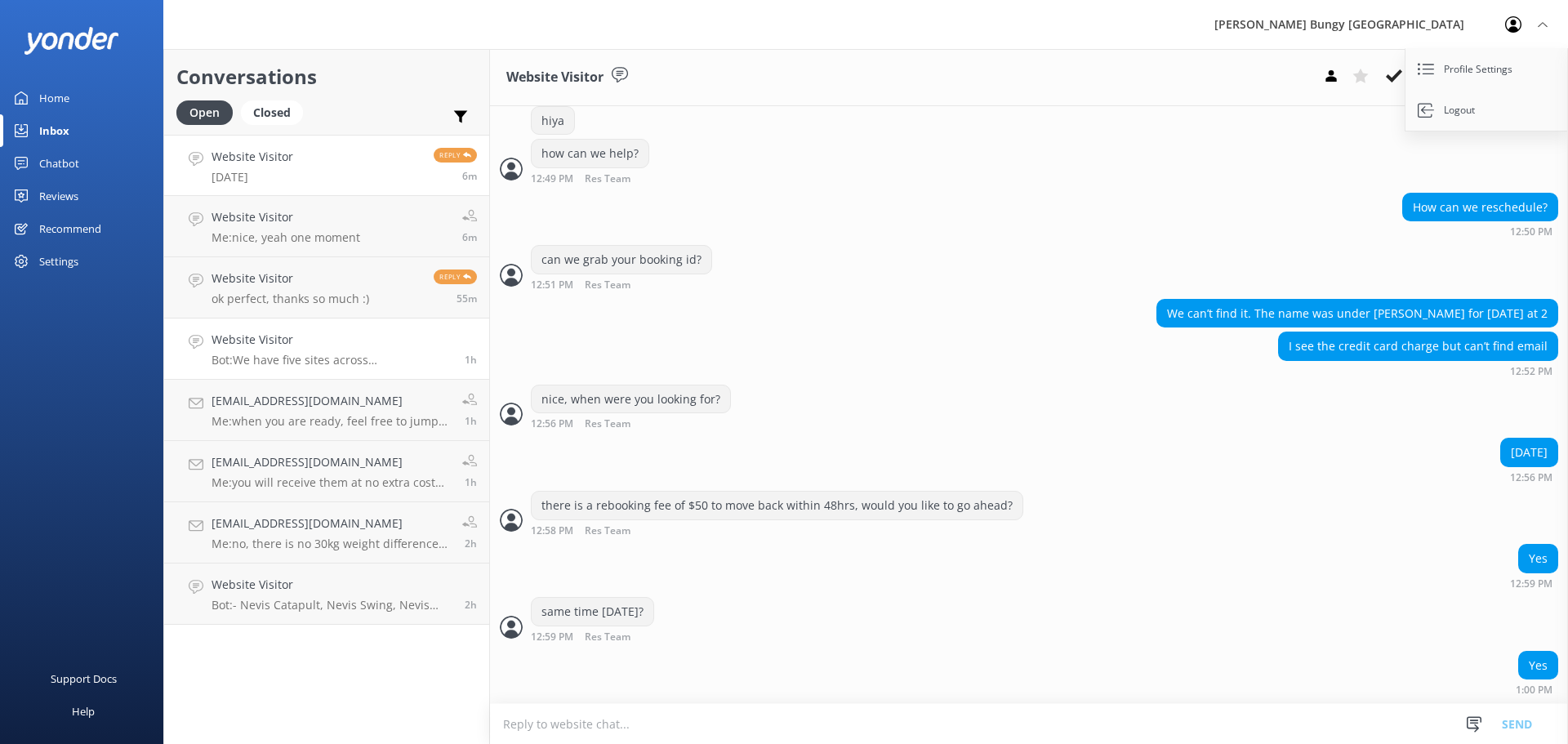
click at [270, 323] on link "Website Visitor Bot: We have five sites across [GEOGRAPHIC_DATA], located in [G…" at bounding box center [327, 349] width 325 height 61
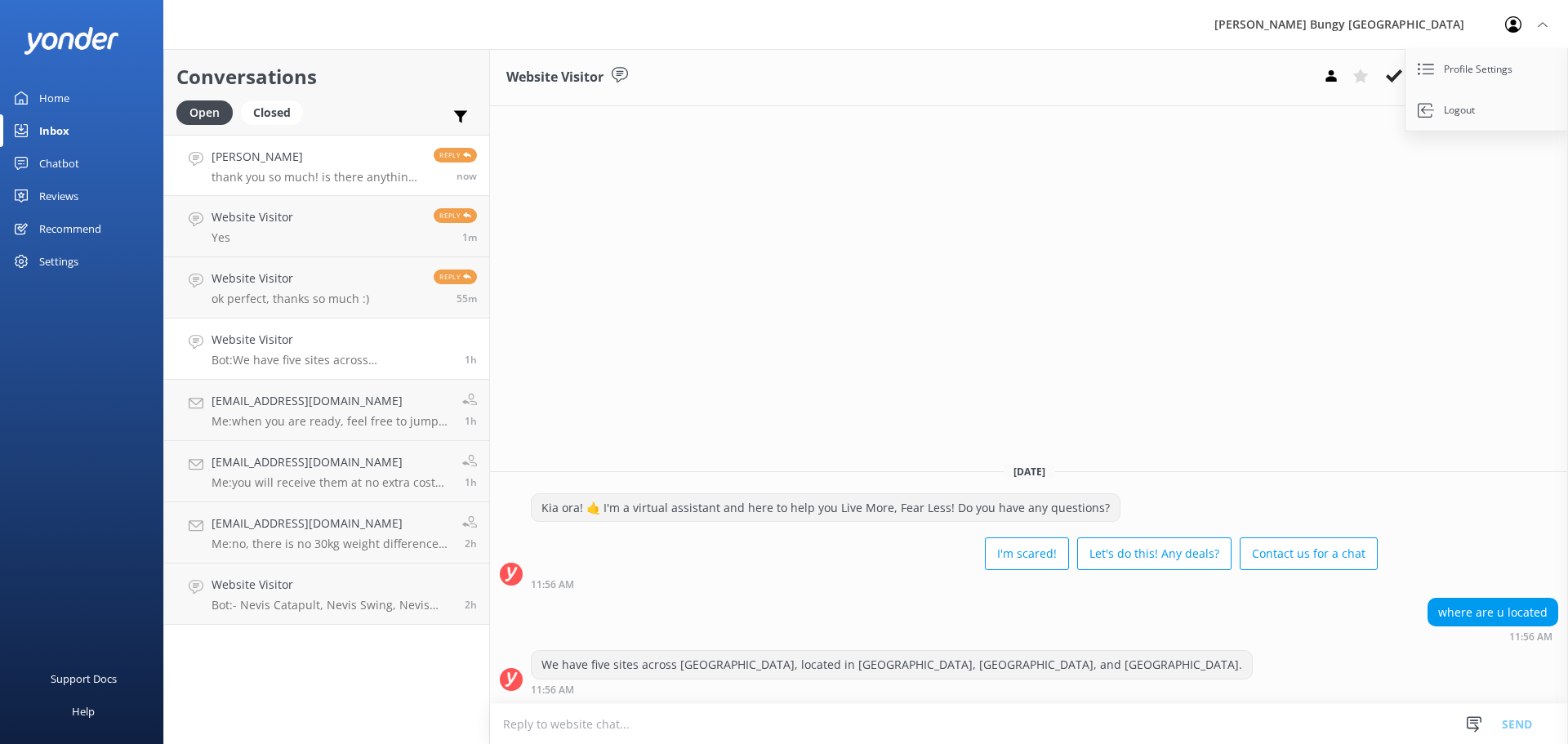
click at [296, 169] on div "Sean Cheng thank you so much! is there anything else I have to complete over li…" at bounding box center [316, 165] width 210 height 35
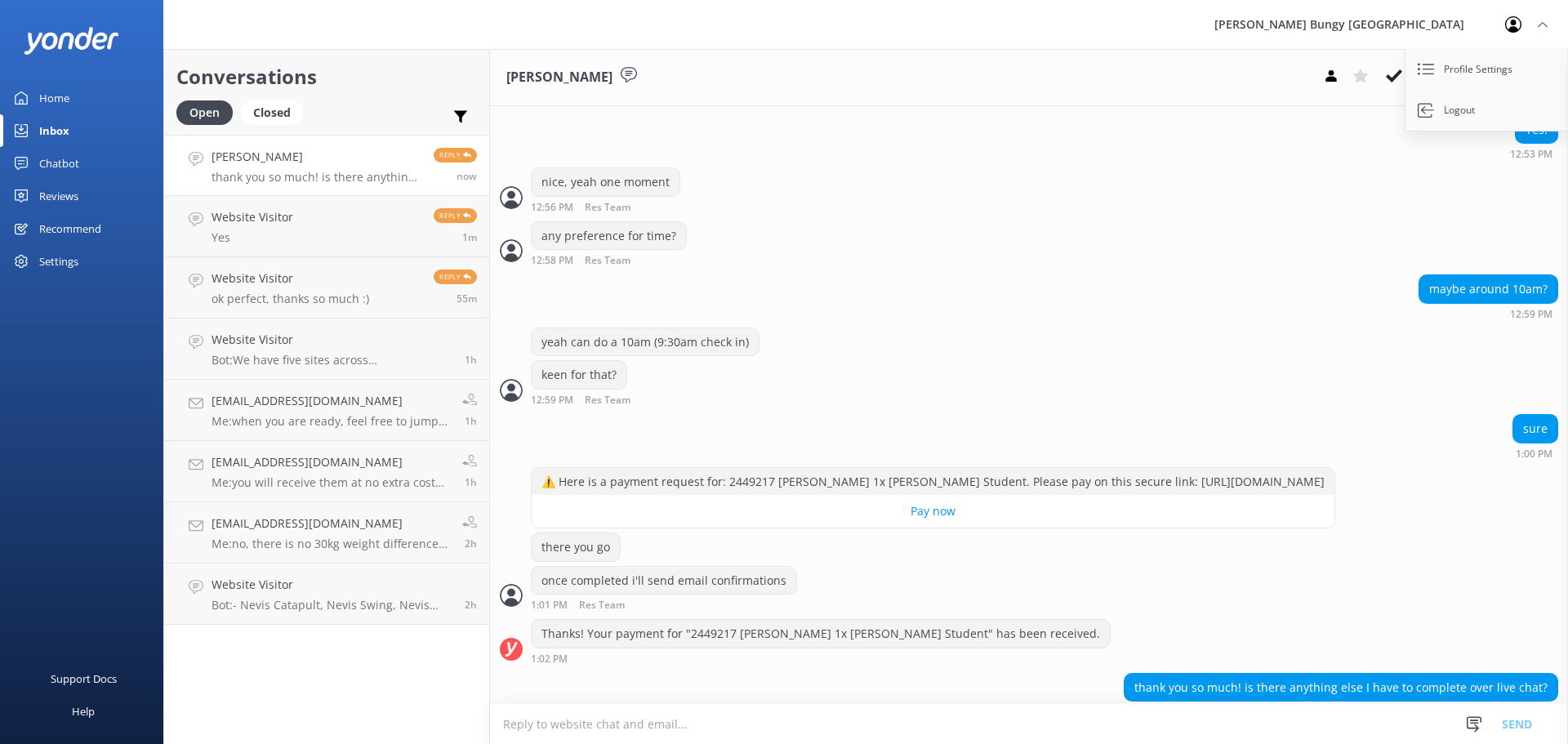
scroll to position [1298, 0]
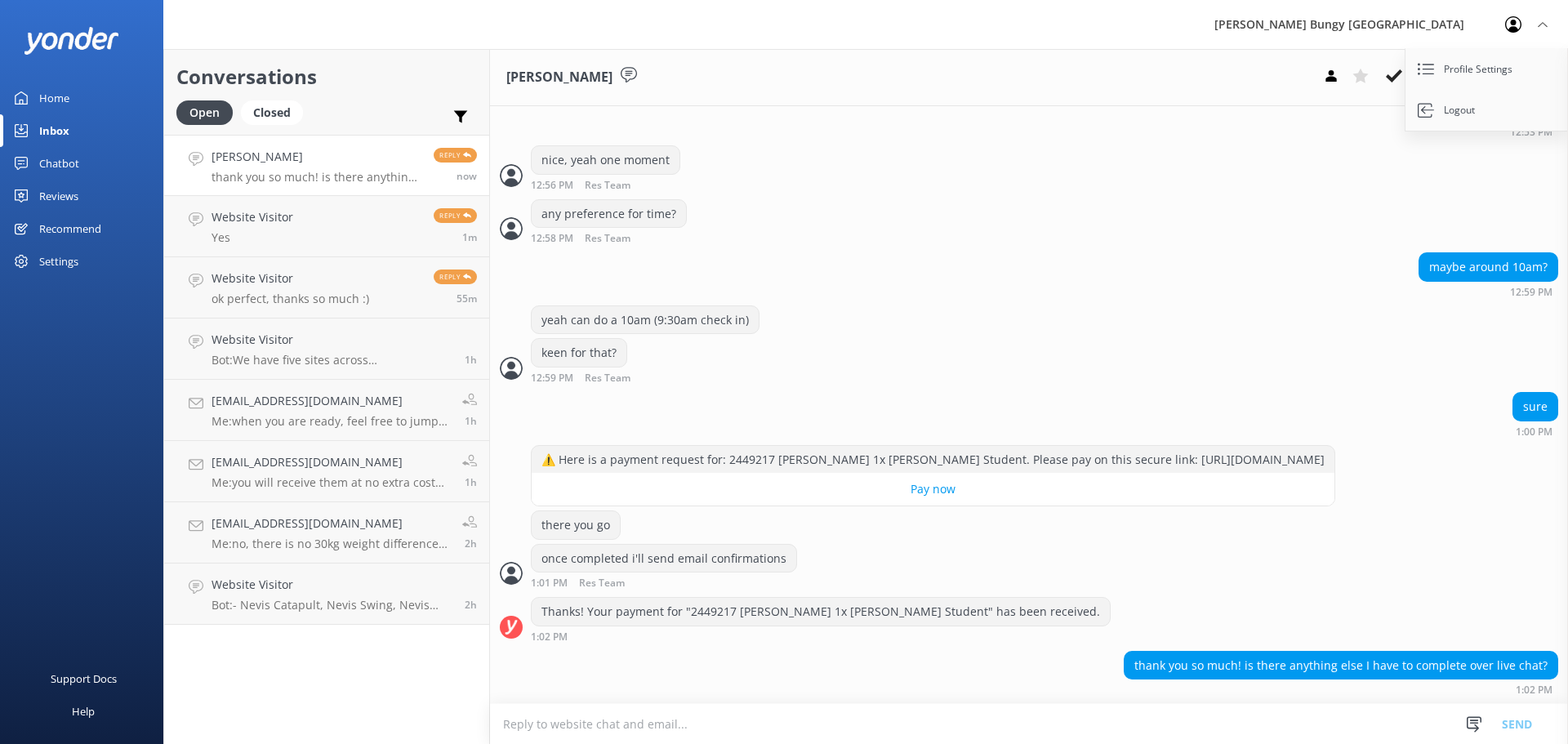
click at [705, 724] on textarea at bounding box center [1029, 724] width 1078 height 40
type textarea "nope, all good :)"
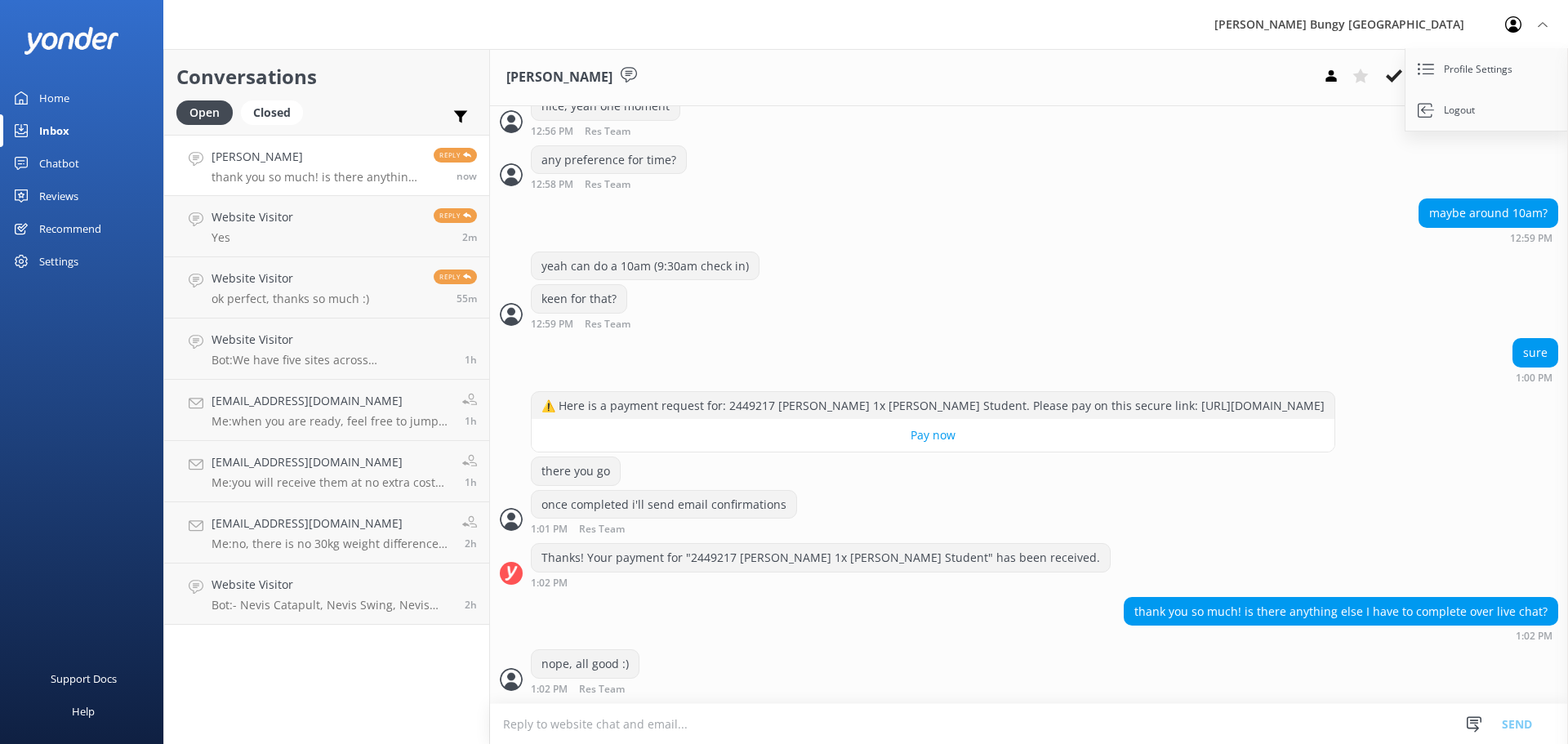
scroll to position [1405, 0]
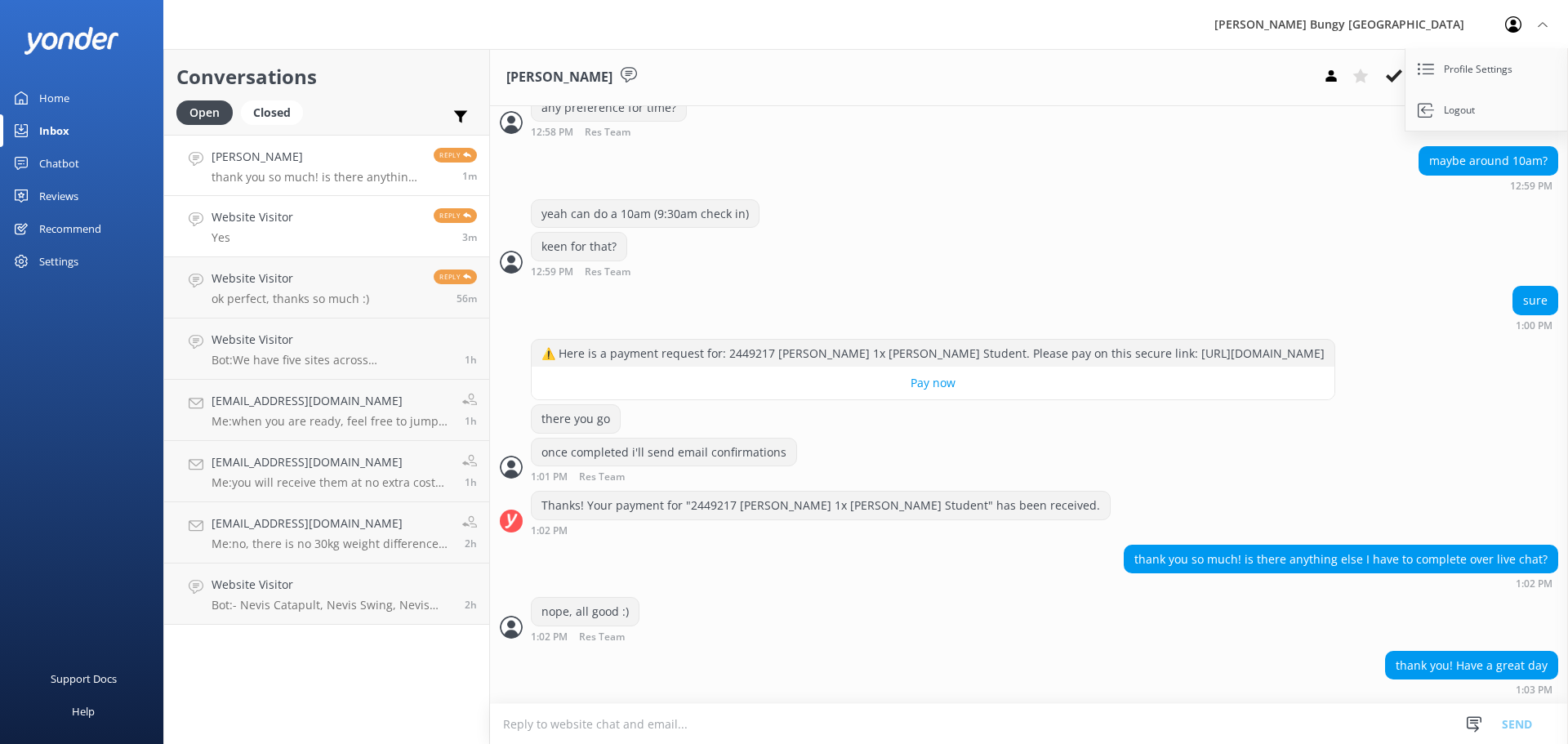
click at [309, 208] on link "Website Visitor Yes Reply 3m" at bounding box center [327, 226] width 325 height 61
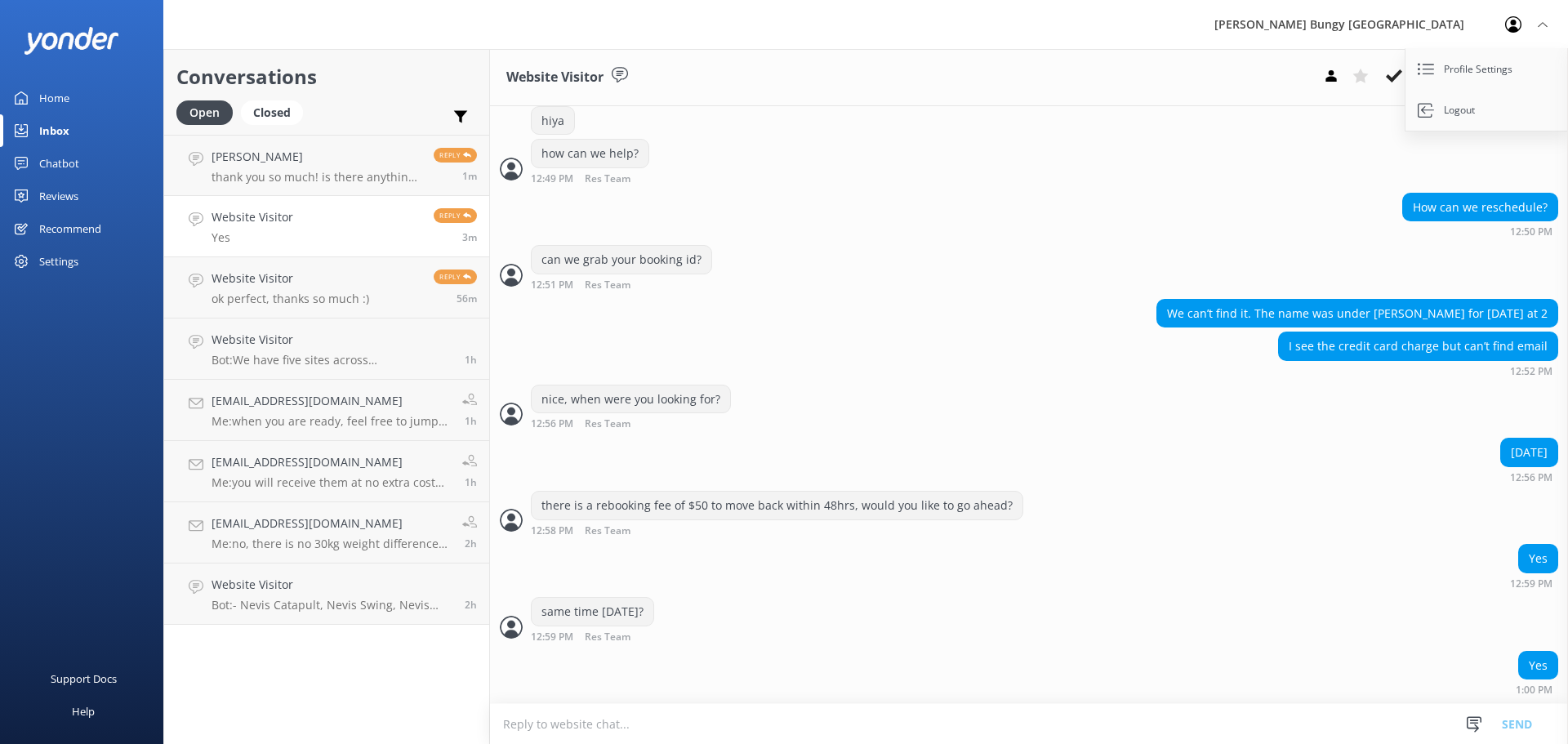
scroll to position [336, 0]
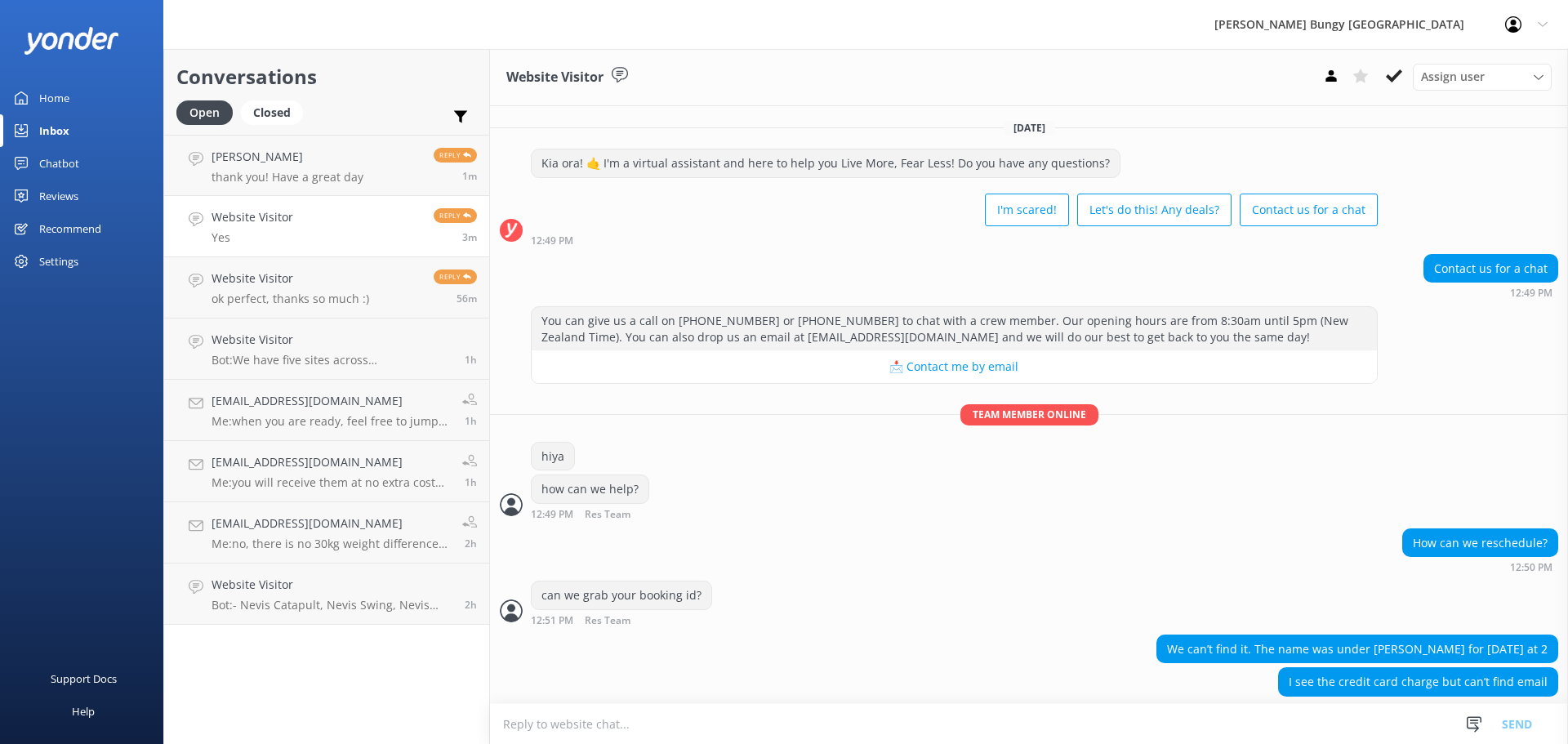
scroll to position [336, 0]
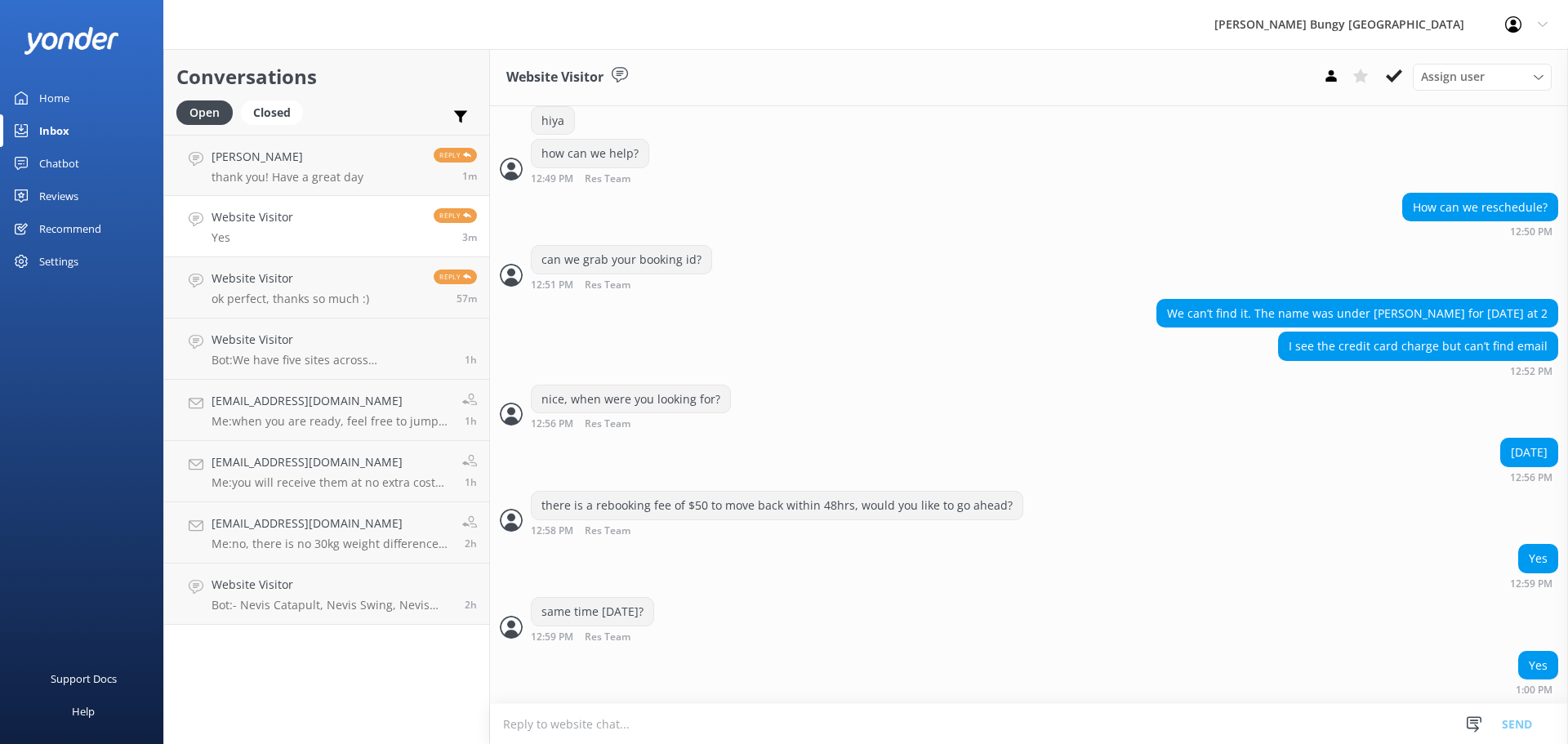
click at [910, 706] on textarea at bounding box center [1029, 724] width 1078 height 40
type textarea "no problem, one moment here"
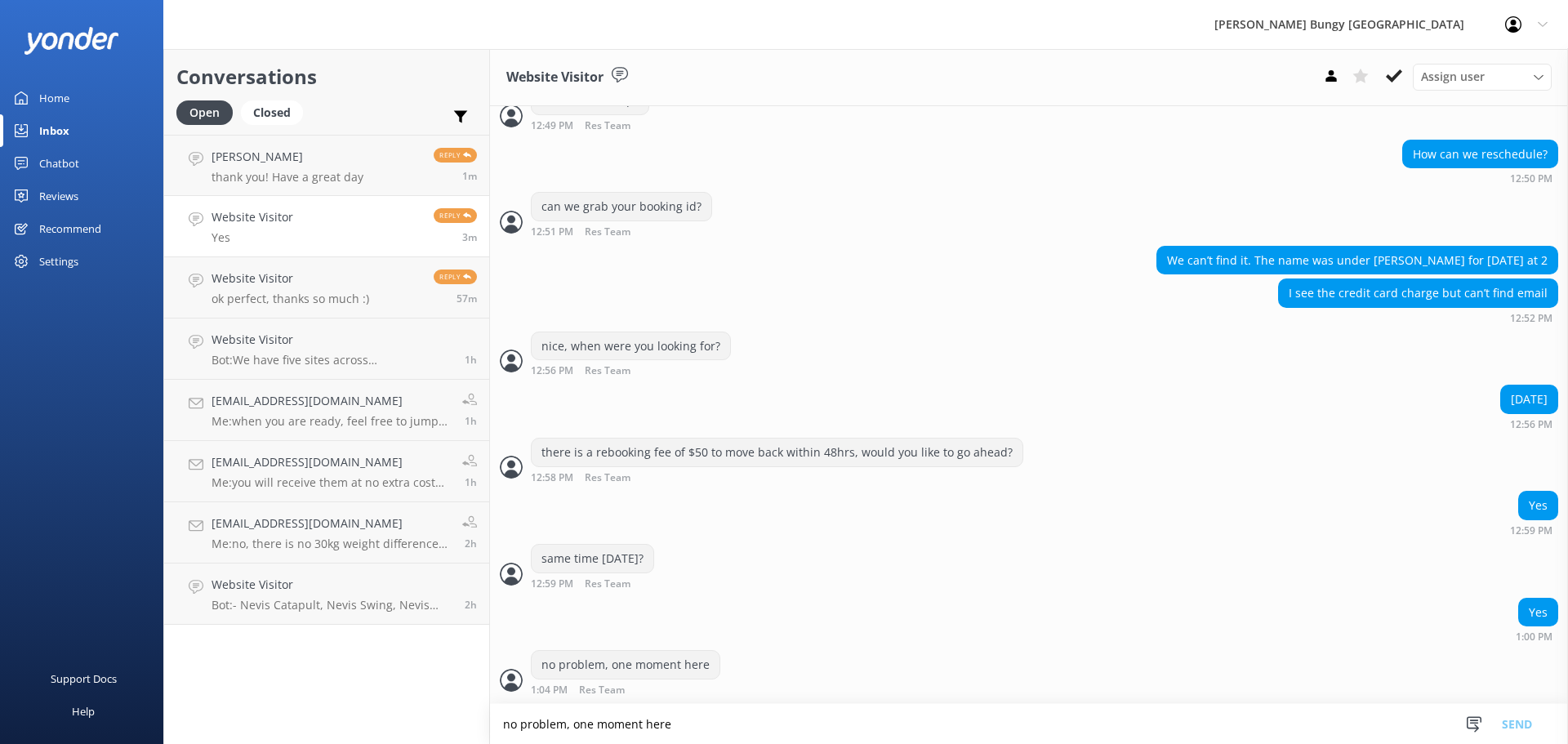
scroll to position [390, 0]
click at [1327, 83] on icon at bounding box center [1331, 76] width 17 height 17
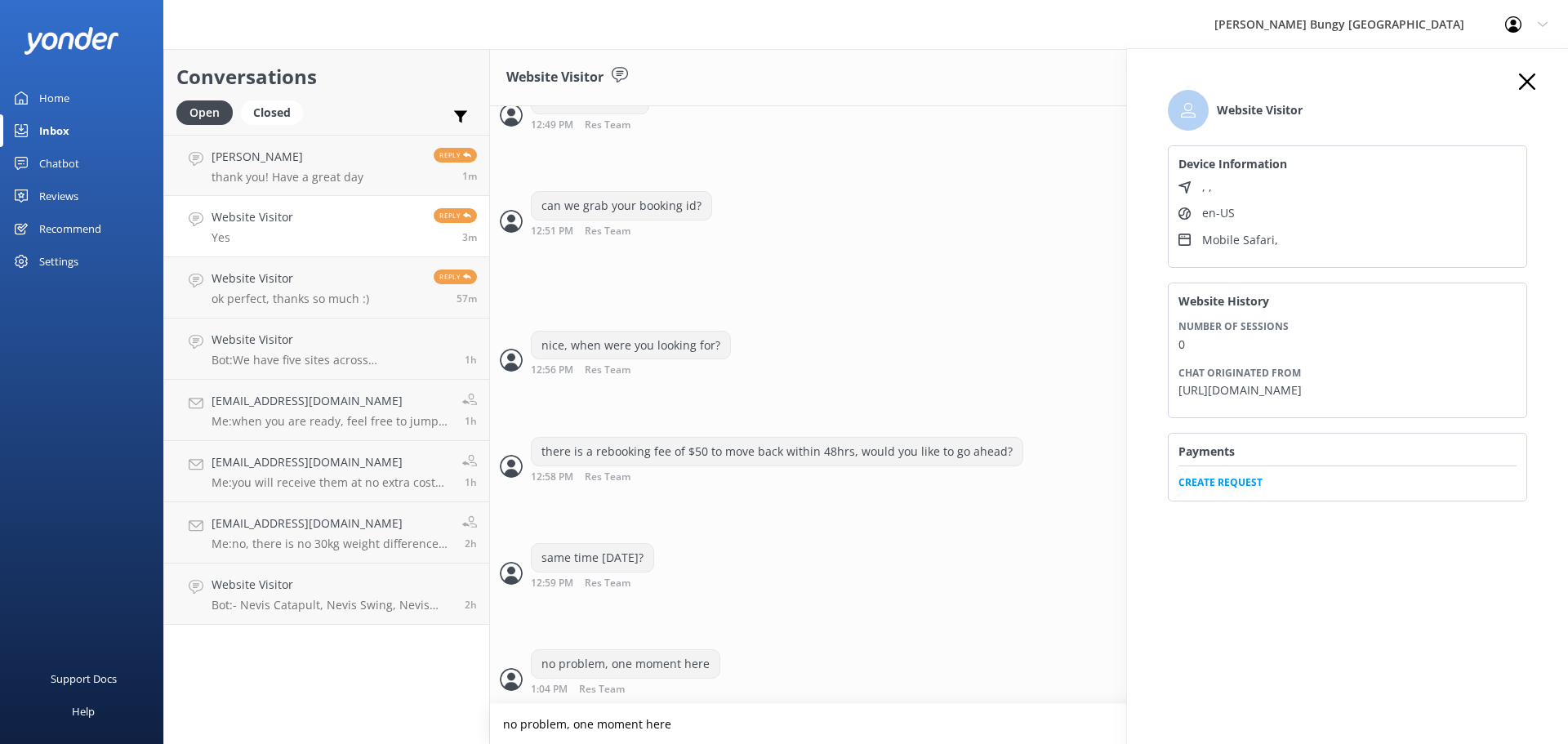
click at [1260, 490] on span "Create Request" at bounding box center [1347, 478] width 338 height 24
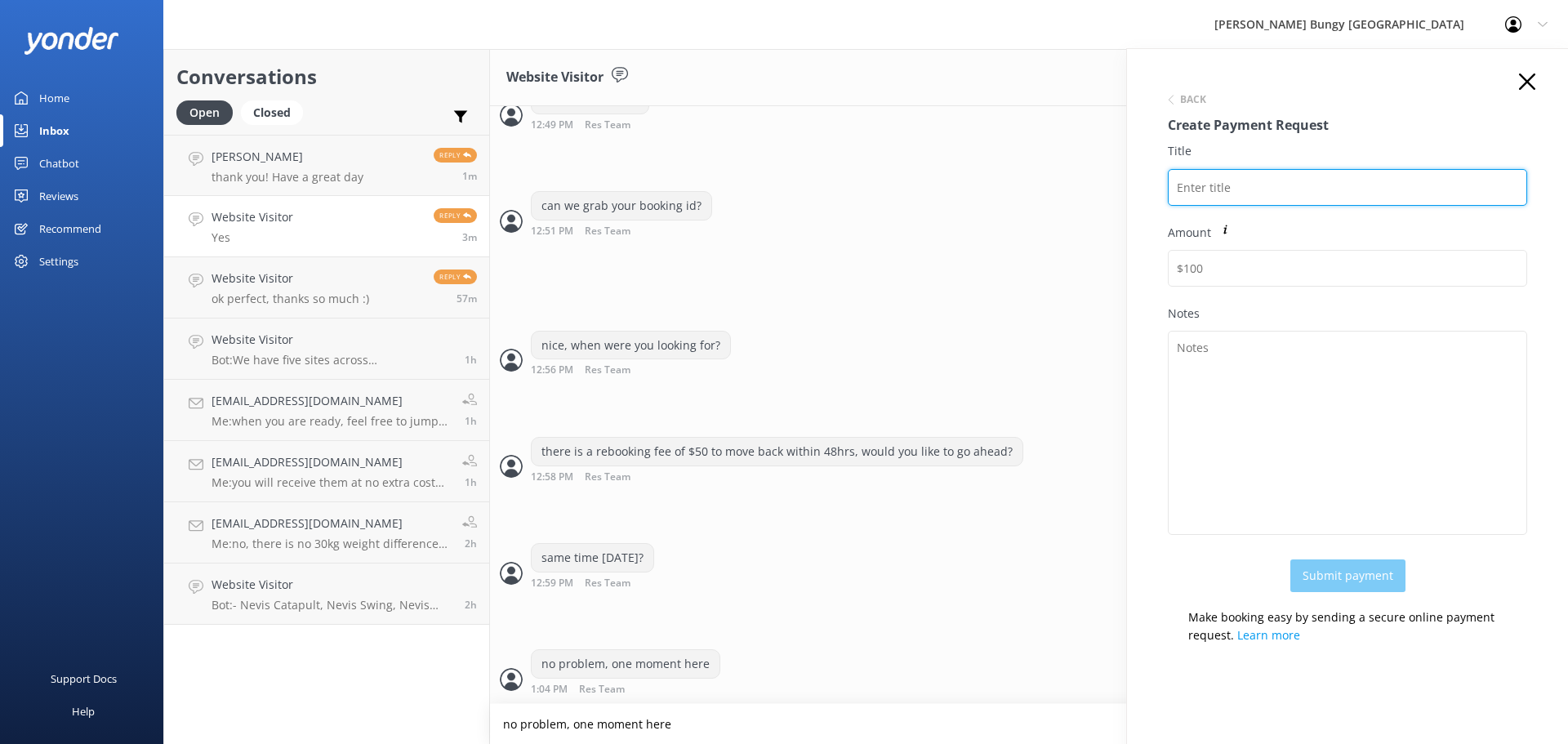
click at [1303, 178] on input "Title" at bounding box center [1346, 187] width 359 height 37
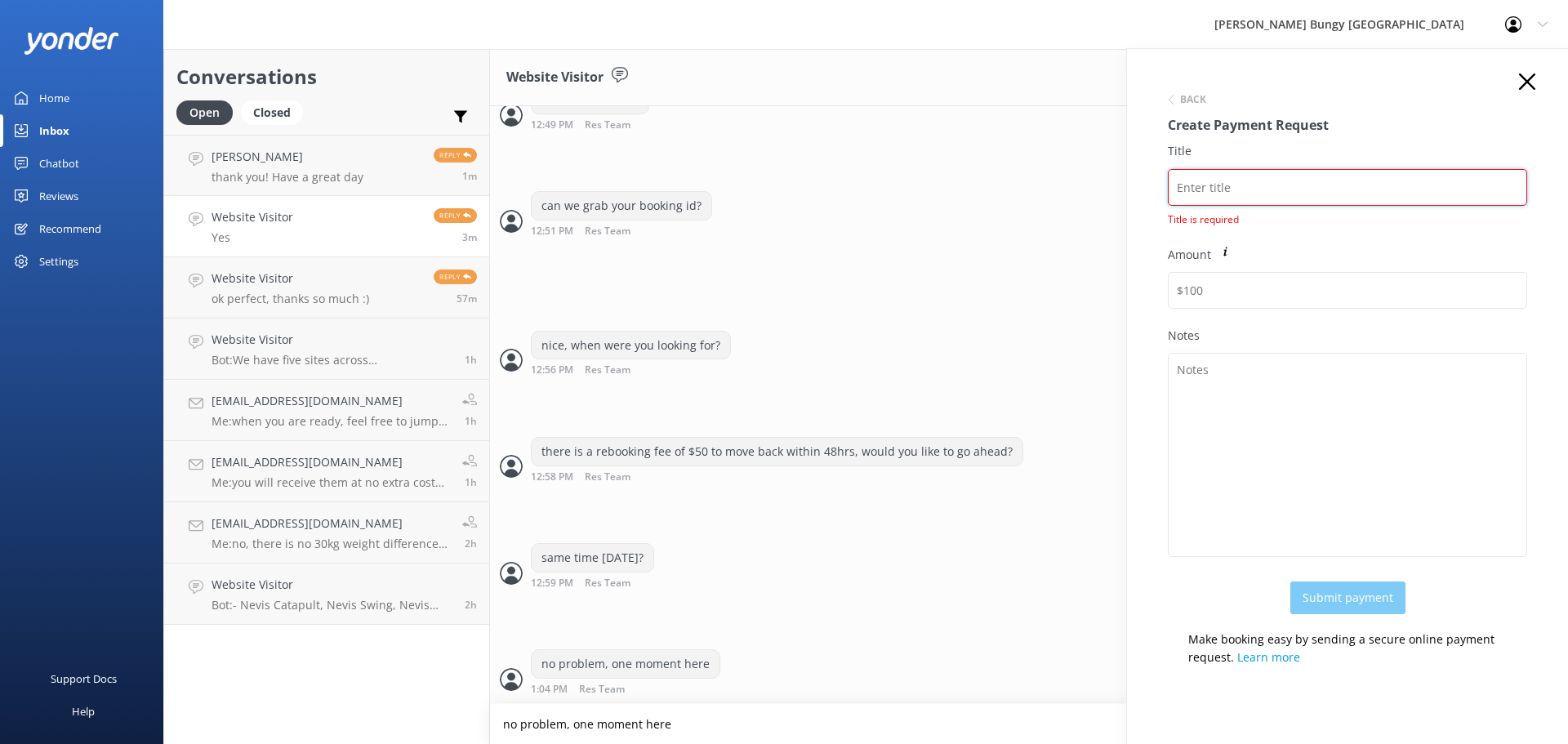
click at [1226, 190] on input "Title" at bounding box center [1346, 187] width 359 height 37
paste input "[PERSON_NAME]"
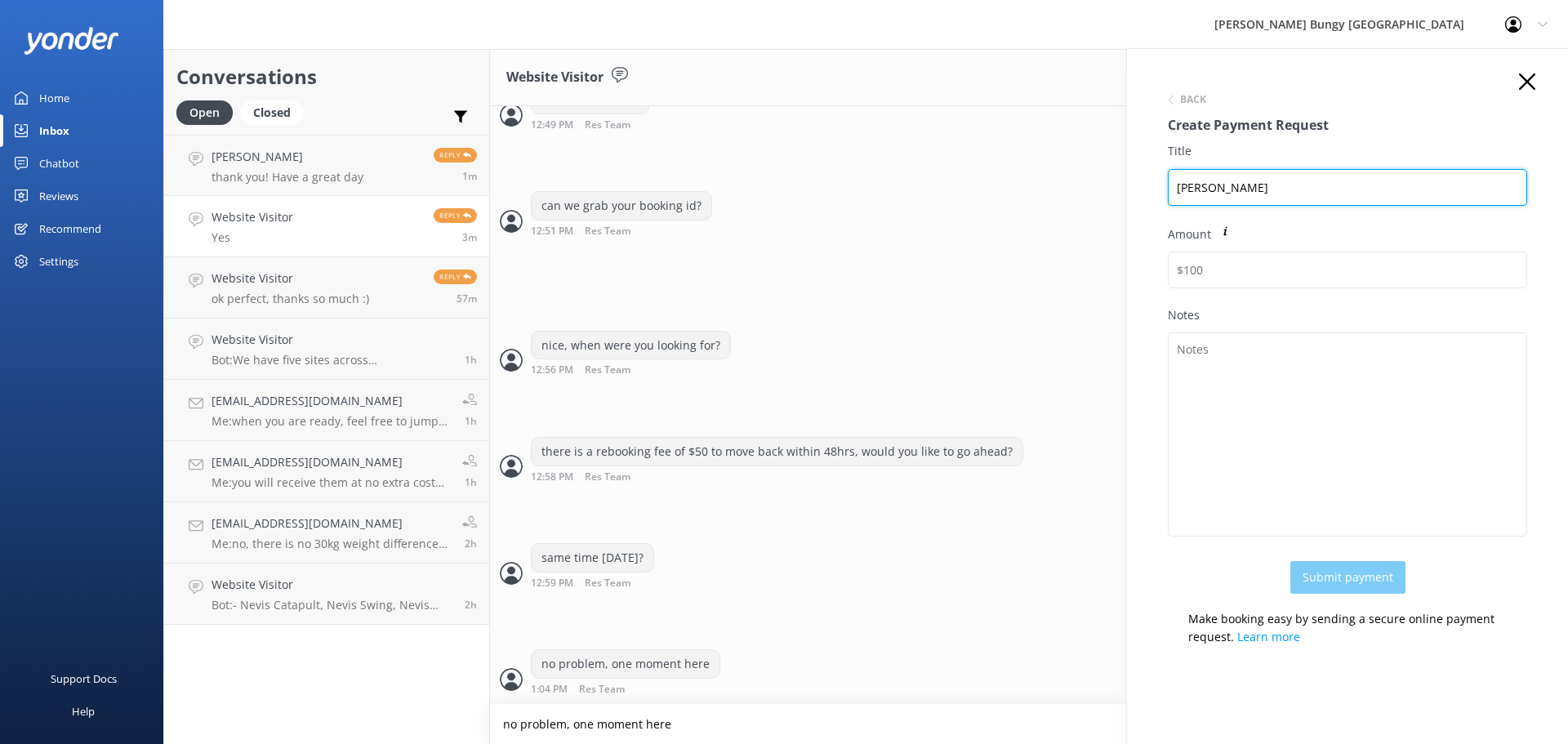
click at [1182, 188] on input "[PERSON_NAME]" at bounding box center [1346, 187] width 359 height 37
paste input "2446676"
drag, startPoint x: 1338, startPoint y: 183, endPoint x: 837, endPoint y: 174, distance: 501.1
click at [837, 174] on div "Conversations Open Closed Important Assigned to me Unassigned [PERSON_NAME] tha…" at bounding box center [866, 396] width 1405 height 695
click at [1380, 179] on input "2446676 [PERSON_NAME]" at bounding box center [1346, 187] width 359 height 37
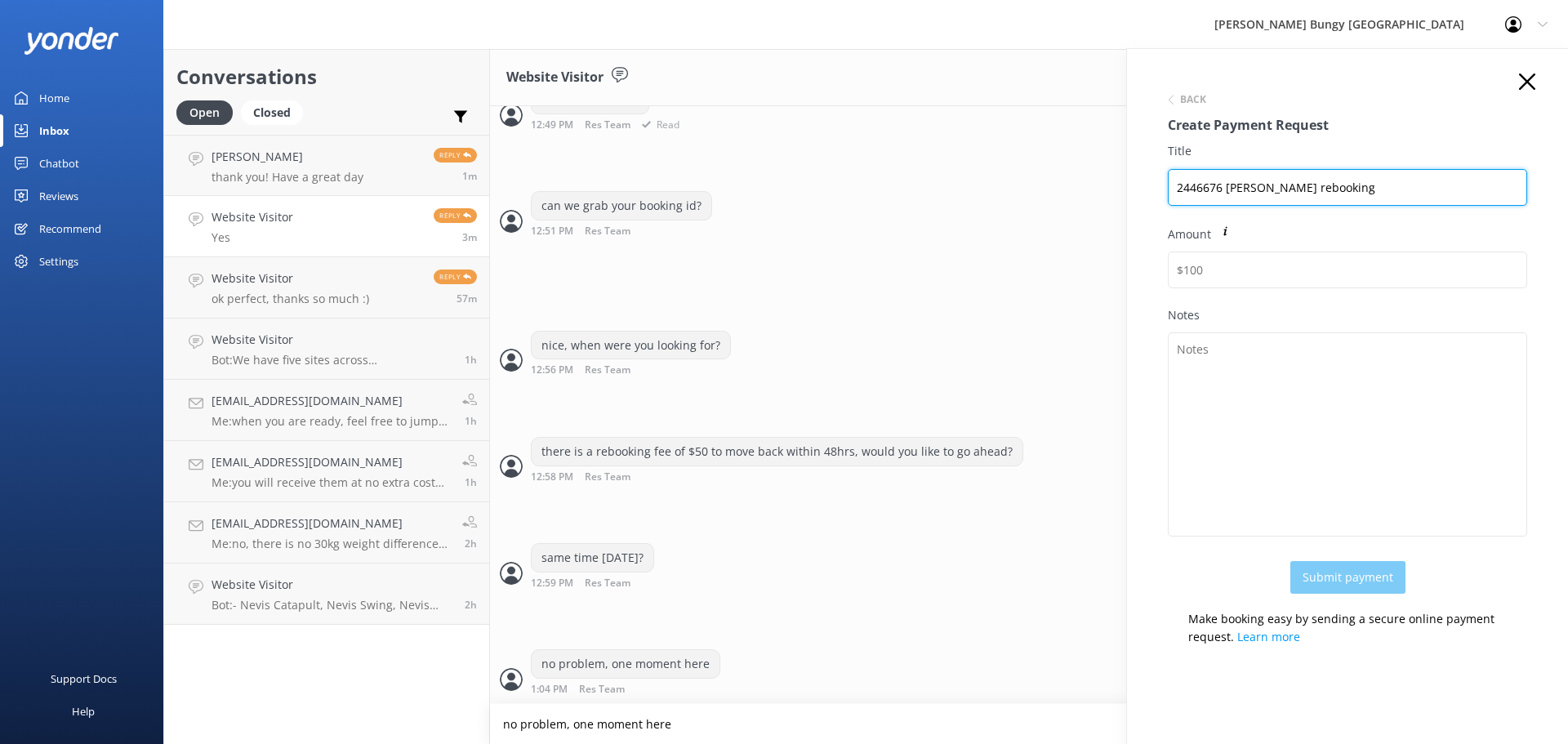
drag, startPoint x: 1379, startPoint y: 179, endPoint x: 806, endPoint y: 136, distance: 574.6
click at [806, 136] on div "Conversations Open Closed Important Assigned to me Unassigned [PERSON_NAME] tha…" at bounding box center [866, 396] width 1405 height 695
type input "2446676 [PERSON_NAME] rebooking"
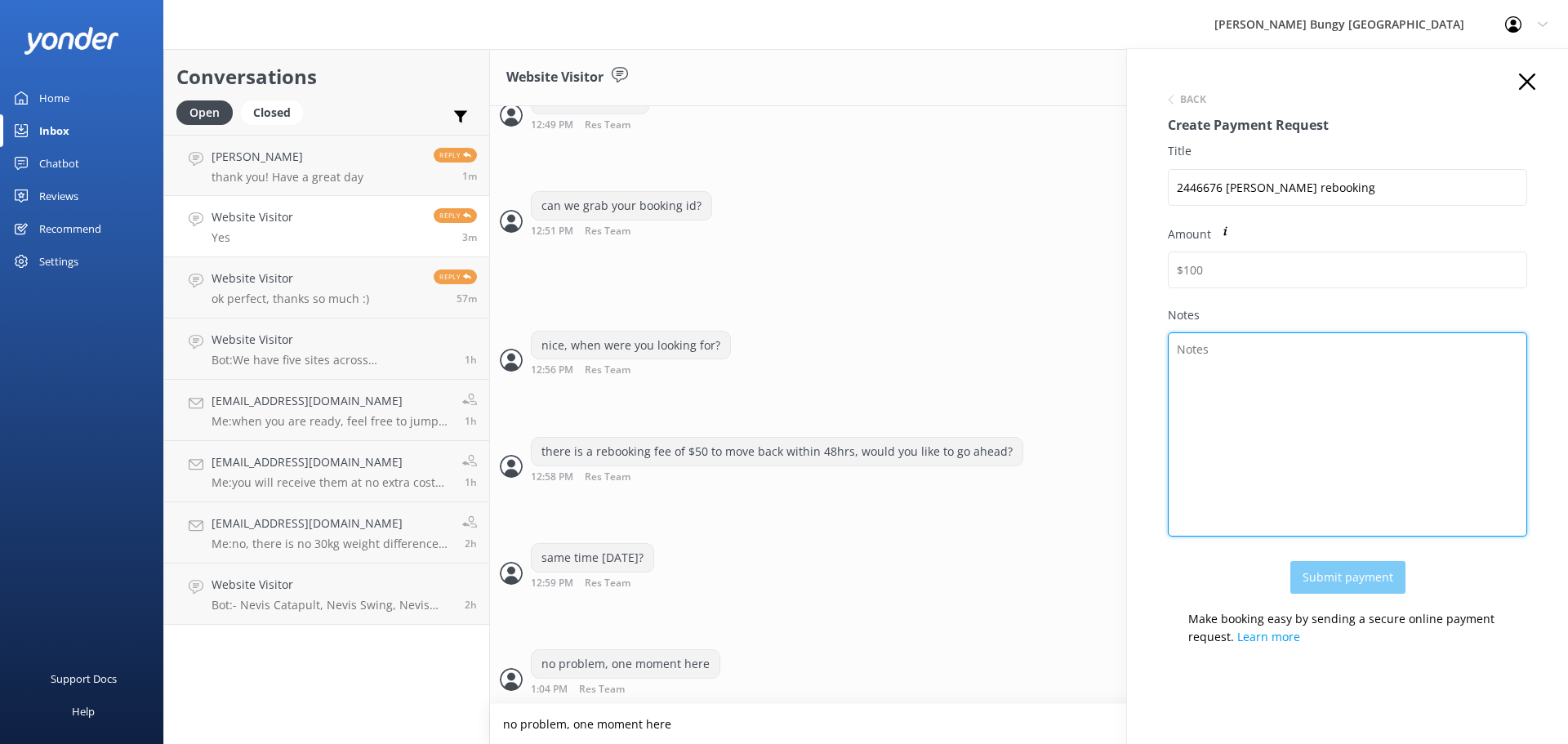
click at [1308, 337] on textarea "Notes" at bounding box center [1346, 434] width 359 height 204
paste textarea "2446676 [PERSON_NAME] rebooking"
type textarea "2446676 [PERSON_NAME] rebooking"
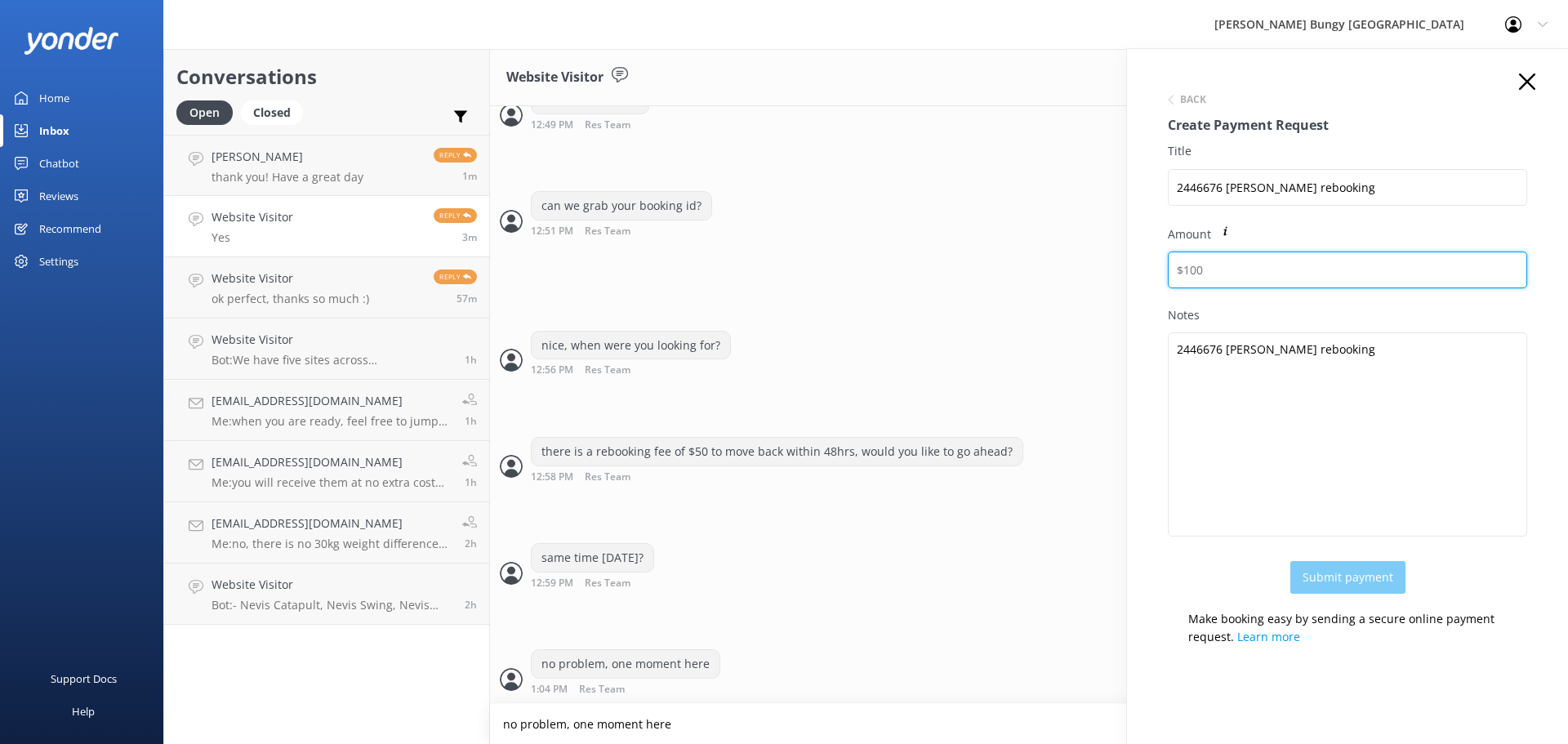
click at [1275, 282] on input "Amount" at bounding box center [1346, 270] width 359 height 37
type input "50"
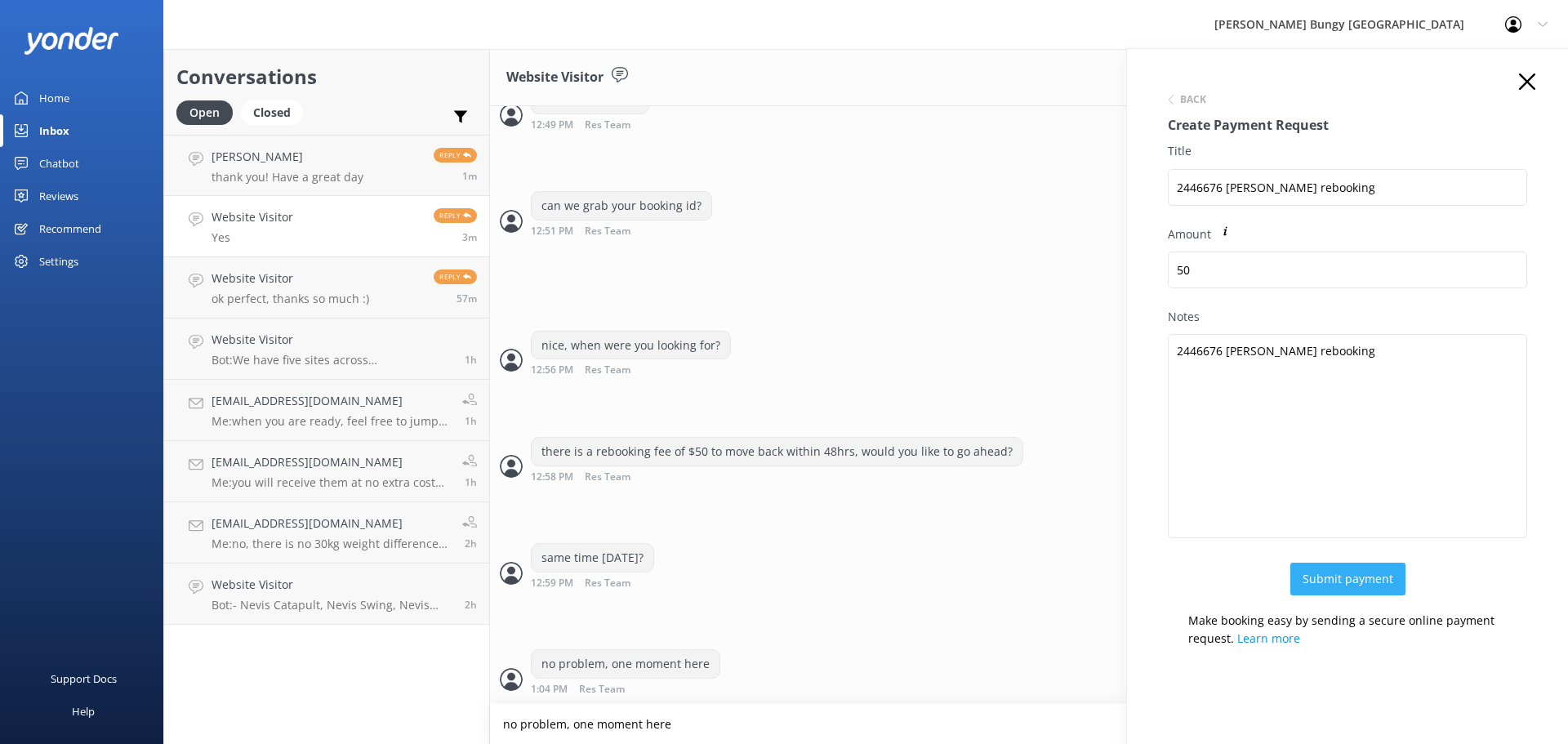
click at [1318, 573] on button "Submit payment" at bounding box center [1347, 578] width 115 height 32
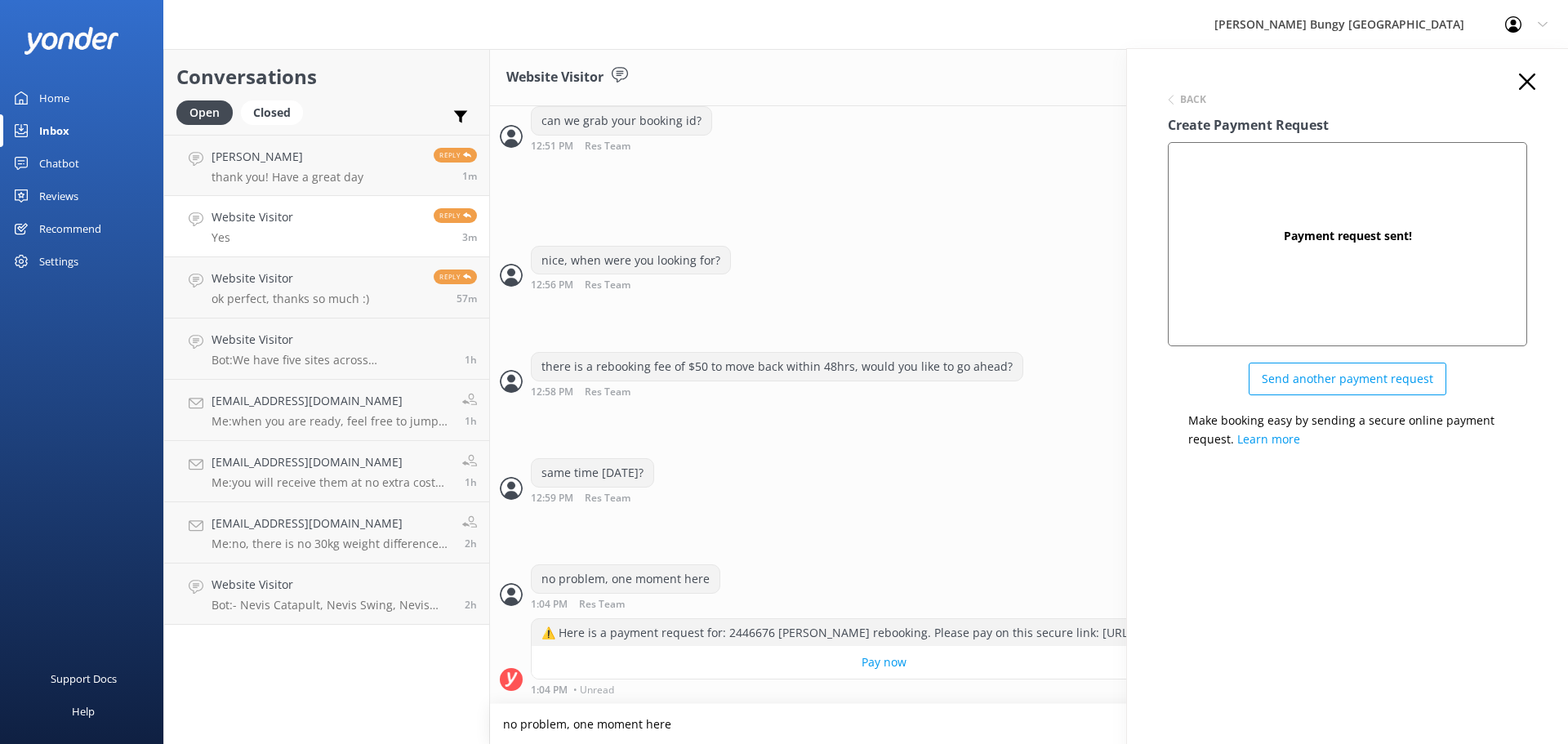
click at [1531, 83] on icon at bounding box center [1527, 82] width 17 height 17
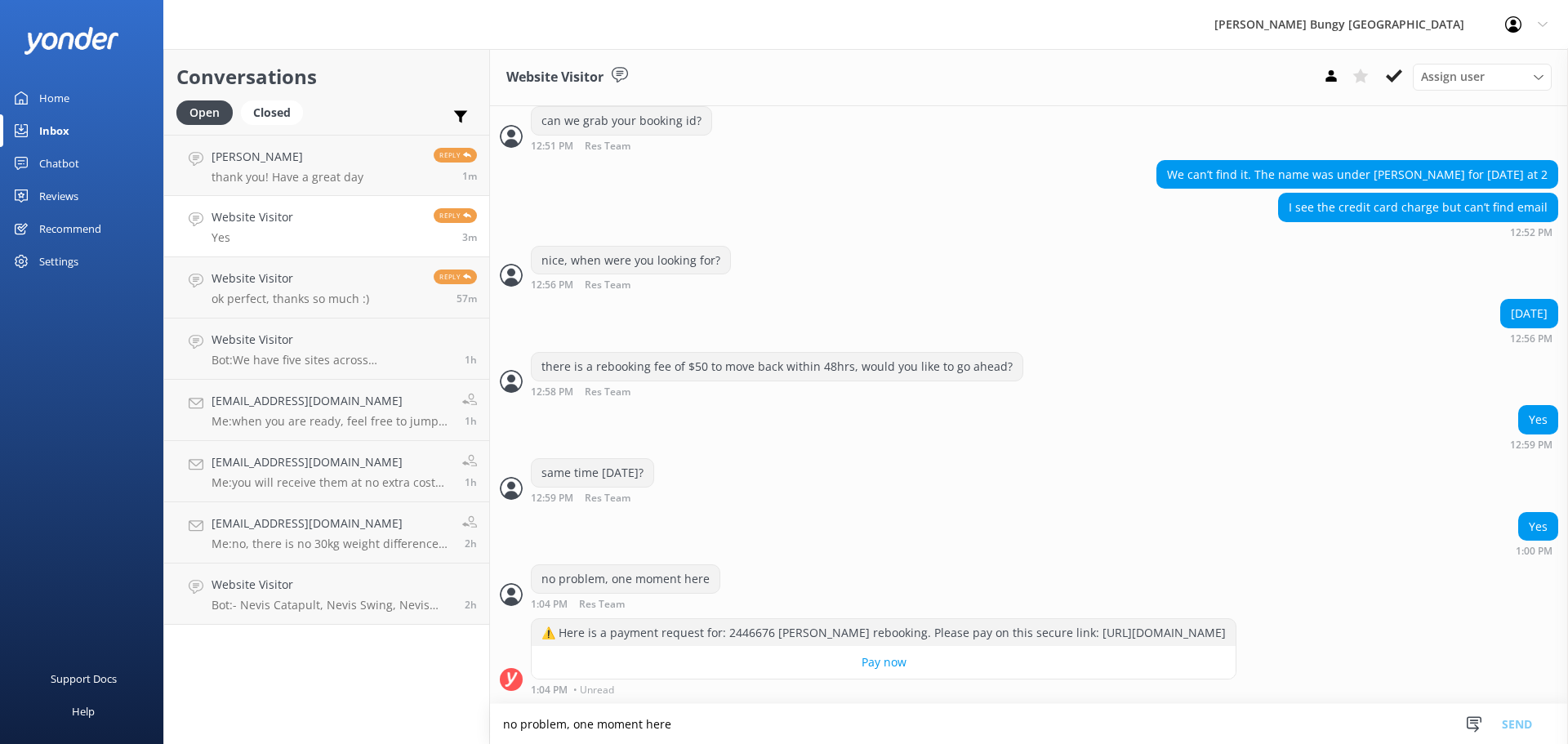
scroll to position [471, 0]
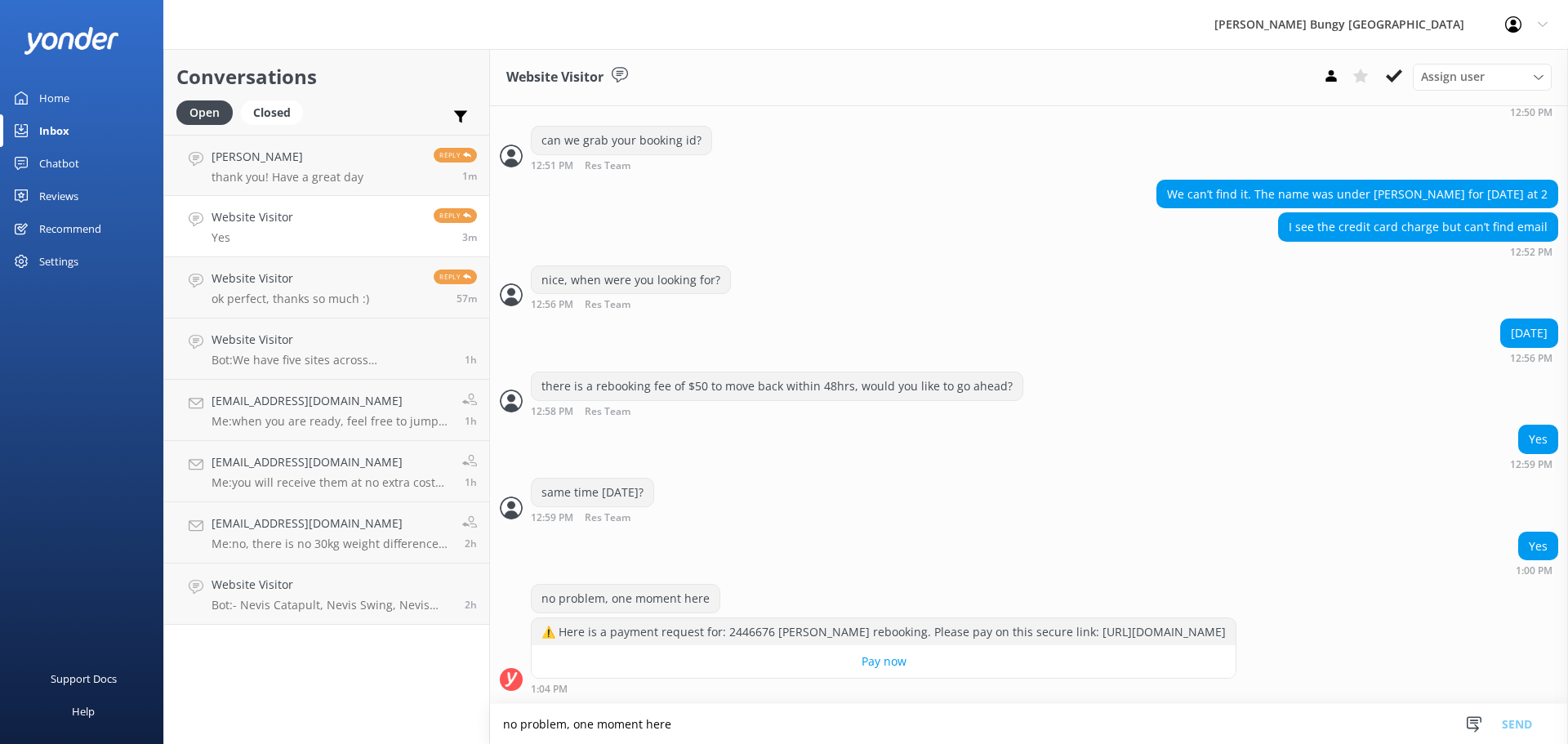
click at [649, 706] on textarea "no problem, one moment here" at bounding box center [1029, 724] width 1078 height 40
type textarea "o"
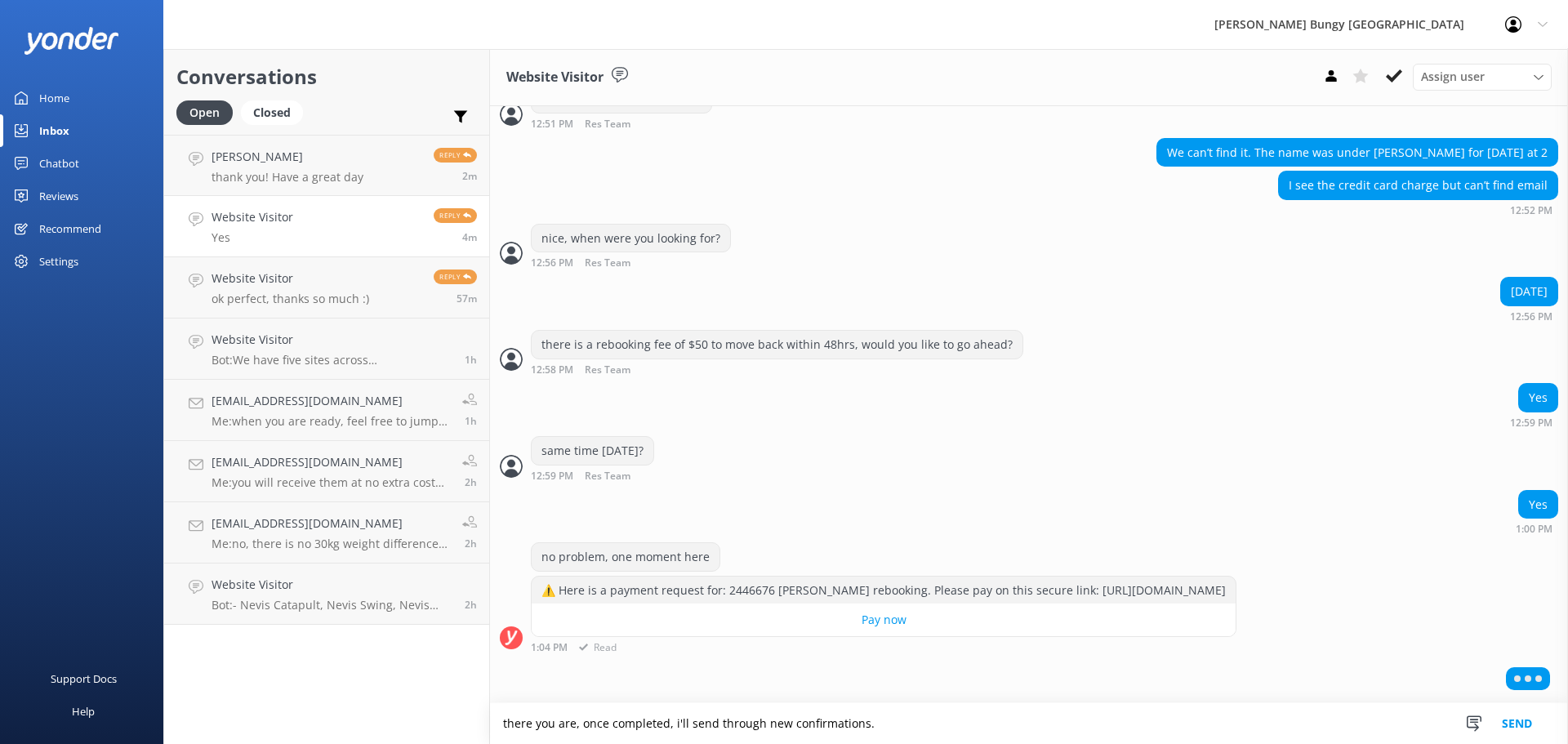
scroll to position [472, 0]
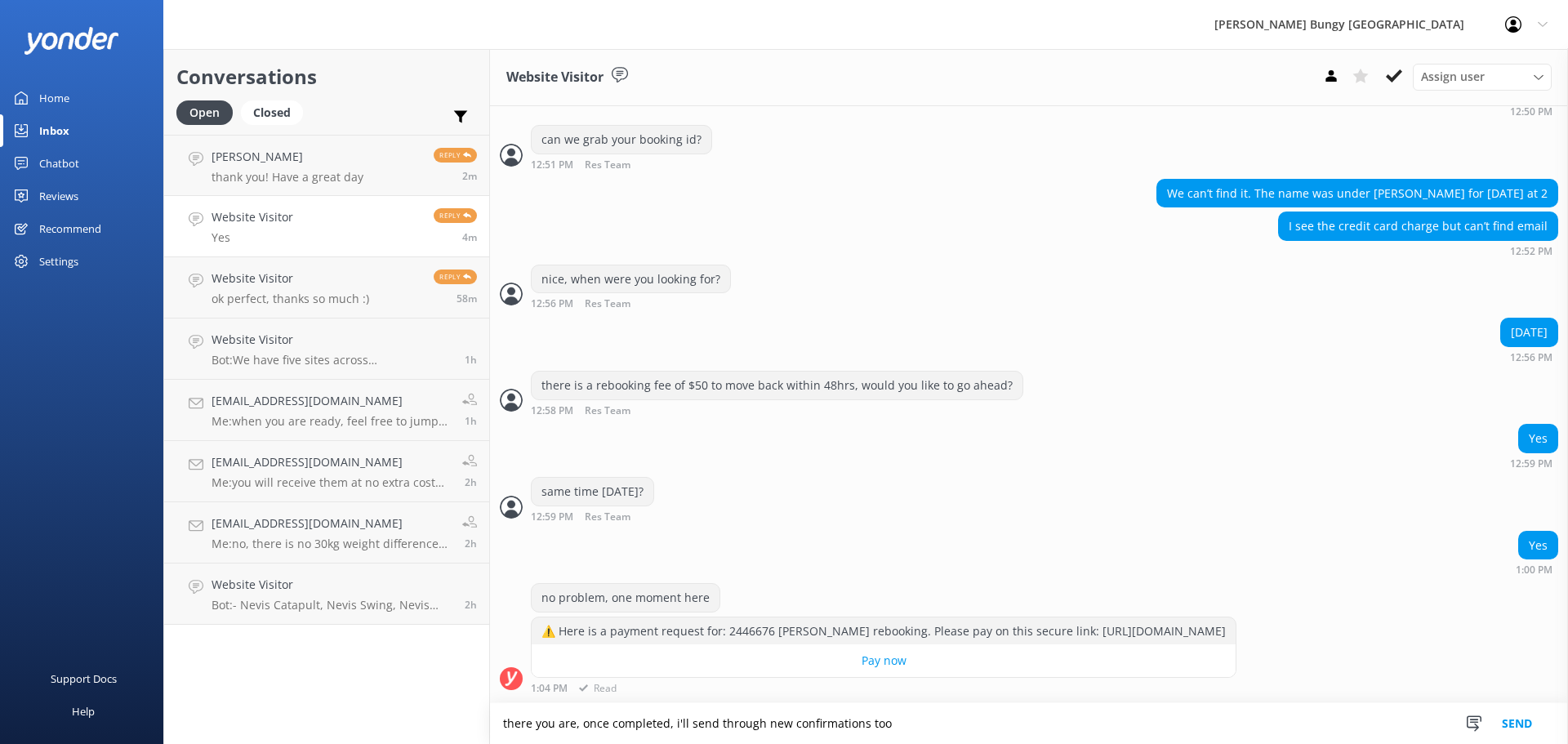
type textarea "there you are, once completed, i'll send through new confirmations too"
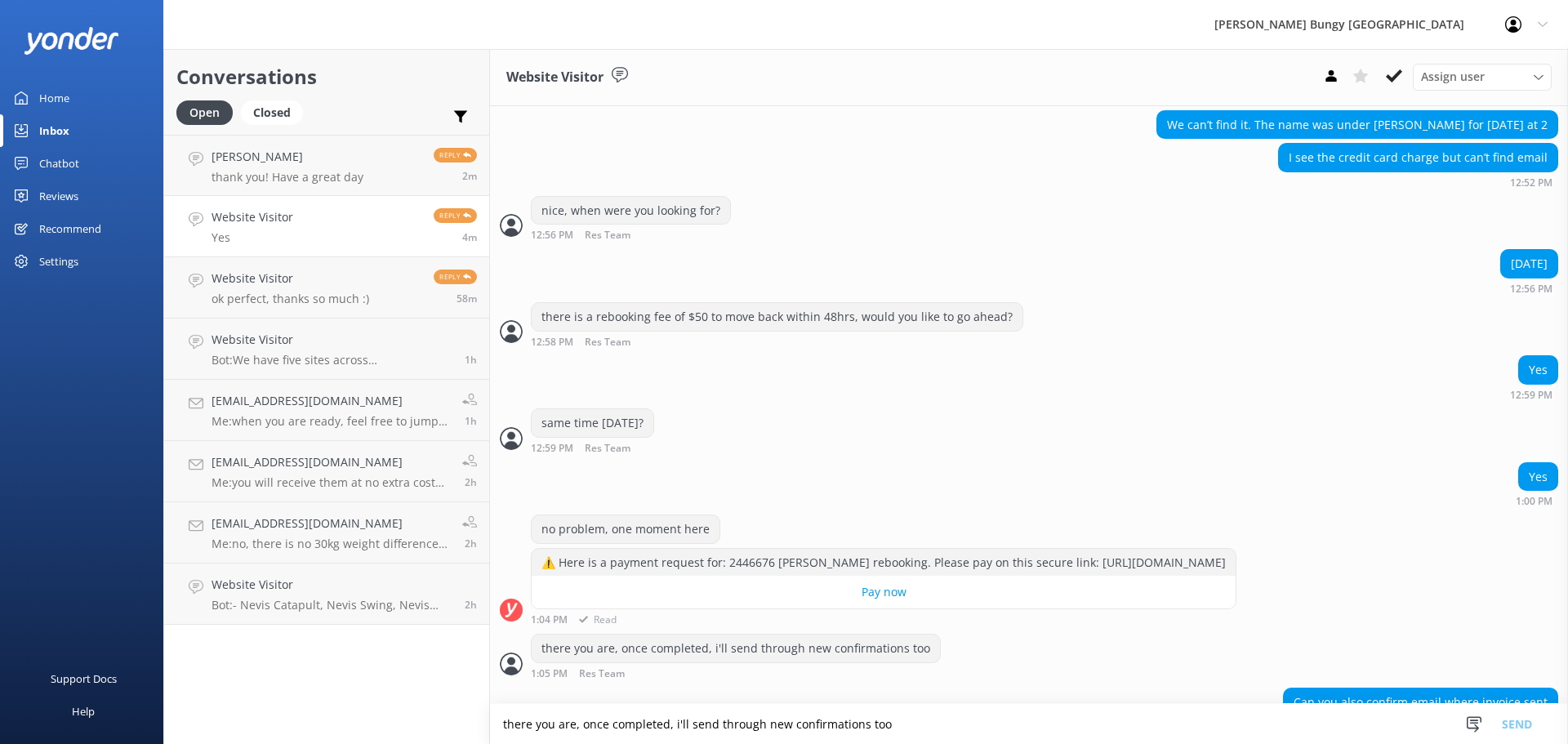
scroll to position [577, 0]
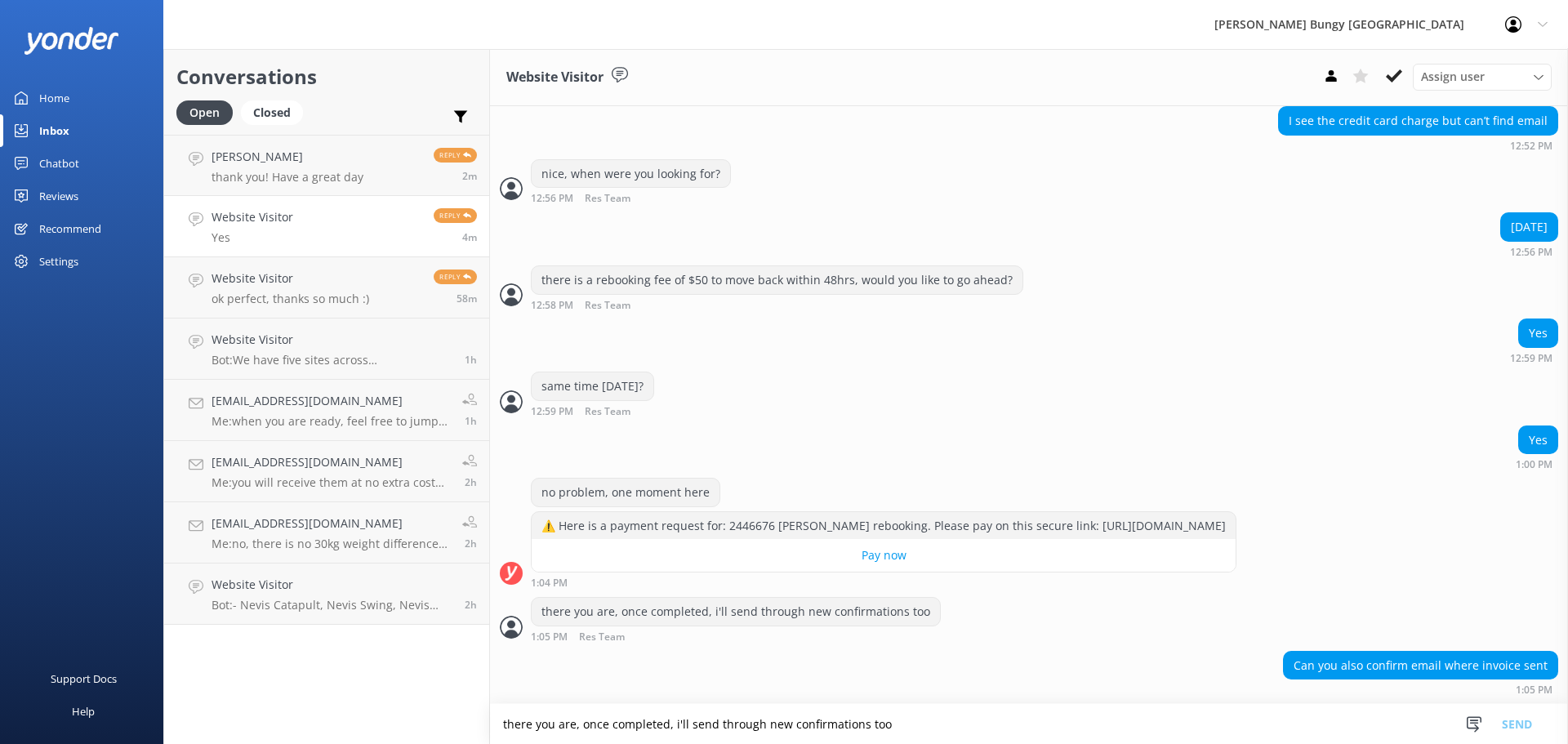
click at [690, 712] on textarea "there you are, once completed, i'll send through new confirmations too" at bounding box center [1029, 724] width 1078 height 40
click at [577, 743] on textarea "there you are, once completed, i'll send through new confirmations too" at bounding box center [1029, 724] width 1078 height 40
paste textarea "[EMAIL_ADDRESS]"
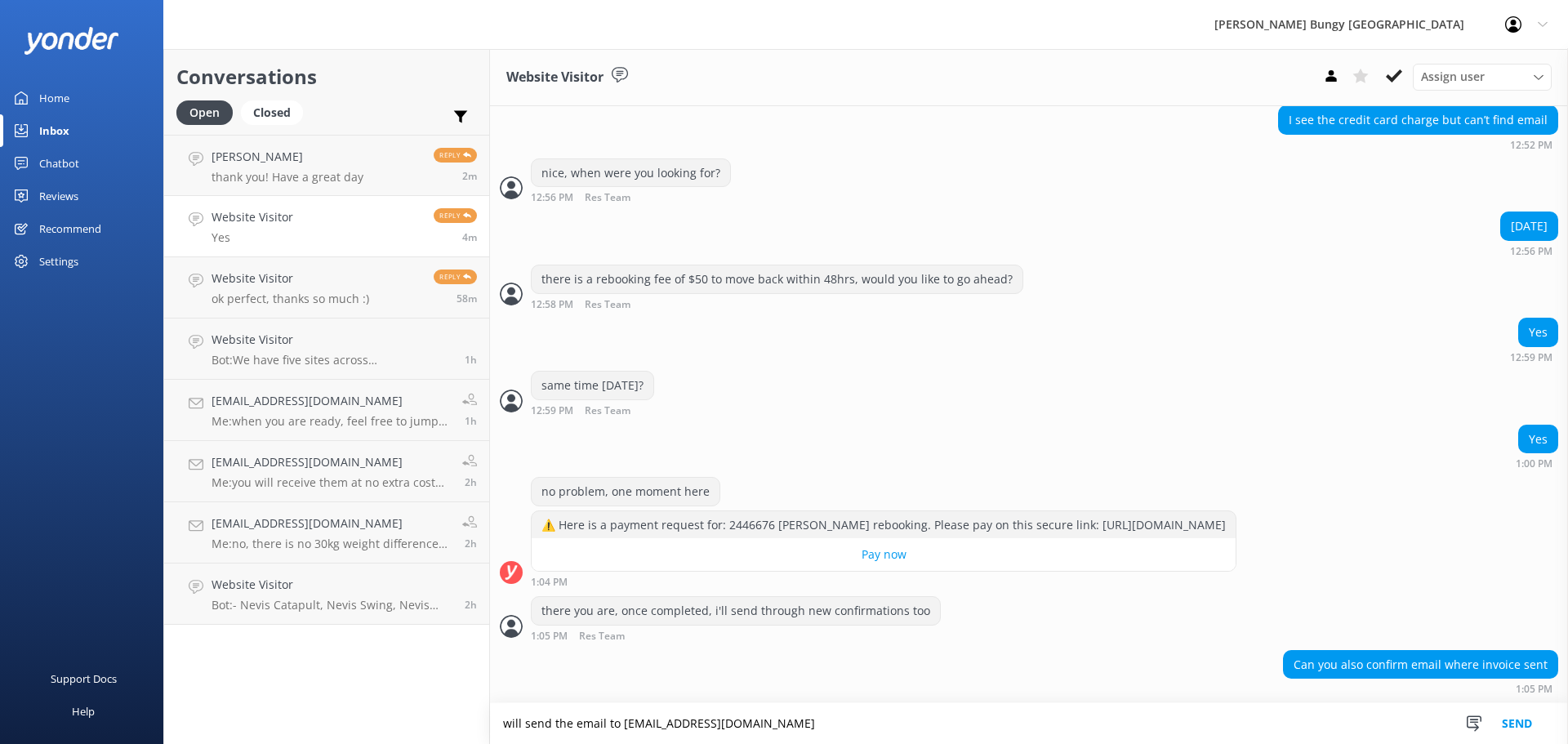
type textarea "will send the email to [EMAIL_ADDRESS][DOMAIN_NAME]"
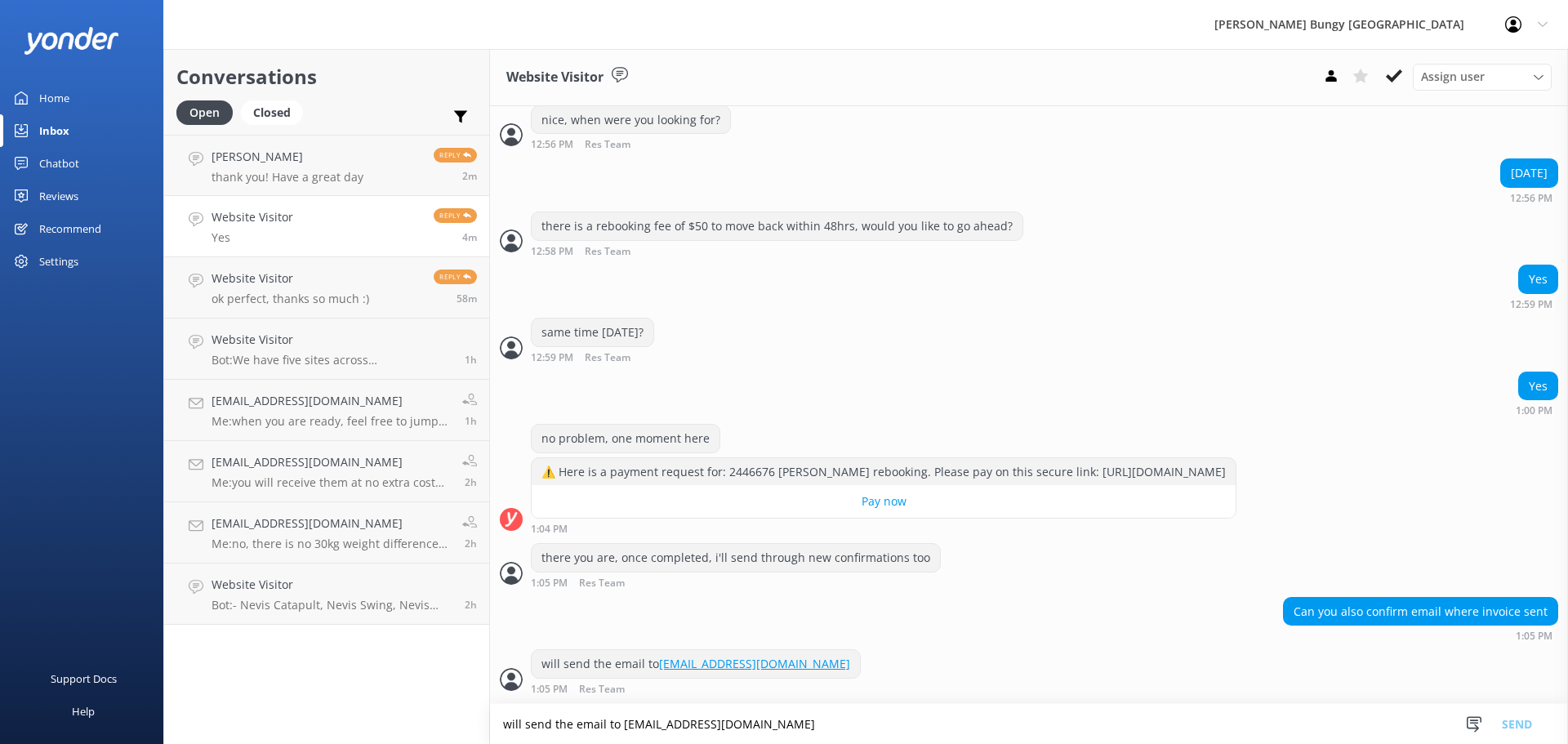
scroll to position [630, 0]
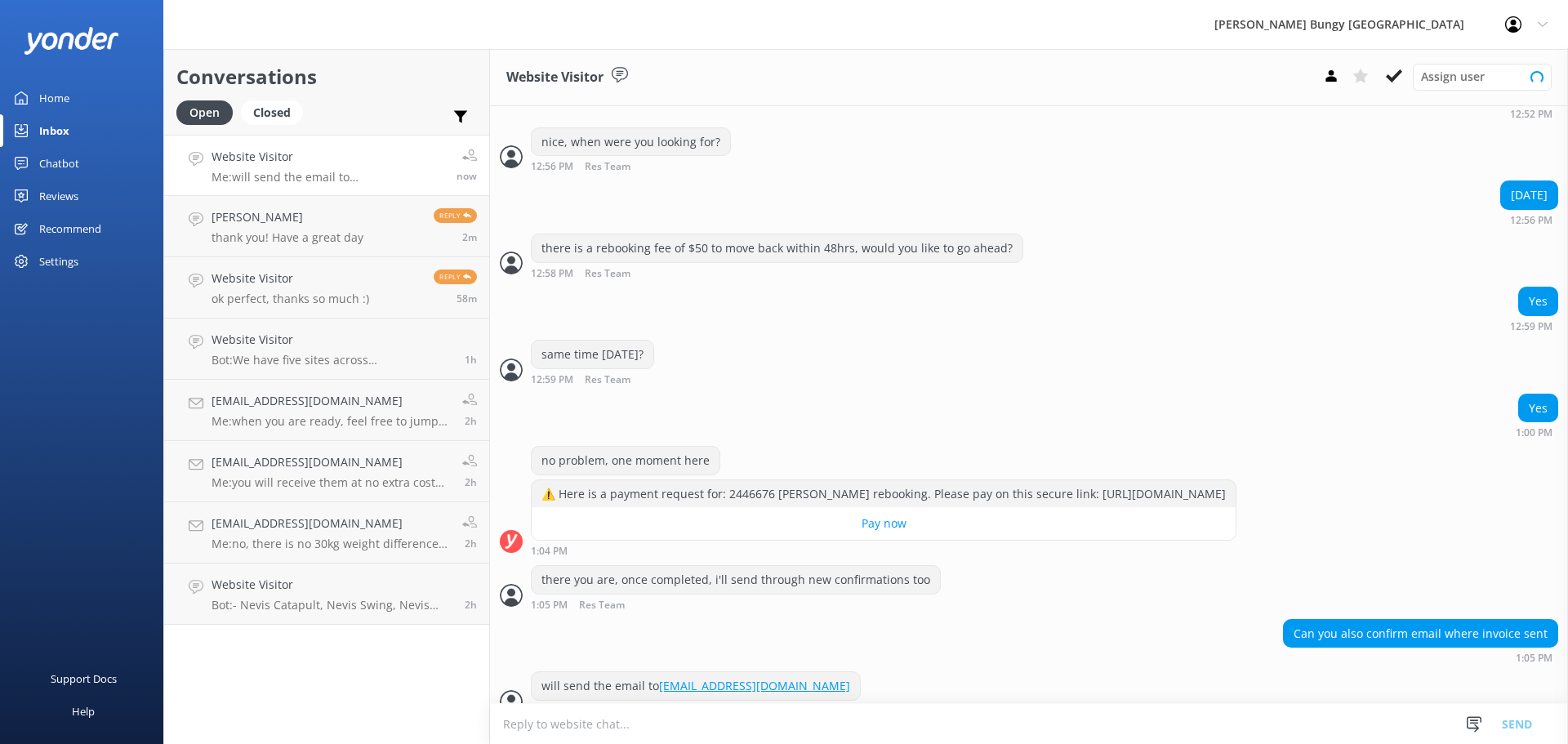
scroll to position [630, 0]
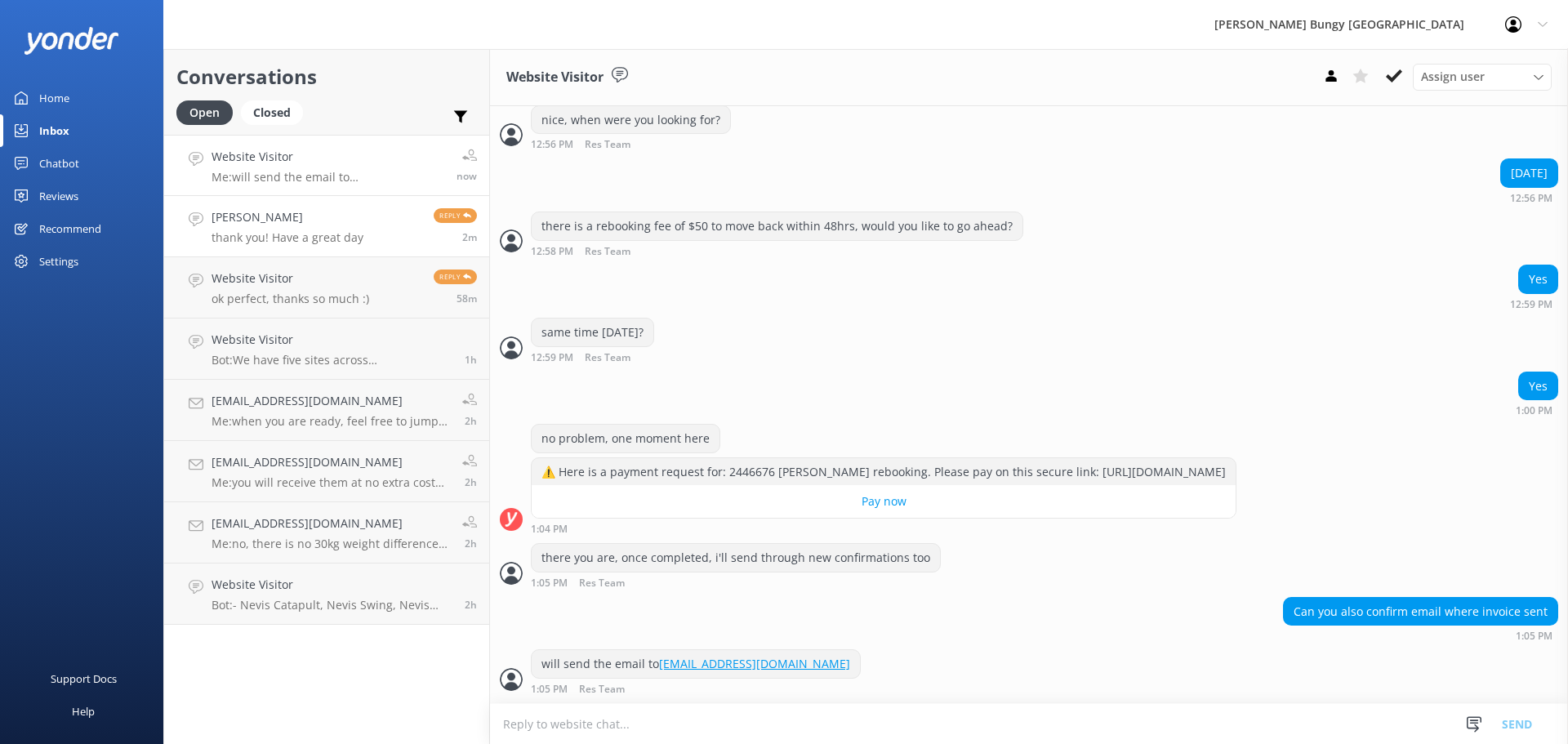
click at [282, 235] on p "thank you! Have a great day" at bounding box center [288, 237] width 152 height 15
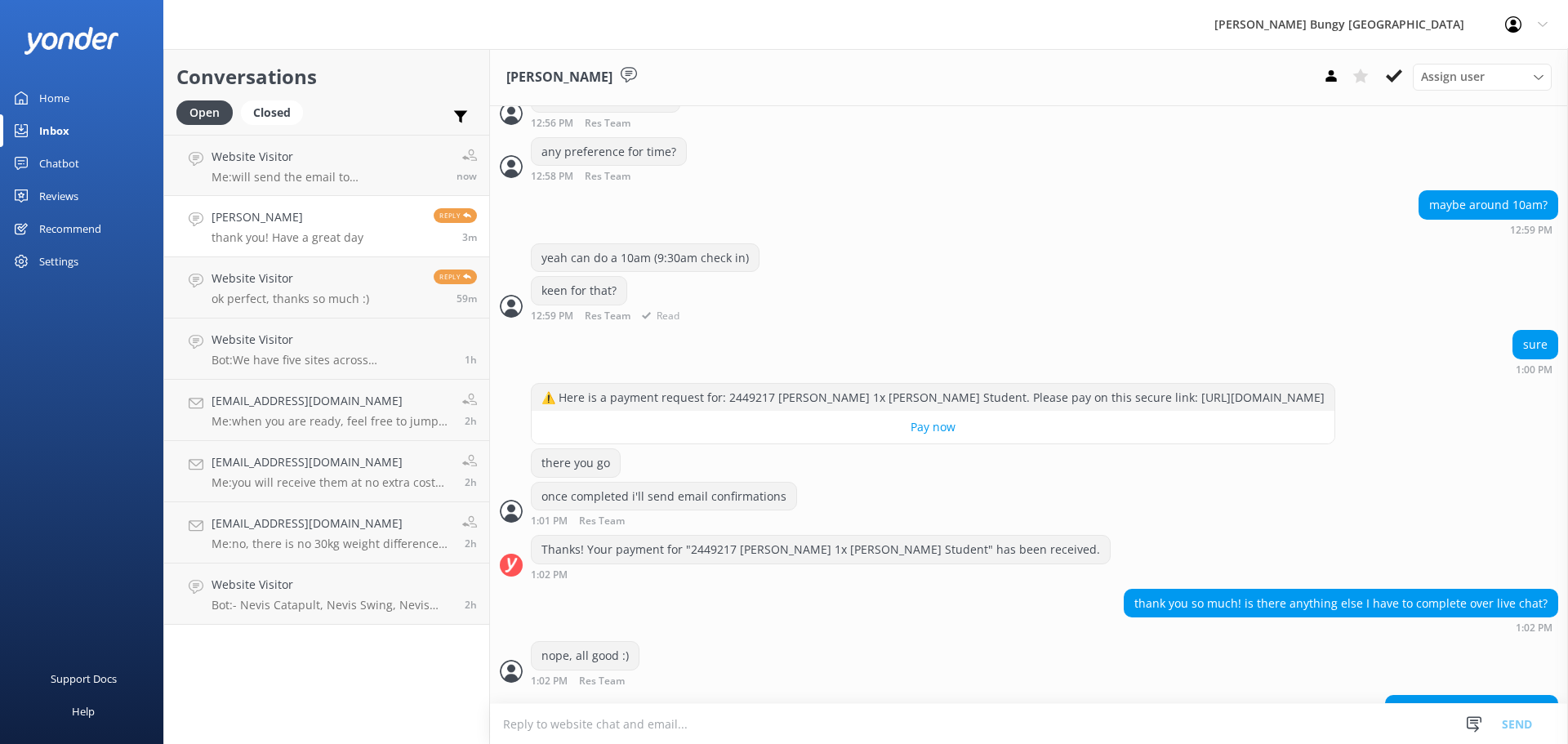
scroll to position [1405, 0]
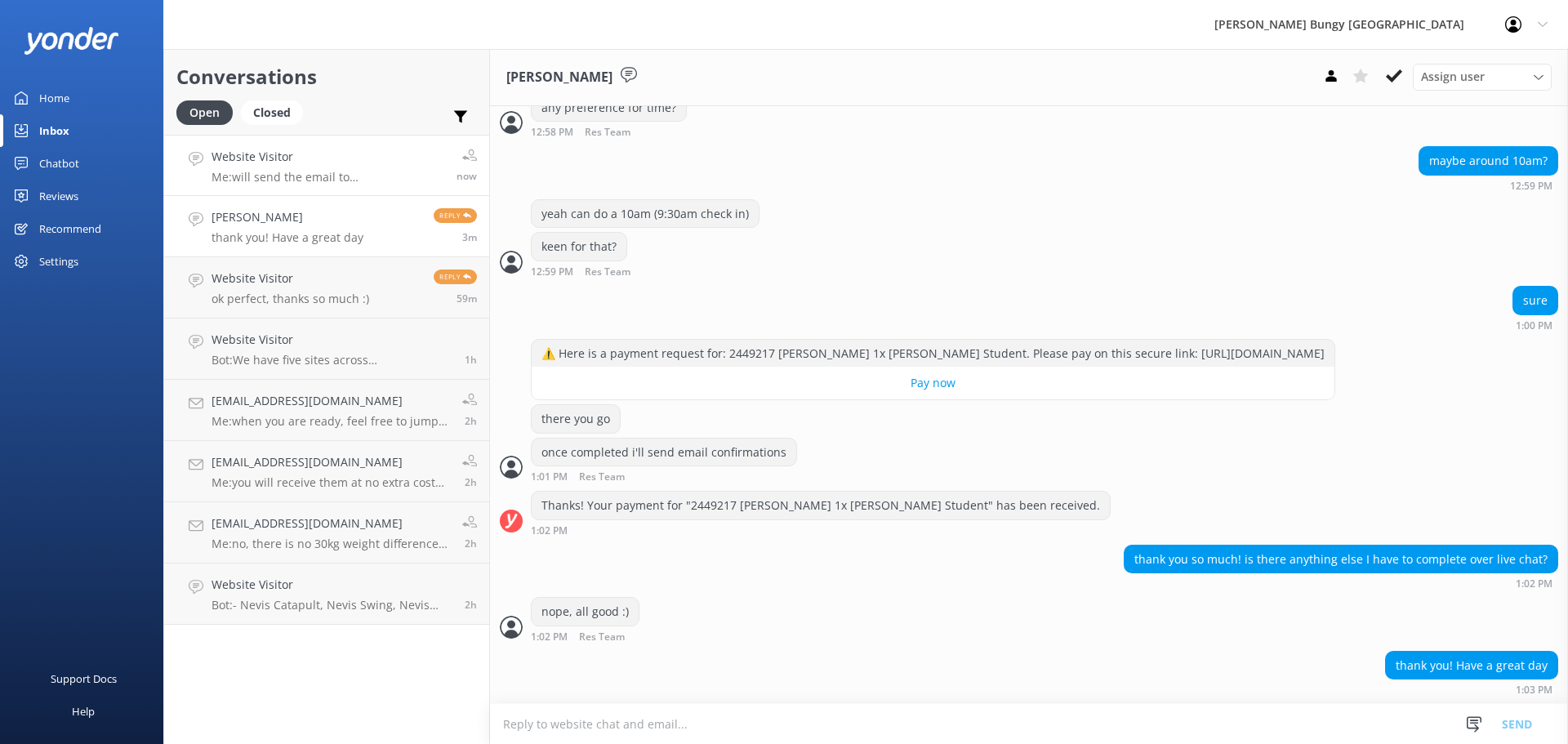
click at [329, 160] on h4 "Website Visitor" at bounding box center [328, 156] width 233 height 18
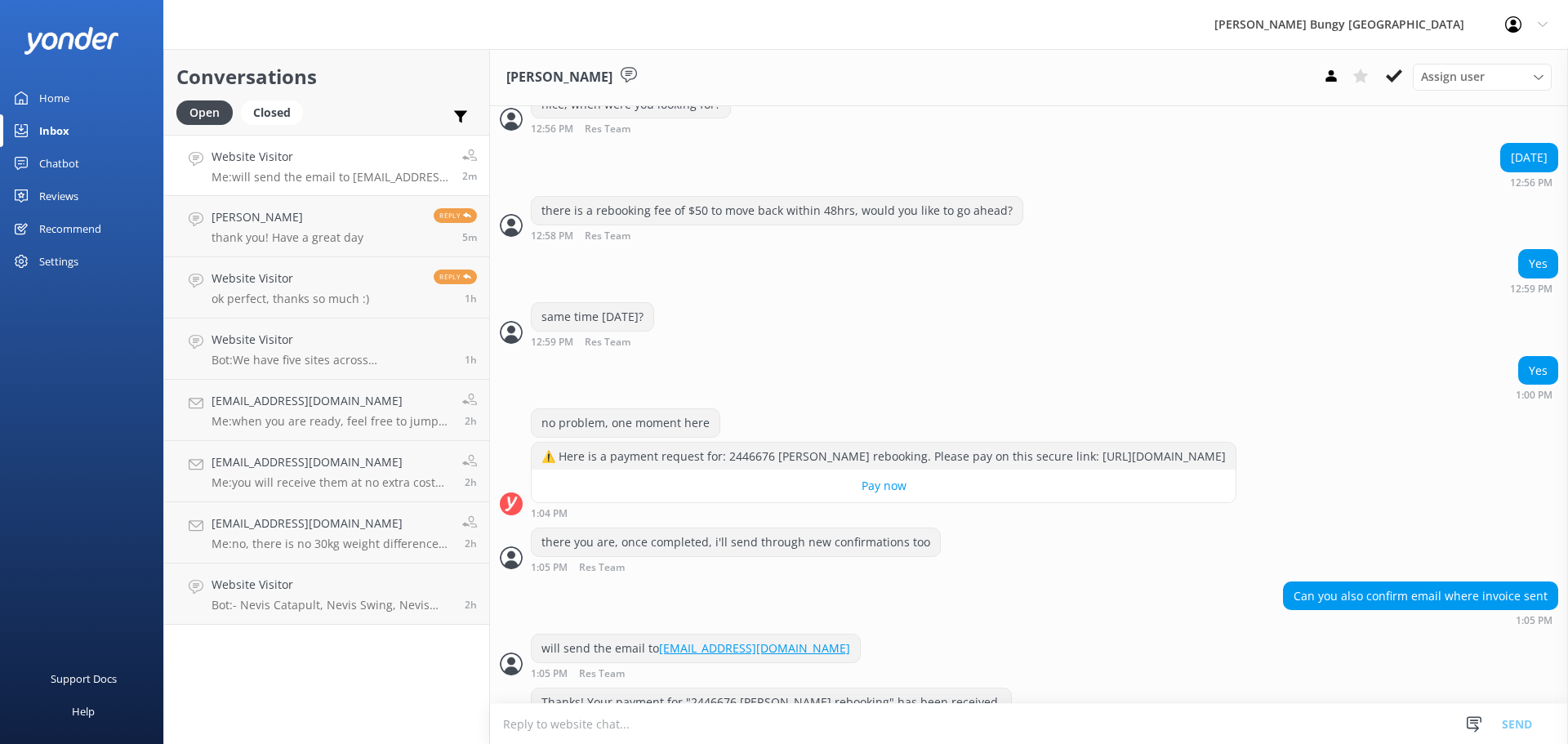
scroll to position [684, 0]
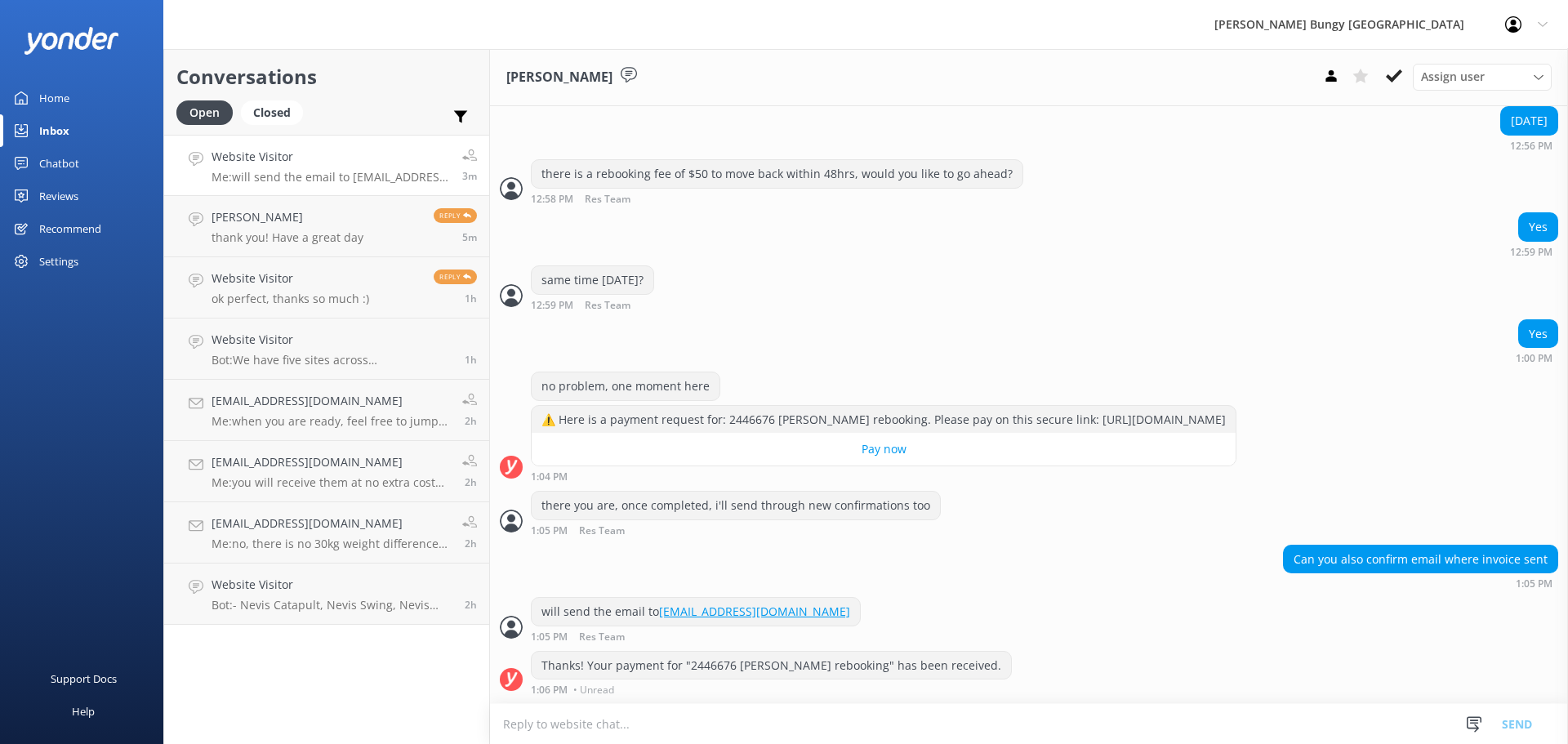
click at [623, 719] on textarea at bounding box center [1029, 724] width 1078 height 40
type textarea "thanks for that, you have a 1:30pm check in [DATE]"
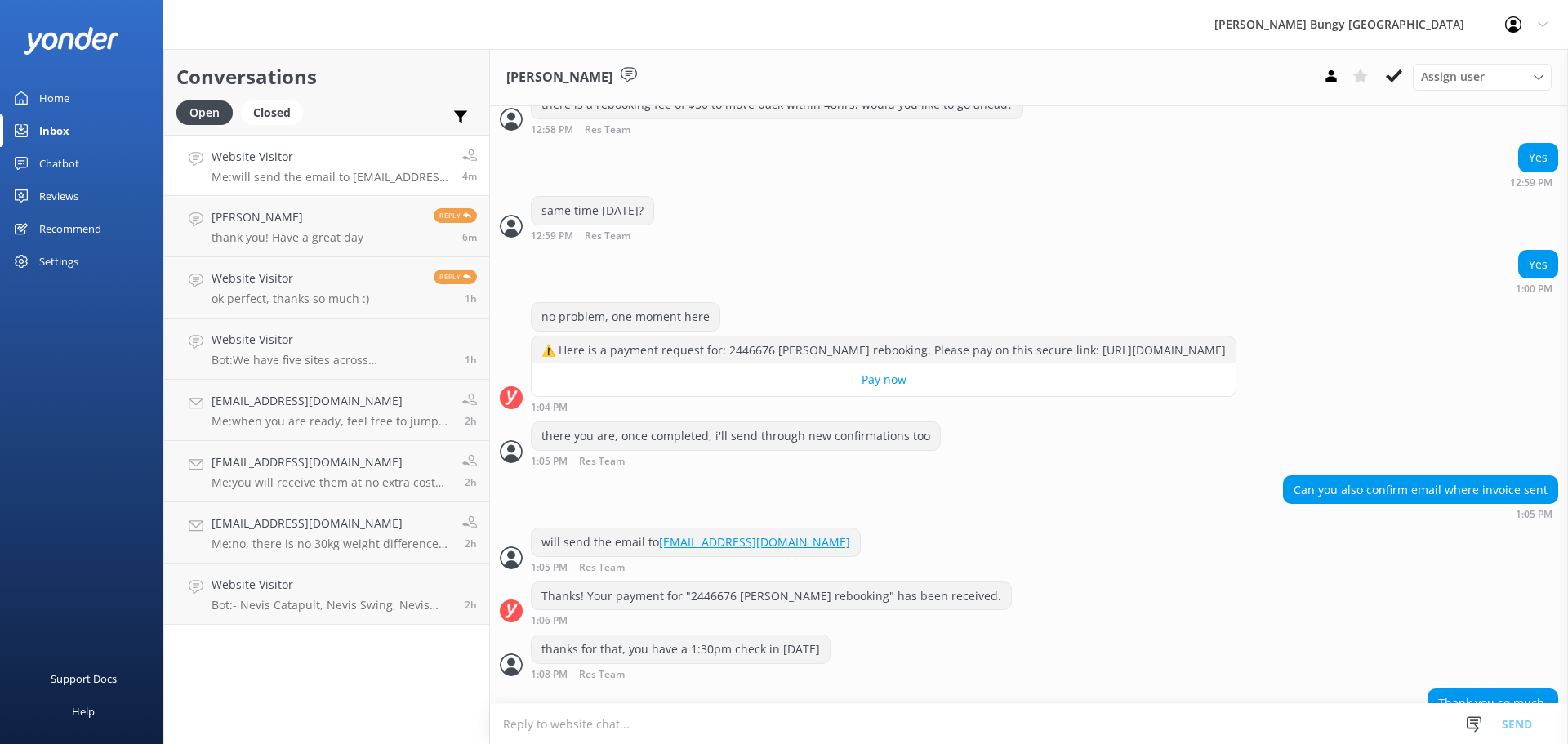
scroll to position [790, 0]
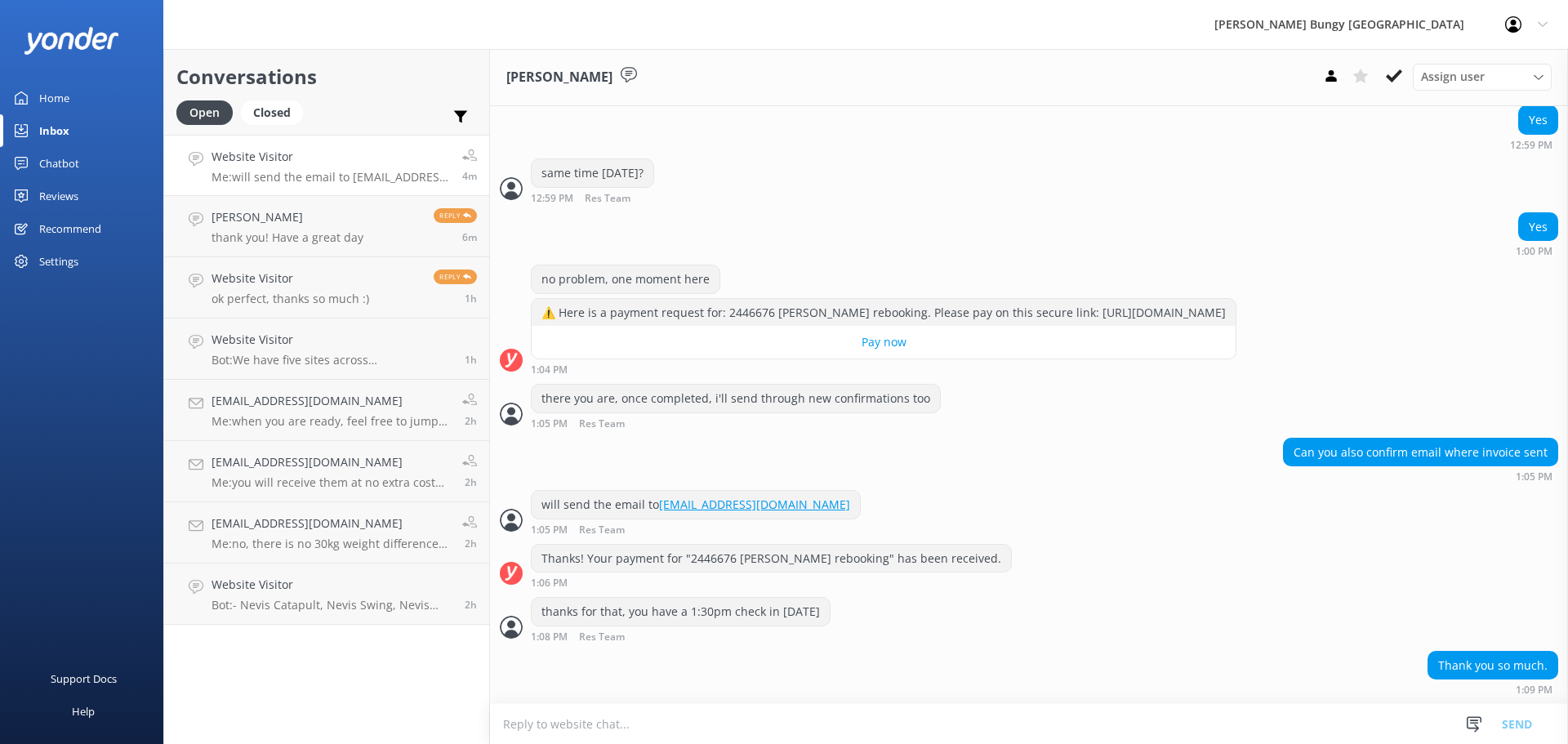
click at [588, 736] on textarea at bounding box center [1029, 724] width 1078 height 40
type textarea "no problem :)"
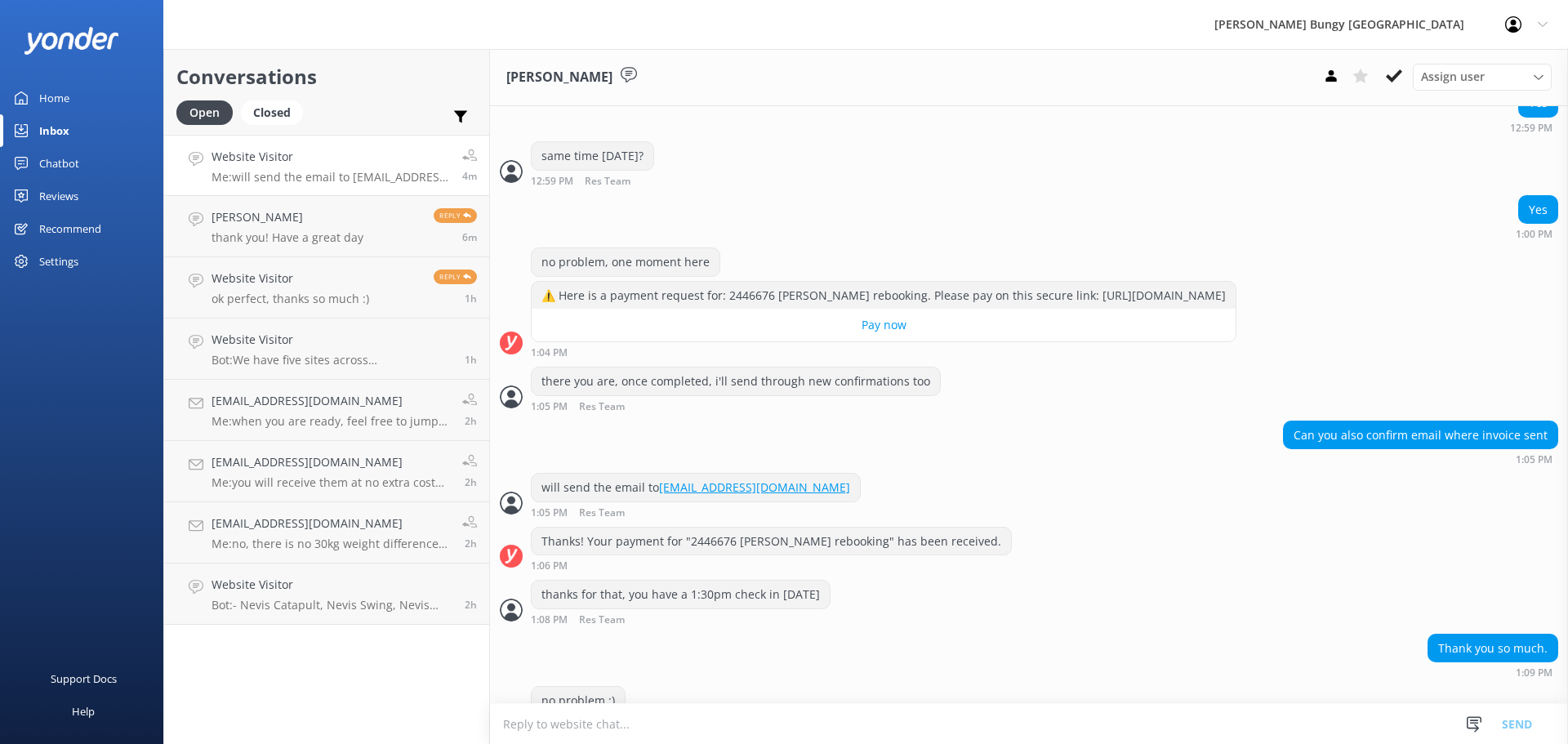
scroll to position [843, 0]
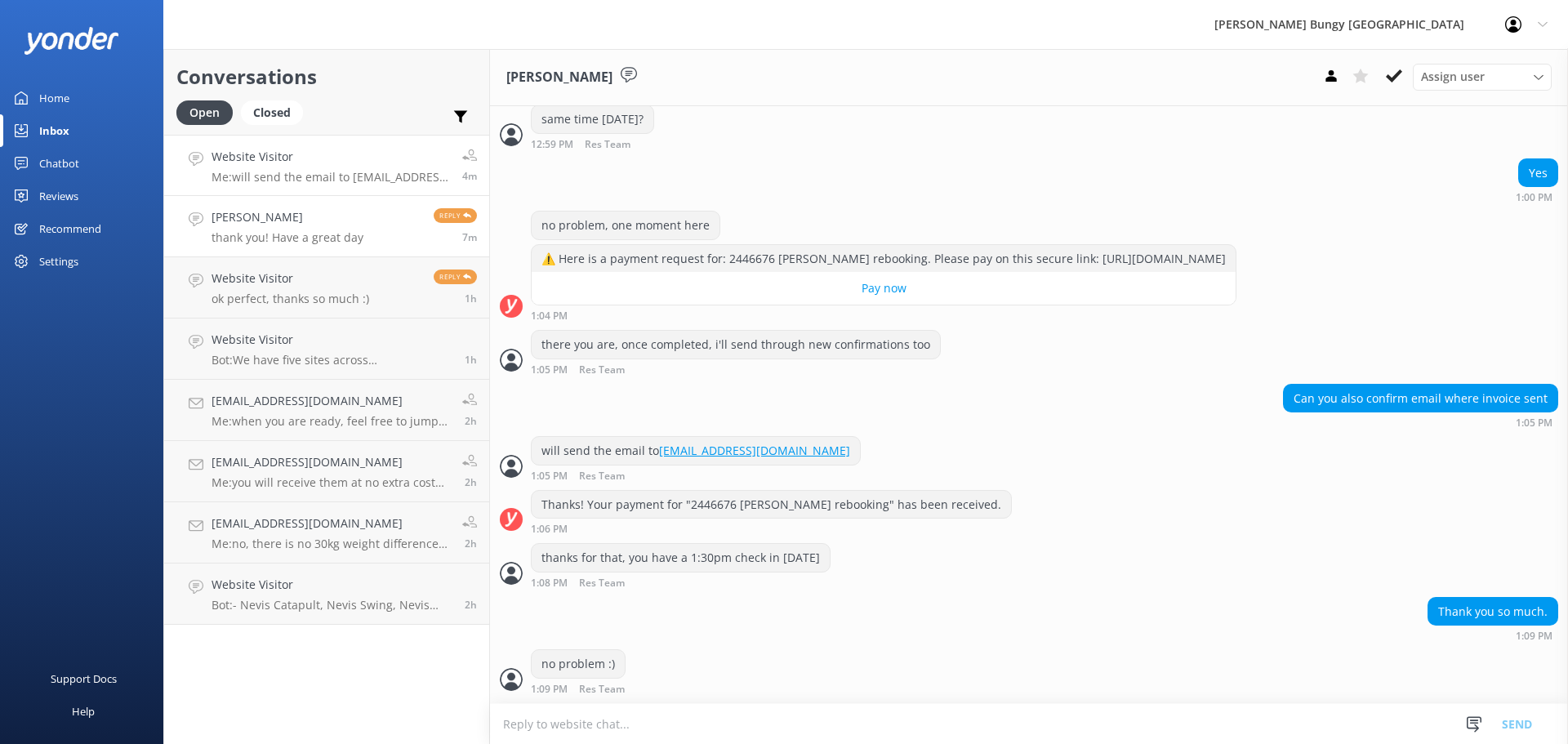
click at [341, 237] on p "thank you! Have a great day" at bounding box center [288, 237] width 152 height 15
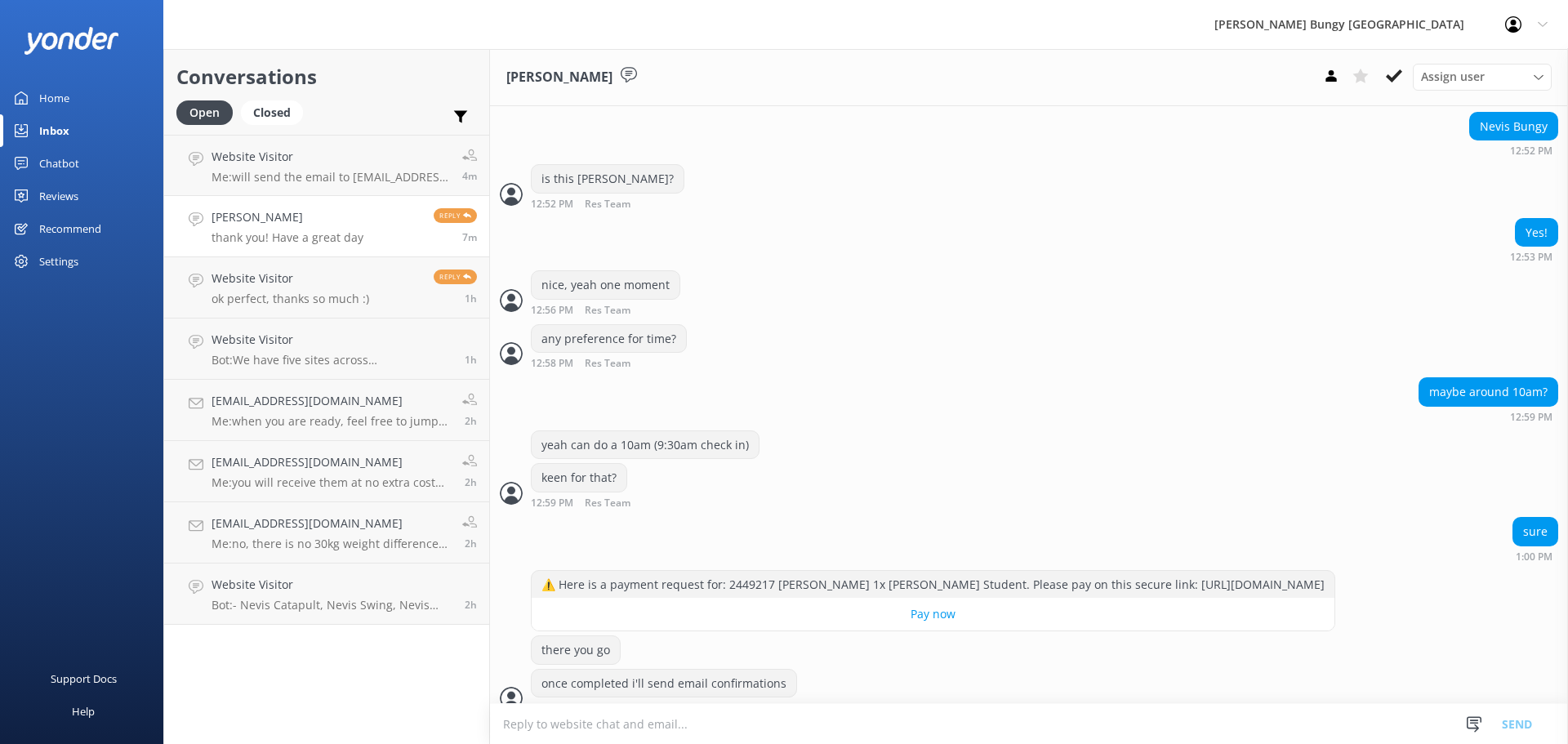
scroll to position [1405, 0]
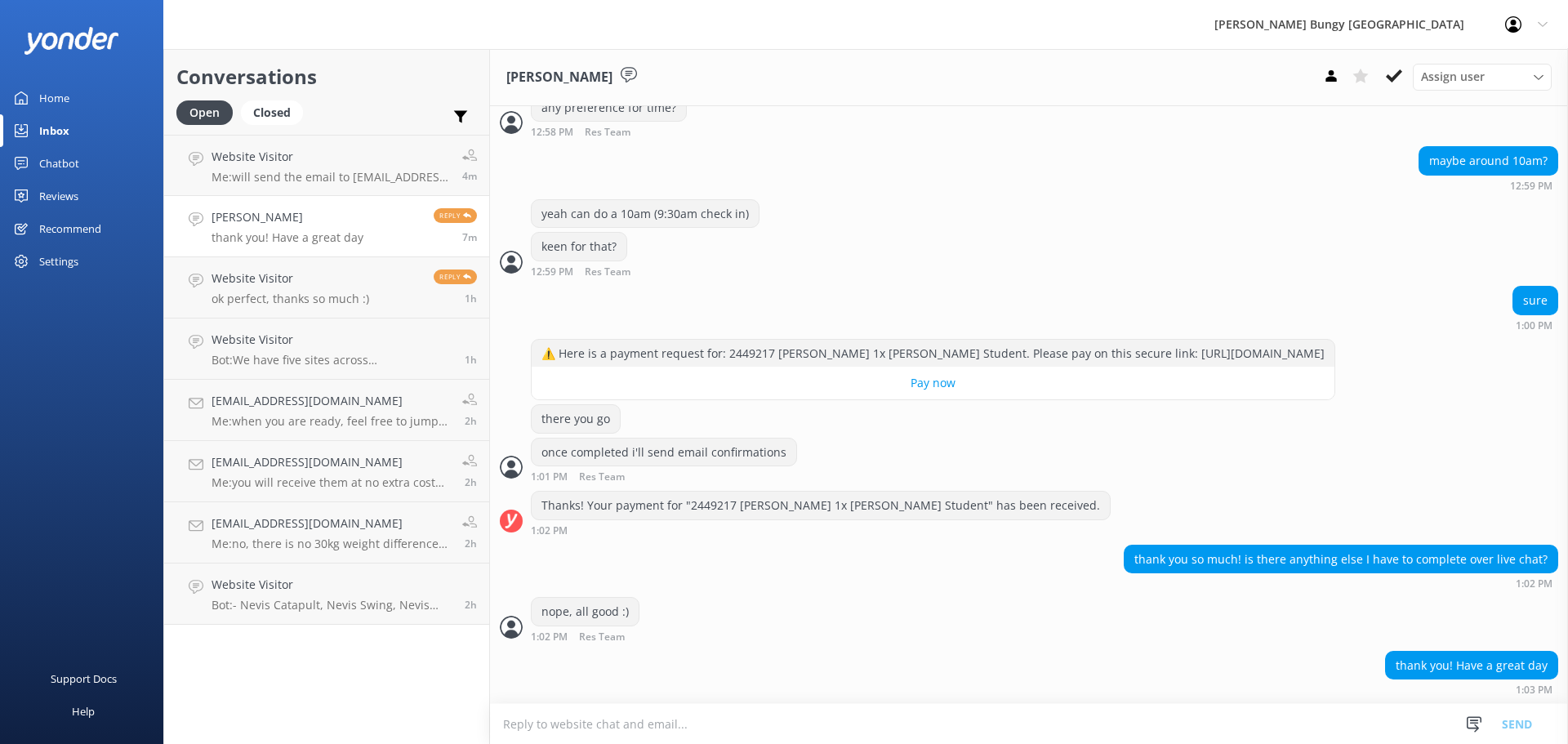
drag, startPoint x: 1397, startPoint y: 65, endPoint x: 675, endPoint y: 570, distance: 881.1
click at [675, 570] on div "[PERSON_NAME] Assign user [PERSON_NAME] [PERSON_NAME] Tech Admin [PERSON_NAME] …" at bounding box center [1029, 396] width 1078 height 695
click at [712, 507] on div "Thanks! Your payment for "2449217 [PERSON_NAME] 1x [PERSON_NAME] Student" has b…" at bounding box center [820, 506] width 578 height 28
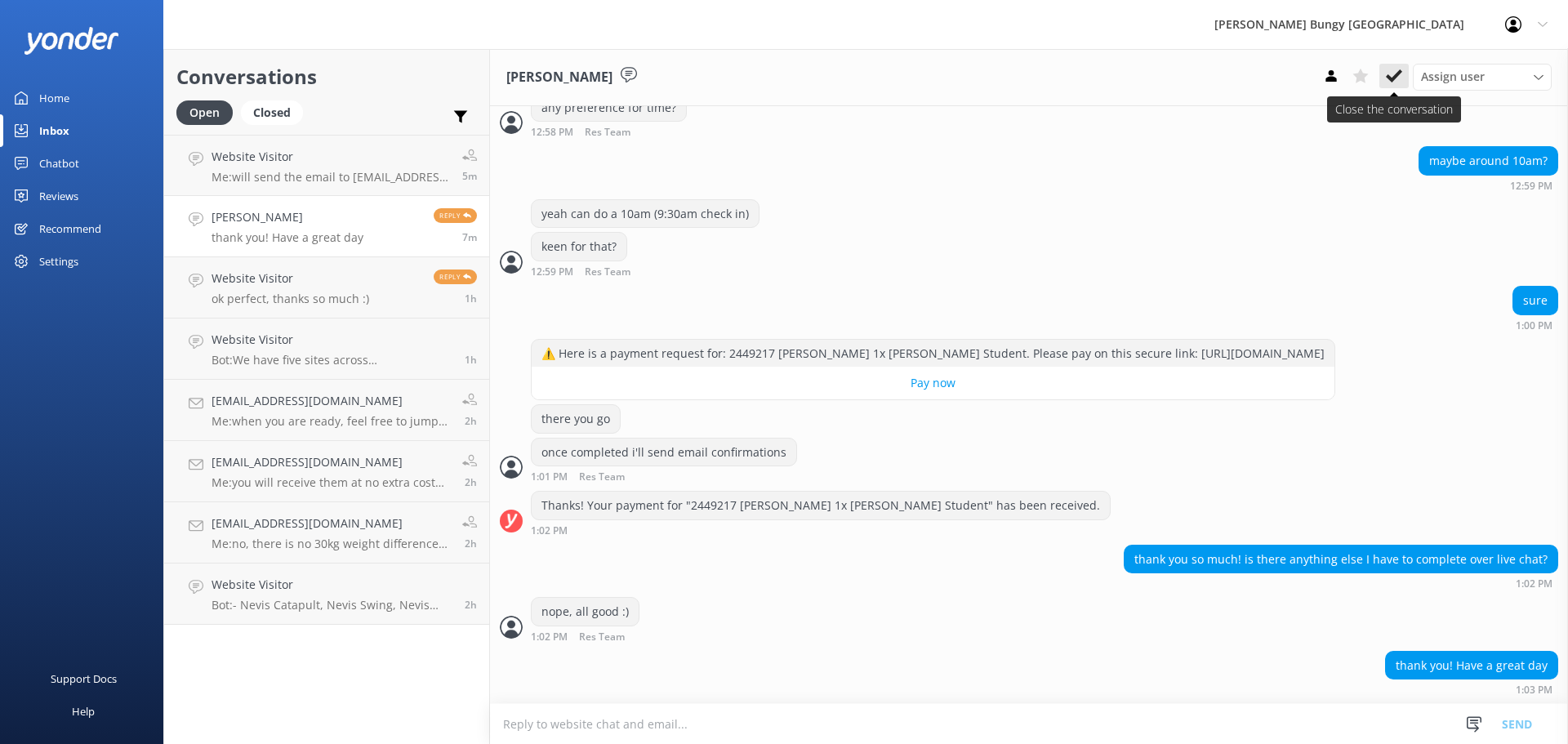
click at [1397, 83] on icon at bounding box center [1394, 76] width 17 height 17
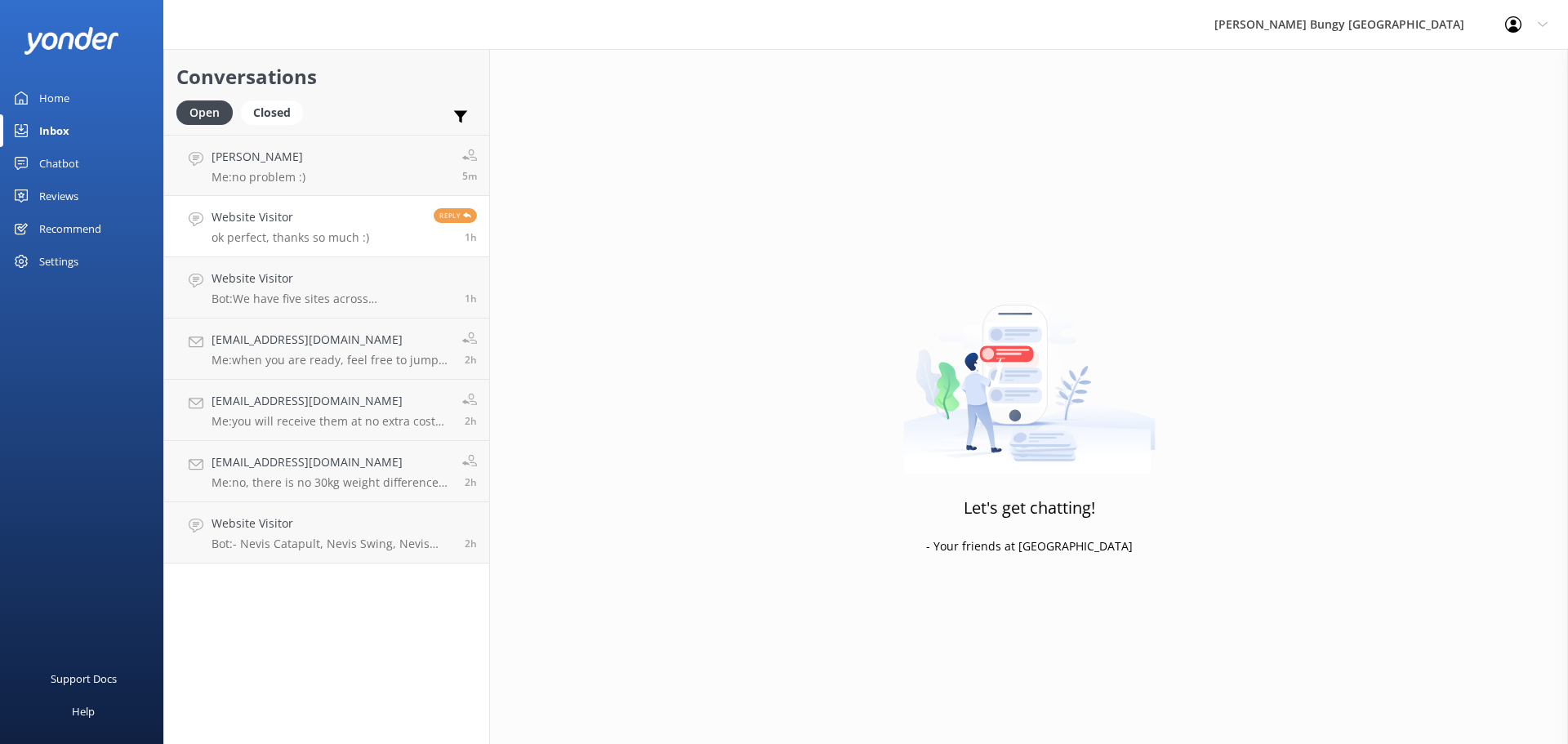
click at [283, 250] on link "Website Visitor ok perfect, thanks so much :) Reply 1h" at bounding box center [327, 226] width 325 height 61
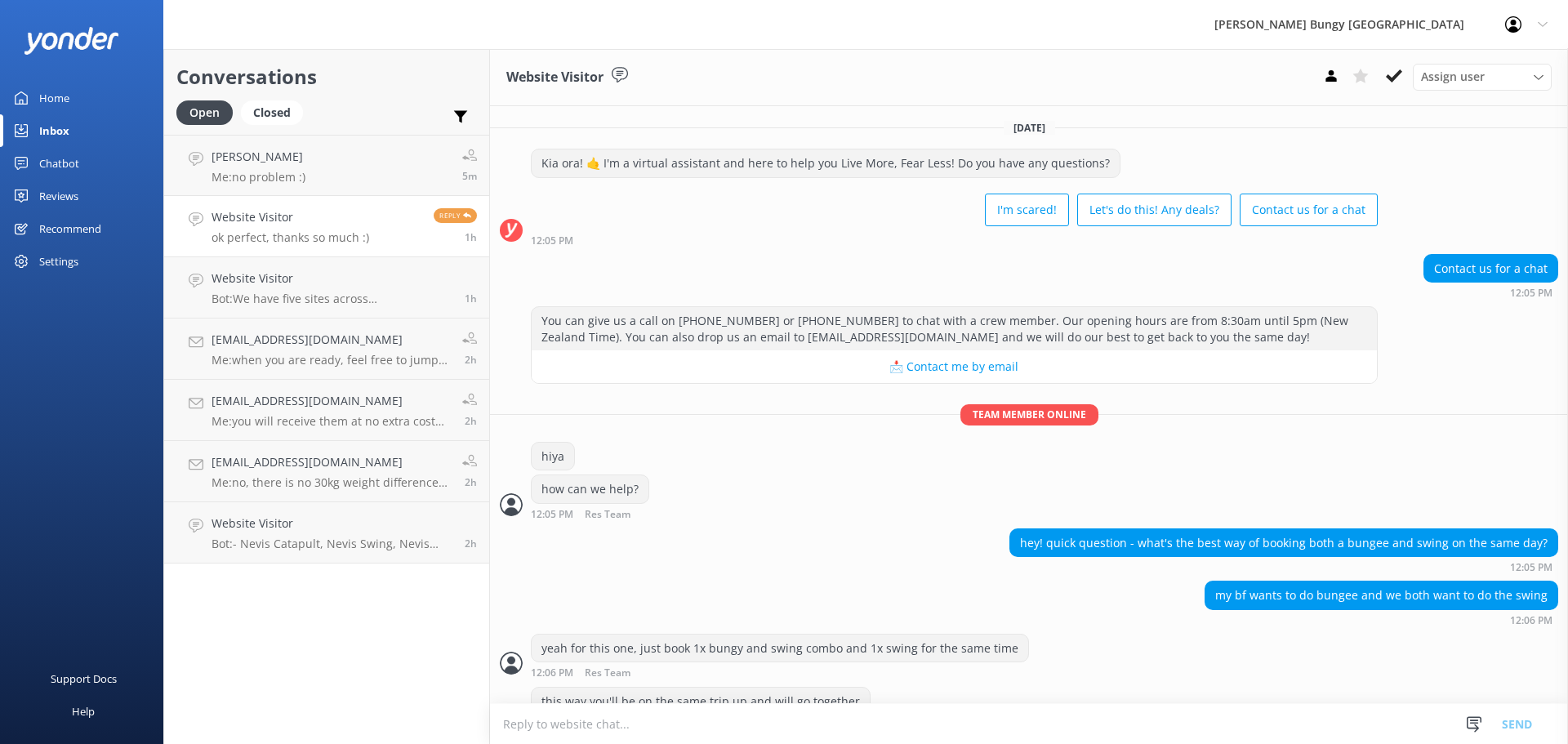
scroll to position [90, 0]
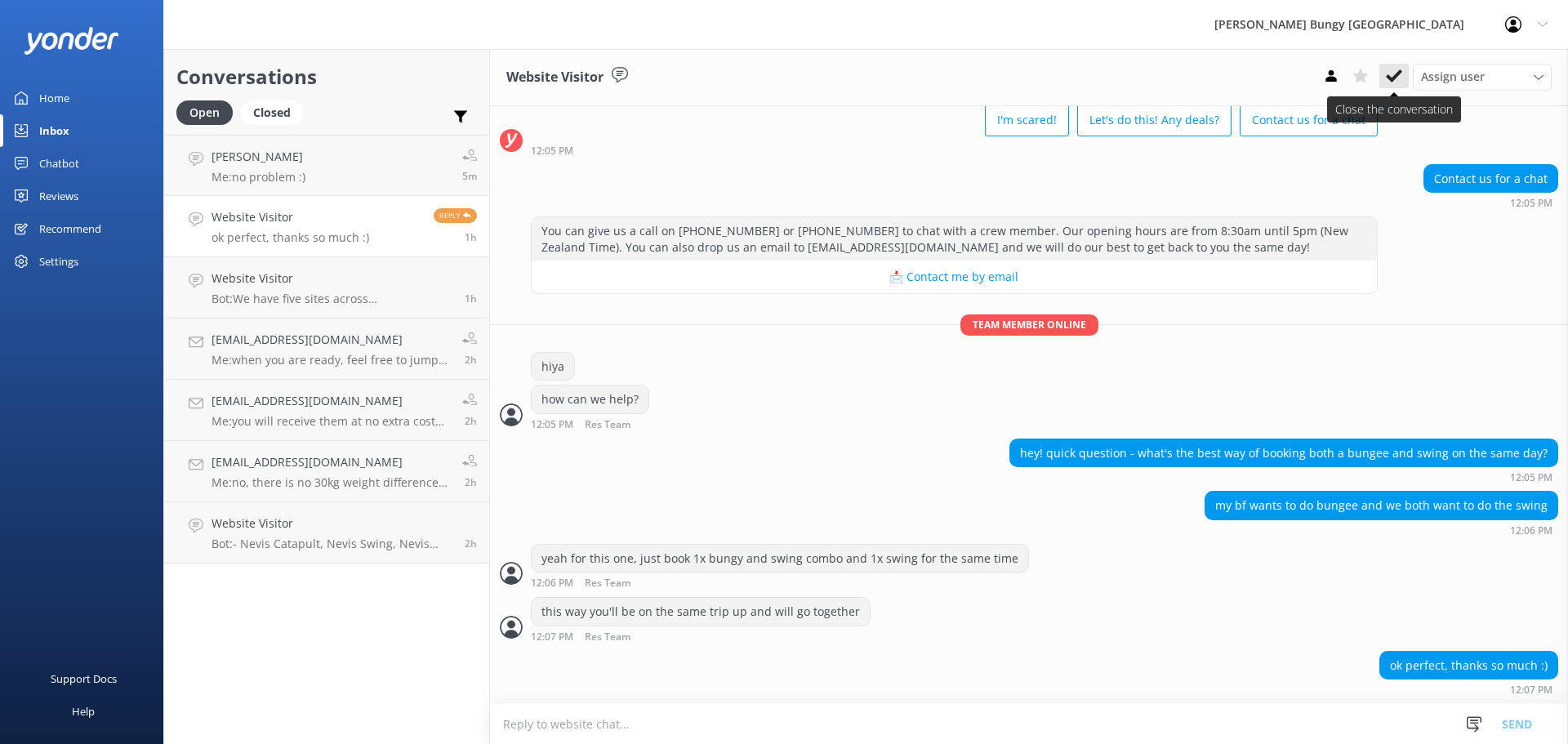
click at [1396, 67] on button at bounding box center [1394, 76] width 30 height 24
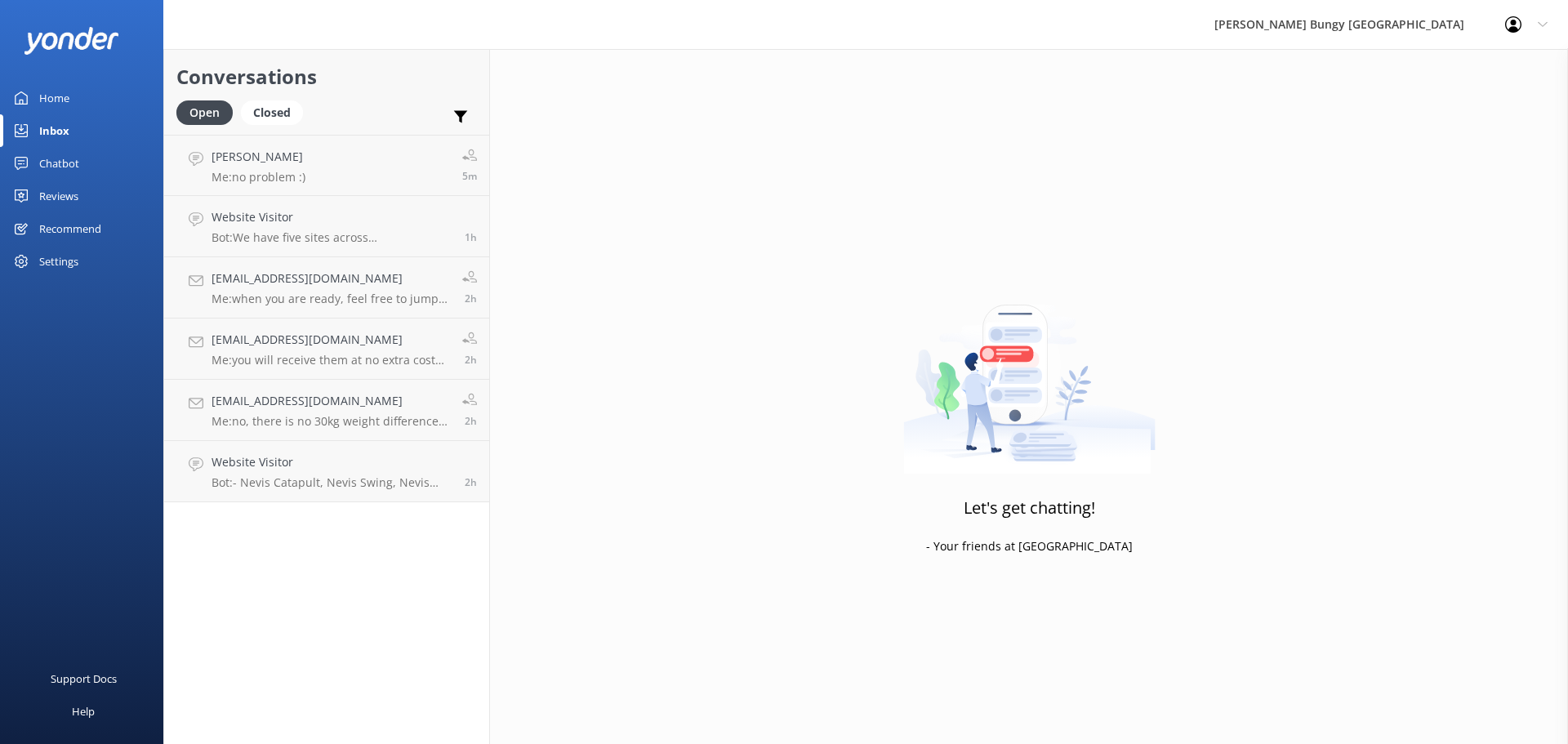
click at [633, 671] on div "Let's get chatting! - Your friends at Yonder" at bounding box center [1029, 421] width 1078 height 744
click at [292, 151] on h4 "Daniela Diaz" at bounding box center [258, 156] width 94 height 18
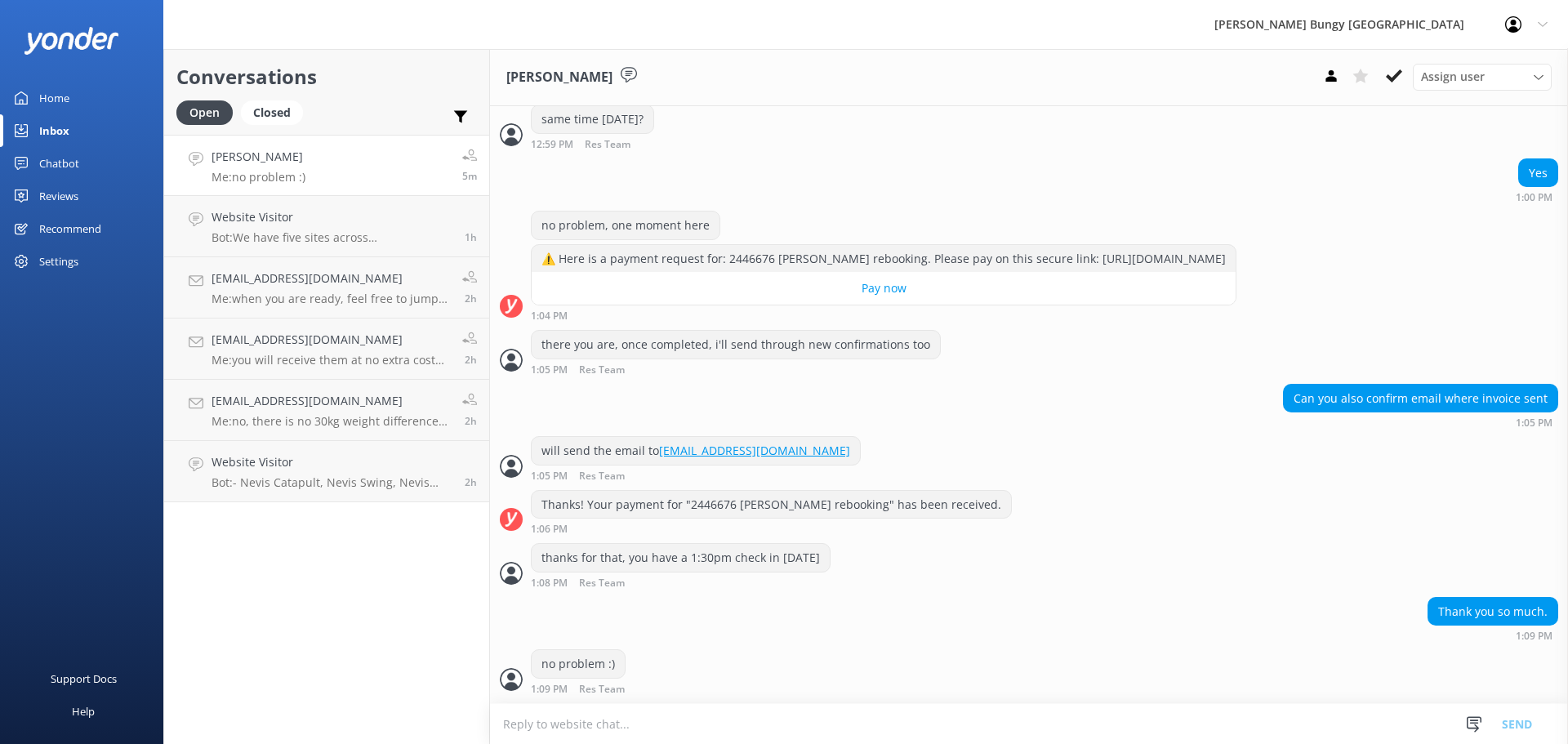
scroll to position [843, 0]
click at [1382, 76] on button at bounding box center [1394, 76] width 30 height 24
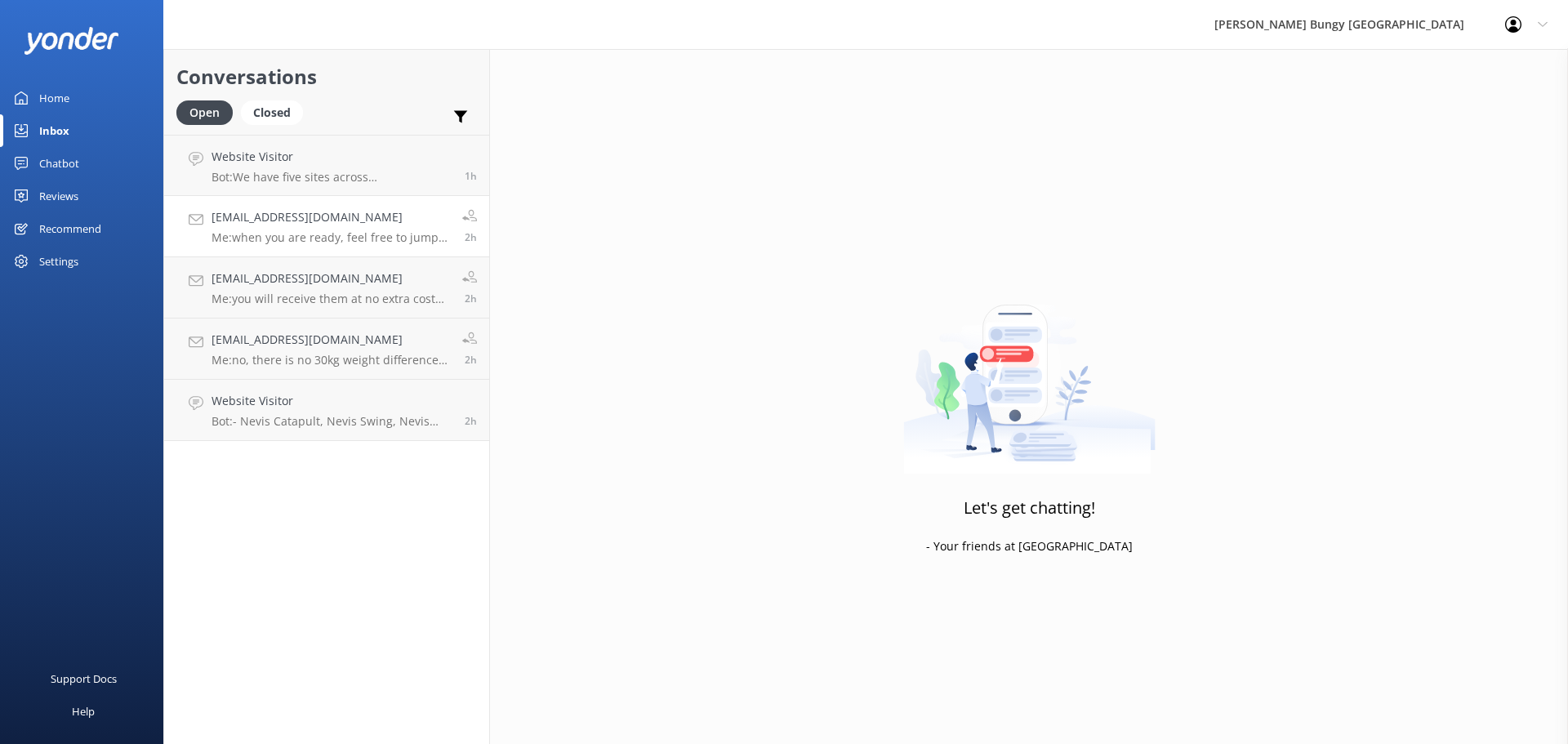
click at [361, 238] on p "Me: when you are ready, feel free to jump back on the chat (not email) between …" at bounding box center [330, 237] width 238 height 15
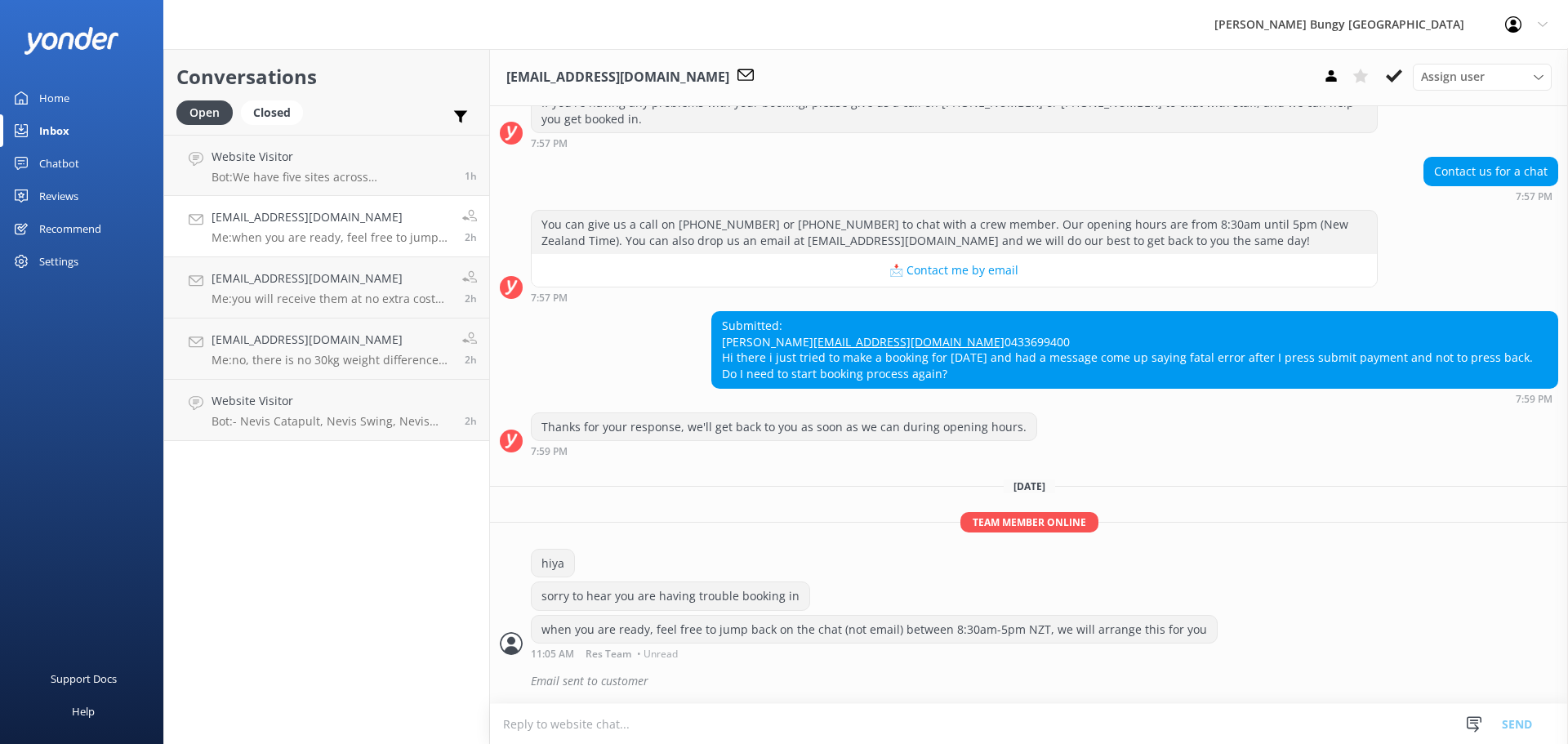
scroll to position [250, 0]
click at [353, 148] on h4 "Website Visitor" at bounding box center [332, 156] width 241 height 18
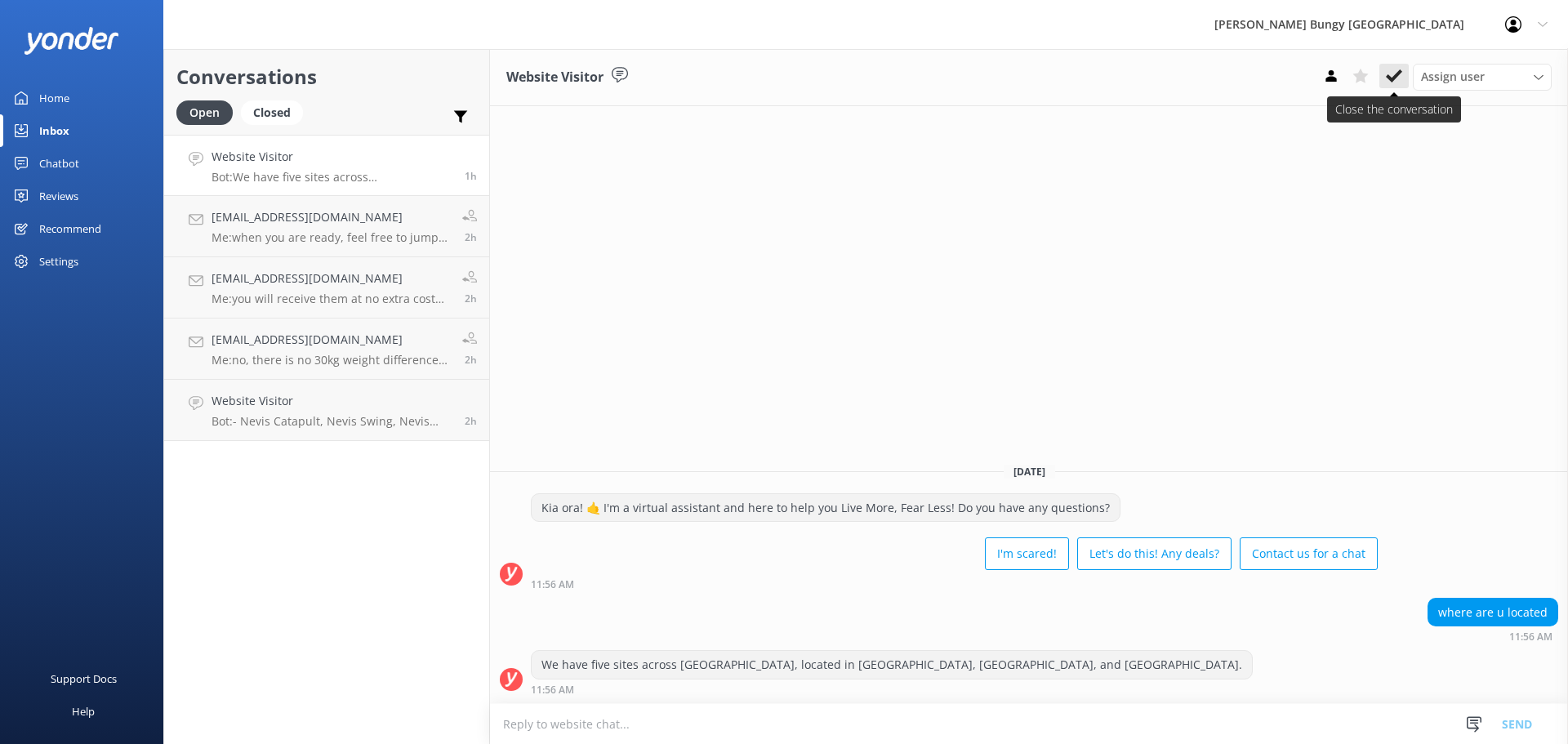
click at [1396, 76] on use at bounding box center [1394, 76] width 17 height 13
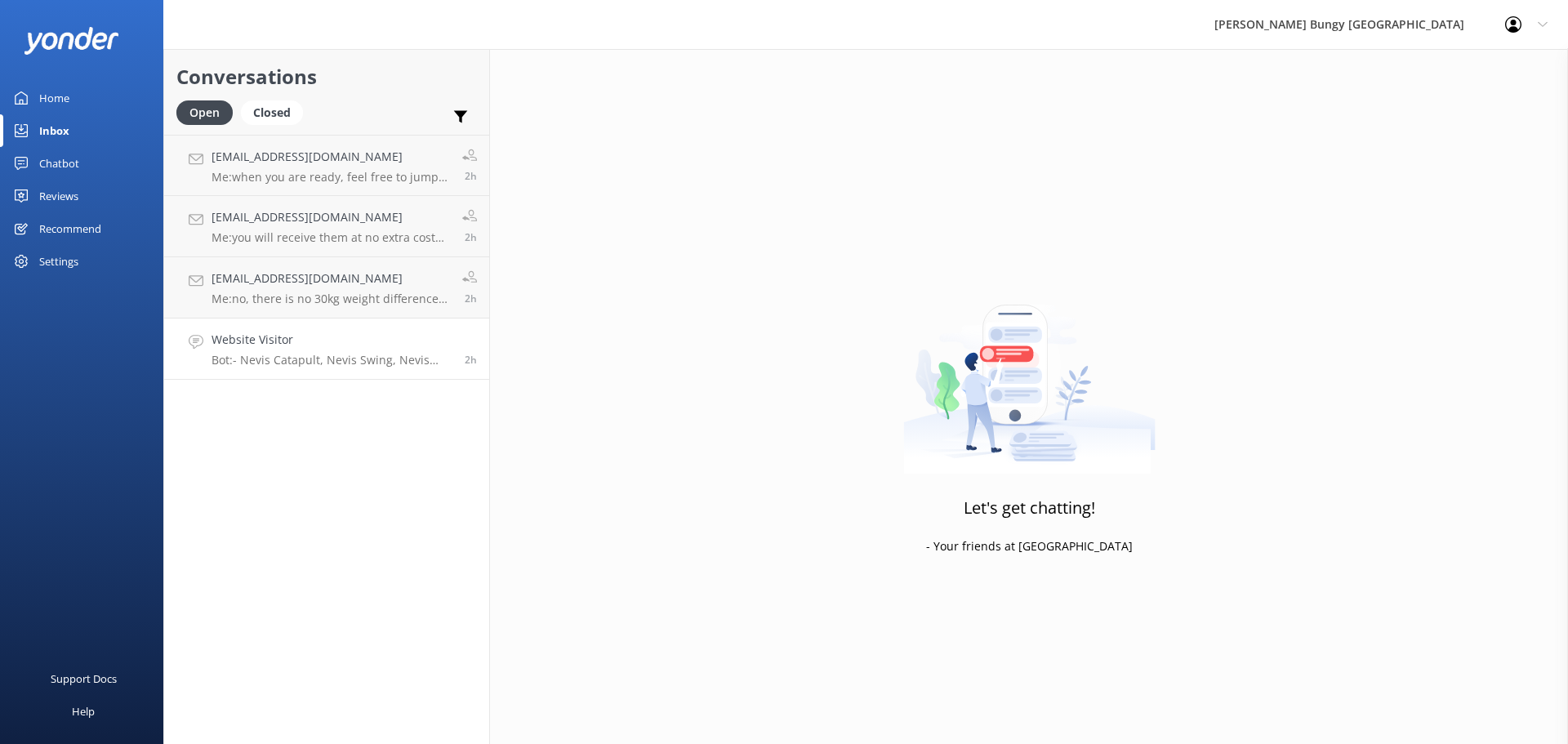
click at [339, 345] on h4 "Website Visitor" at bounding box center [332, 339] width 241 height 18
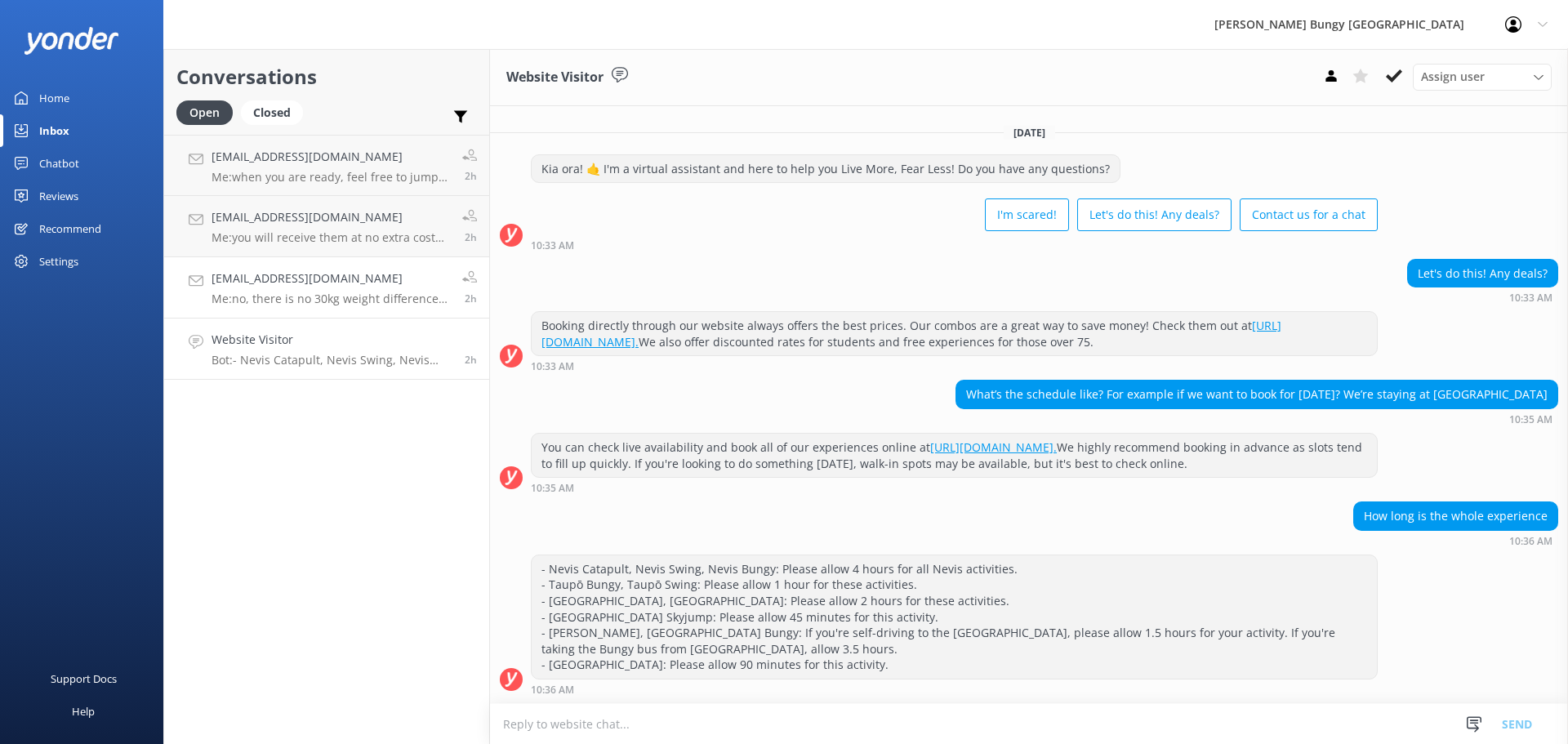
click at [361, 292] on p "Me: no, there is no 30kg weight difference requirement for the the Swing, provi…" at bounding box center [330, 299] width 238 height 15
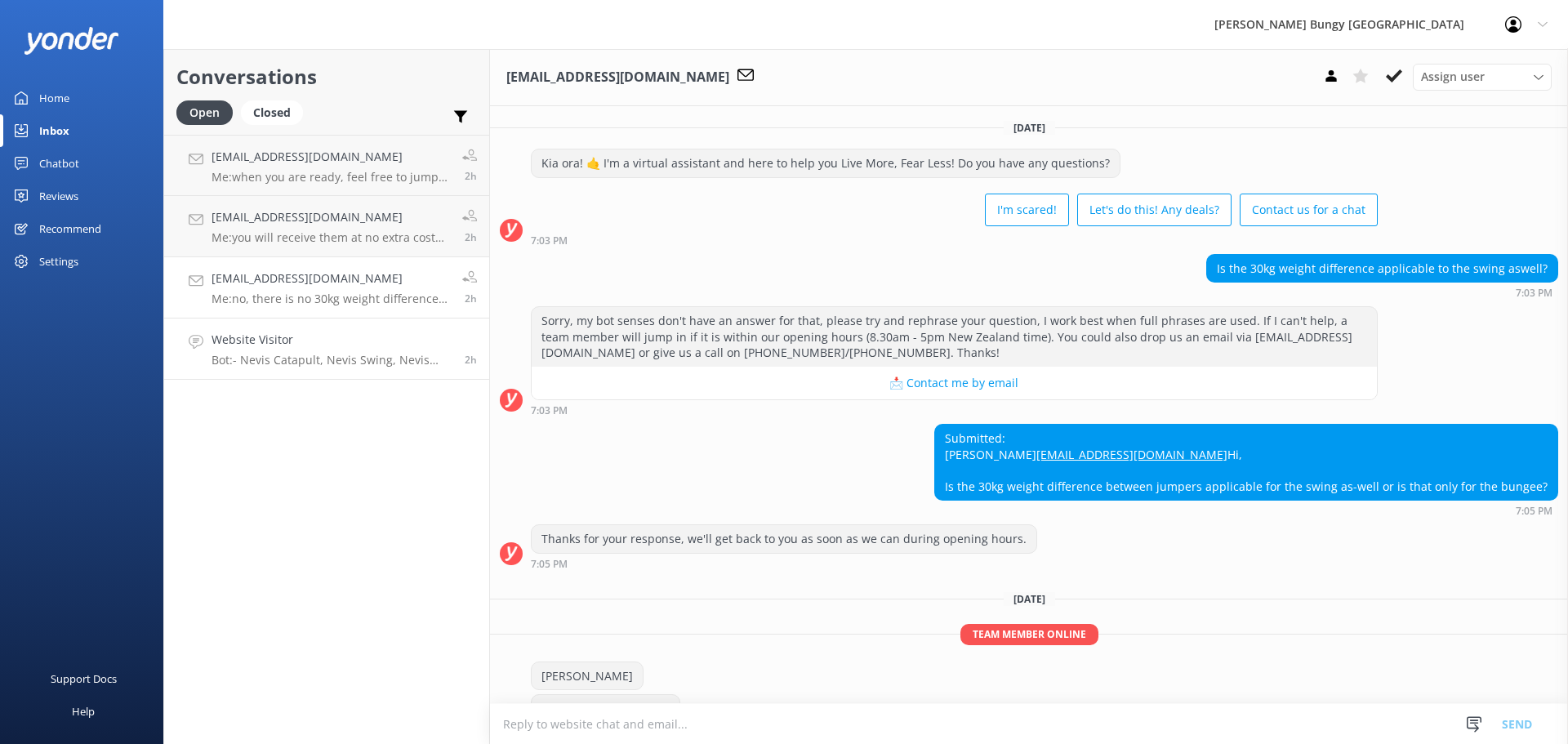
scroll to position [212, 0]
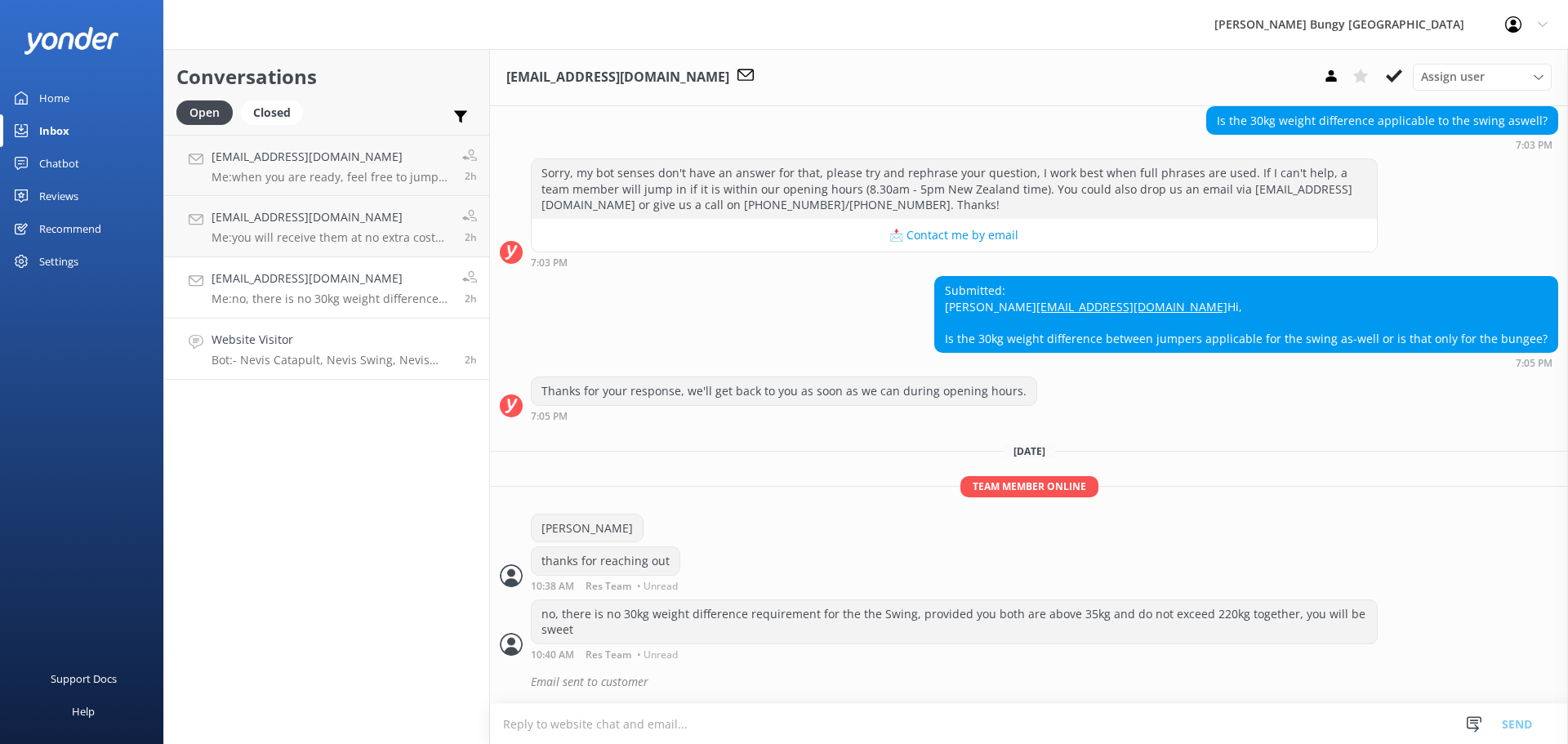
click at [366, 334] on h4 "Website Visitor" at bounding box center [332, 339] width 241 height 18
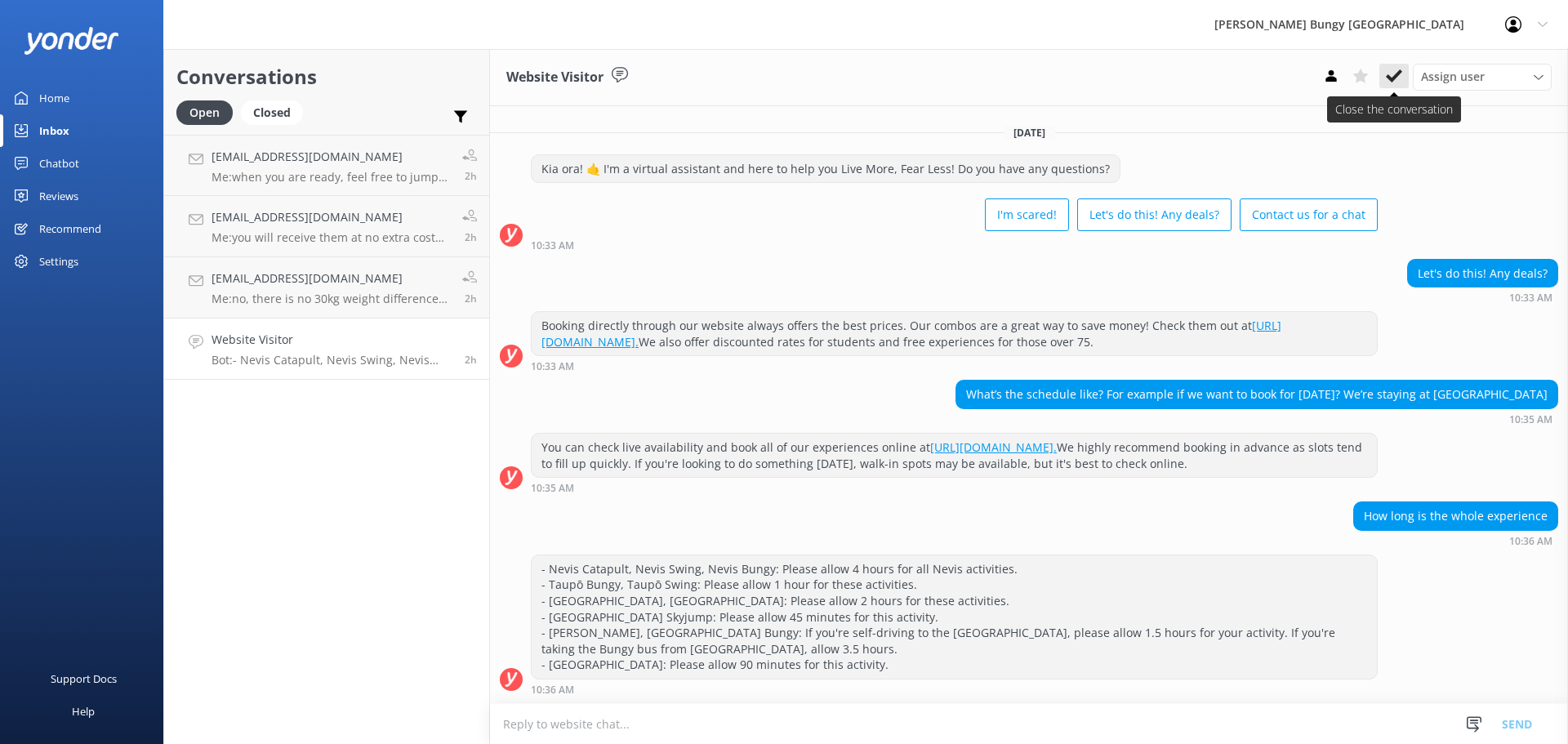
click at [1406, 79] on button at bounding box center [1394, 76] width 30 height 24
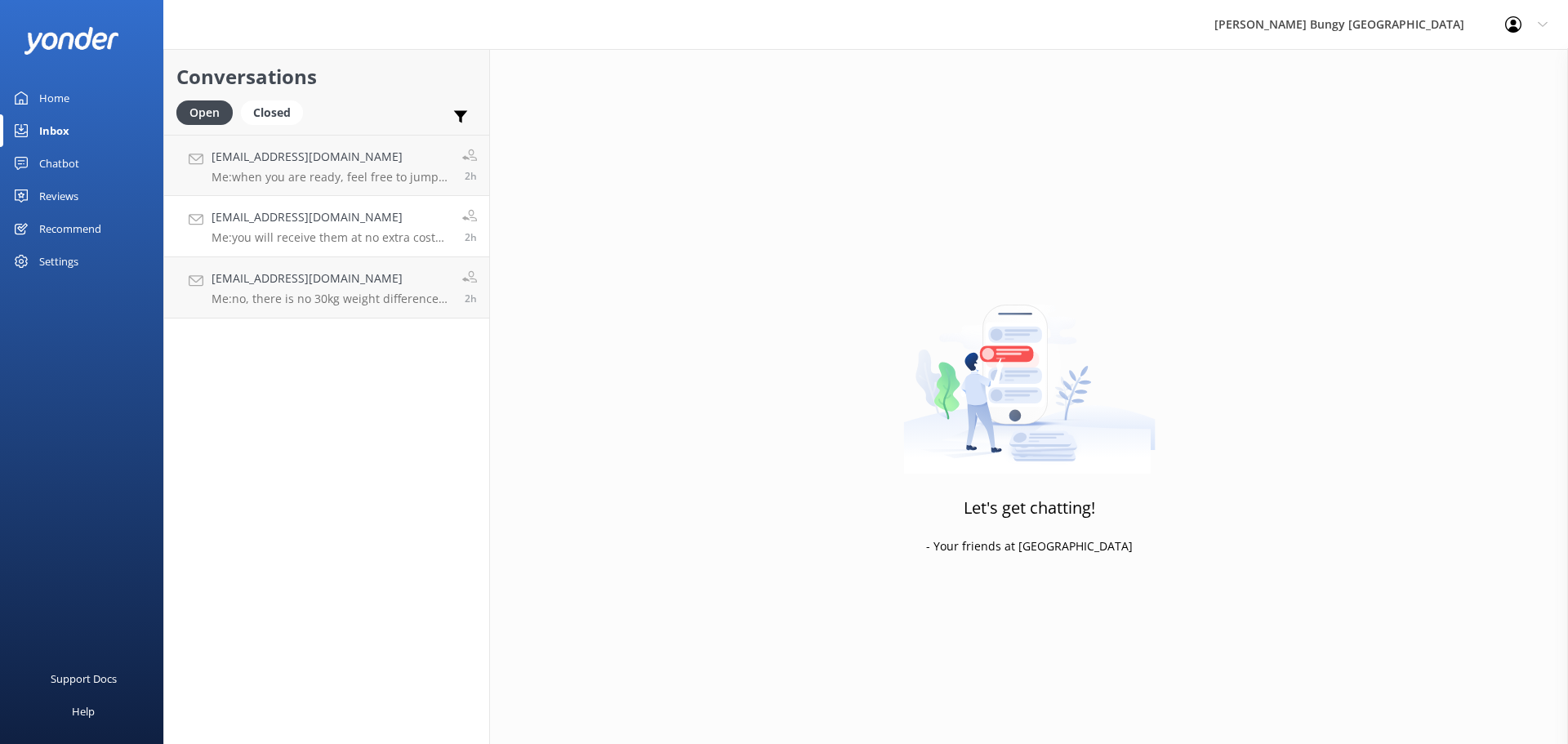
click at [276, 248] on link "[EMAIL_ADDRESS][DOMAIN_NAME] Me: you will receive them at no extra cost on the …" at bounding box center [327, 226] width 325 height 61
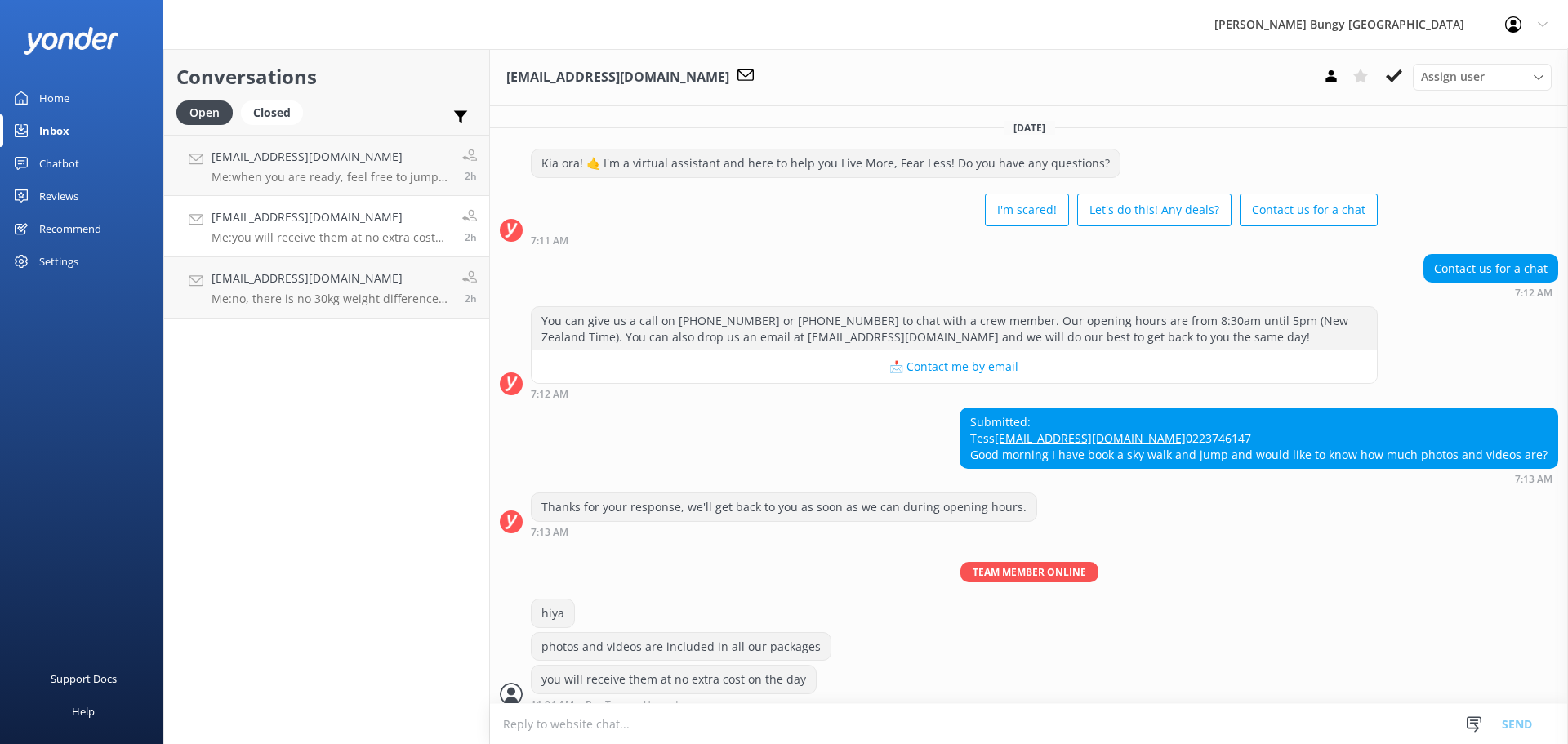
scroll to position [82, 0]
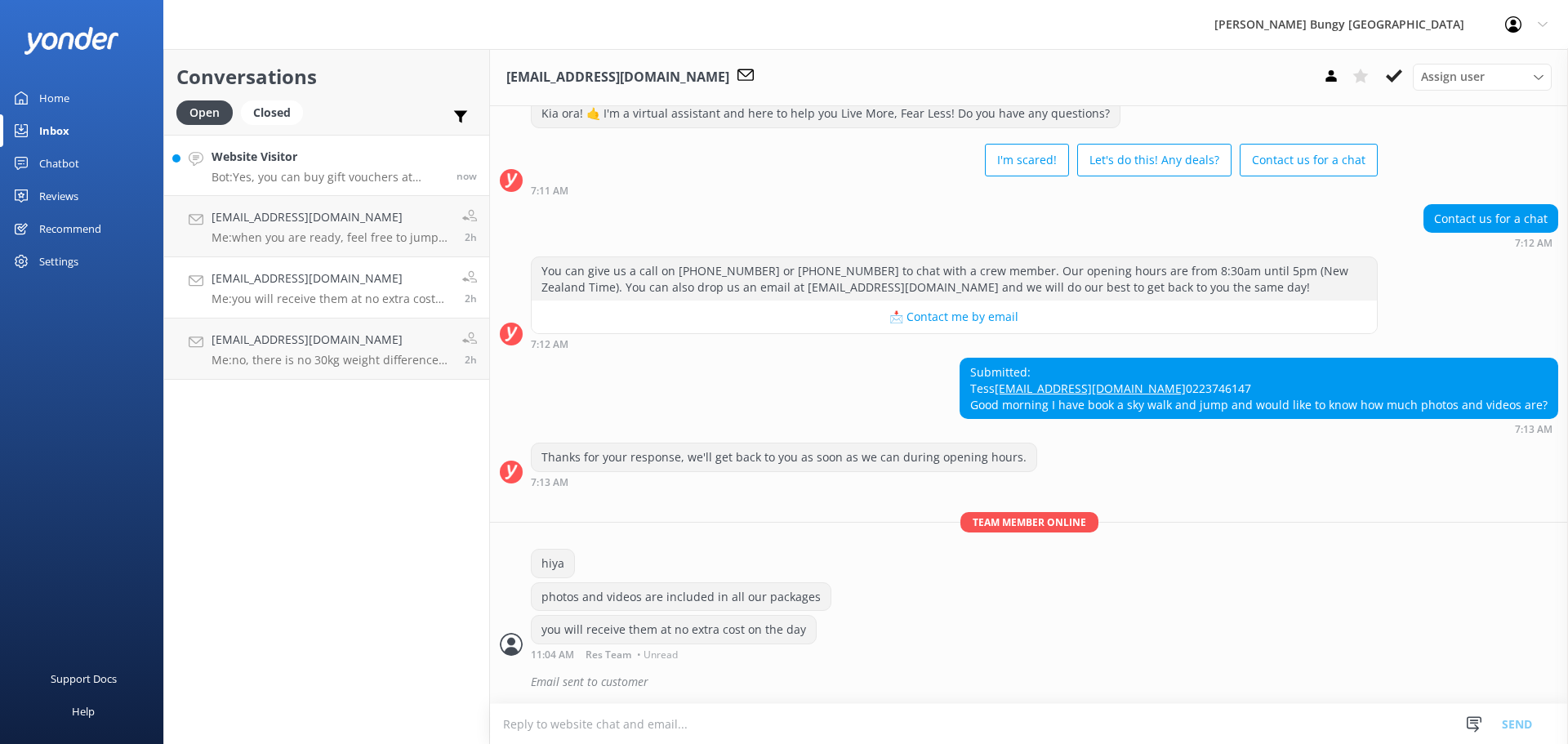
click at [212, 160] on h4 "Website Visitor" at bounding box center [328, 156] width 233 height 18
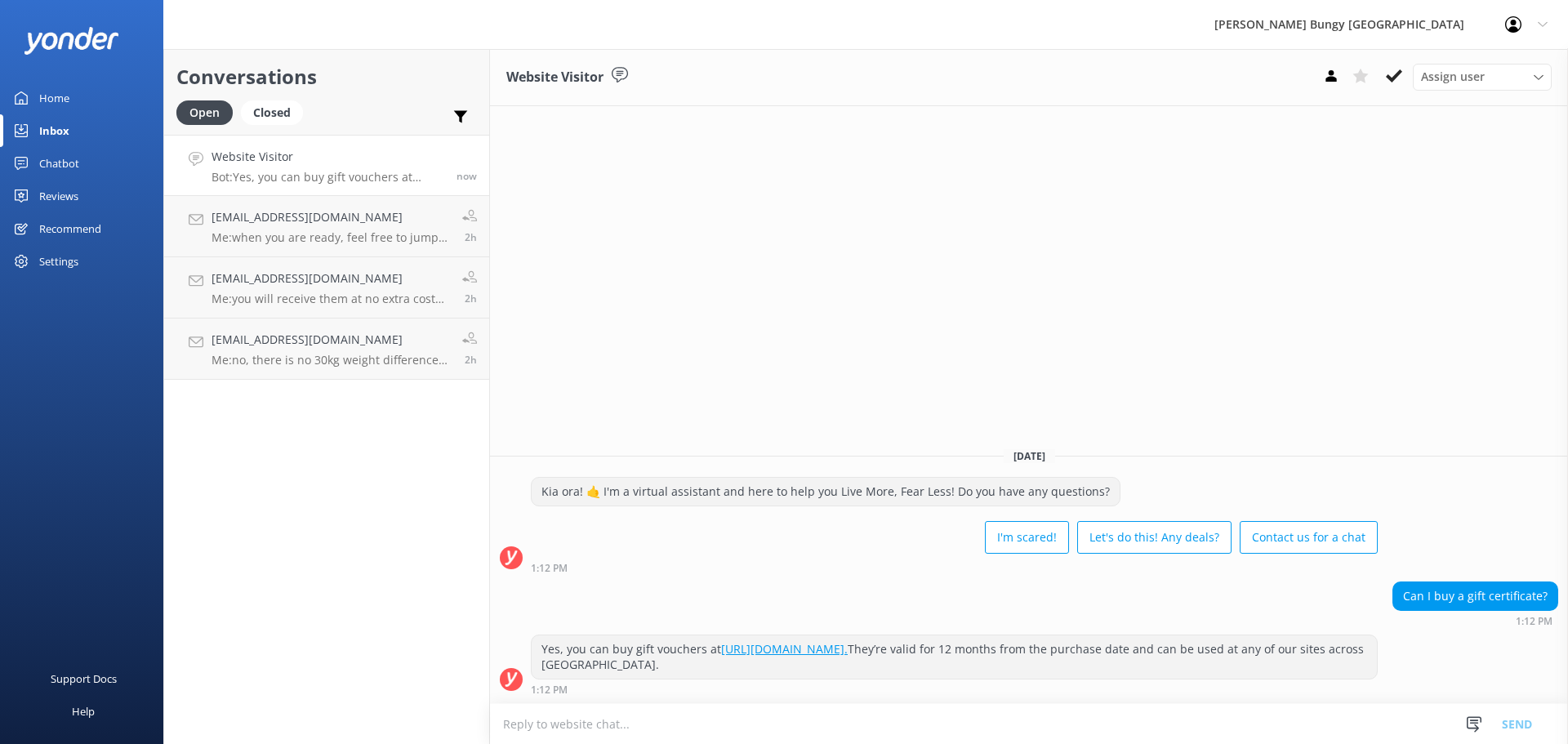
click at [199, 644] on div "Conversations Open Closed Important Assigned to me Unassigned Website Visitor B…" at bounding box center [327, 396] width 327 height 695
click at [295, 283] on h4 "[EMAIL_ADDRESS][DOMAIN_NAME]" at bounding box center [330, 277] width 238 height 18
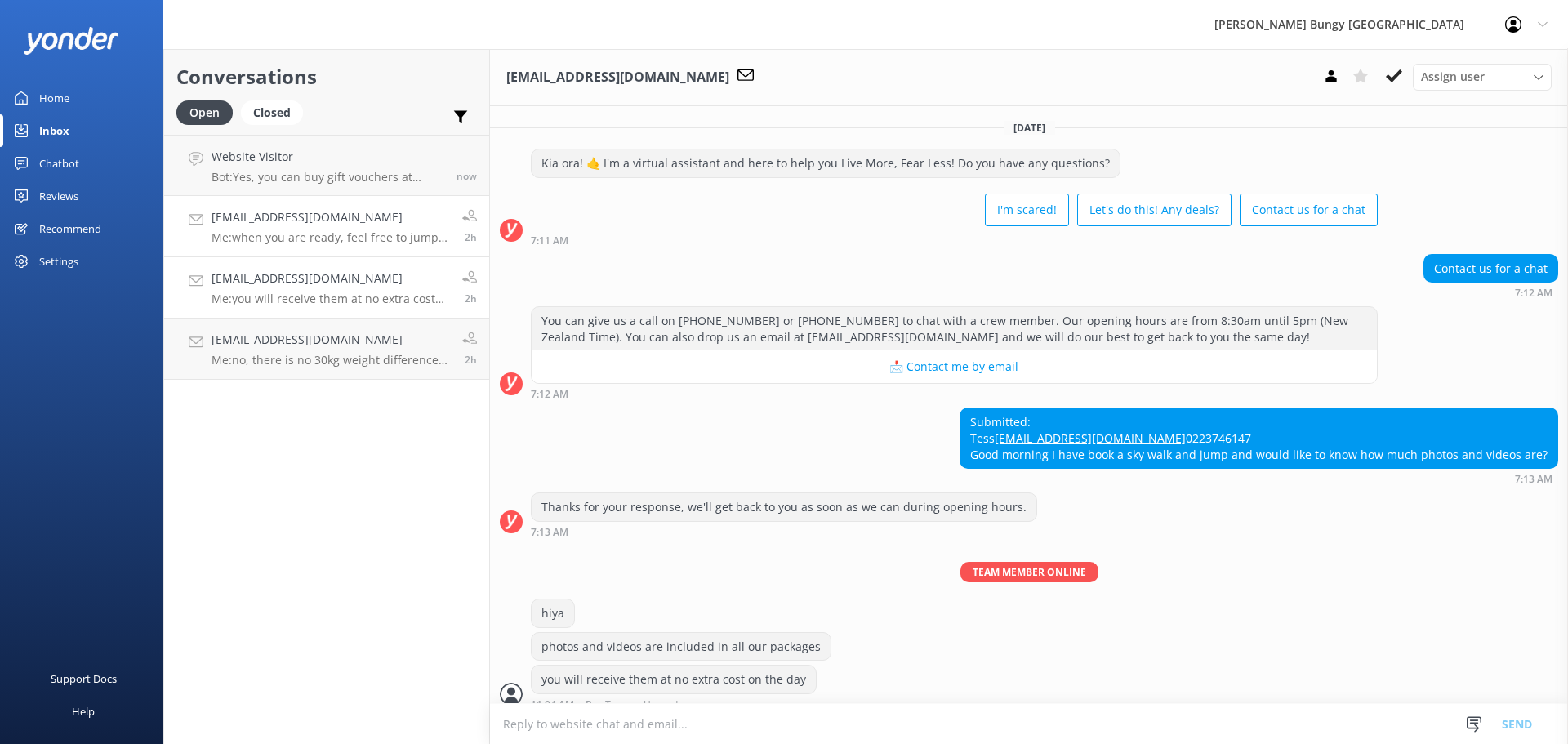
click at [297, 220] on h4 "[EMAIL_ADDRESS][DOMAIN_NAME]" at bounding box center [330, 216] width 238 height 18
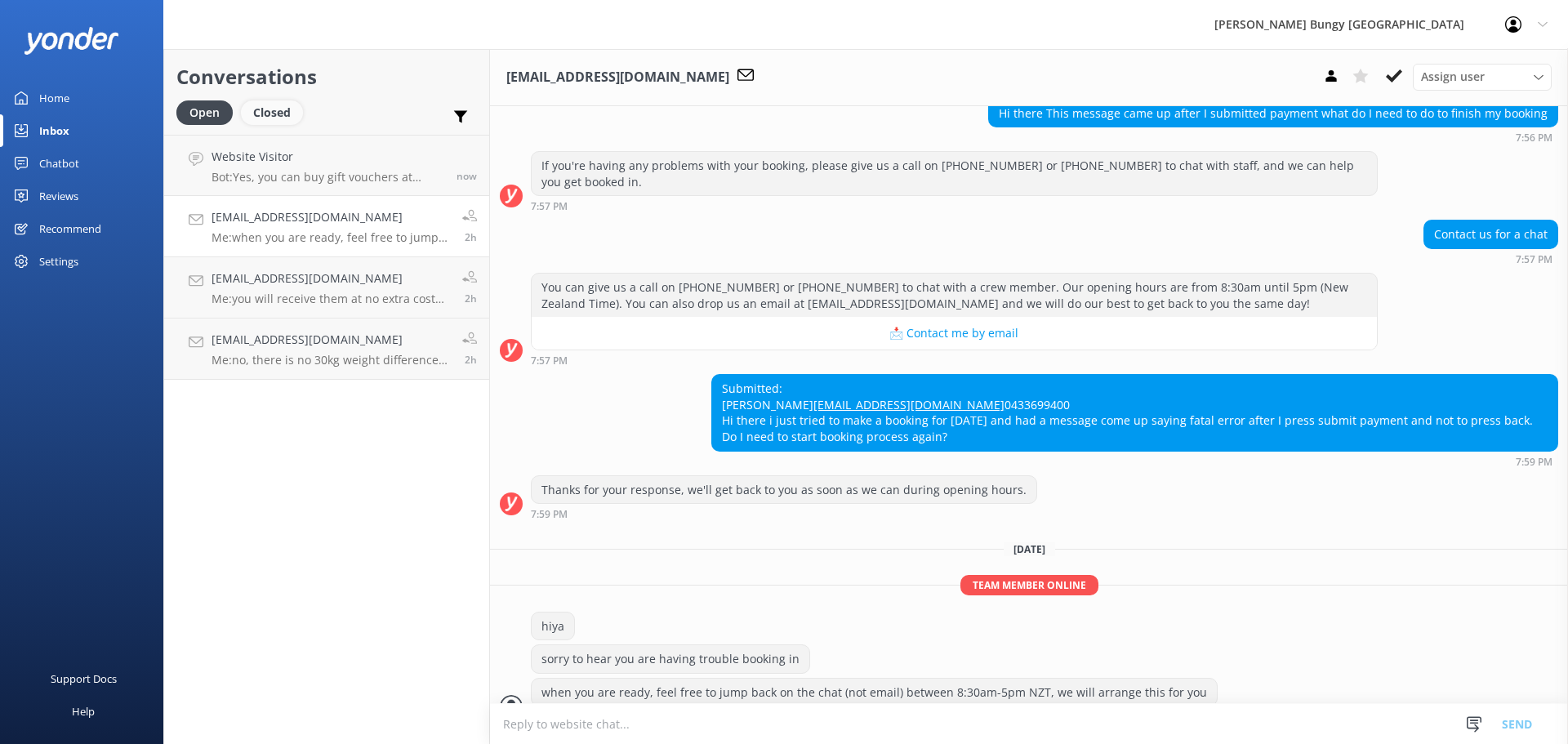
scroll to position [250, 0]
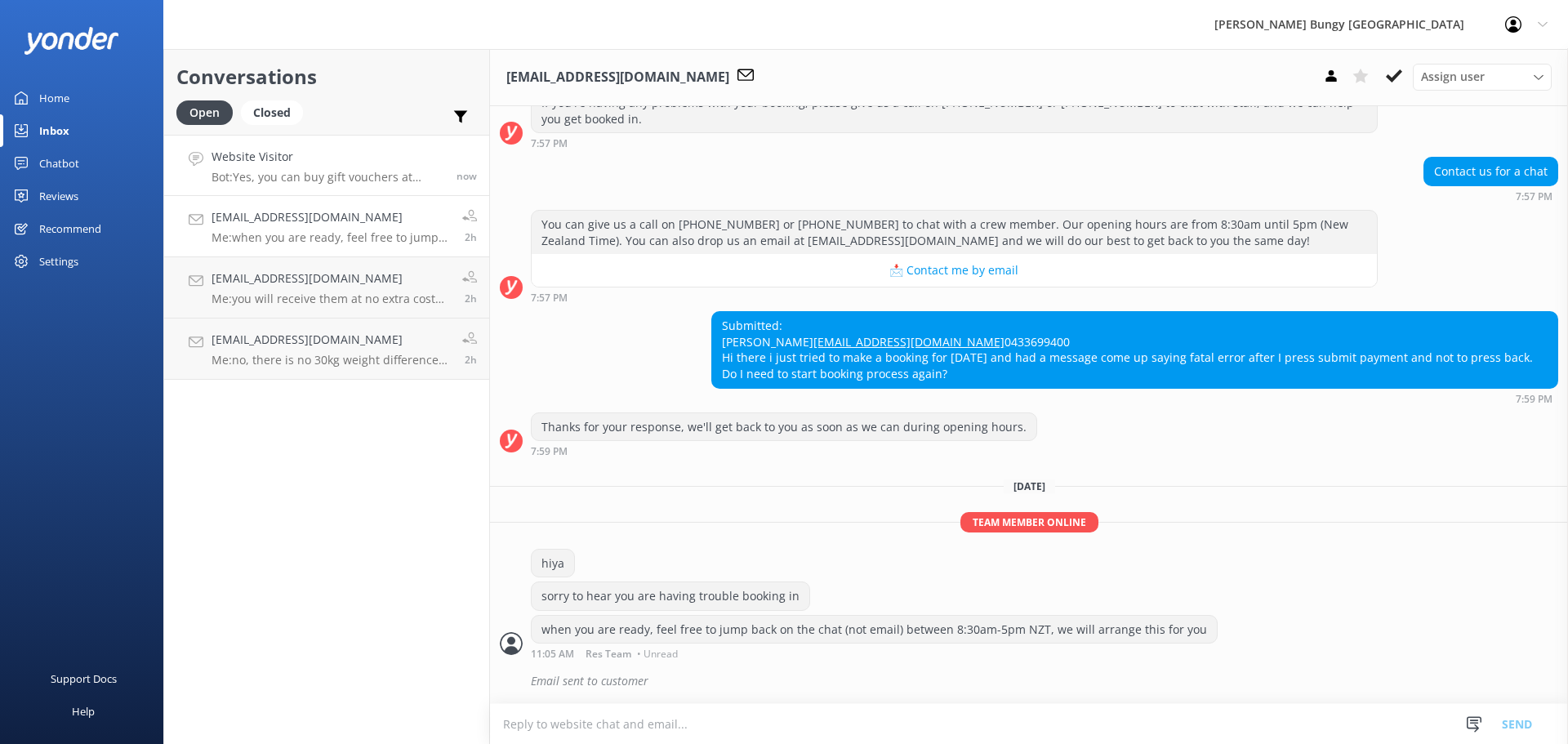
click at [352, 148] on h4 "Website Visitor" at bounding box center [328, 156] width 233 height 18
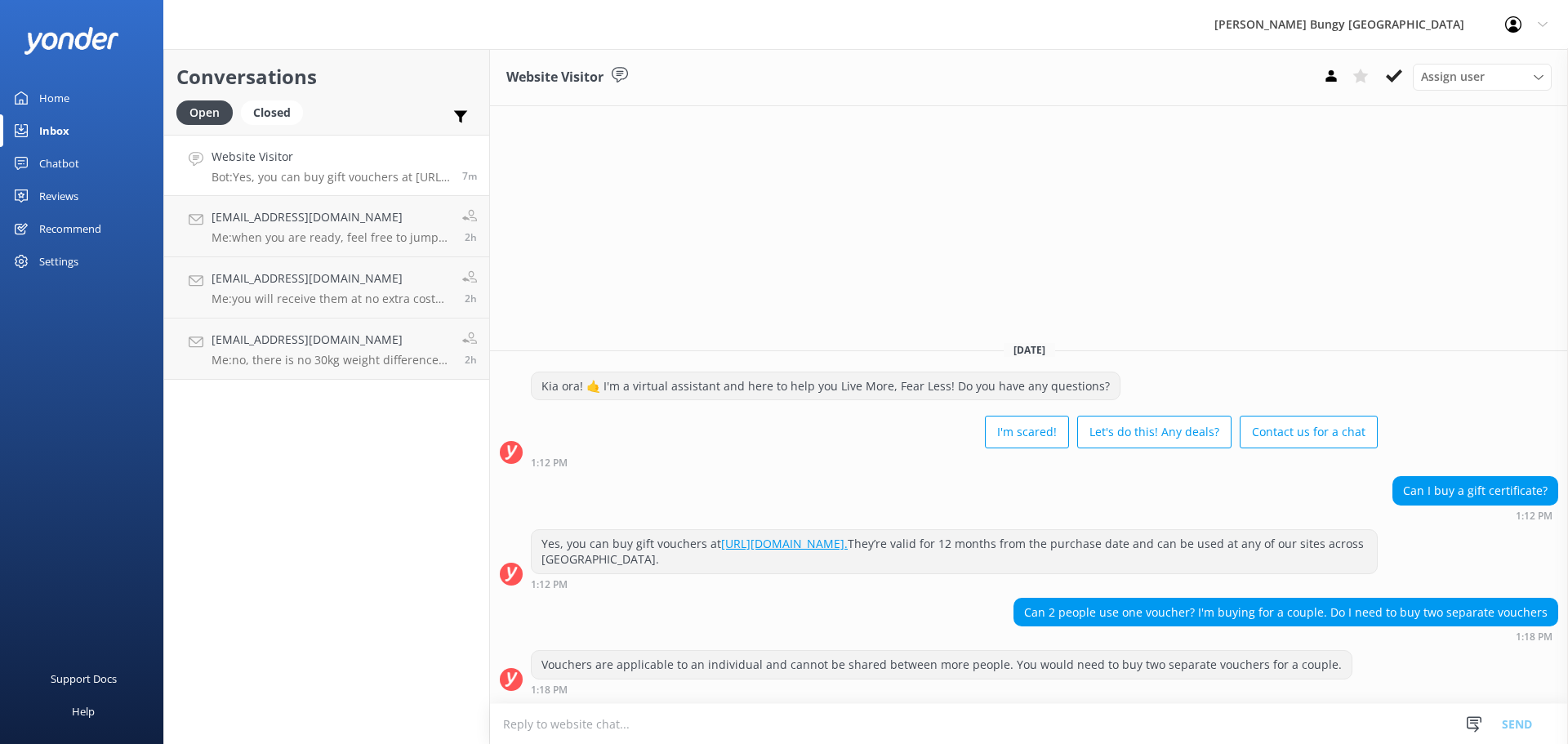
click at [888, 147] on div "Website Visitor Assign user Mike Voyce Michelle Gillard Tech Admin Dan Waugh Re…" at bounding box center [1029, 396] width 1078 height 695
click at [406, 249] on link "Sharkey_andrew_sharkey@hotmail.com Me: when you are ready, feel free to jump ba…" at bounding box center [327, 226] width 325 height 61
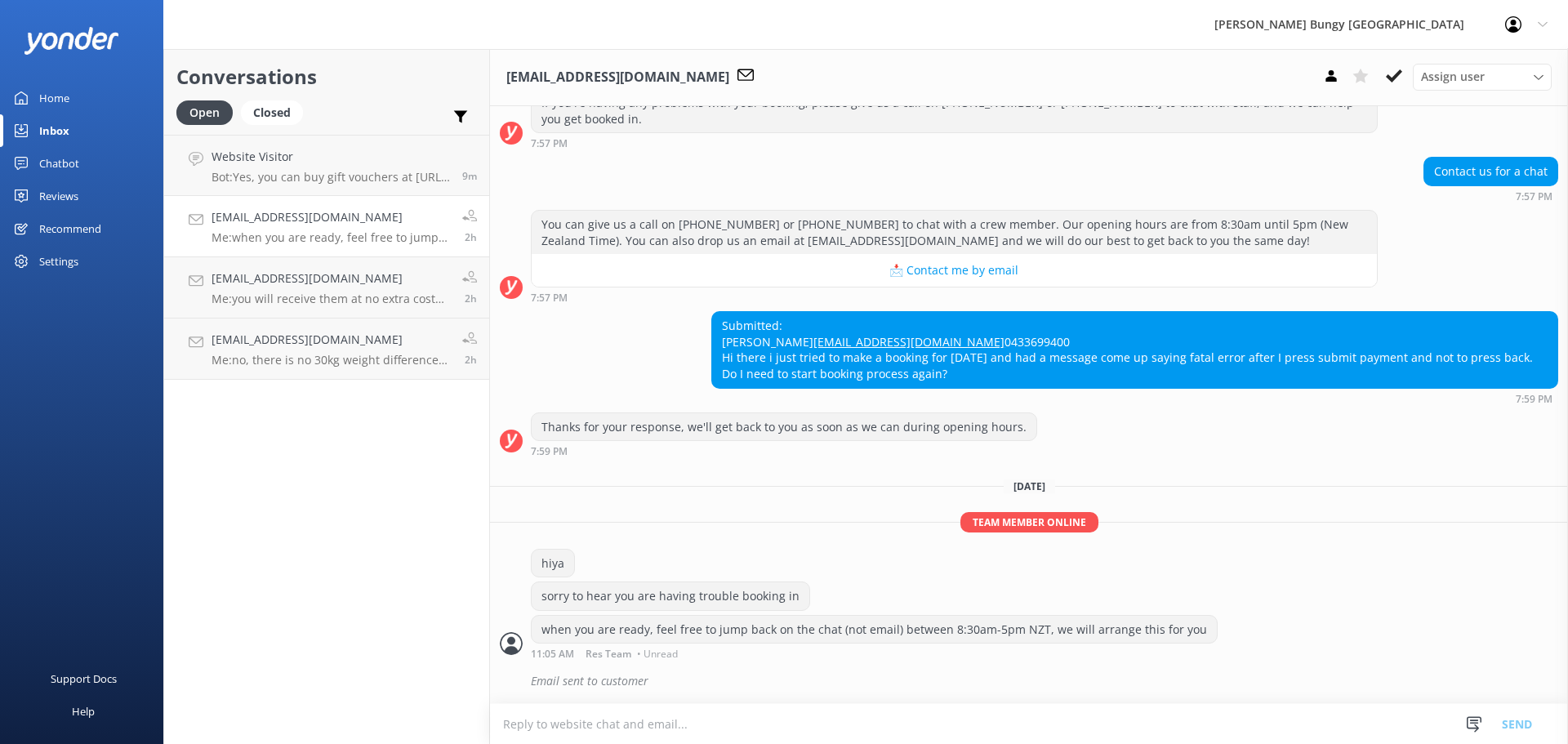
scroll to position [250, 0]
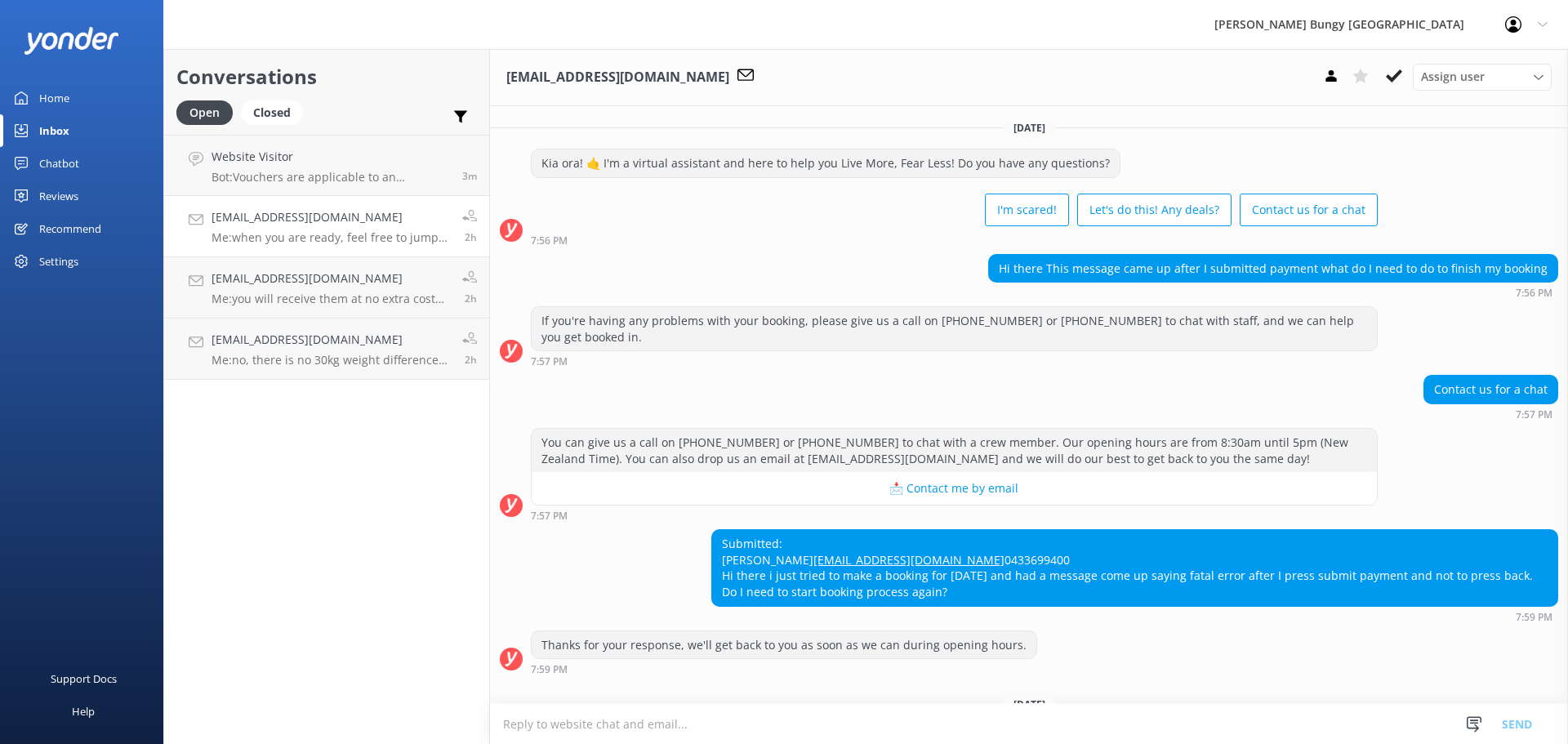
scroll to position [250, 0]
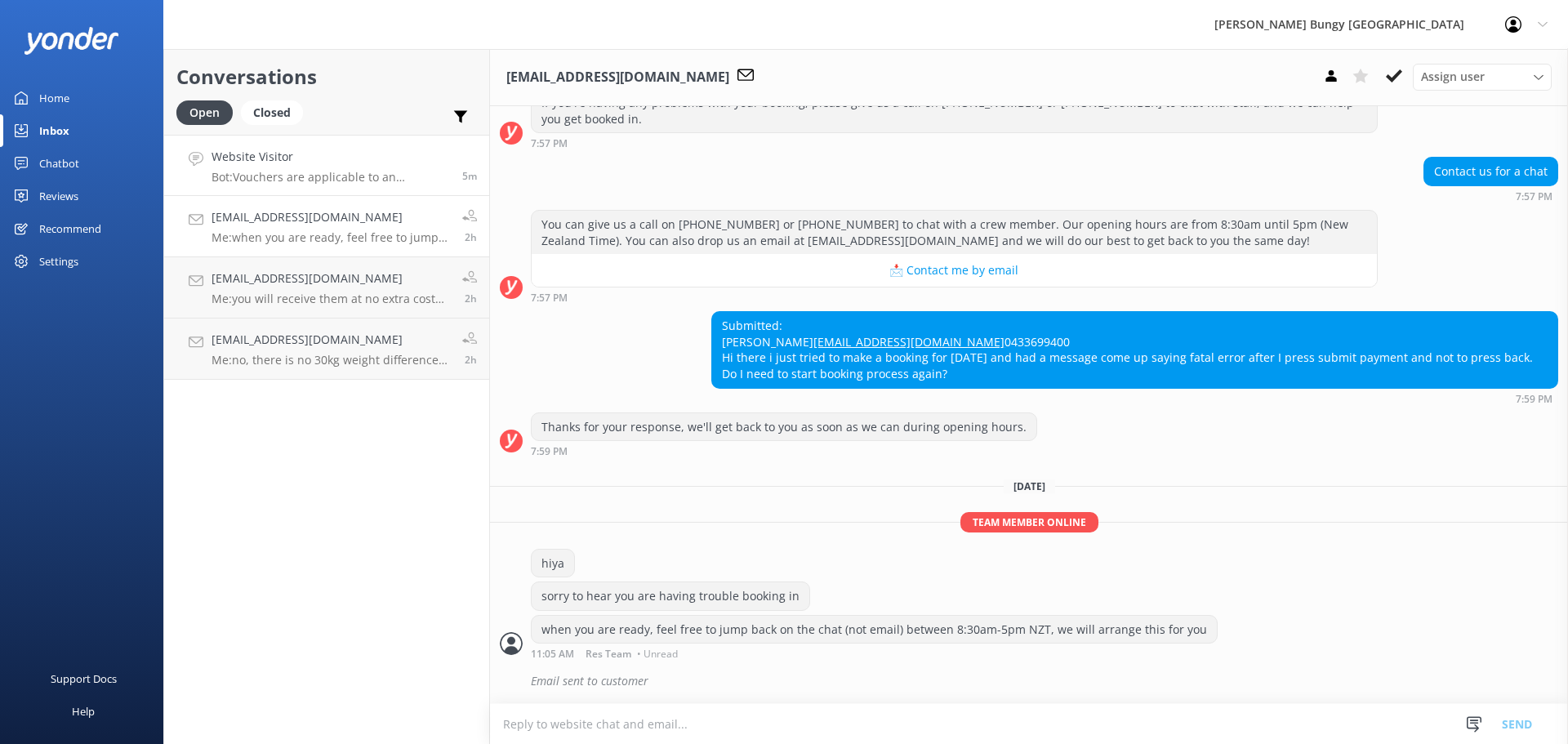
click at [282, 150] on h4 "Website Visitor" at bounding box center [330, 156] width 238 height 18
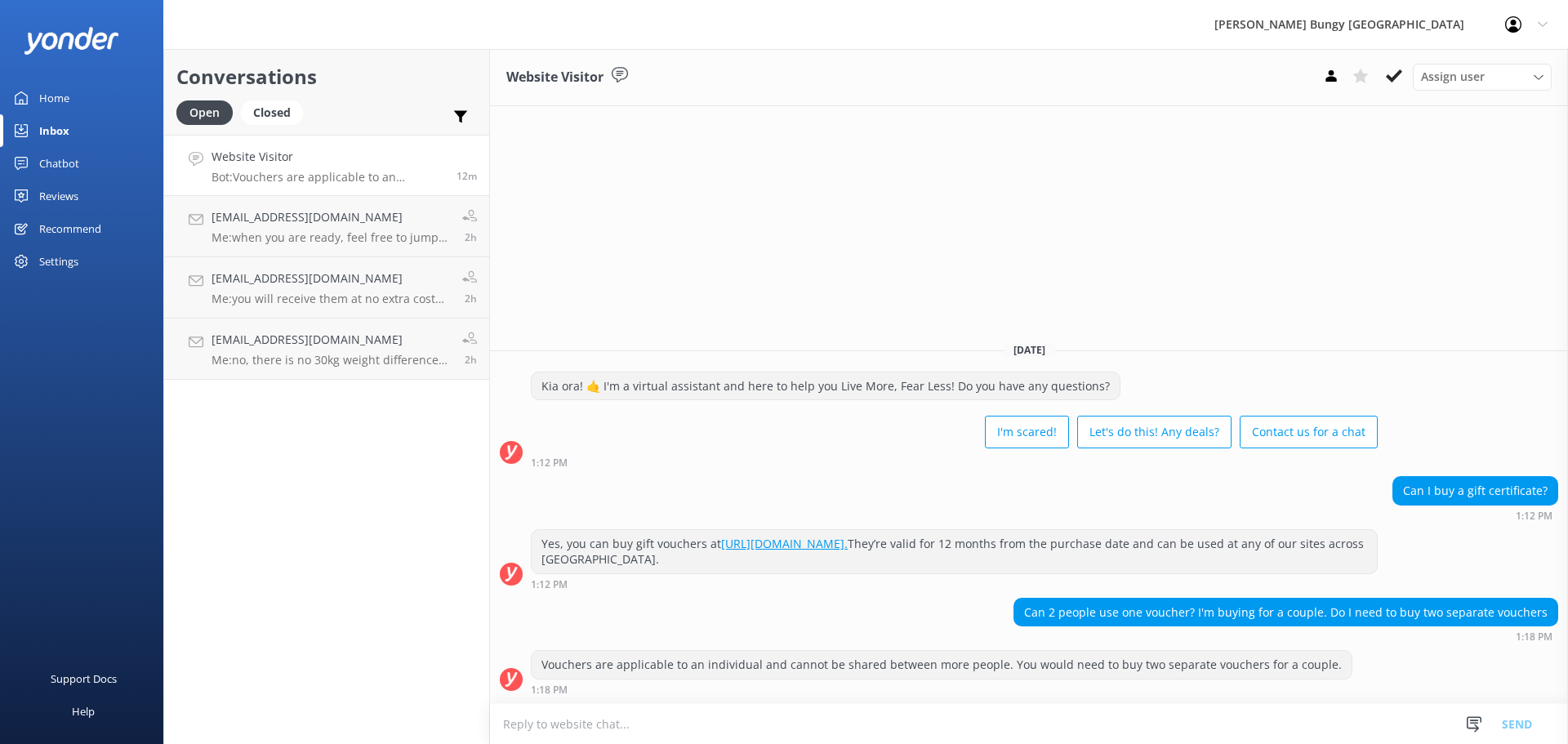
click at [146, 453] on div "Support Docs Help" at bounding box center [82, 558] width 163 height 372
click at [778, 663] on div "Vouchers are applicable to an individual and cannot be shared between more peop…" at bounding box center [941, 664] width 819 height 28
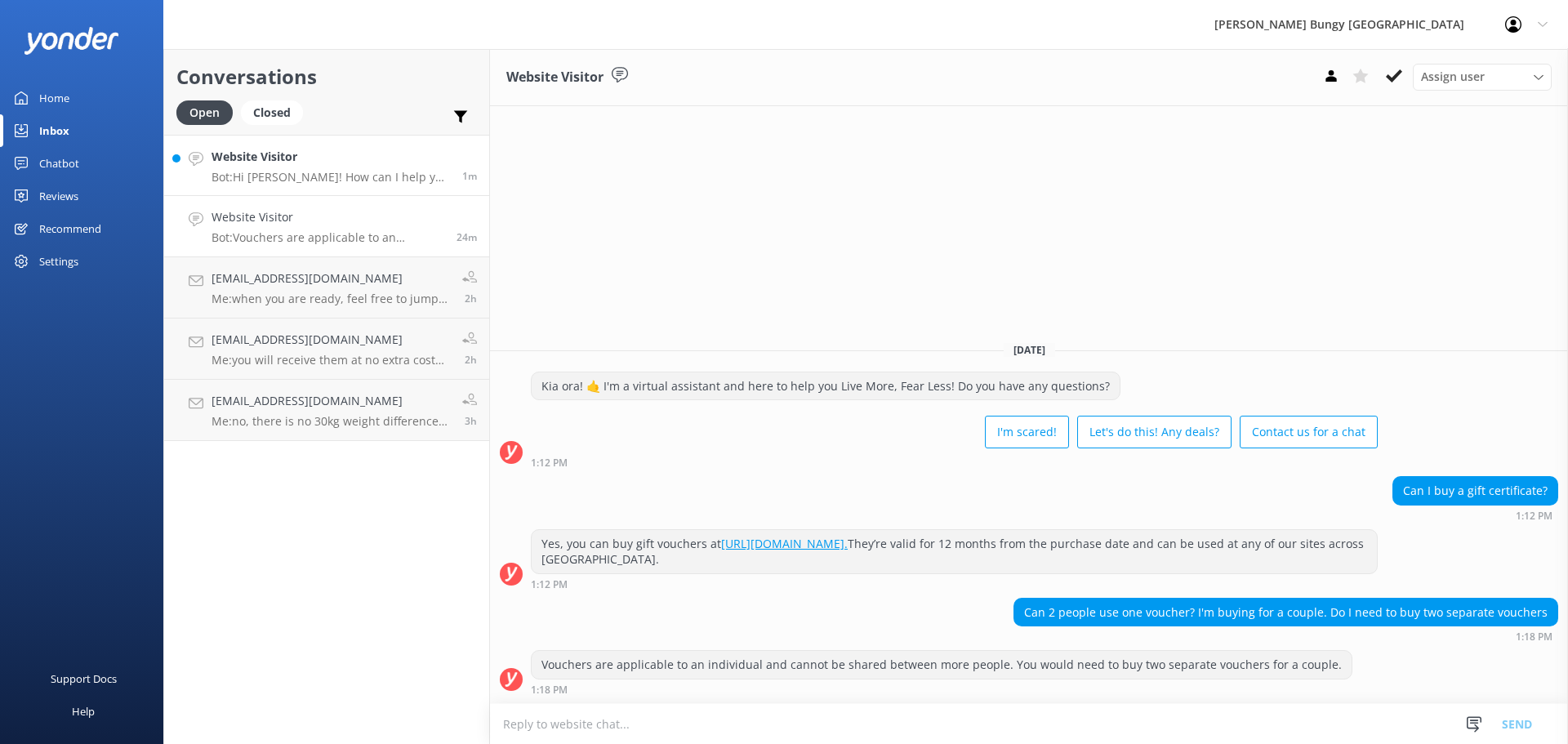
click at [261, 158] on h4 "Website Visitor" at bounding box center [330, 156] width 238 height 18
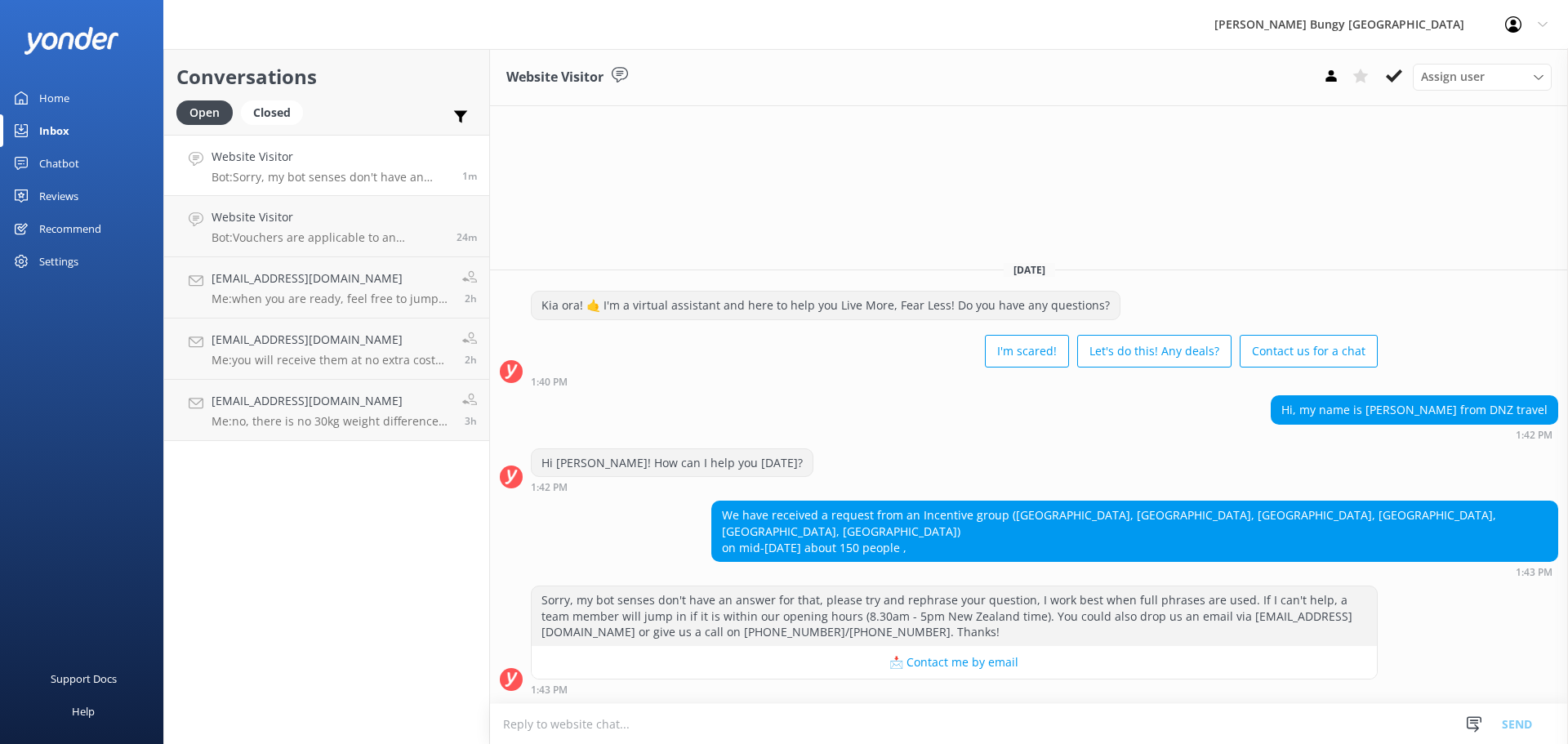
click at [999, 726] on textarea at bounding box center [1029, 724] width 1078 height 40
click at [370, 254] on link "Website Visitor Bot: Vouchers are applicable to an individual and cannot be sha…" at bounding box center [327, 226] width 325 height 61
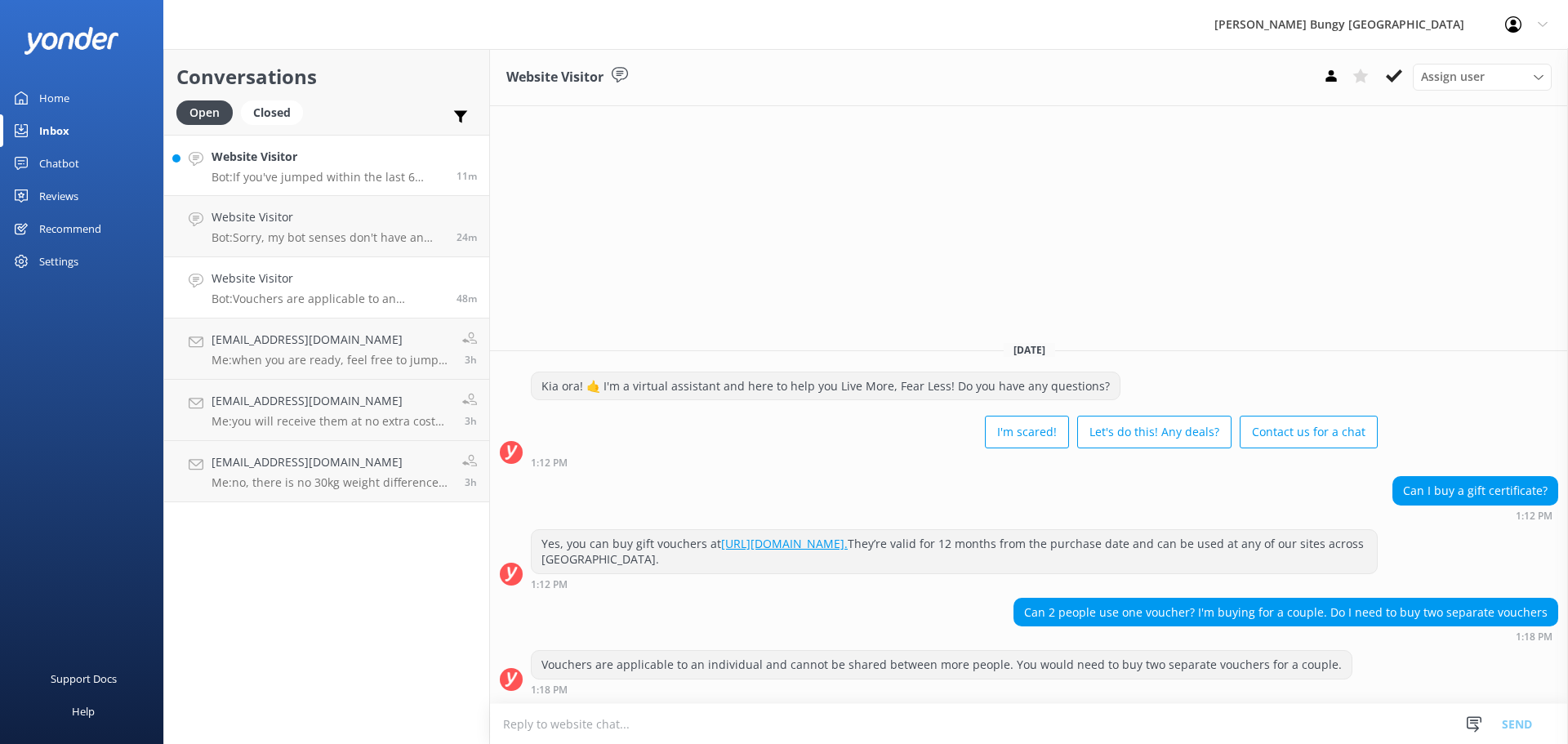
click at [342, 157] on h4 "Website Visitor" at bounding box center [328, 156] width 233 height 18
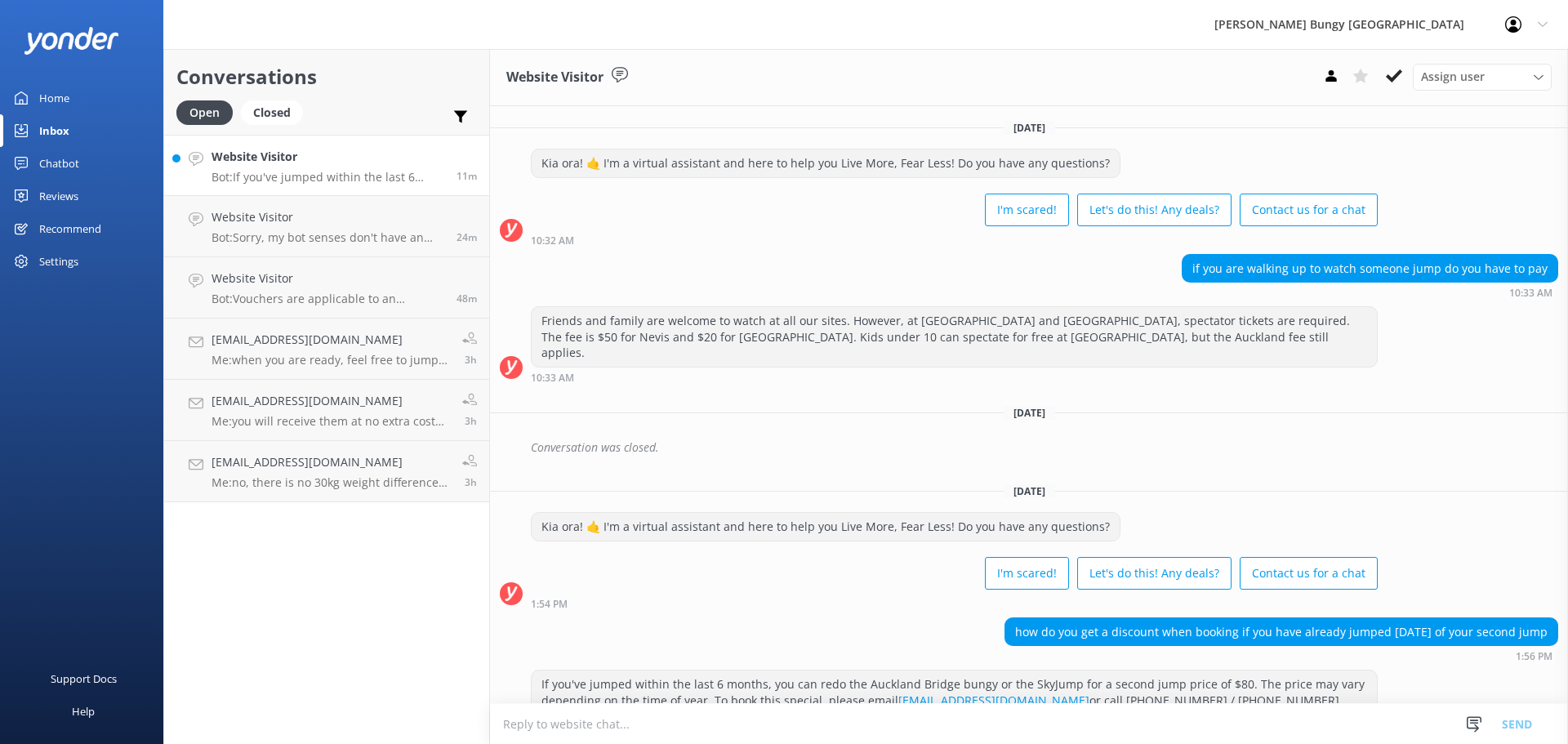
scroll to position [19, 0]
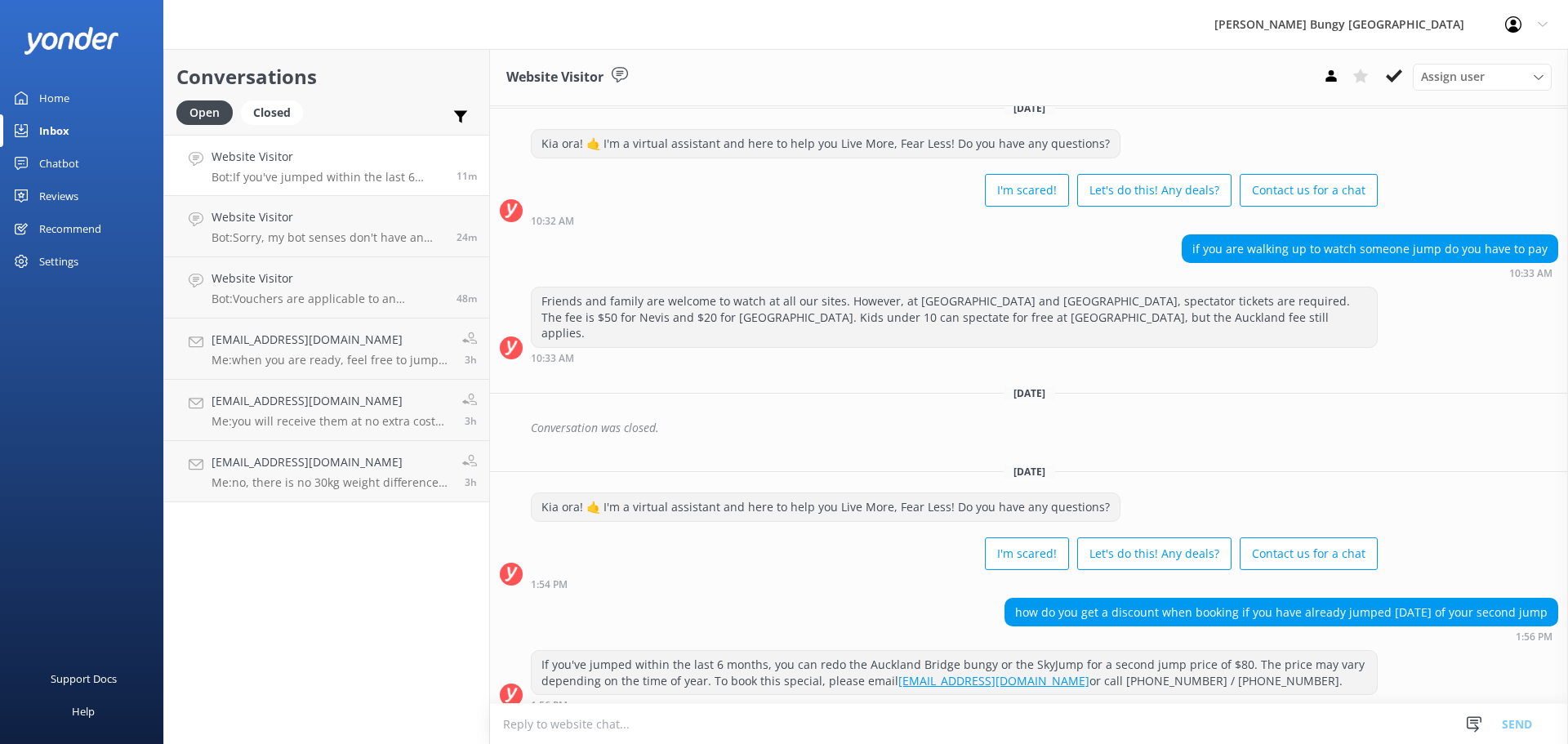
click at [875, 726] on textarea at bounding box center [1029, 724] width 1078 height 40
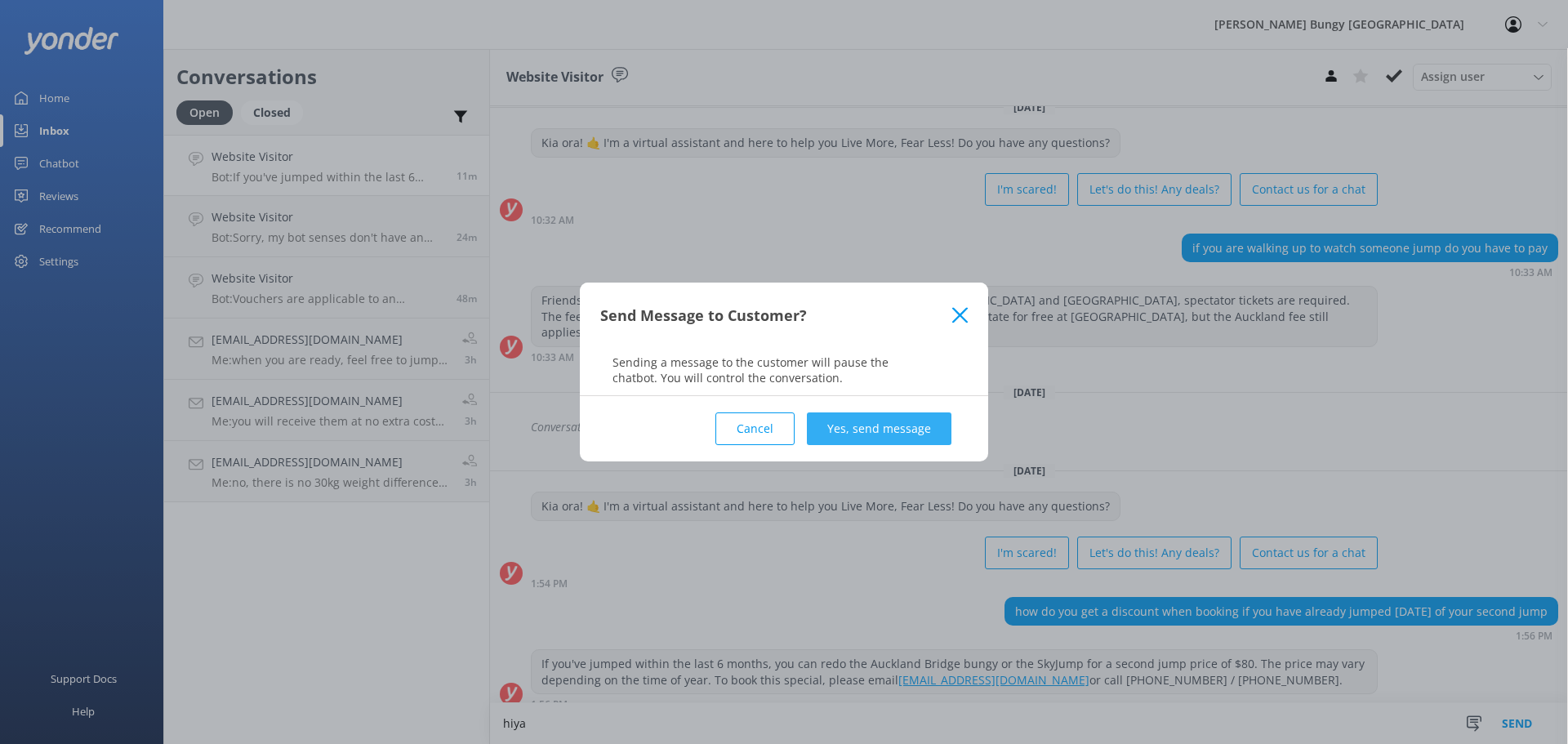
type textarea "hiya"
click at [886, 423] on button "Yes, send message" at bounding box center [879, 428] width 145 height 32
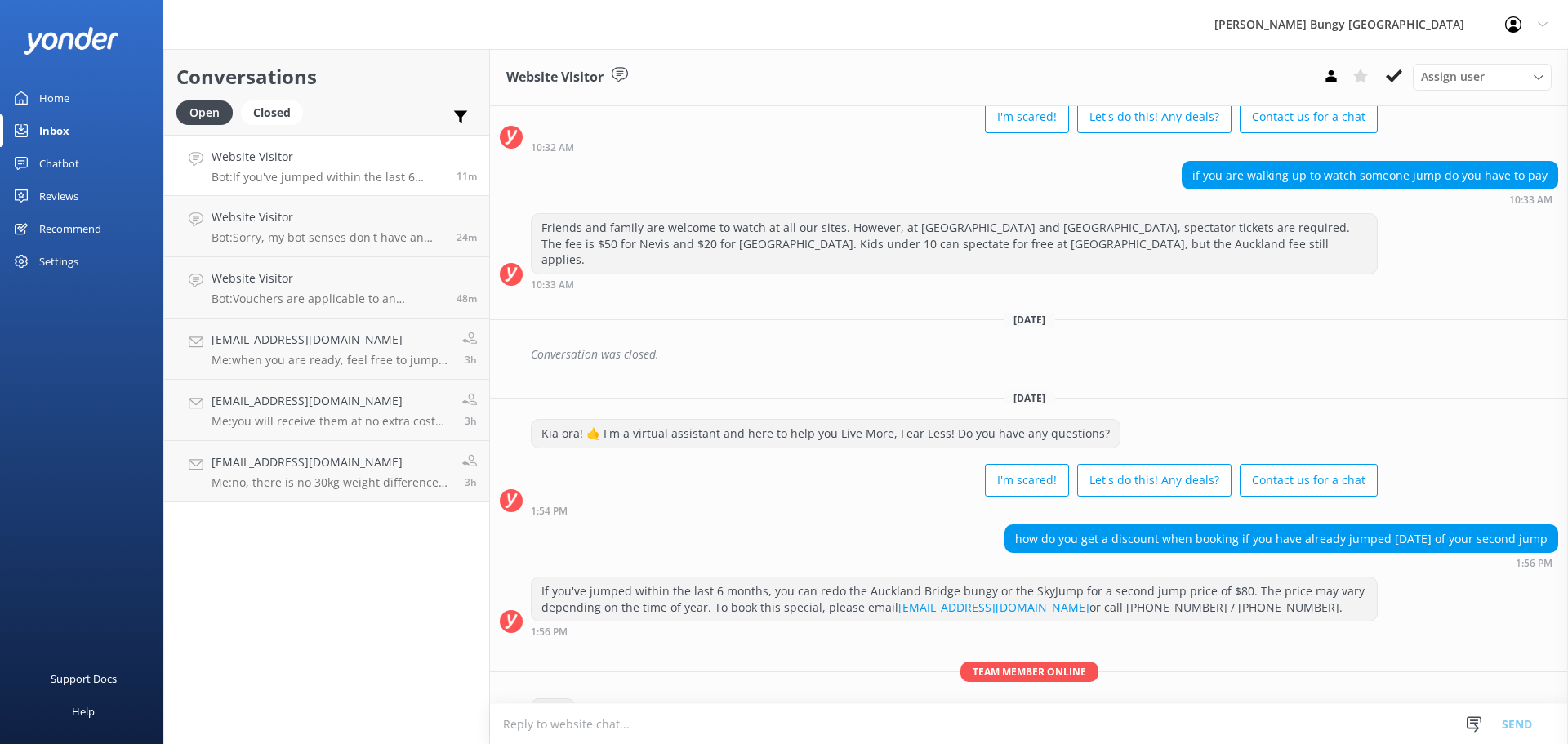
scroll to position [125, 0]
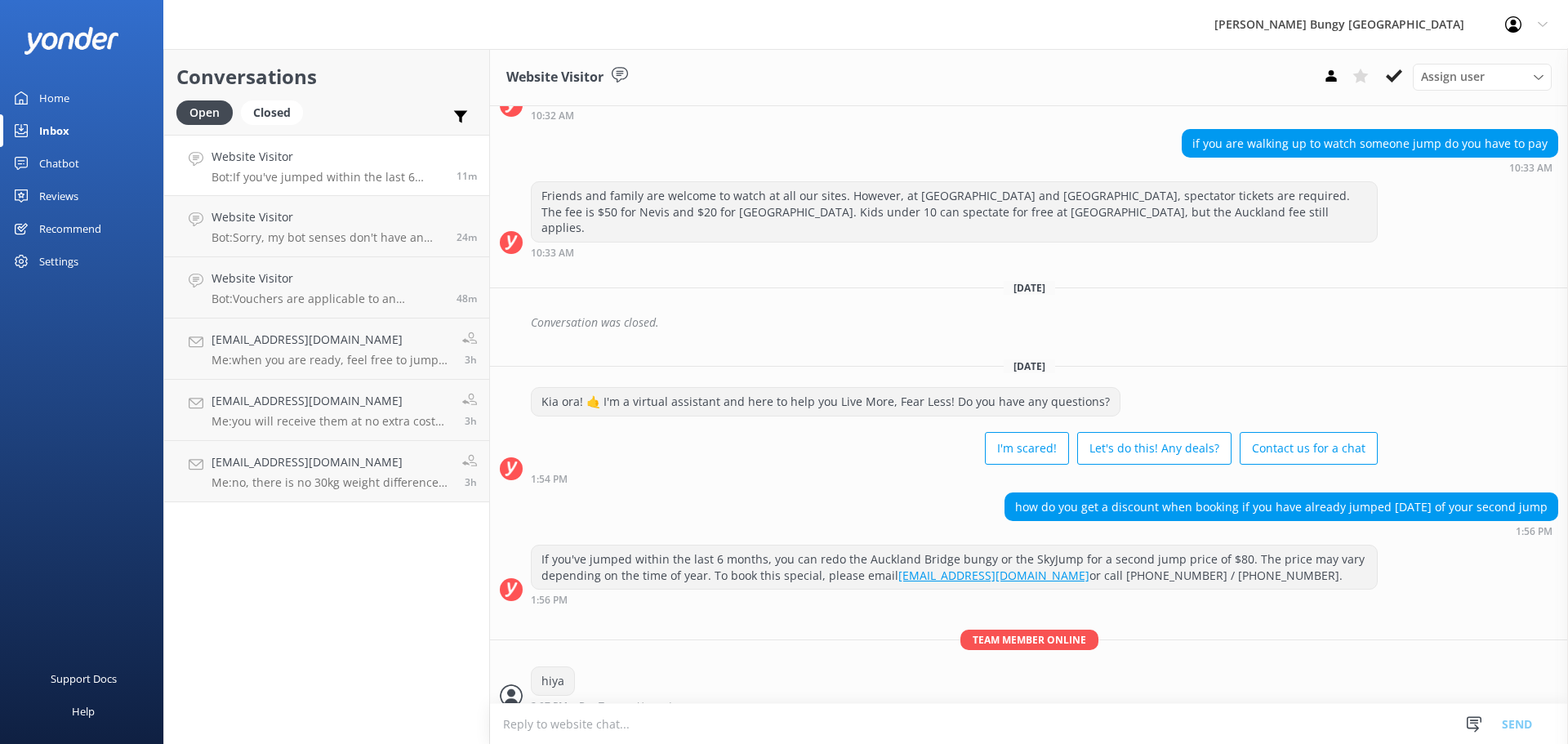
click at [838, 730] on textarea at bounding box center [1029, 724] width 1078 height 40
type textarea "how can we help?"
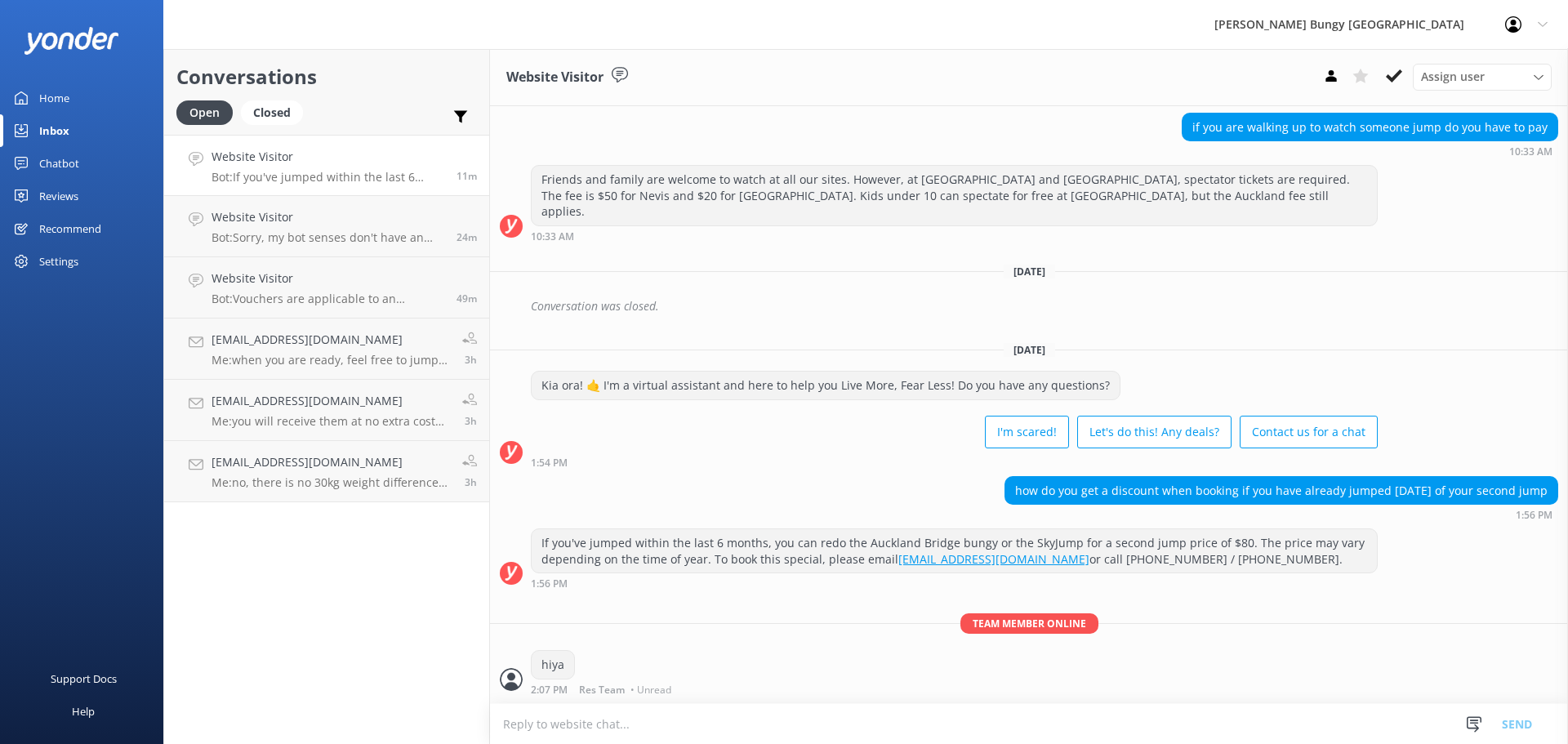
scroll to position [178, 0]
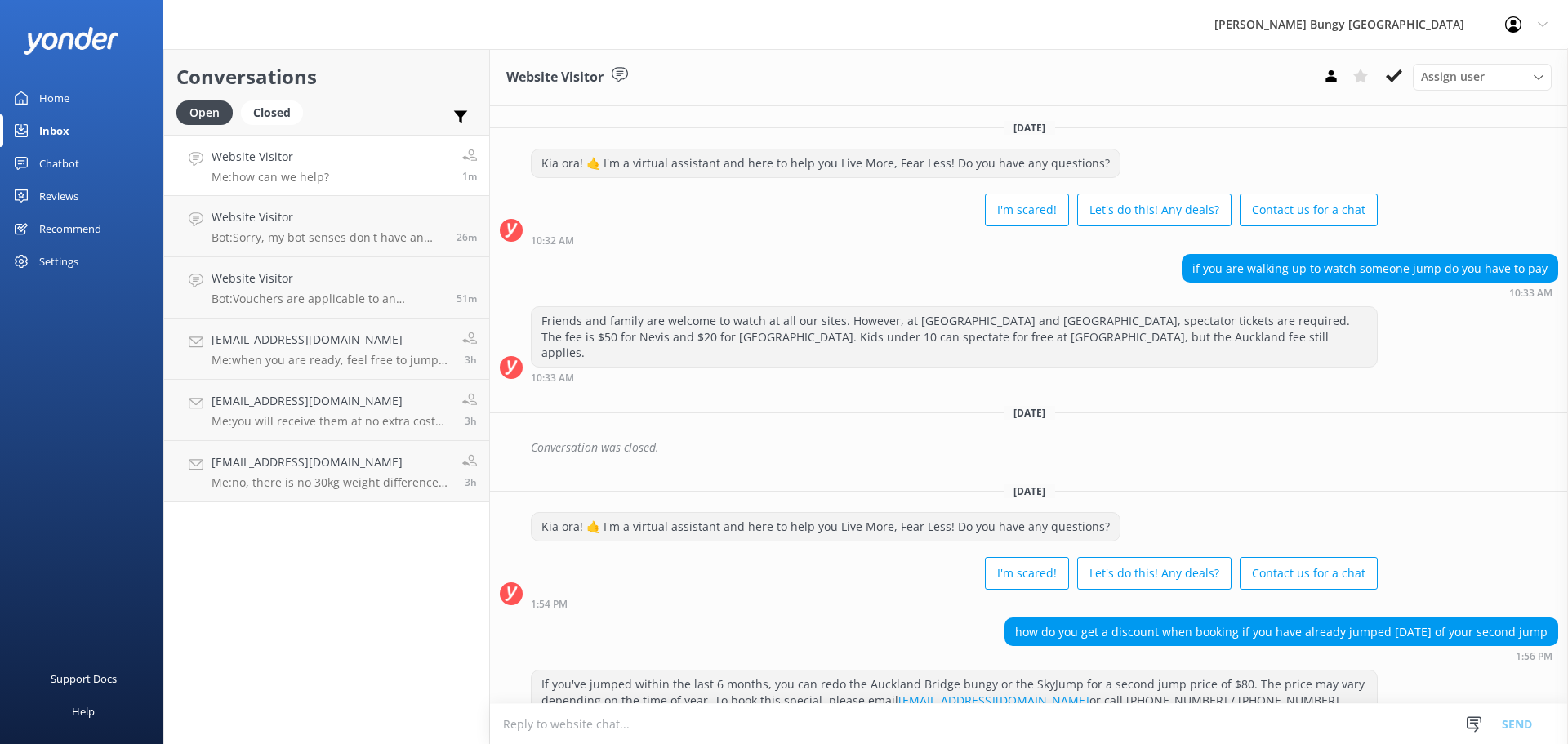
scroll to position [178, 0]
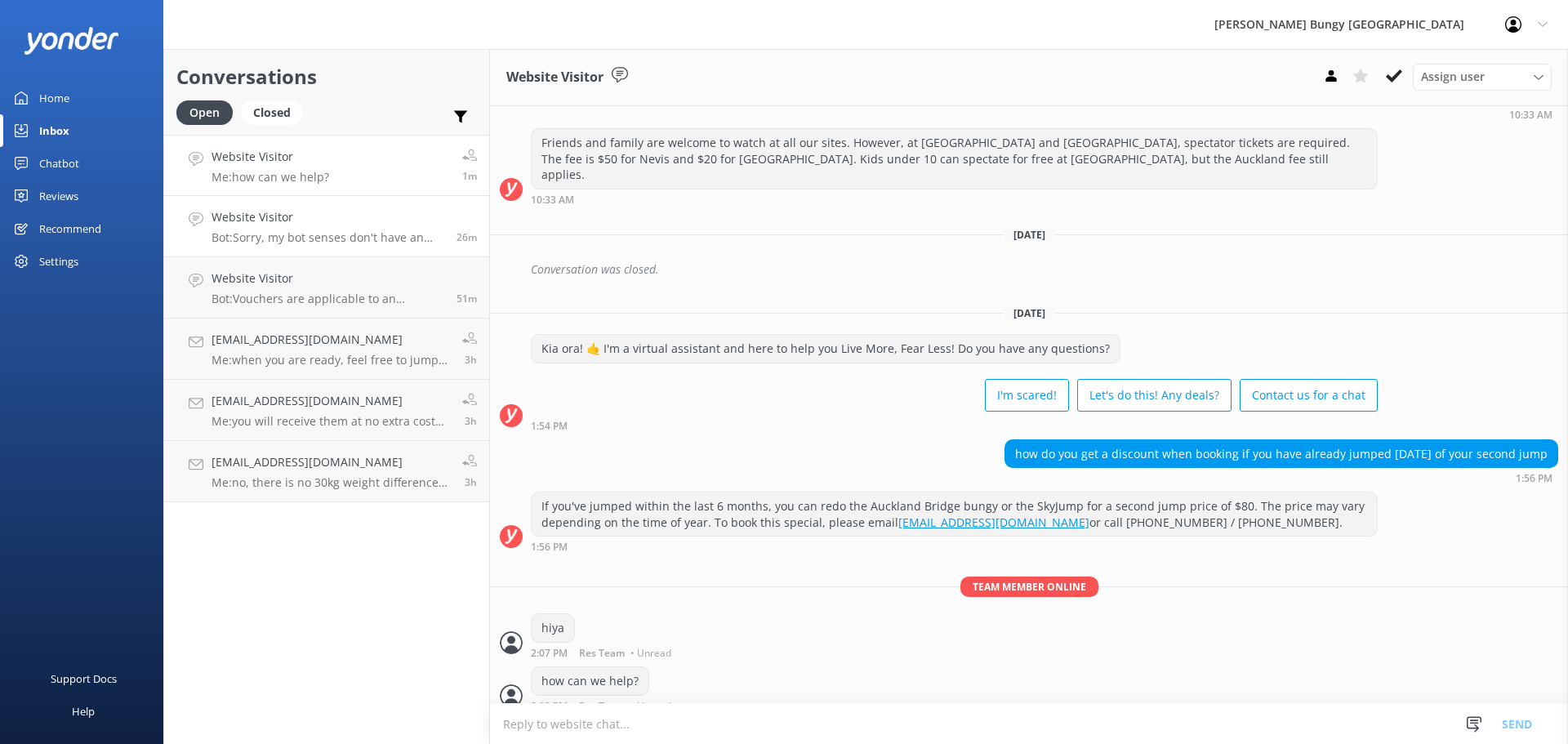
click at [384, 248] on link "Website Visitor Bot: Sorry, my bot senses don't have an answer for that, please…" at bounding box center [327, 226] width 325 height 61
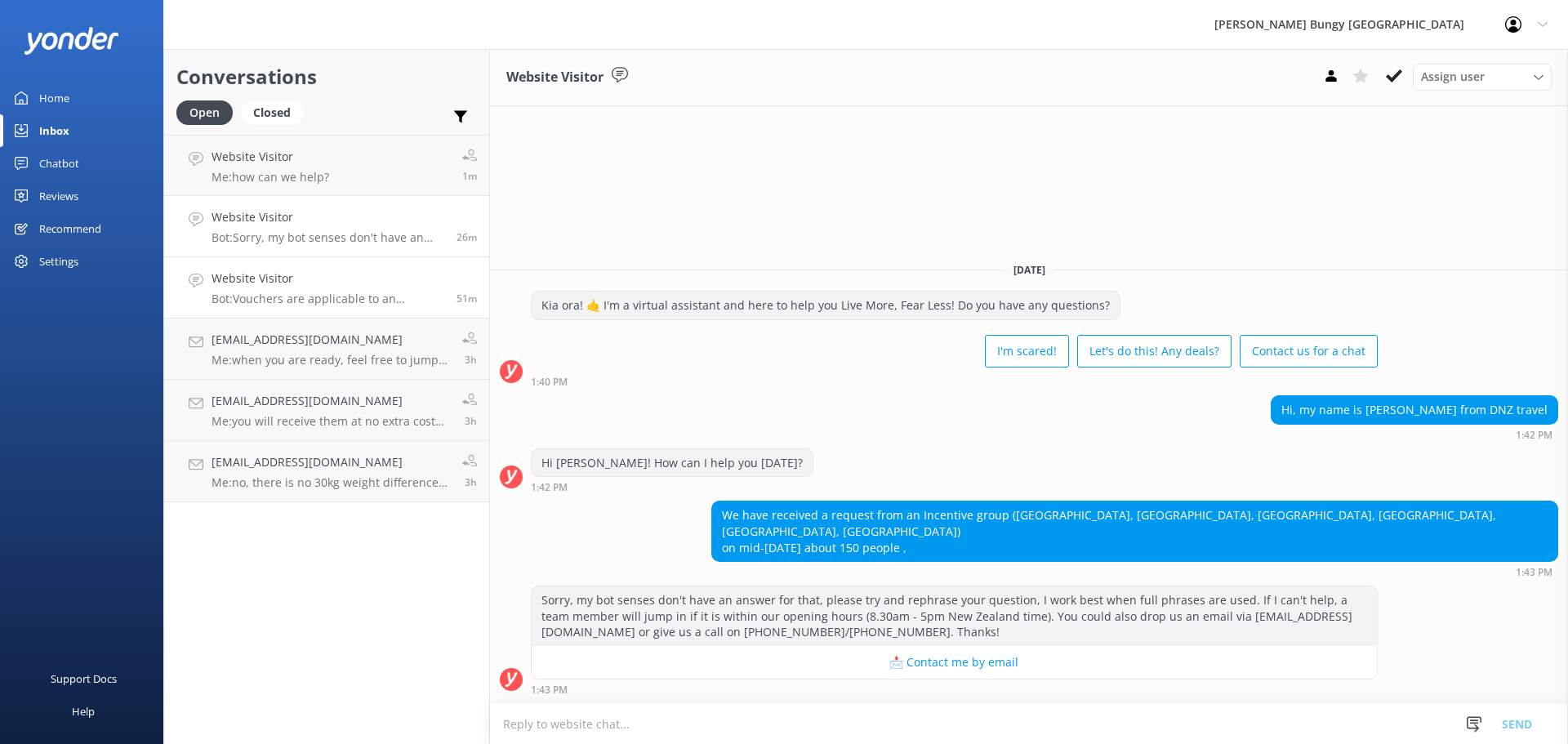
click at [389, 281] on h4 "Website Visitor" at bounding box center [328, 277] width 233 height 18
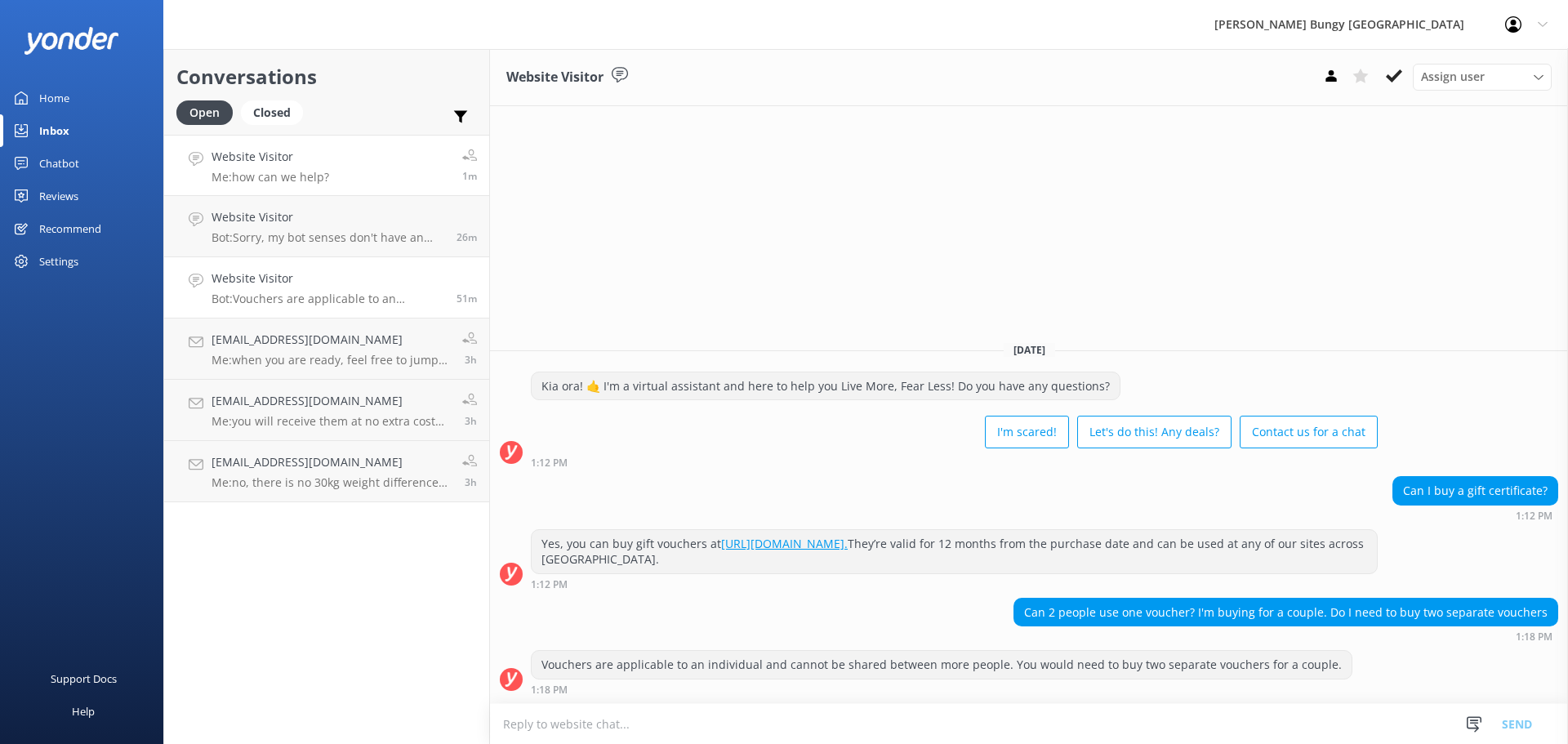
click at [354, 179] on link "Website Visitor Me: how can we help? 1m" at bounding box center [327, 165] width 325 height 61
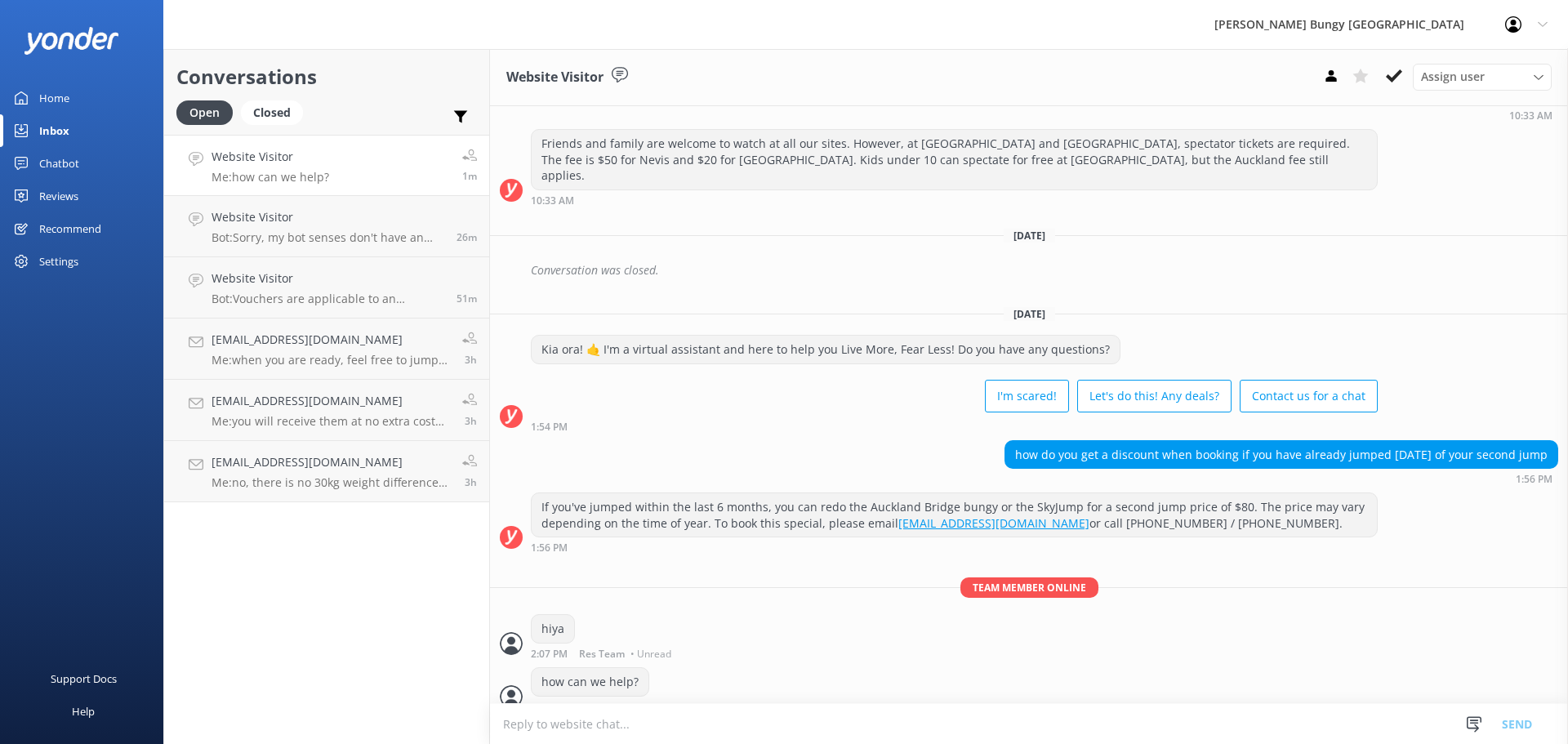
scroll to position [178, 0]
